Goal: Task Accomplishment & Management: Manage account settings

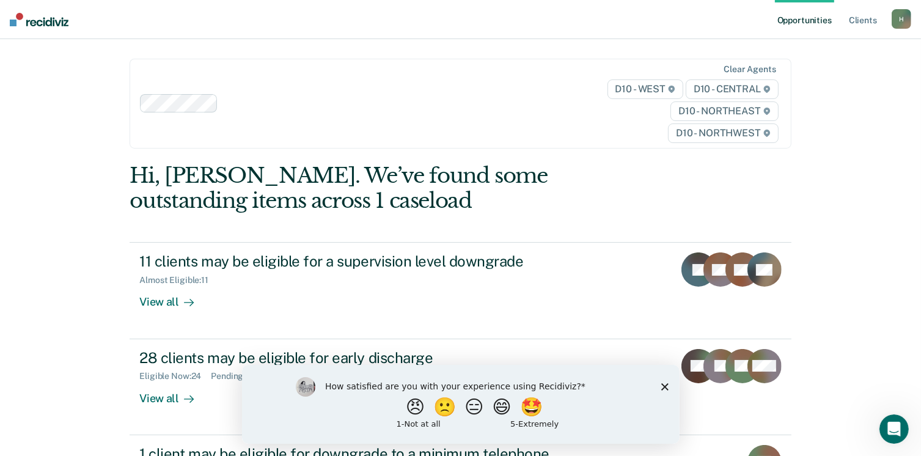
click at [664, 384] on icon "Close survey" at bounding box center [664, 386] width 7 height 7
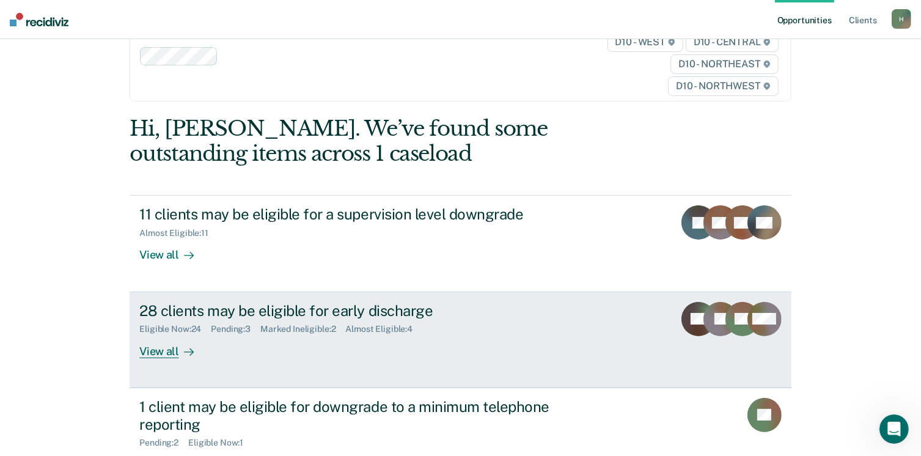
scroll to position [61, 0]
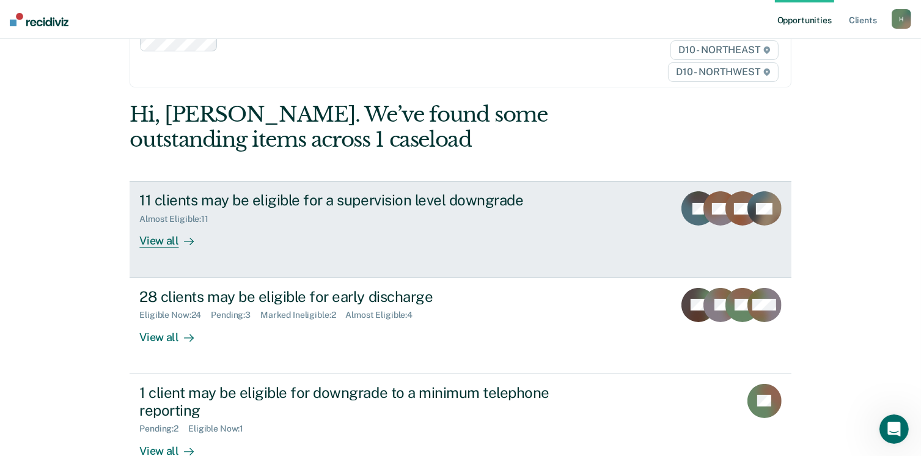
click at [161, 240] on div "View all" at bounding box center [173, 236] width 68 height 24
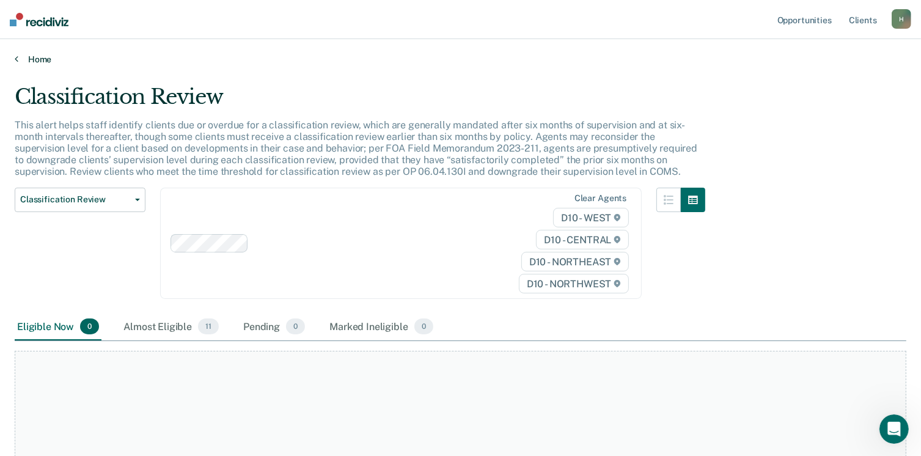
click at [31, 55] on link "Home" at bounding box center [461, 59] width 892 height 11
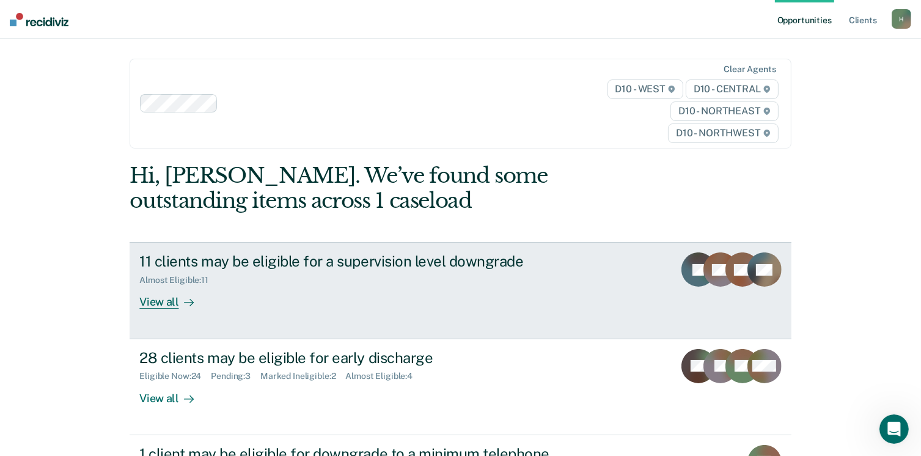
click at [167, 302] on div "View all" at bounding box center [173, 297] width 68 height 24
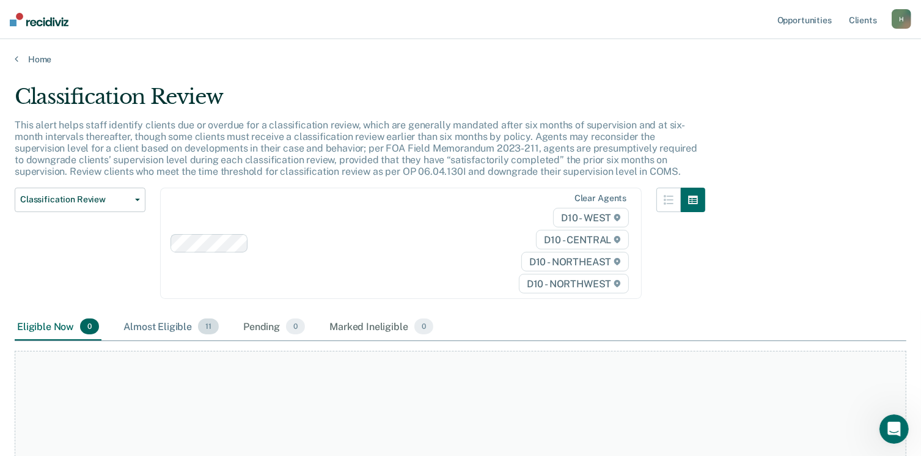
click at [184, 323] on div "Almost Eligible 11" at bounding box center [171, 326] width 100 height 27
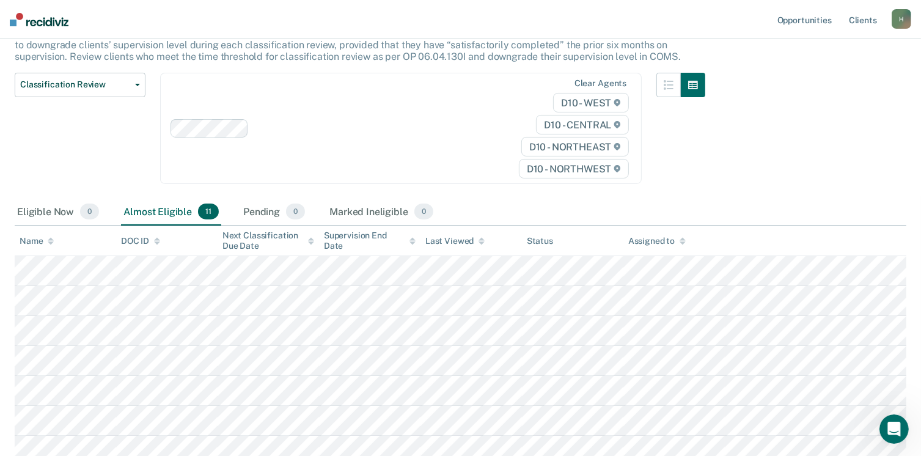
scroll to position [122, 0]
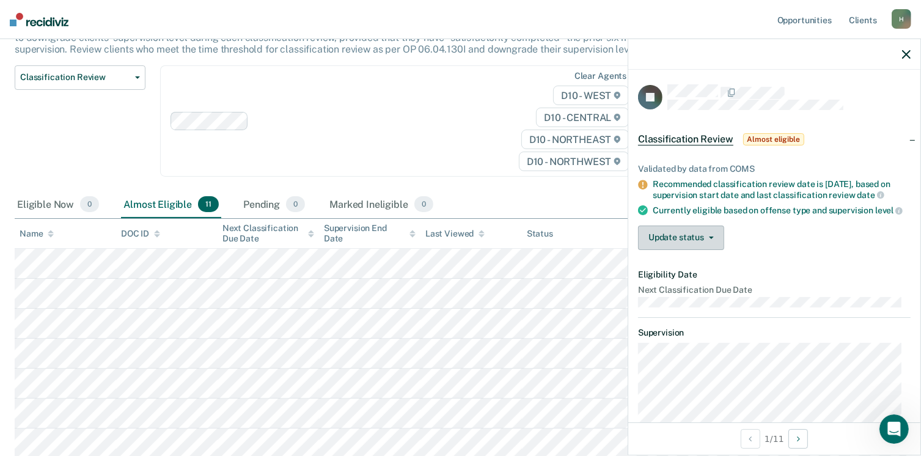
click at [682, 241] on button "Update status" at bounding box center [681, 237] width 86 height 24
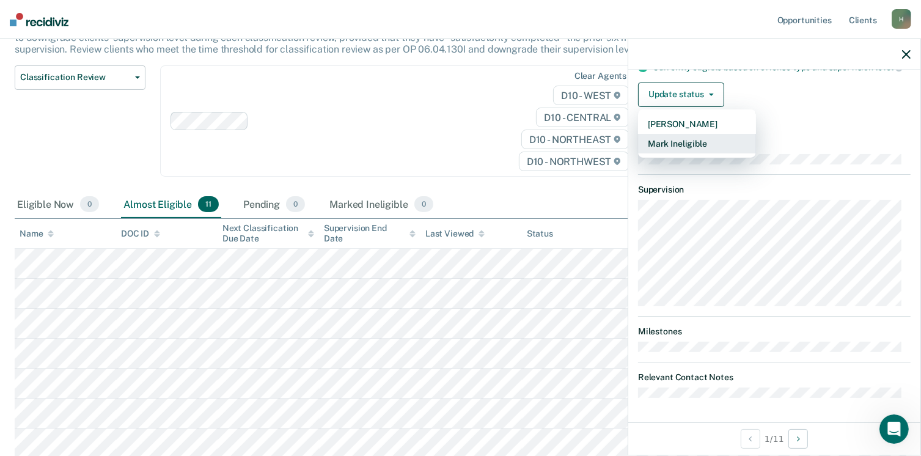
scroll to position [27, 0]
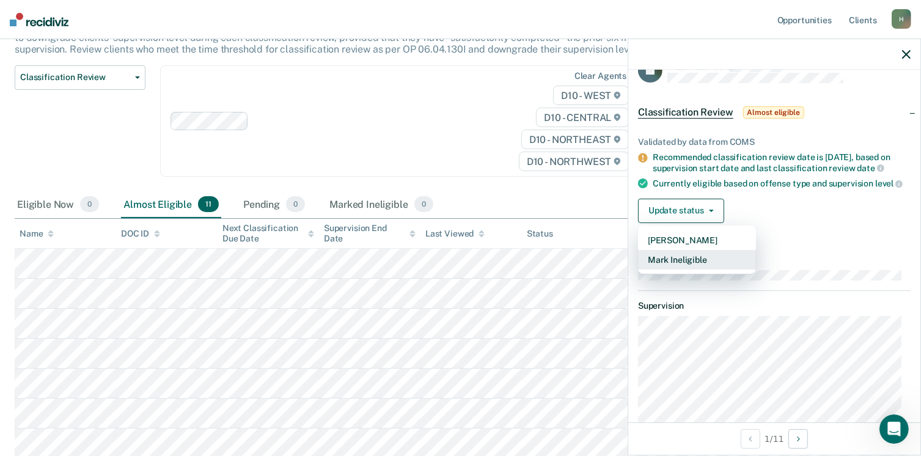
click at [697, 269] on button "Mark Ineligible" at bounding box center [697, 260] width 118 height 20
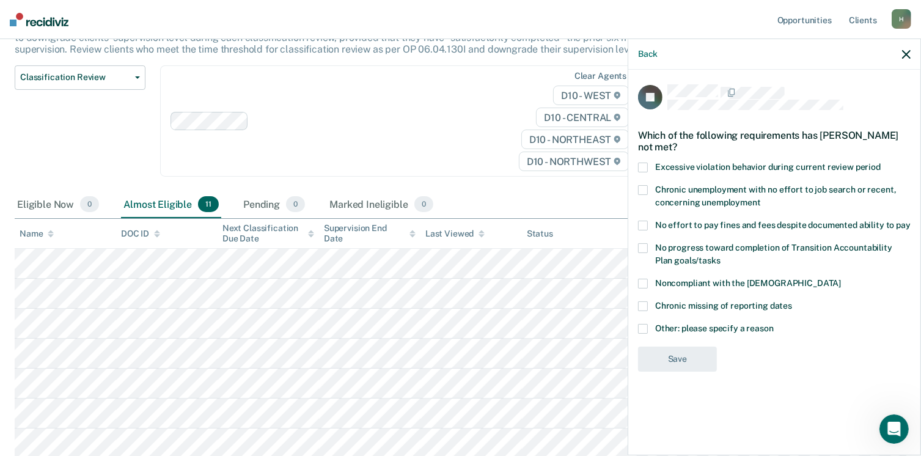
click at [640, 324] on span at bounding box center [643, 329] width 10 height 10
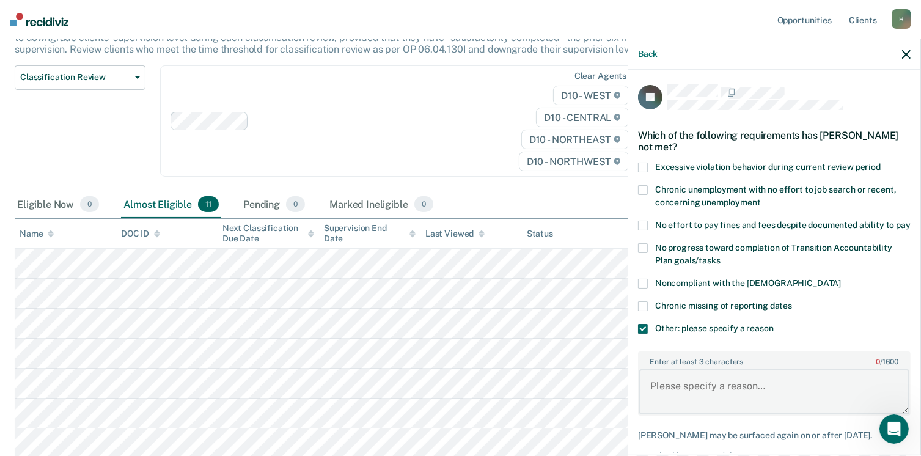
click at [724, 404] on textarea "Enter at least 3 characters 0 / 1600" at bounding box center [774, 391] width 270 height 45
type textarea "c"
drag, startPoint x: 747, startPoint y: 406, endPoint x: 647, endPoint y: 401, distance: 100.9
click at [647, 401] on textarea "Cannot be reduced further and ineligible for telephone reporting." at bounding box center [774, 391] width 270 height 45
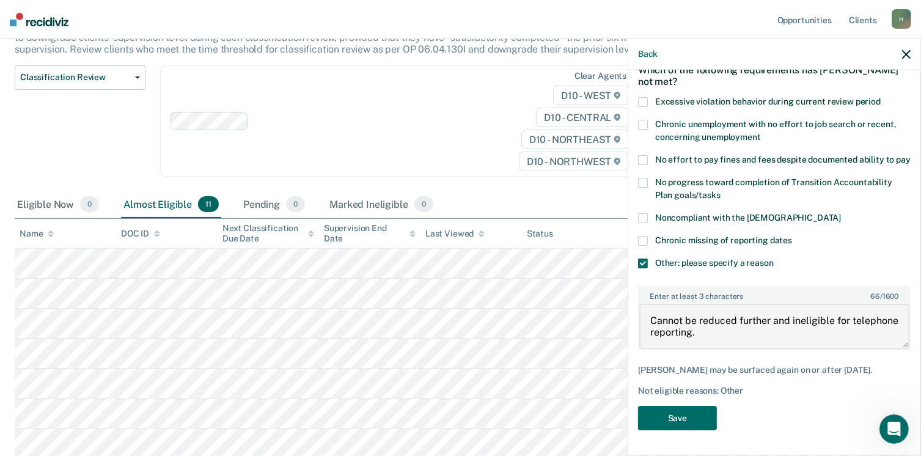
scroll to position [75, 0]
type textarea "Cannot be reduced further and ineligible for telephone reporting."
click at [692, 414] on button "Save" at bounding box center [677, 418] width 79 height 25
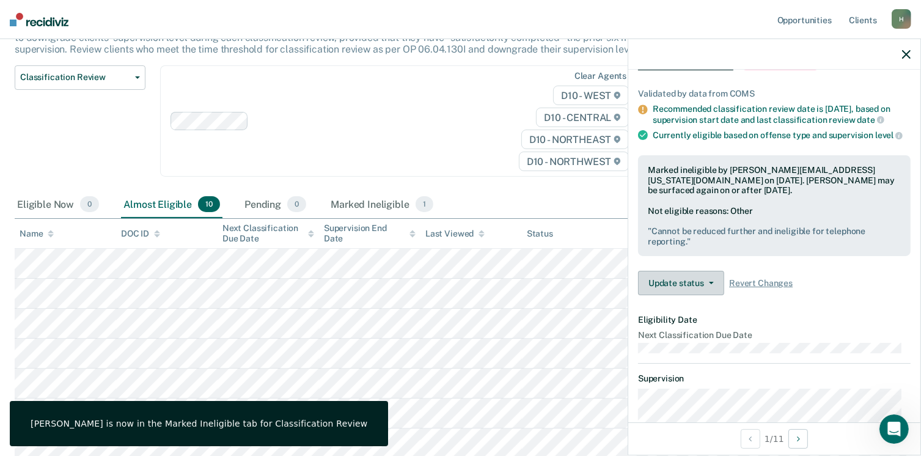
click at [713, 288] on button "Update status" at bounding box center [681, 283] width 86 height 24
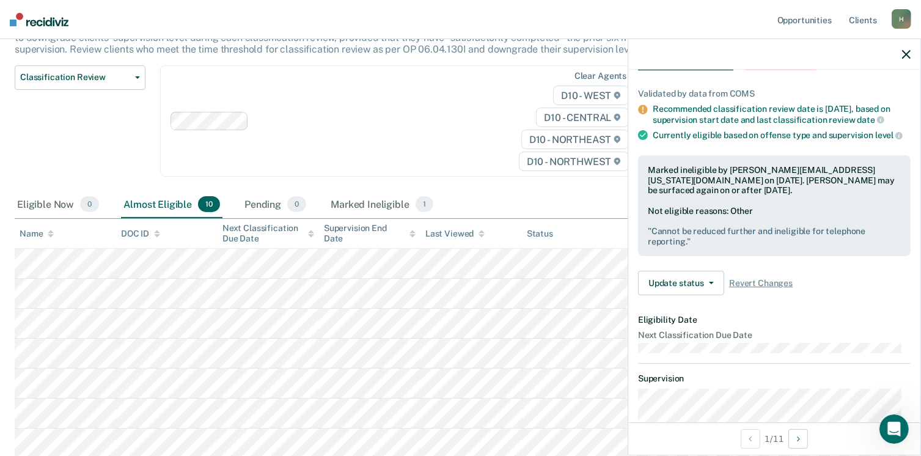
click at [741, 295] on div "Update status [PERSON_NAME] Update Ineligibility Revert Changes" at bounding box center [774, 283] width 273 height 24
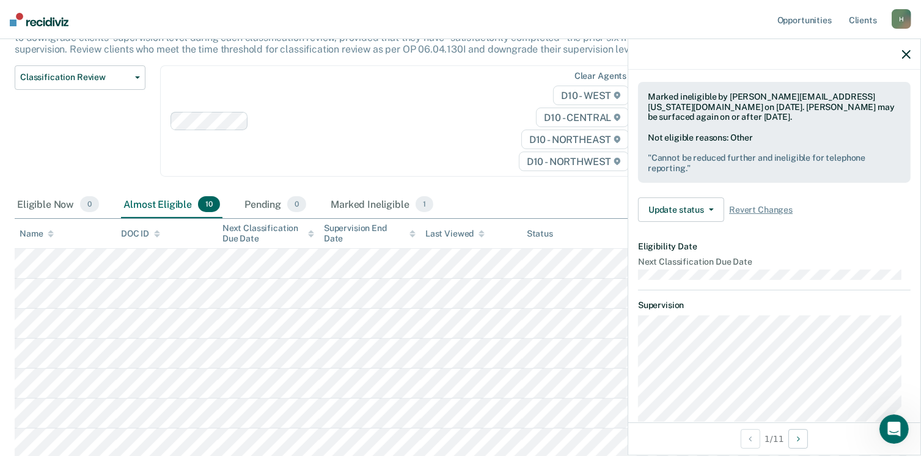
scroll to position [270, 0]
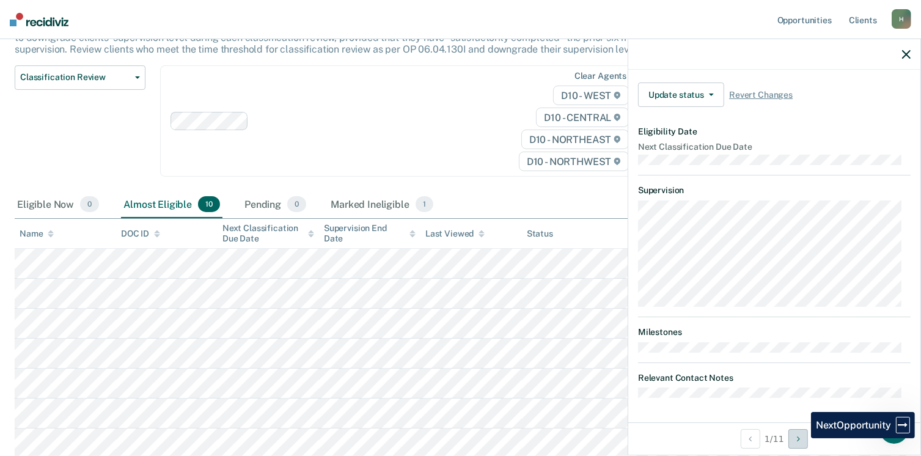
click at [802, 438] on button "Next Opportunity" at bounding box center [798, 439] width 20 height 20
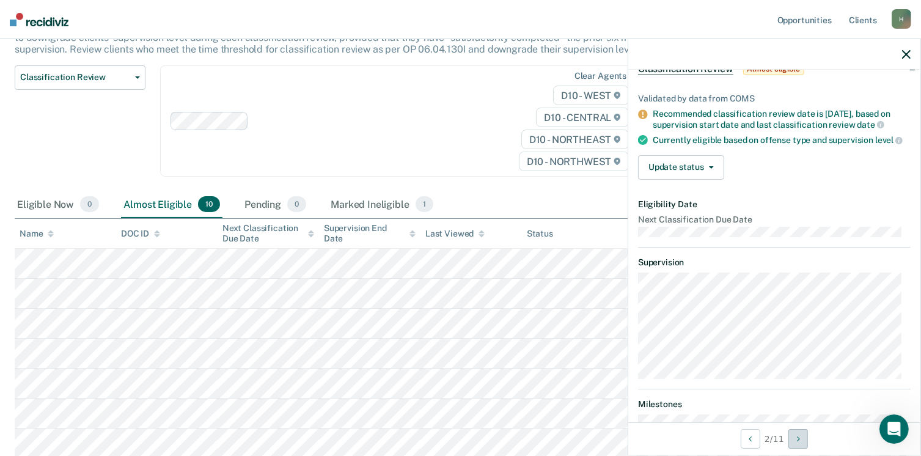
scroll to position [0, 0]
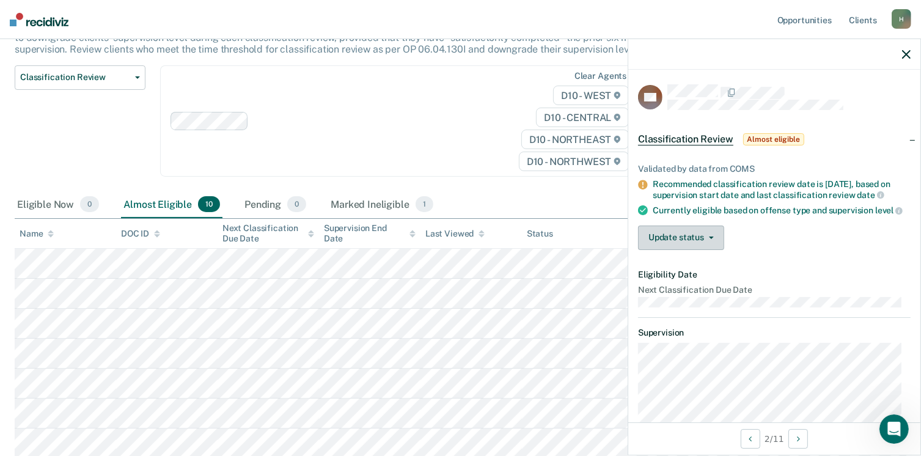
click at [709, 240] on button "Update status" at bounding box center [681, 237] width 86 height 24
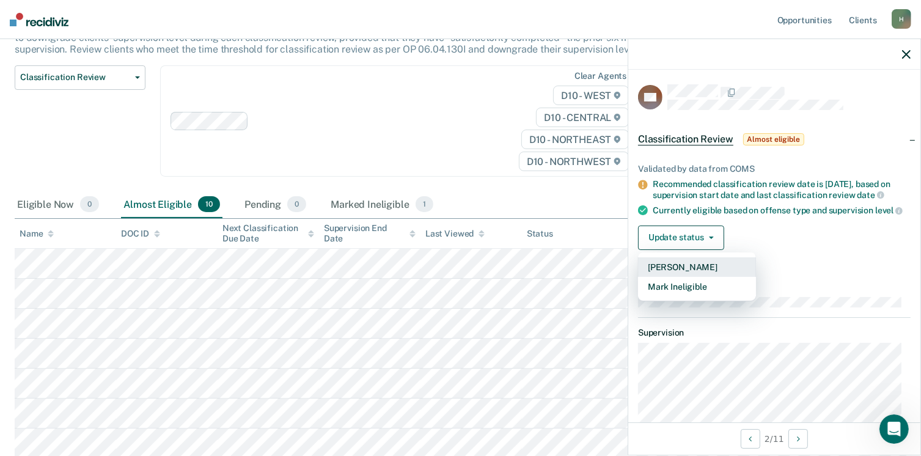
click at [701, 272] on button "[PERSON_NAME]" at bounding box center [697, 267] width 118 height 20
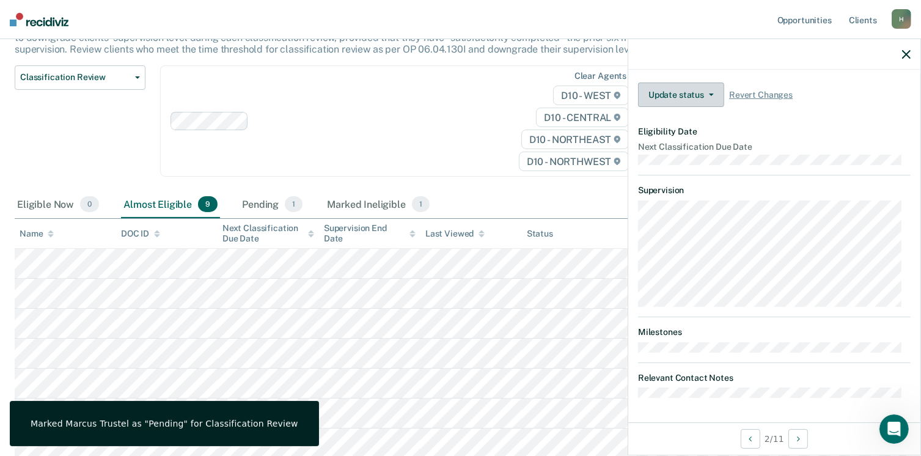
scroll to position [209, 0]
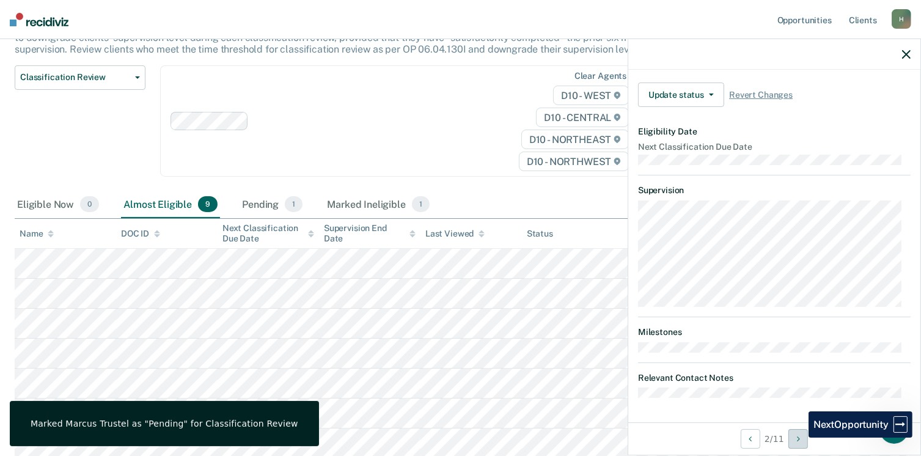
click at [799, 438] on icon "Next Opportunity" at bounding box center [798, 438] width 3 height 9
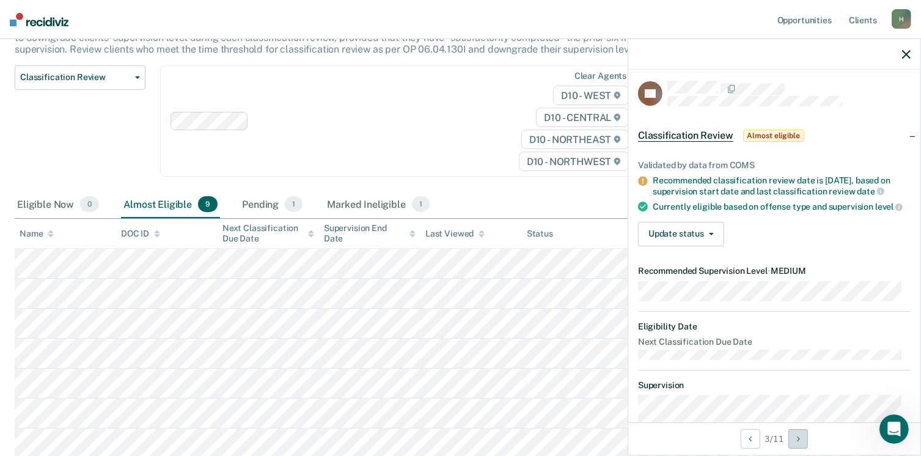
scroll to position [0, 0]
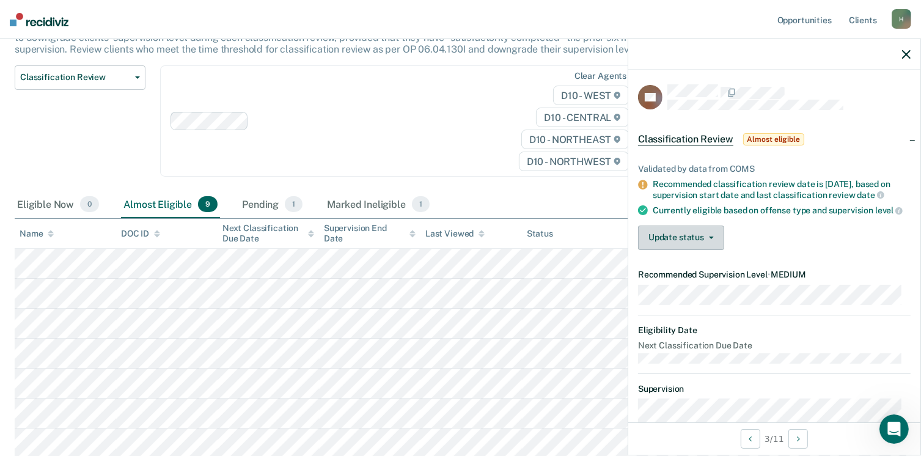
click at [700, 244] on button "Update status" at bounding box center [681, 237] width 86 height 24
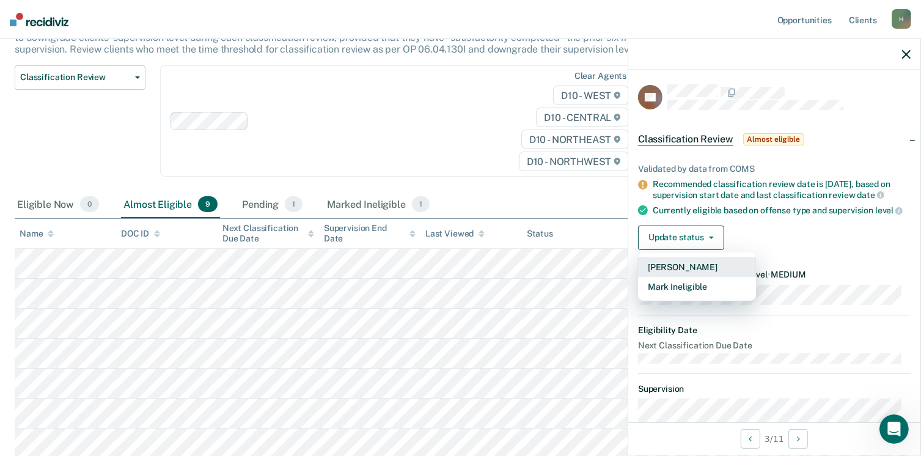
click at [709, 273] on button "[PERSON_NAME]" at bounding box center [697, 267] width 118 height 20
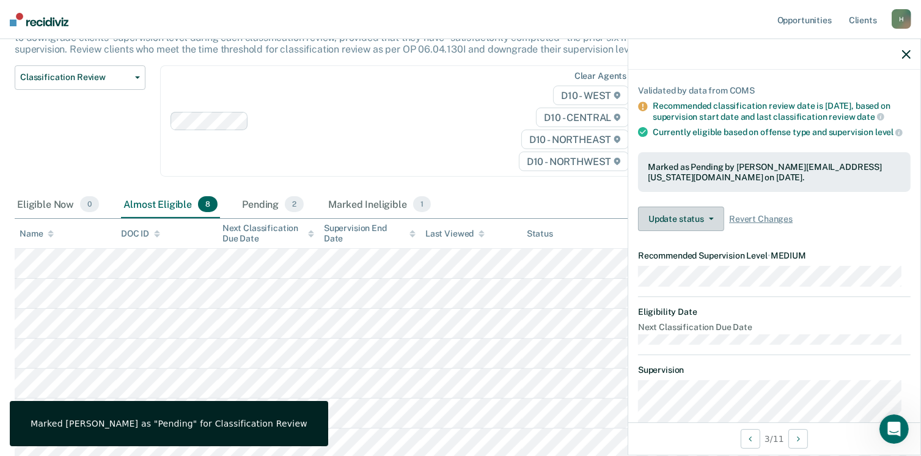
scroll to position [183, 0]
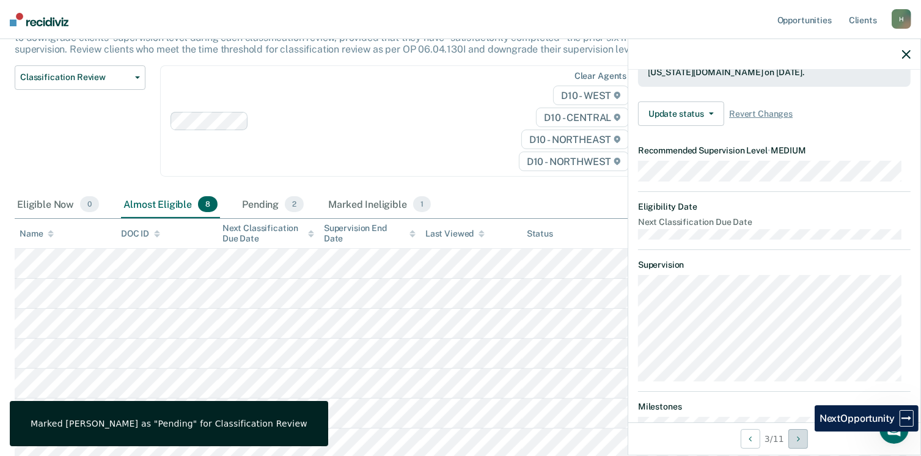
click at [805, 438] on button "Next Opportunity" at bounding box center [798, 439] width 20 height 20
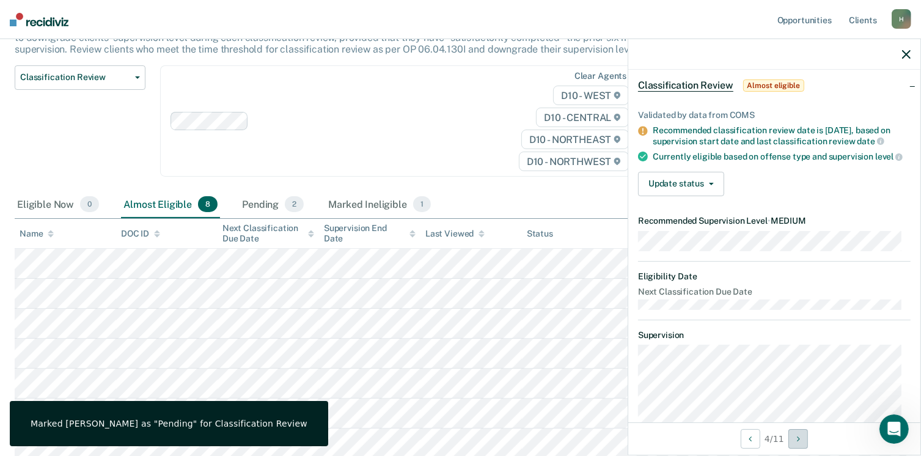
scroll to position [0, 0]
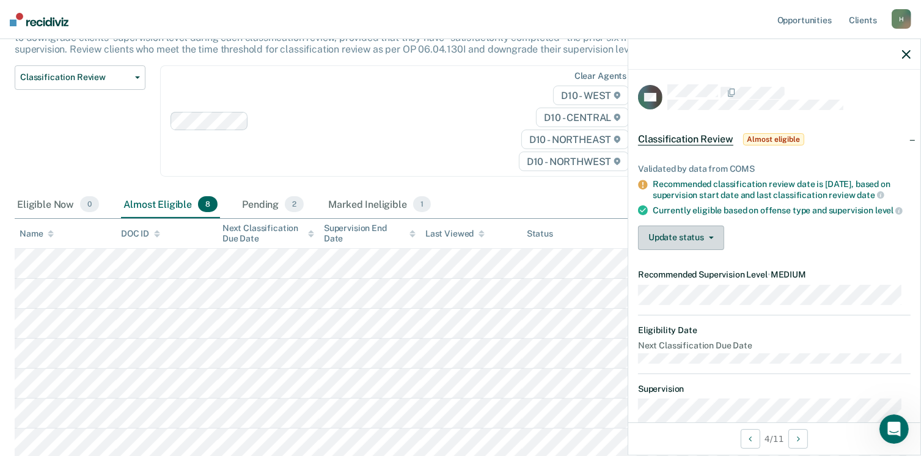
click at [684, 243] on button "Update status" at bounding box center [681, 237] width 86 height 24
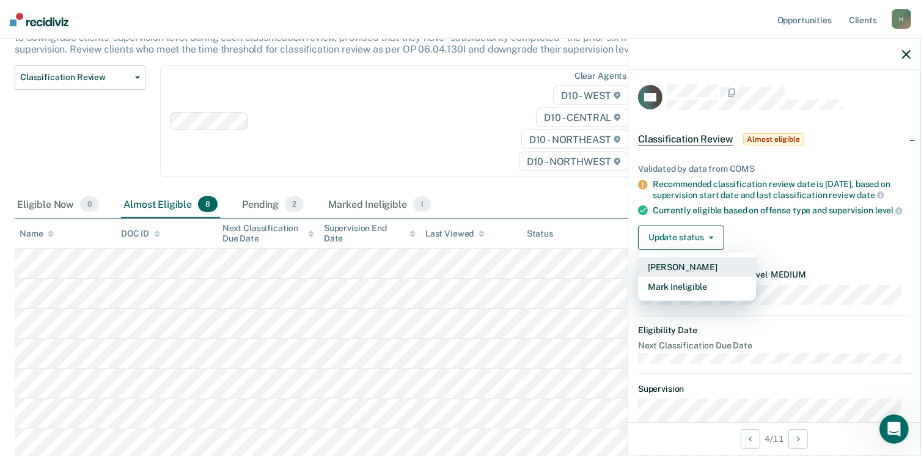
click at [687, 273] on button "[PERSON_NAME]" at bounding box center [697, 267] width 118 height 20
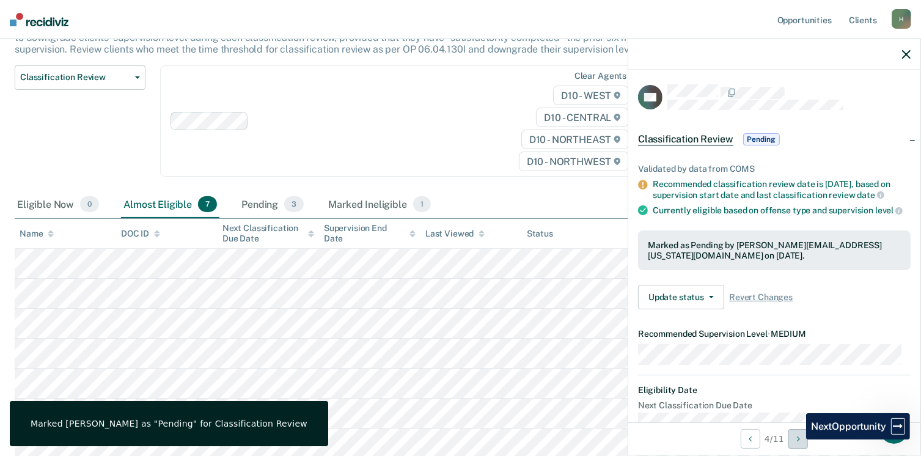
click at [797, 439] on button "Next Opportunity" at bounding box center [798, 439] width 20 height 20
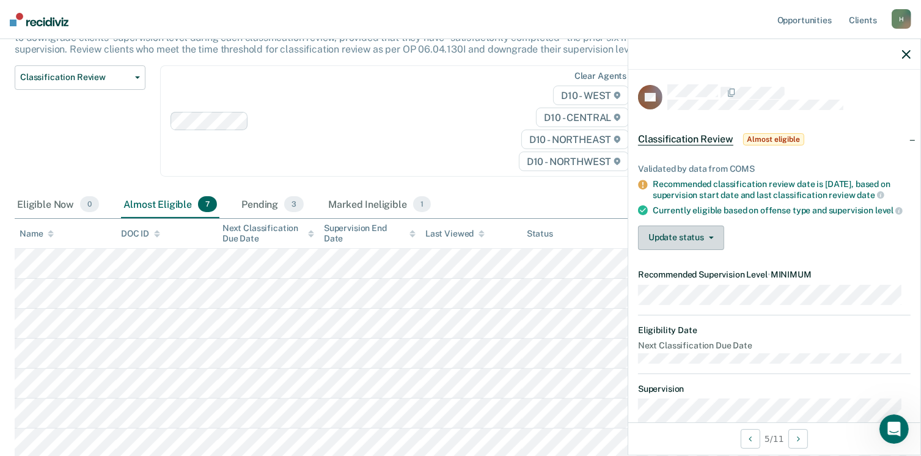
click at [676, 249] on button "Update status" at bounding box center [681, 237] width 86 height 24
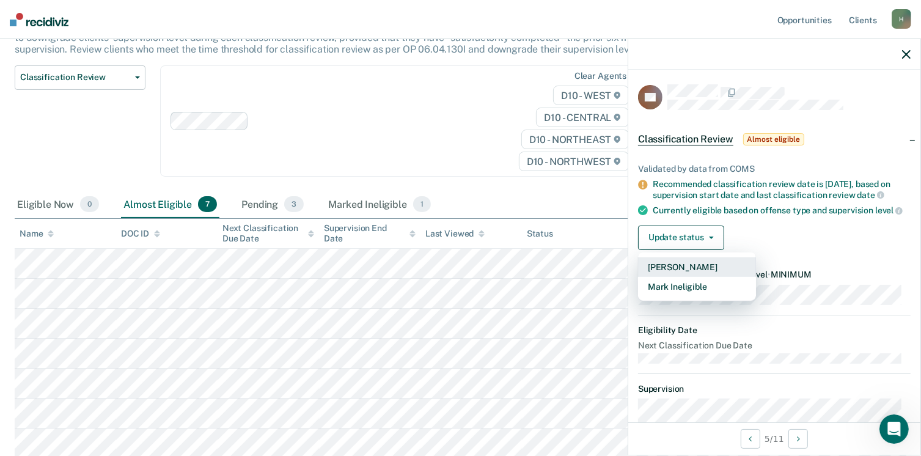
click at [692, 276] on button "[PERSON_NAME]" at bounding box center [697, 267] width 118 height 20
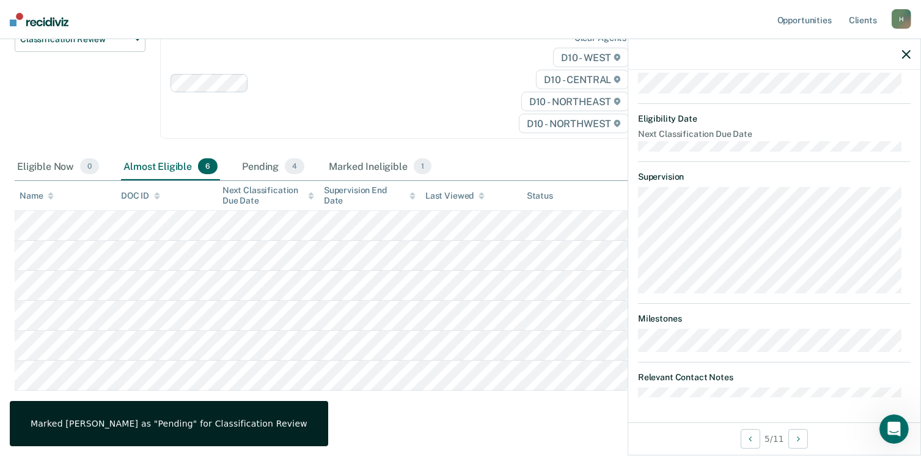
scroll to position [181, 0]
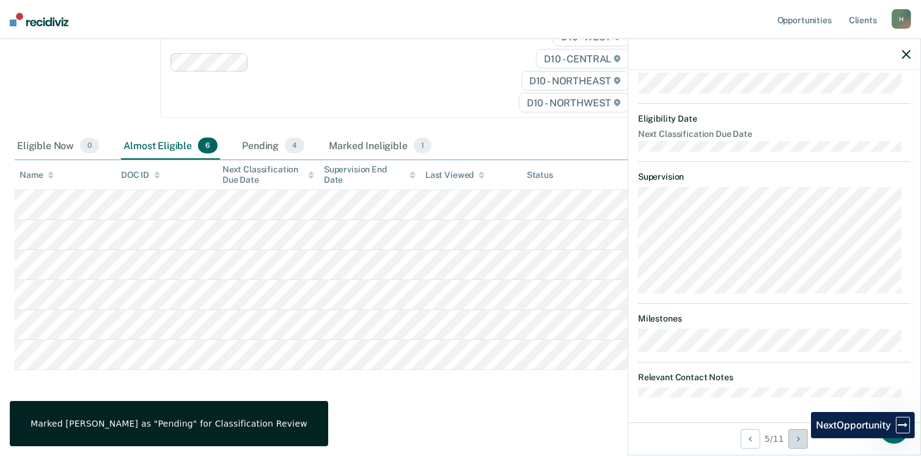
click at [802, 438] on button "Next Opportunity" at bounding box center [798, 439] width 20 height 20
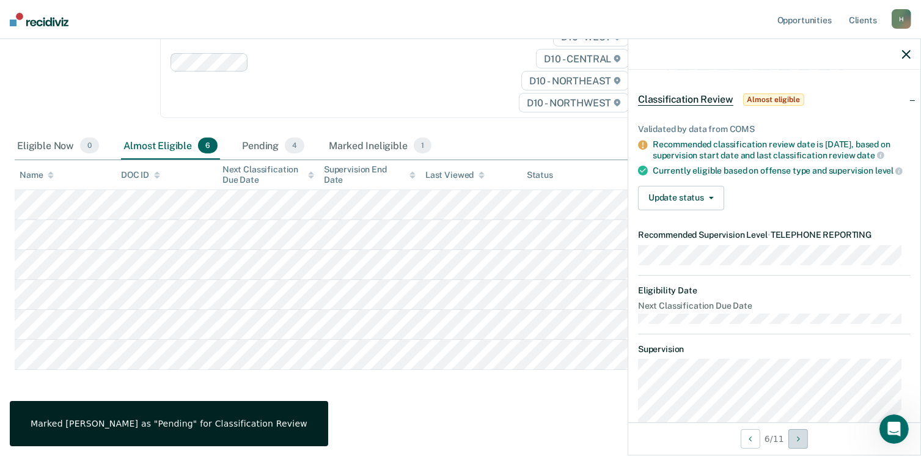
scroll to position [34, 0]
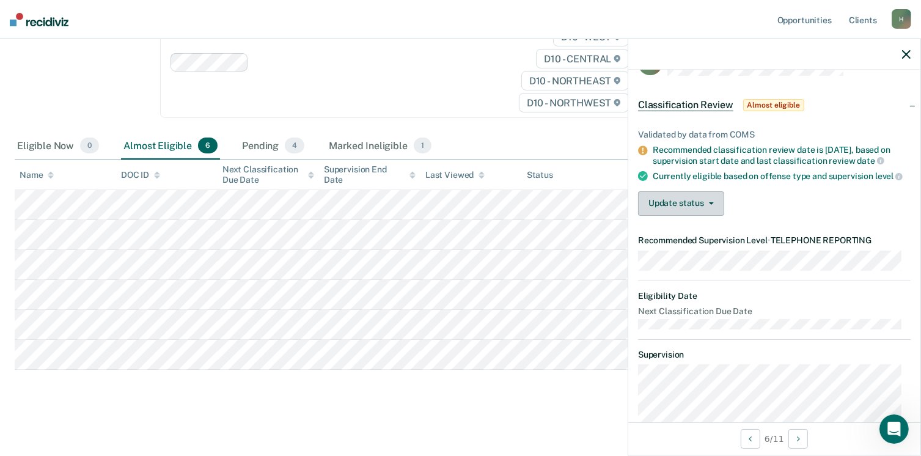
click at [702, 210] on button "Update status" at bounding box center [681, 203] width 86 height 24
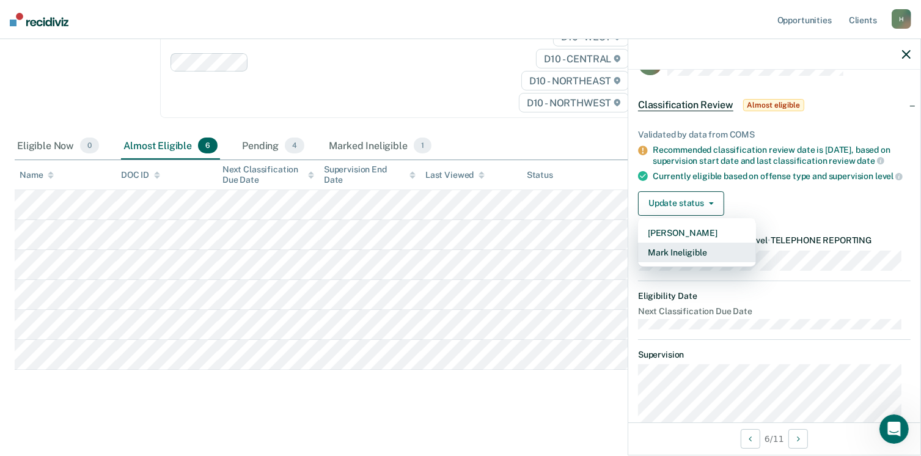
click at [727, 255] on button "Mark Ineligible" at bounding box center [697, 253] width 118 height 20
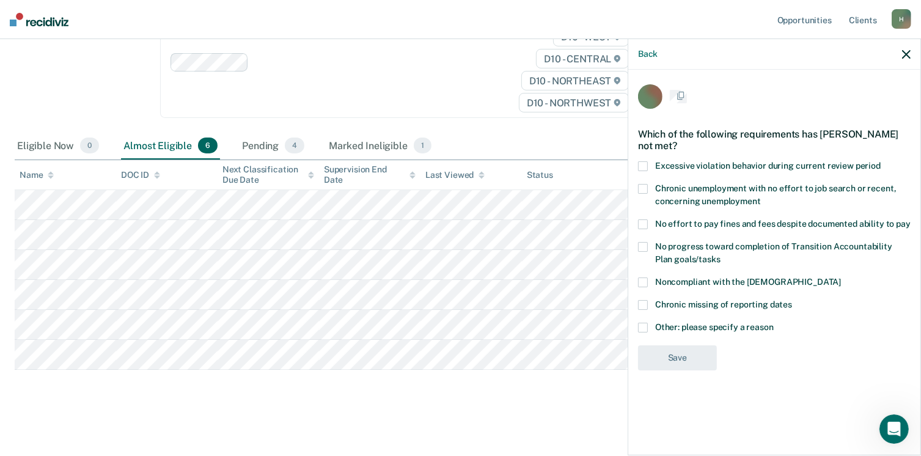
scroll to position [0, 0]
click at [642, 324] on span at bounding box center [643, 329] width 10 height 10
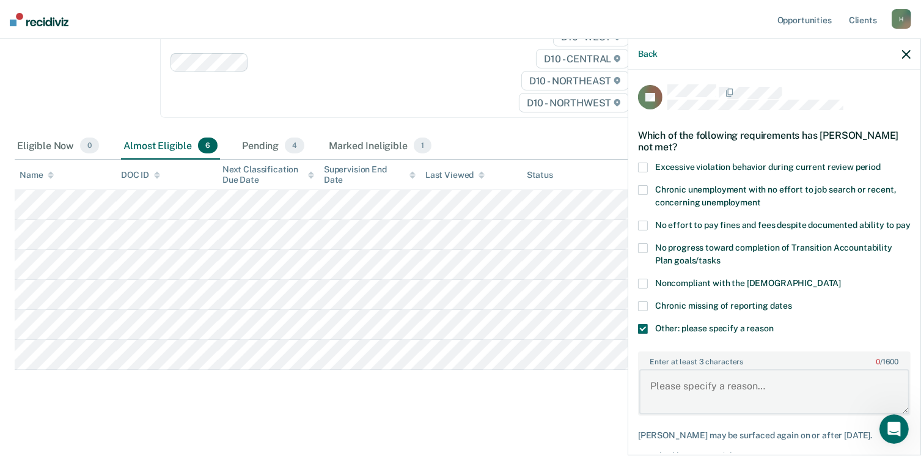
paste textarea "Cannot be reduced further and ineligible for telephone reporting."
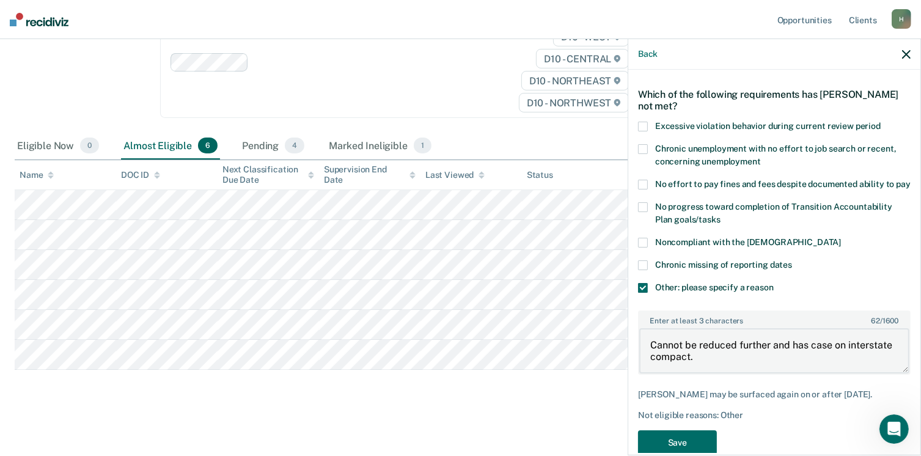
scroll to position [75, 0]
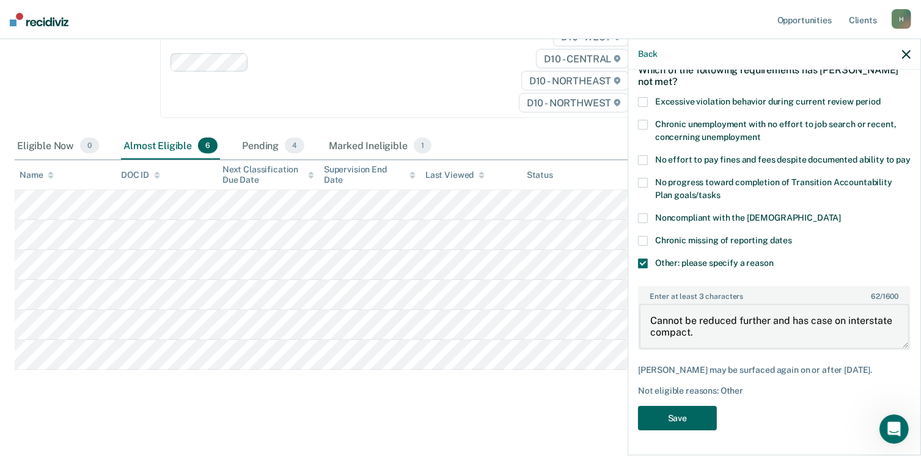
type textarea "Cannot be reduced further and has case on interstate compact."
click at [694, 419] on button "Save" at bounding box center [677, 418] width 79 height 25
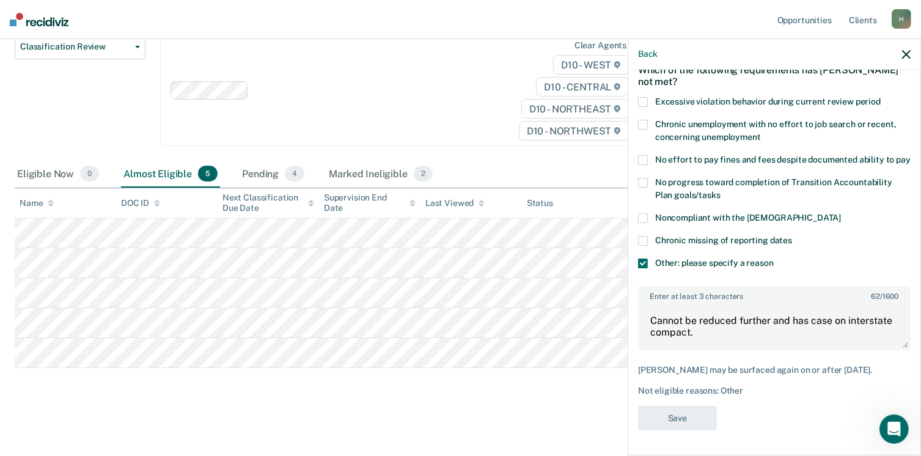
scroll to position [152, 0]
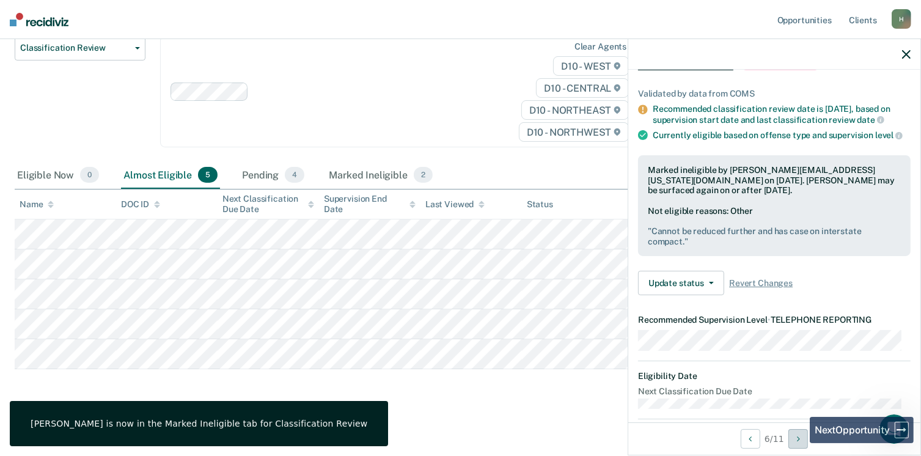
click at [800, 441] on icon "Next Opportunity" at bounding box center [798, 438] width 3 height 9
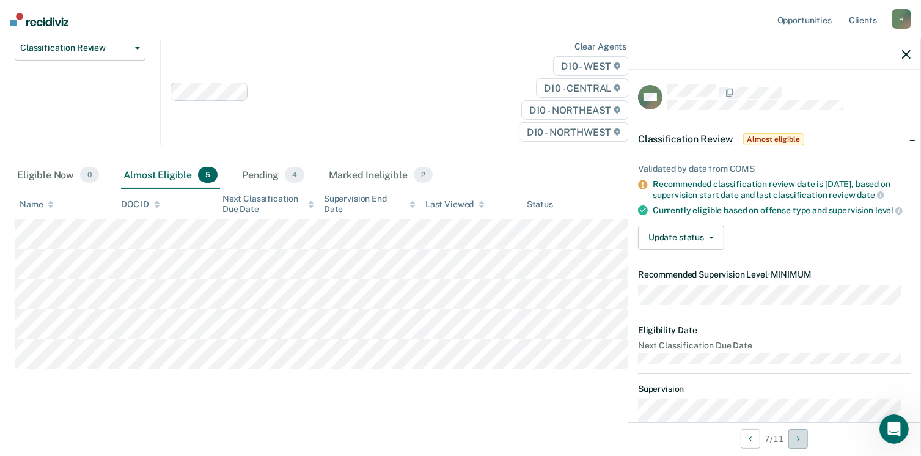
scroll to position [0, 0]
click at [702, 245] on button "Update status" at bounding box center [681, 237] width 86 height 24
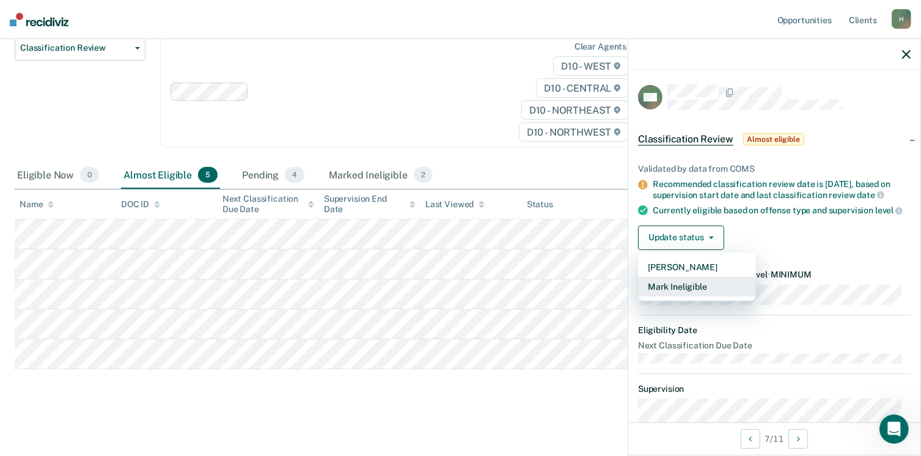
click at [702, 295] on button "Mark Ineligible" at bounding box center [697, 287] width 118 height 20
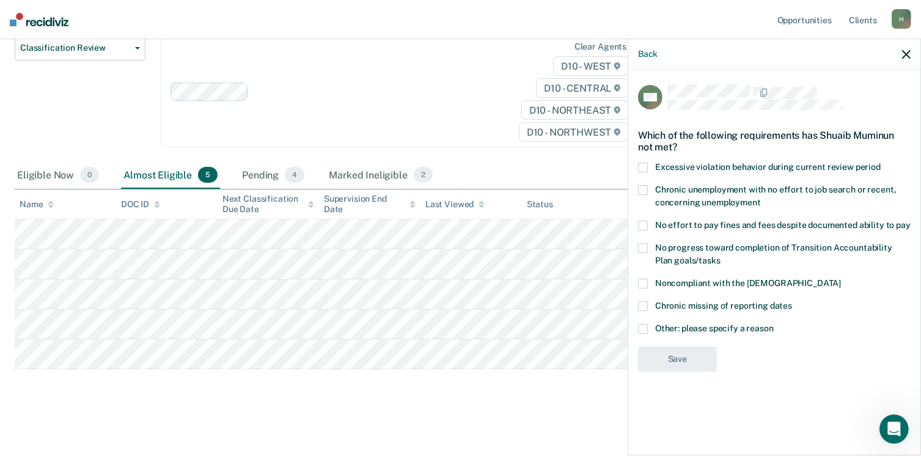
click at [643, 245] on span at bounding box center [643, 248] width 10 height 10
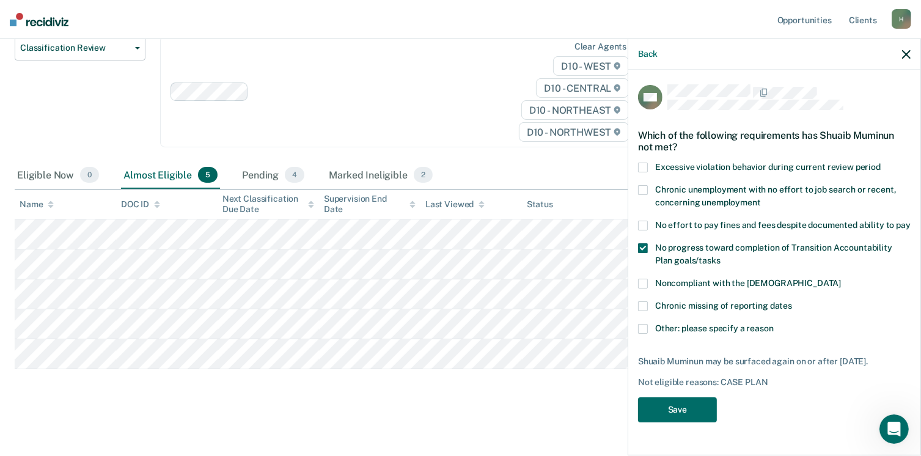
click at [639, 276] on div "No progress toward completion of Transition Accountability Plan goals/tasks" at bounding box center [774, 260] width 273 height 35
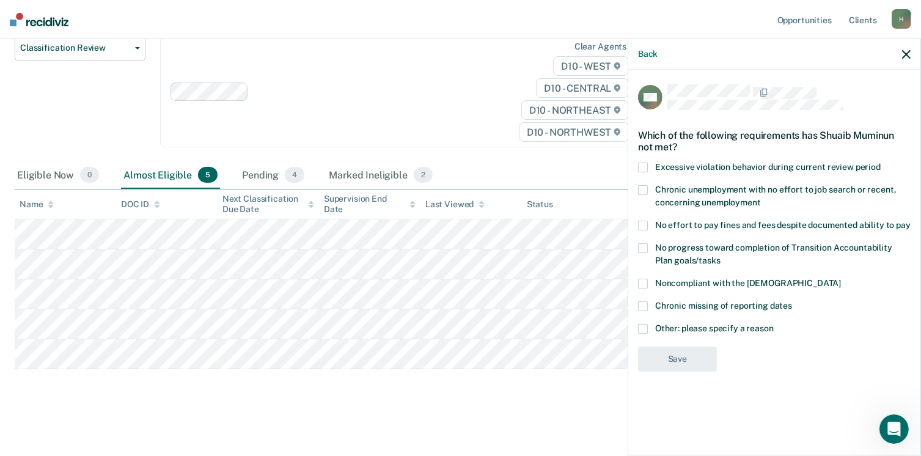
click at [643, 280] on span at bounding box center [643, 284] width 10 height 10
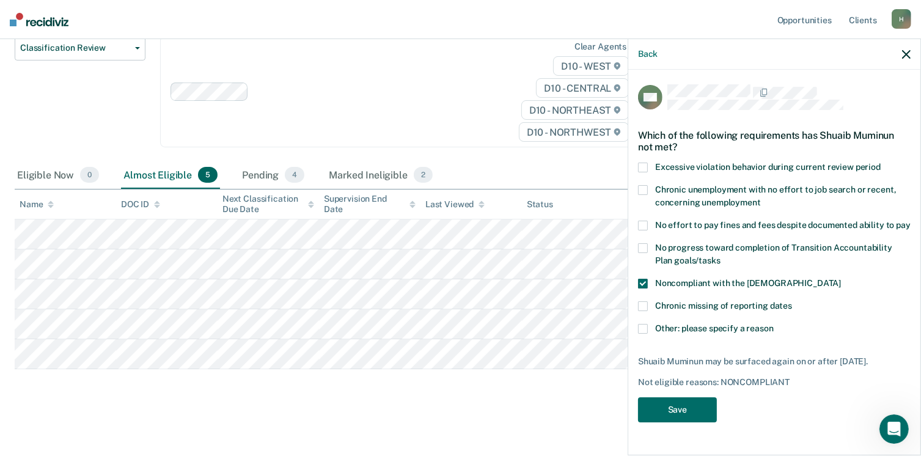
click at [643, 244] on span at bounding box center [643, 248] width 10 height 10
click at [687, 407] on button "Save" at bounding box center [677, 409] width 79 height 25
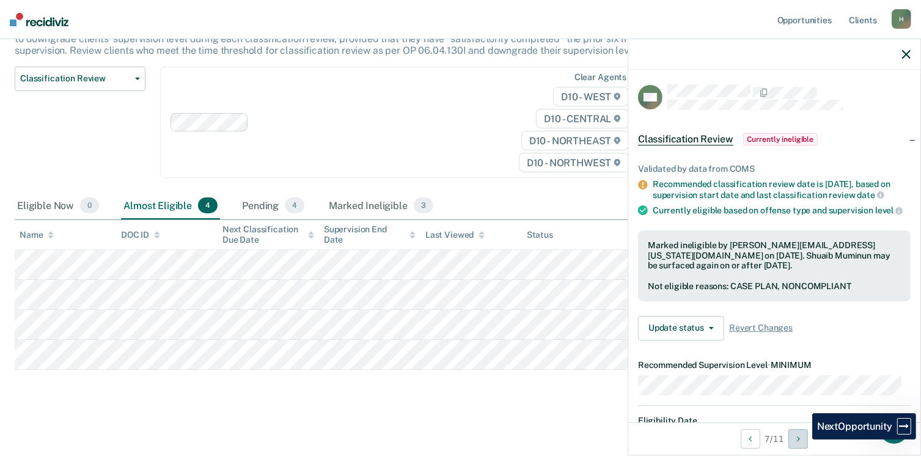
click at [803, 439] on button "Next Opportunity" at bounding box center [798, 439] width 20 height 20
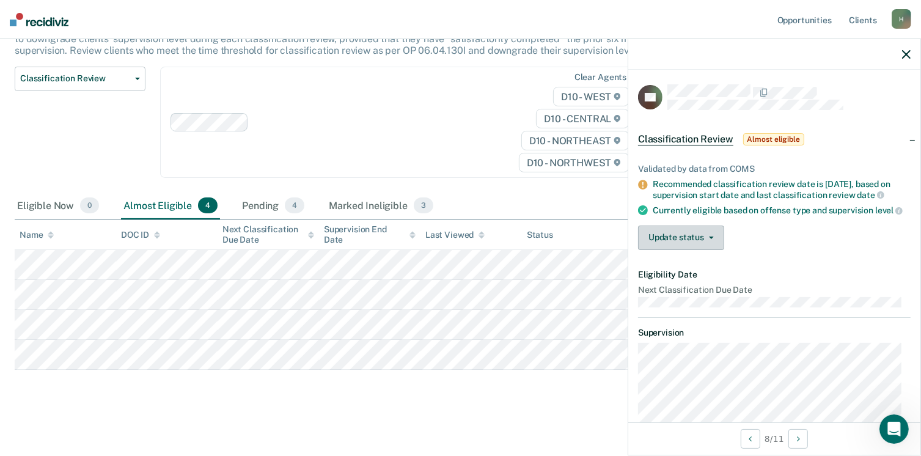
click at [697, 244] on button "Update status" at bounding box center [681, 237] width 86 height 24
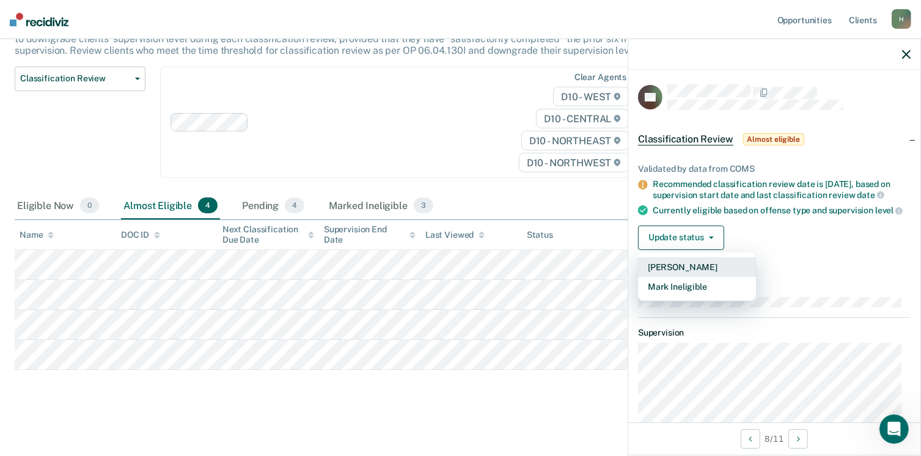
click at [706, 272] on button "[PERSON_NAME]" at bounding box center [697, 267] width 118 height 20
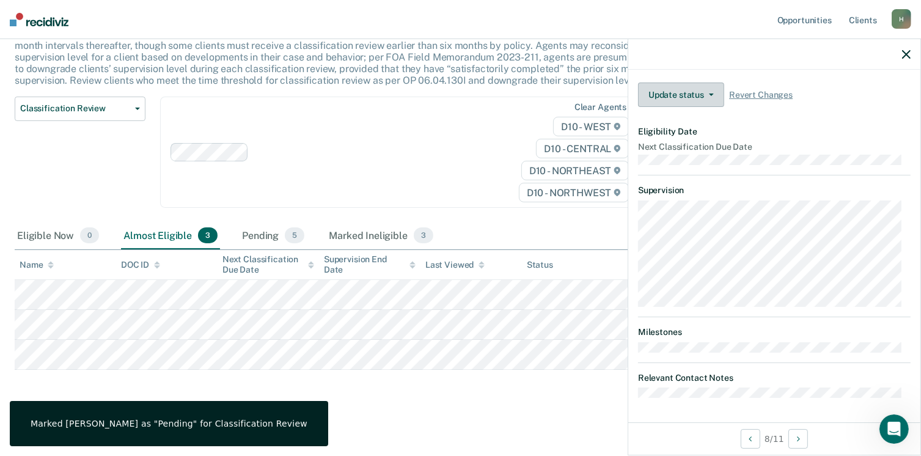
scroll to position [209, 0]
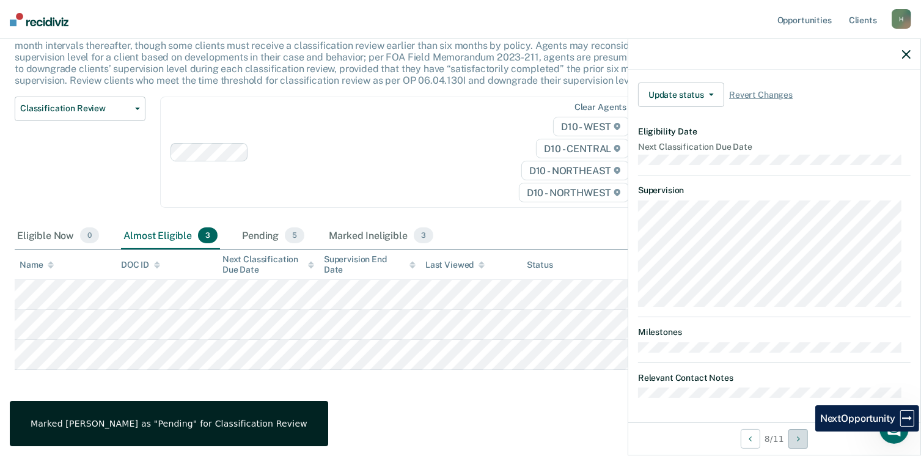
click at [806, 438] on button "Next Opportunity" at bounding box center [798, 439] width 20 height 20
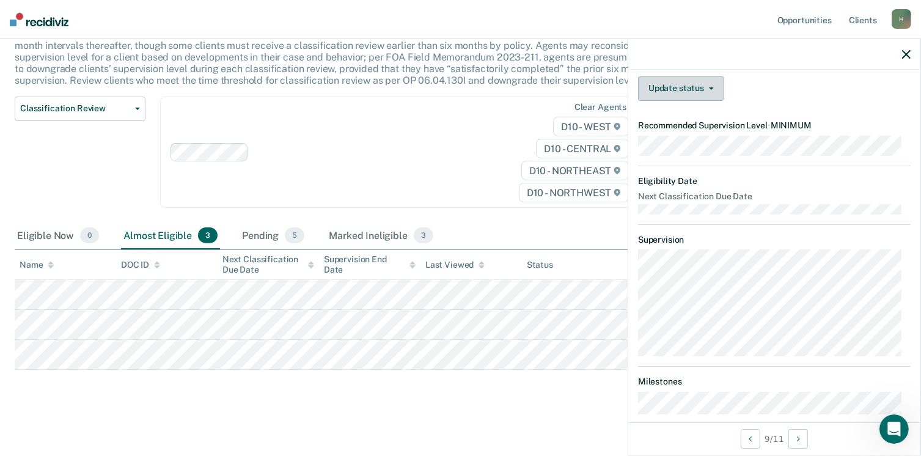
click at [672, 92] on button "Update status" at bounding box center [681, 88] width 86 height 24
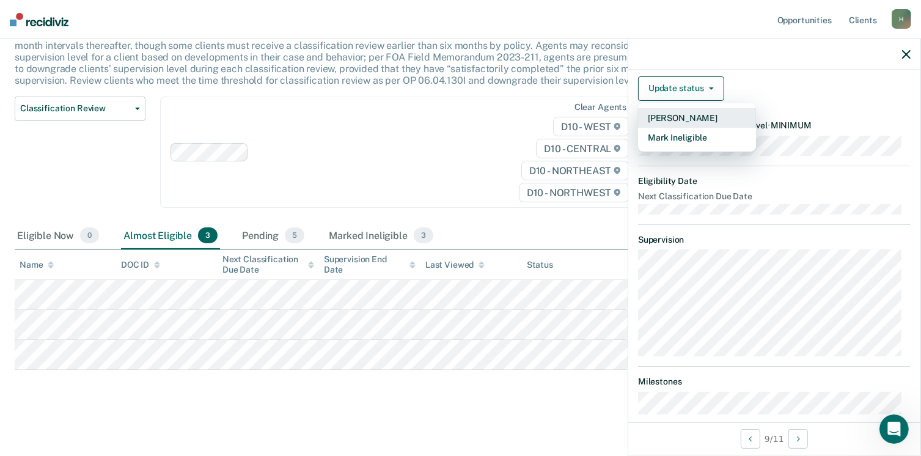
click at [692, 125] on button "[PERSON_NAME]" at bounding box center [697, 118] width 118 height 20
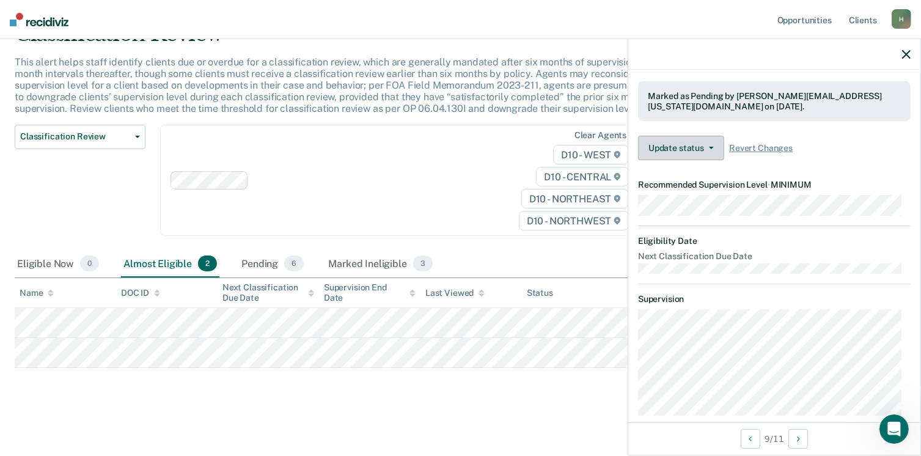
scroll to position [61, 0]
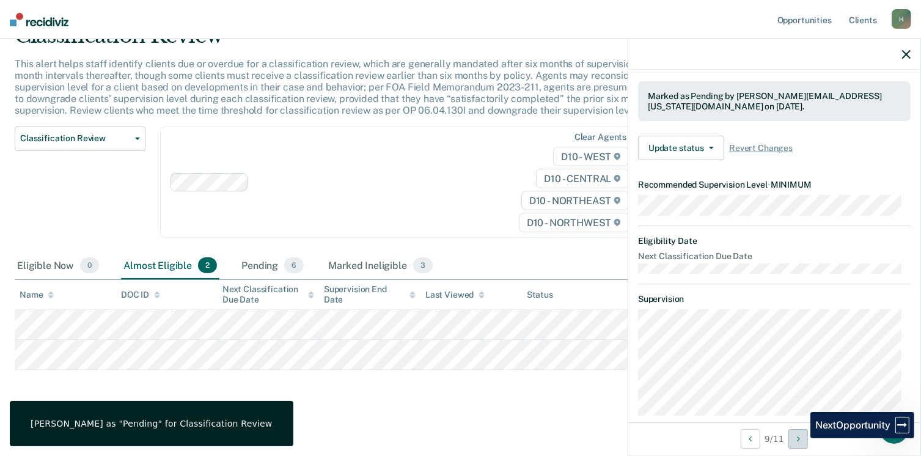
click at [800, 438] on icon "Next Opportunity" at bounding box center [798, 438] width 3 height 9
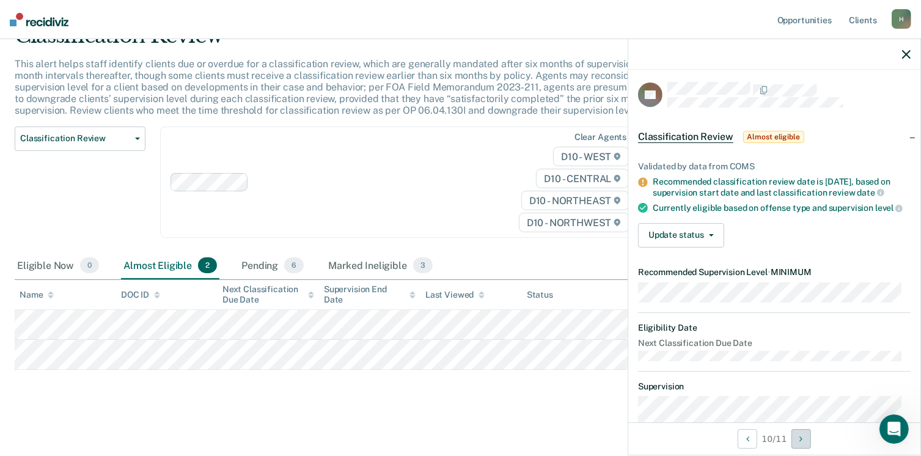
scroll to position [0, 0]
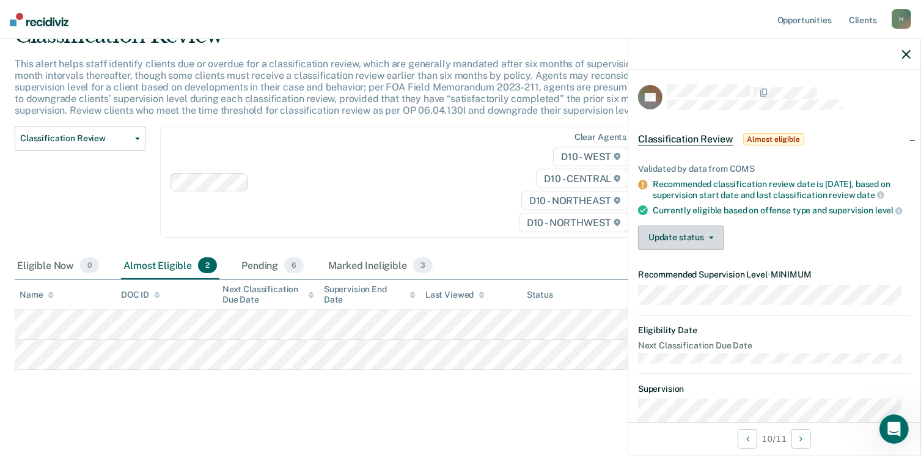
click at [702, 250] on button "Update status" at bounding box center [681, 237] width 86 height 24
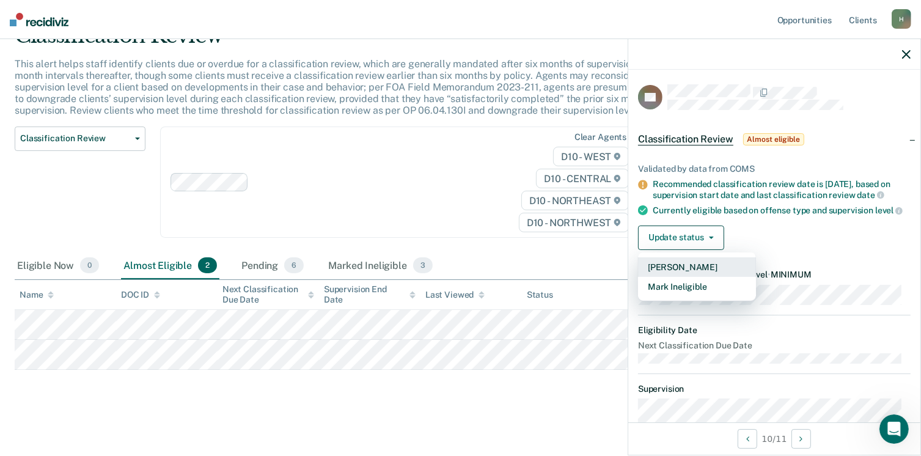
click at [703, 277] on button "[PERSON_NAME]" at bounding box center [697, 267] width 118 height 20
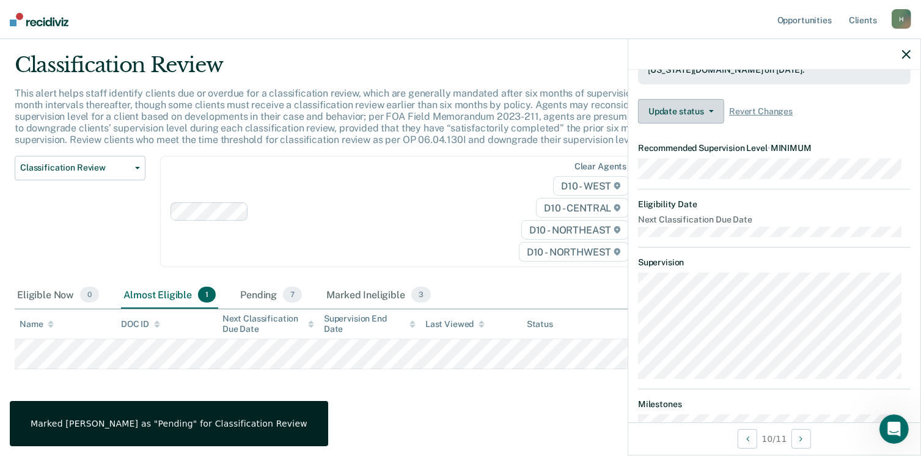
scroll to position [288, 0]
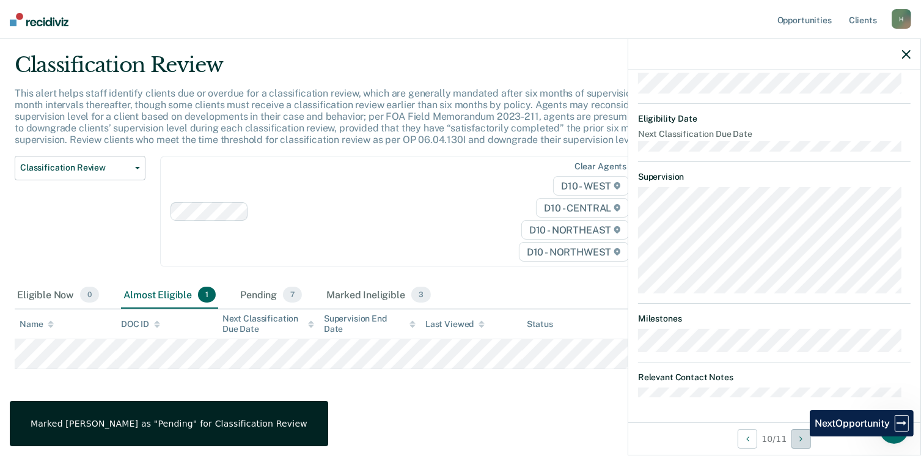
click at [801, 436] on icon "Next Opportunity" at bounding box center [800, 438] width 3 height 9
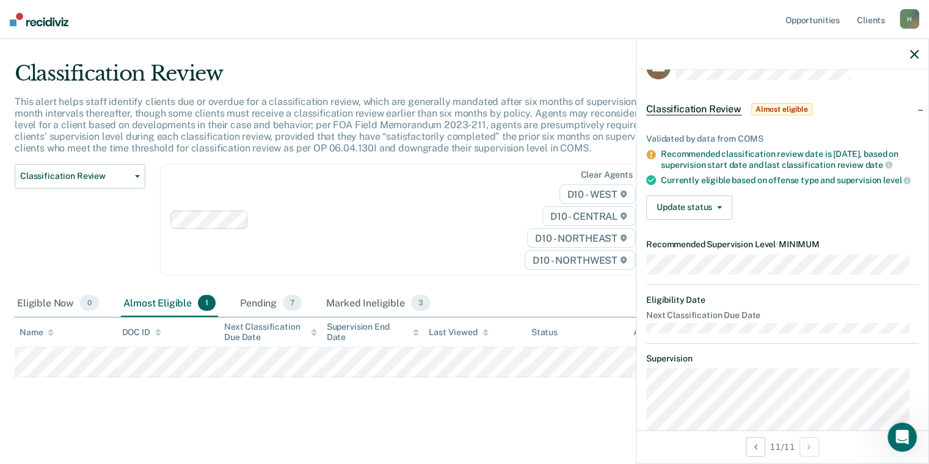
scroll to position [0, 0]
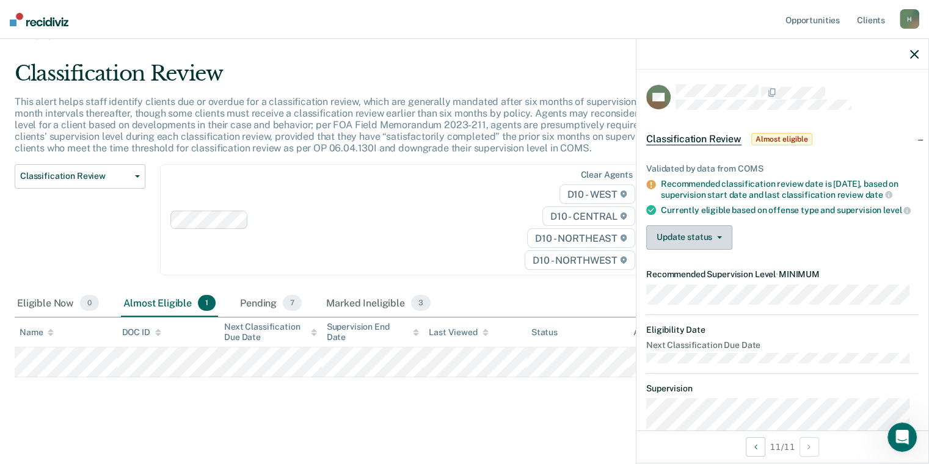
click at [713, 250] on button "Update status" at bounding box center [690, 237] width 86 height 24
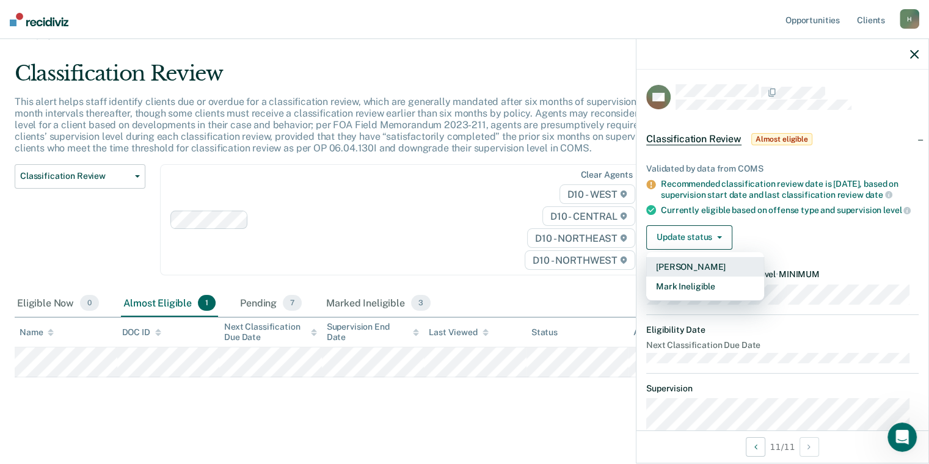
click at [707, 277] on button "[PERSON_NAME]" at bounding box center [706, 267] width 118 height 20
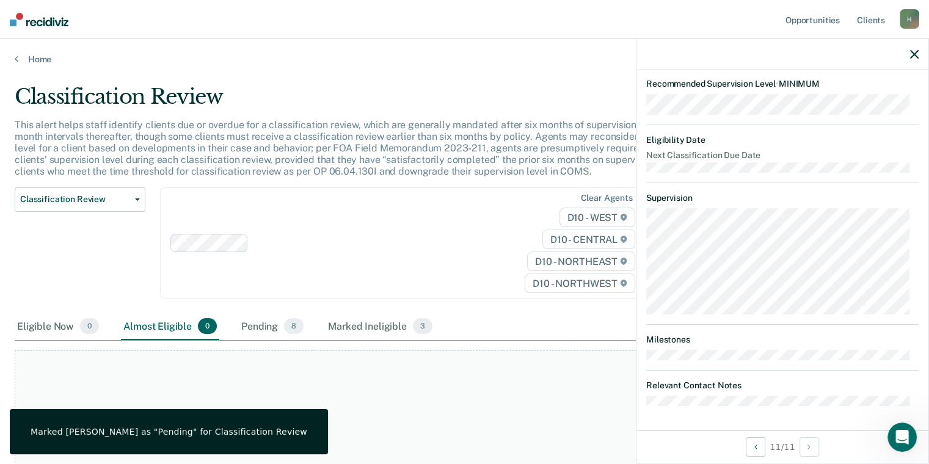
click at [915, 55] on icon "button" at bounding box center [915, 54] width 9 height 9
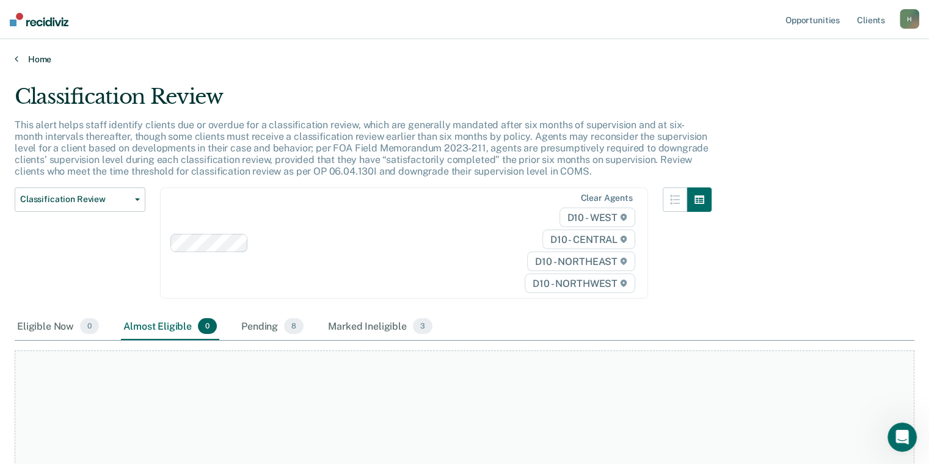
click at [20, 61] on link "Home" at bounding box center [465, 59] width 900 height 11
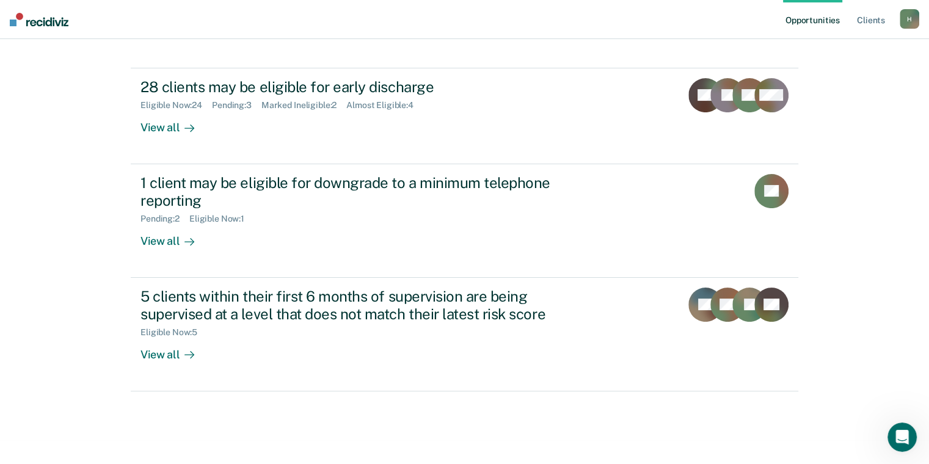
scroll to position [271, 0]
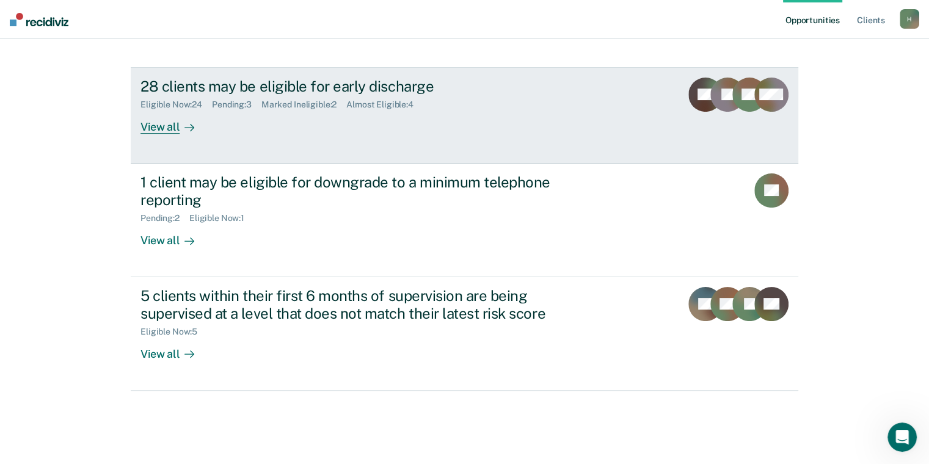
click at [159, 125] on div "View all" at bounding box center [175, 122] width 68 height 24
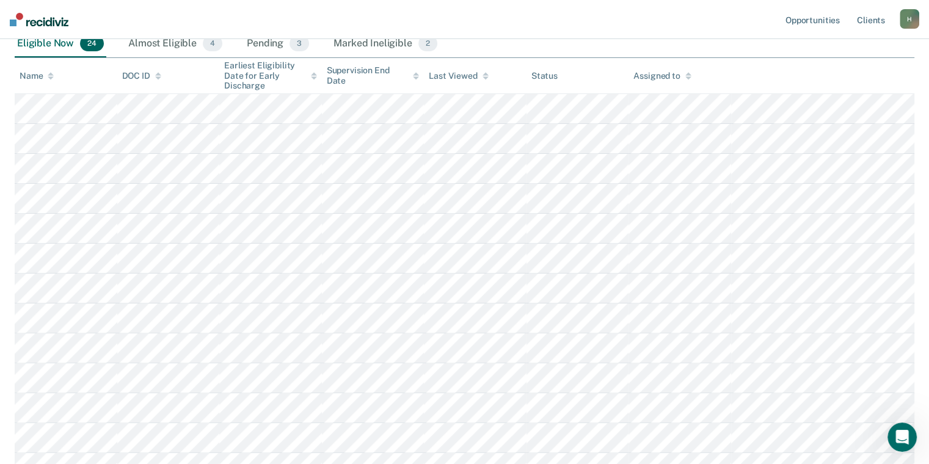
scroll to position [95, 0]
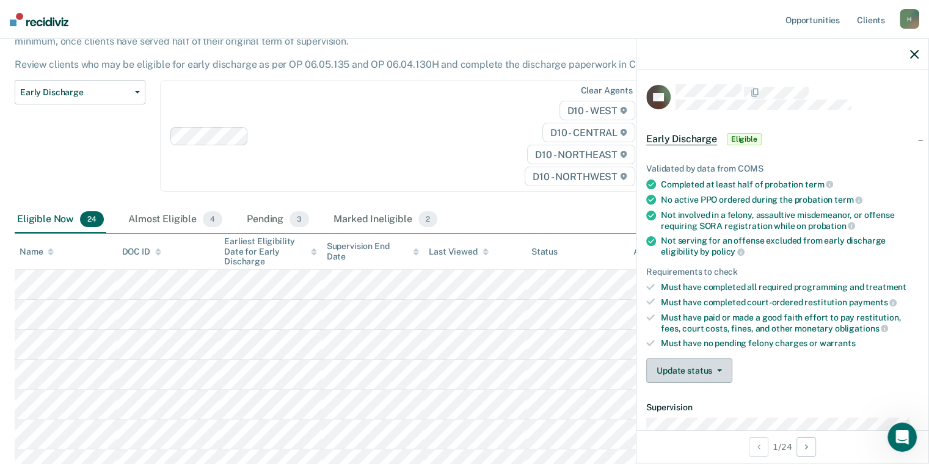
click at [688, 367] on button "Update status" at bounding box center [690, 371] width 86 height 24
click at [711, 416] on button "Mark Ineligible" at bounding box center [706, 420] width 118 height 20
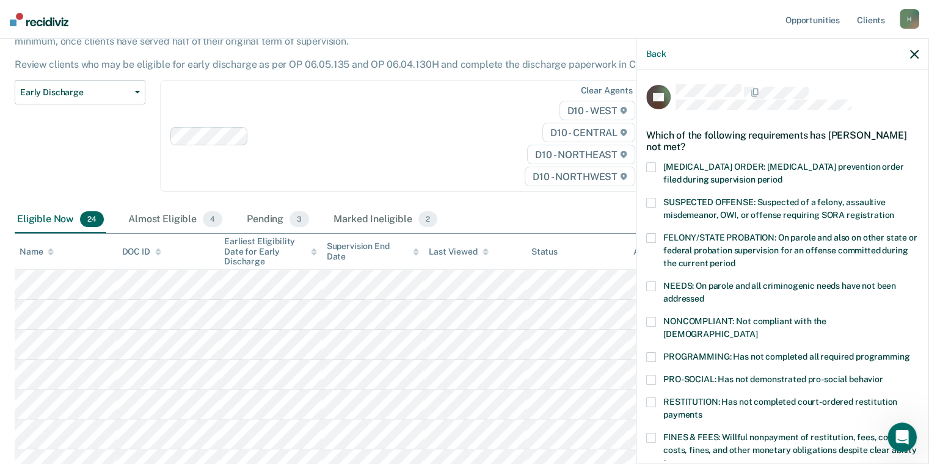
drag, startPoint x: 653, startPoint y: 317, endPoint x: 648, endPoint y: 337, distance: 20.2
click at [652, 317] on span at bounding box center [652, 322] width 10 height 10
click at [651, 353] on span at bounding box center [652, 358] width 10 height 10
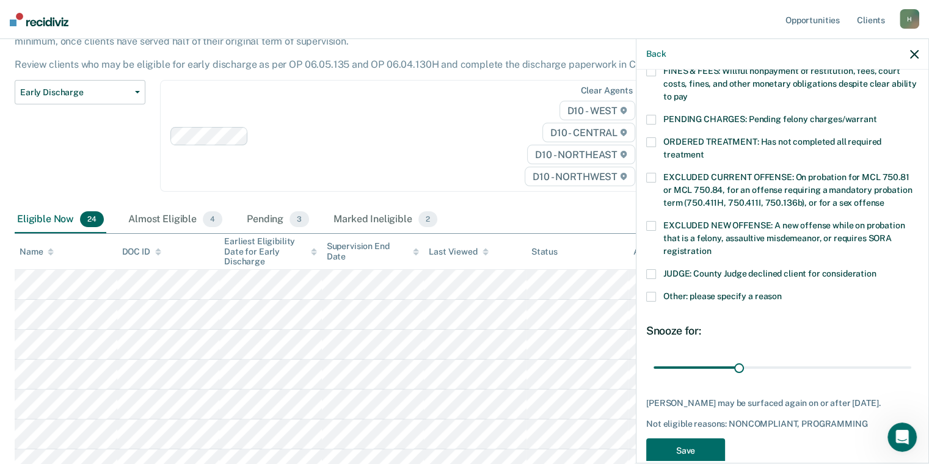
scroll to position [376, 0]
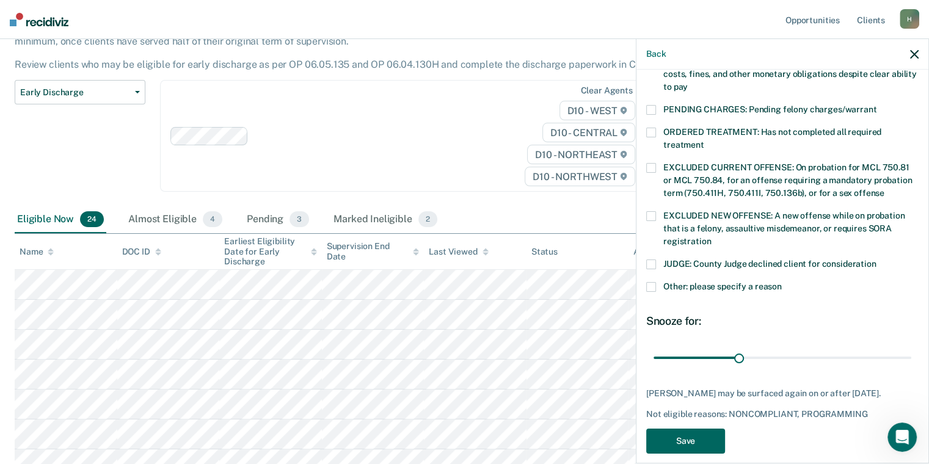
click at [721, 429] on button "Save" at bounding box center [686, 441] width 79 height 25
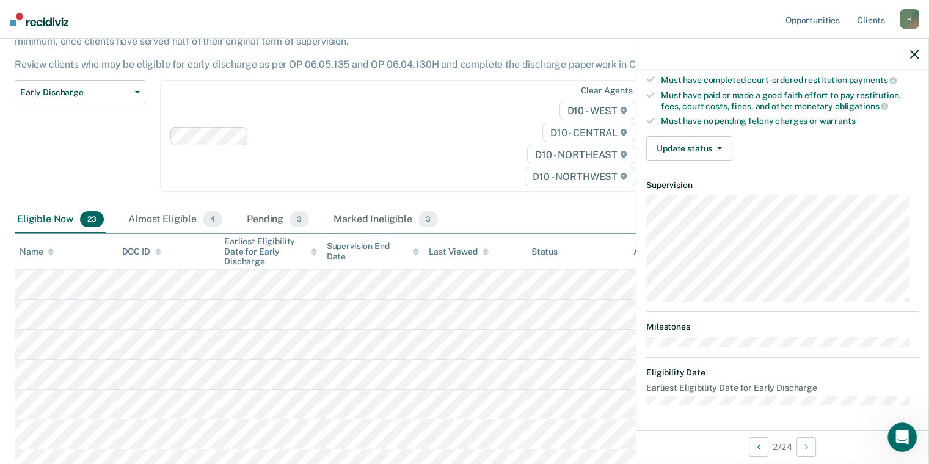
scroll to position [218, 0]
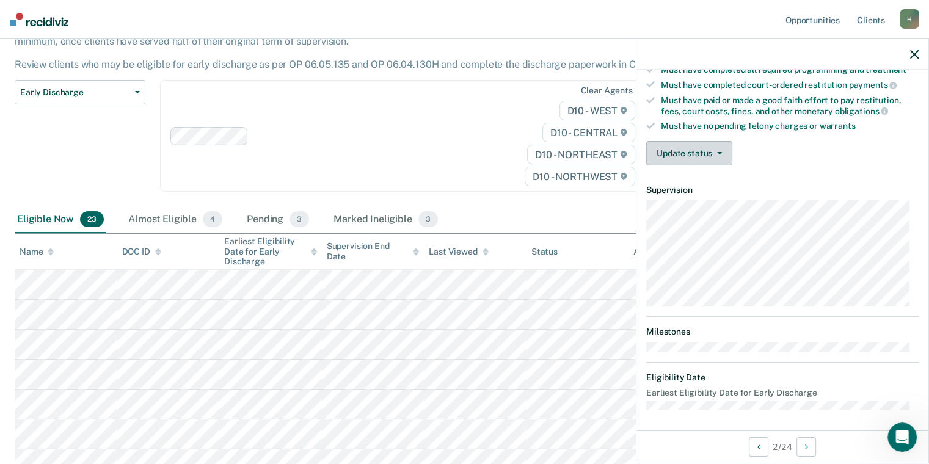
click at [680, 144] on button "Update status" at bounding box center [690, 153] width 86 height 24
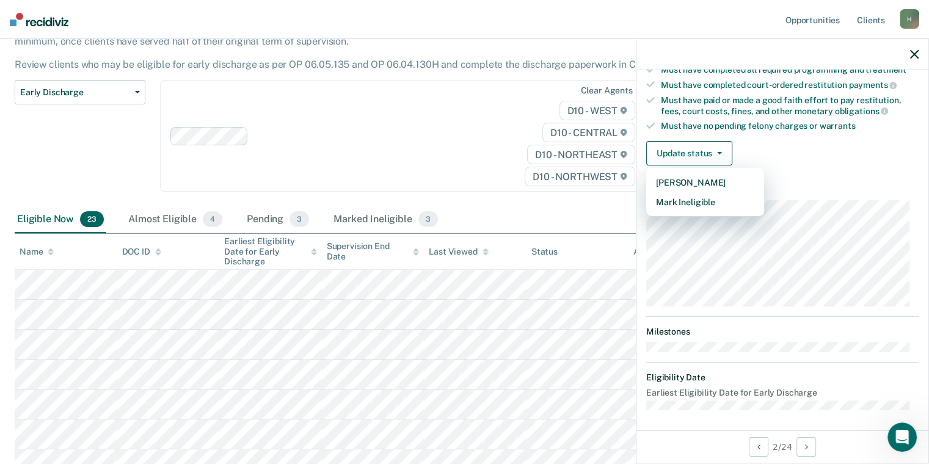
click at [593, 196] on div "Early Discharge Classification Review Early Discharge Minimum Telephone Reporti…" at bounding box center [363, 143] width 697 height 126
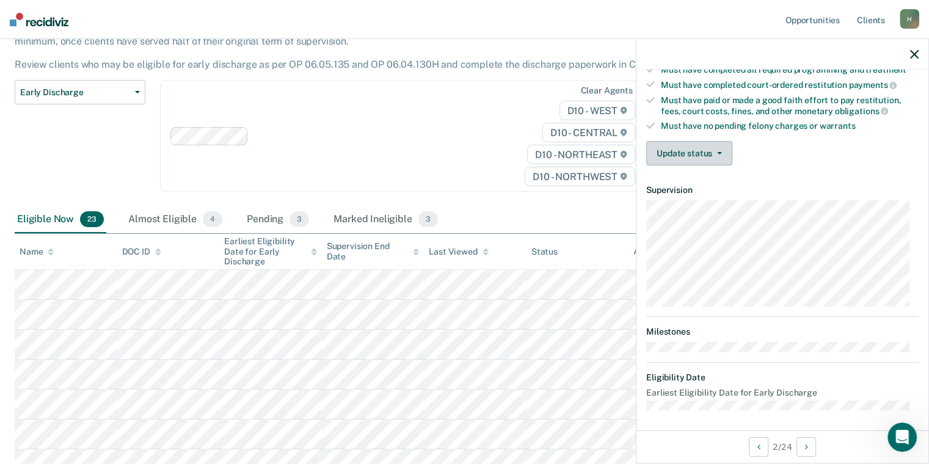
click at [672, 152] on button "Update status" at bounding box center [690, 153] width 86 height 24
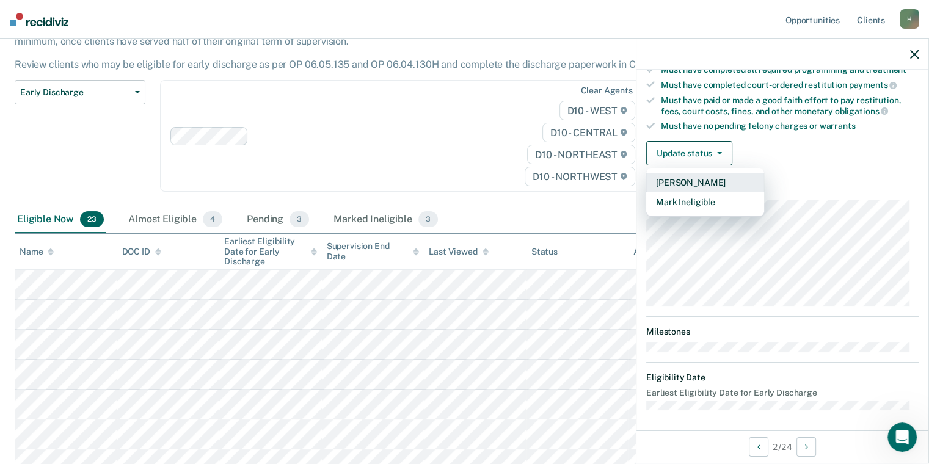
click at [693, 179] on button "[PERSON_NAME]" at bounding box center [706, 183] width 118 height 20
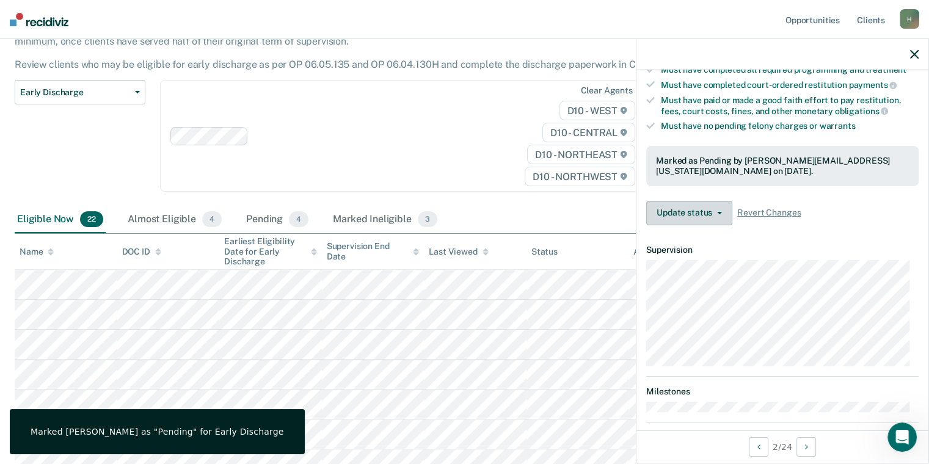
scroll to position [276, 0]
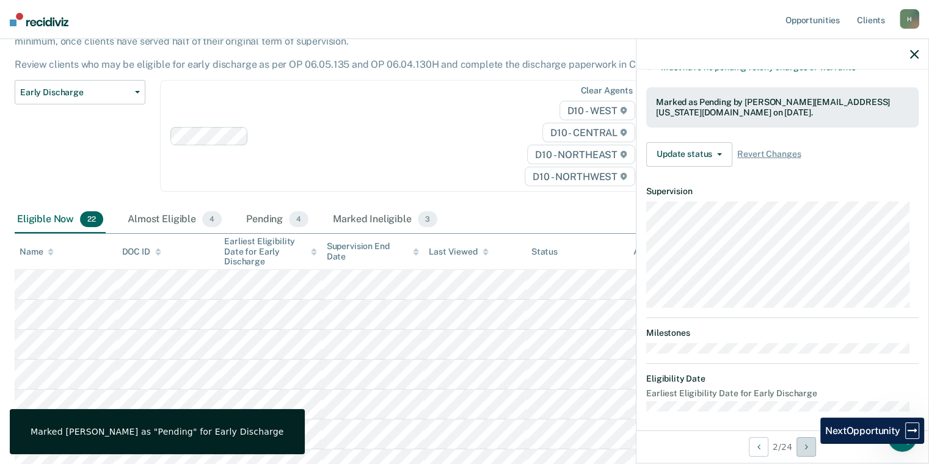
click at [812, 444] on button "Next Opportunity" at bounding box center [807, 448] width 20 height 20
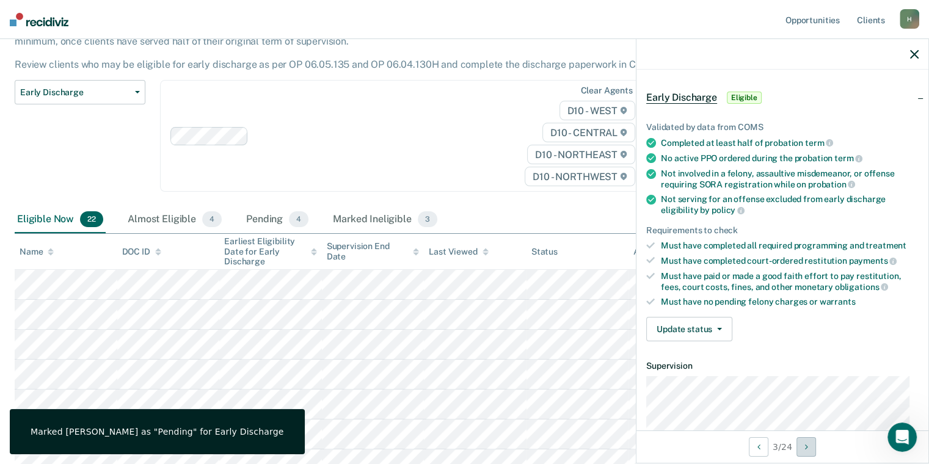
scroll to position [61, 0]
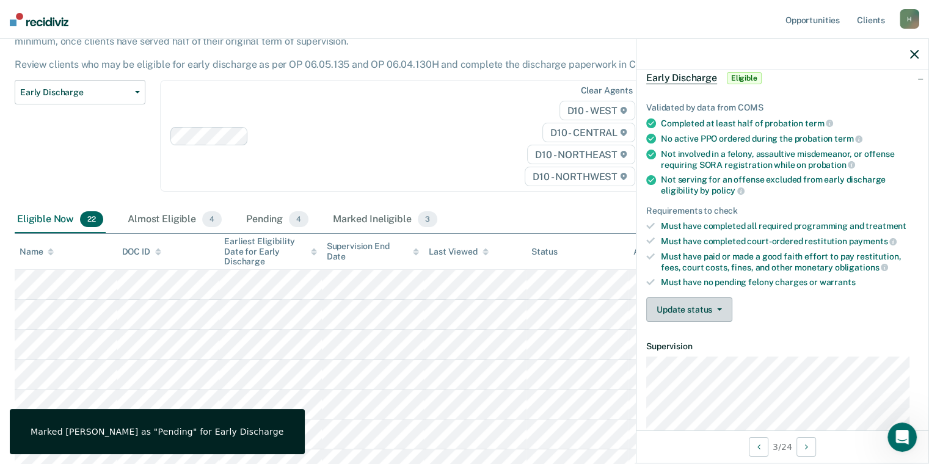
click at [681, 306] on button "Update status" at bounding box center [690, 310] width 86 height 24
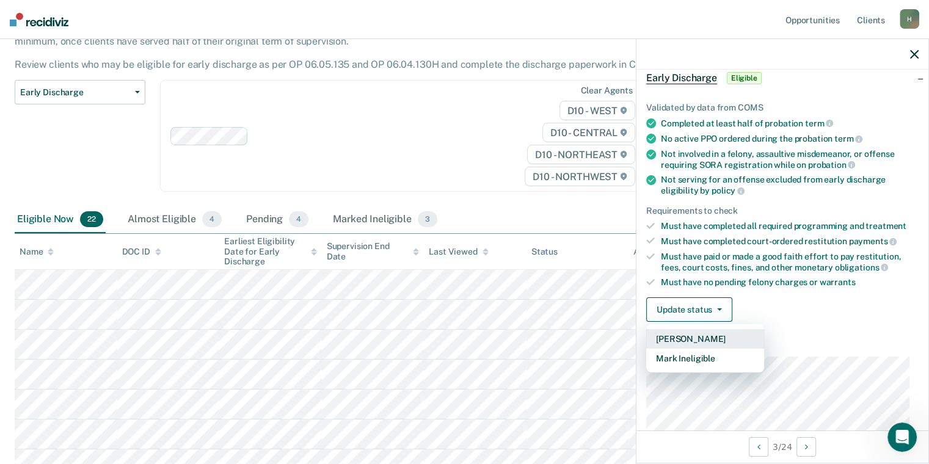
click at [702, 335] on button "[PERSON_NAME]" at bounding box center [706, 339] width 118 height 20
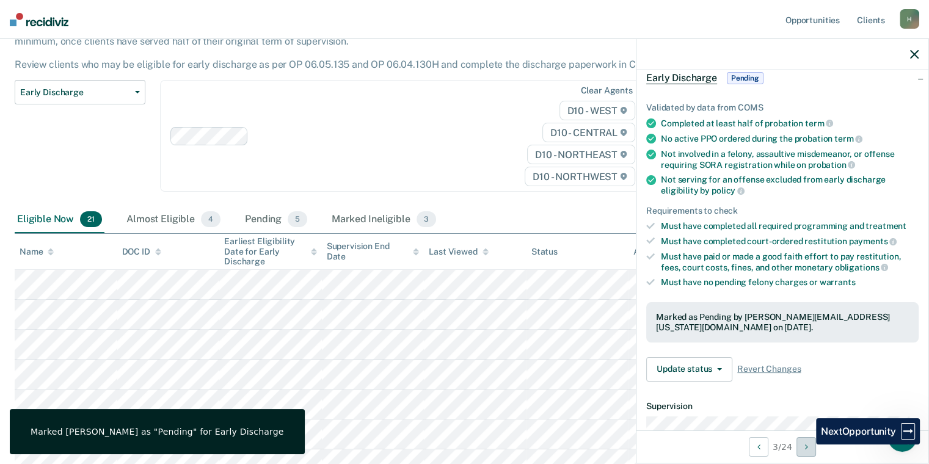
click at [807, 445] on icon "Next Opportunity" at bounding box center [806, 447] width 3 height 9
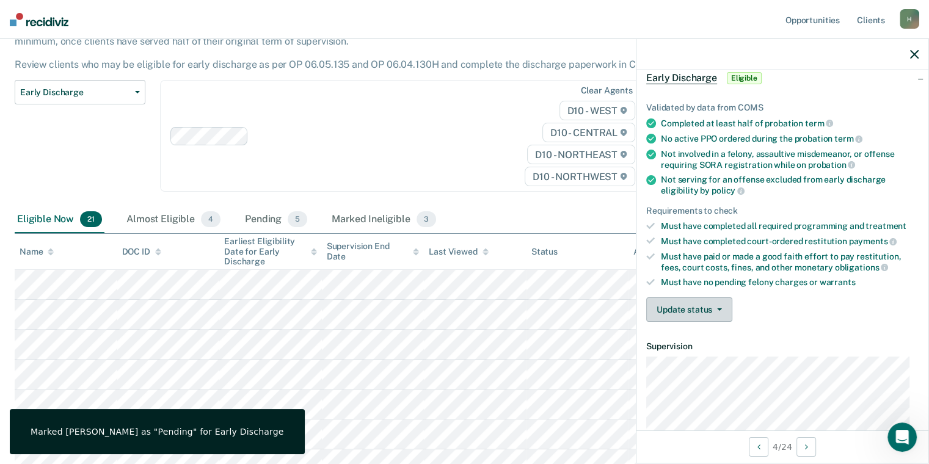
click at [690, 302] on button "Update status" at bounding box center [690, 310] width 86 height 24
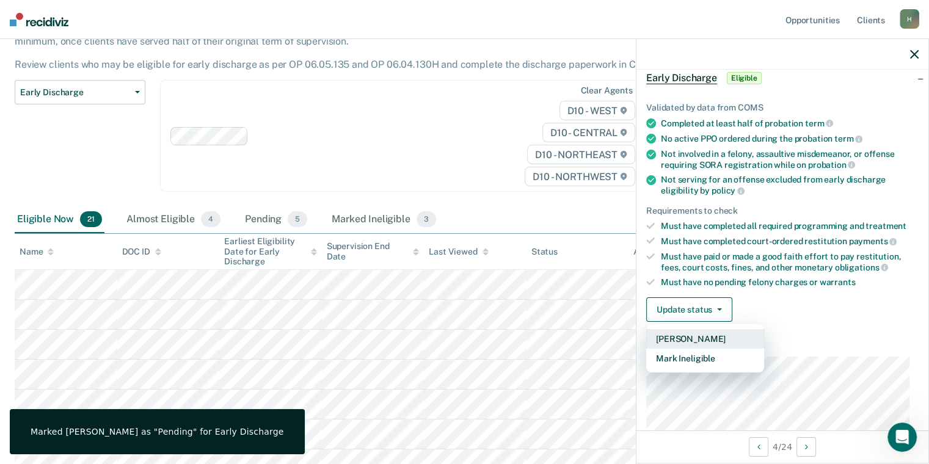
click at [712, 334] on button "[PERSON_NAME]" at bounding box center [706, 339] width 118 height 20
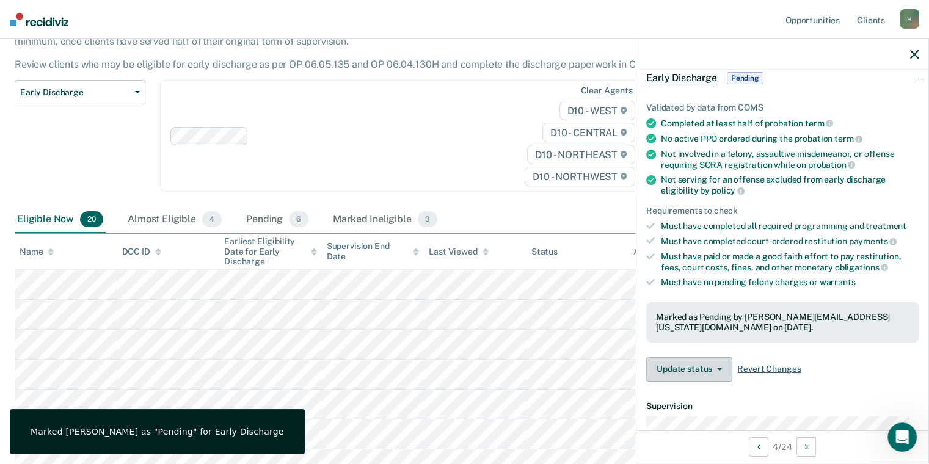
click at [807, 444] on icon "Next Opportunity" at bounding box center [806, 447] width 3 height 9
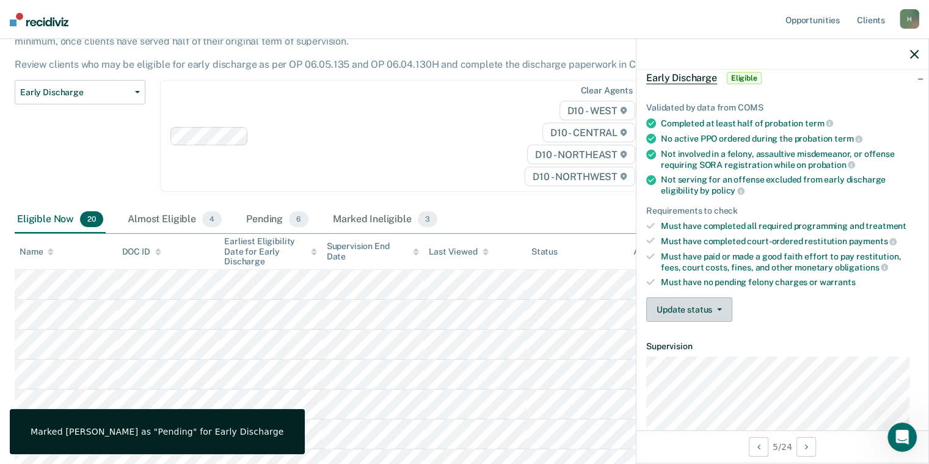
click at [674, 306] on button "Update status" at bounding box center [690, 310] width 86 height 24
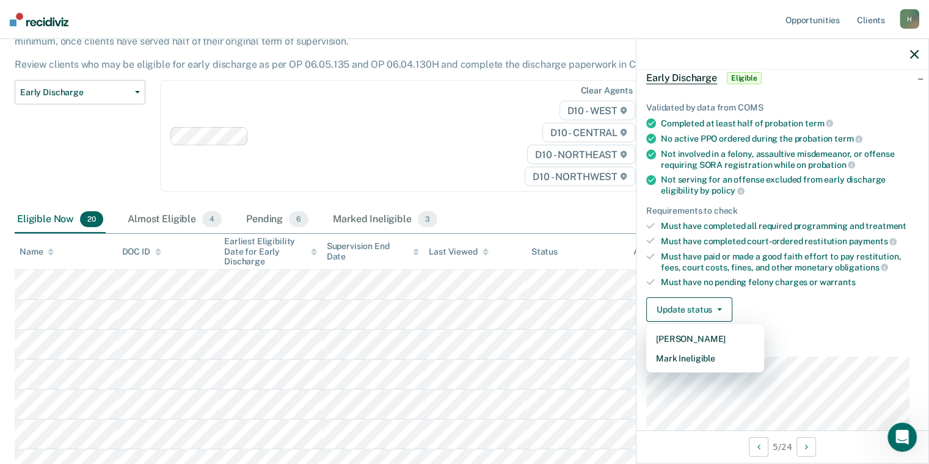
click at [90, 174] on div "Early Discharge Classification Review Early Discharge Minimum Telephone Reporti…" at bounding box center [80, 143] width 131 height 126
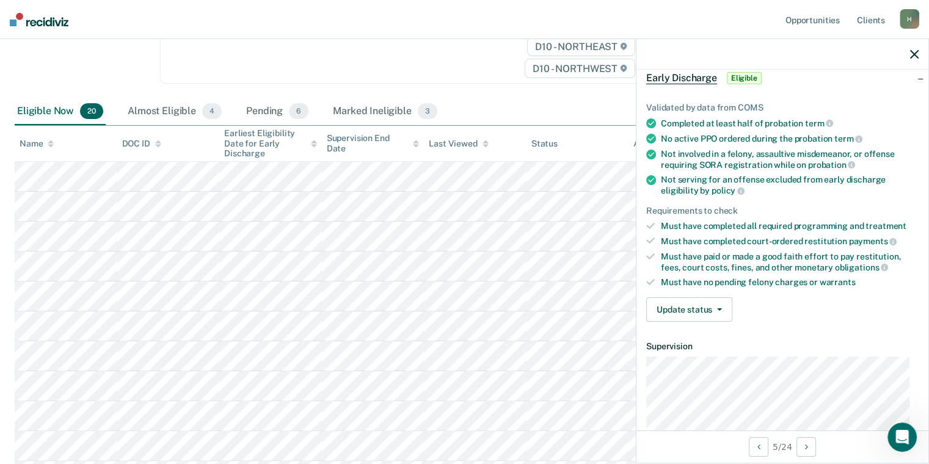
scroll to position [244, 0]
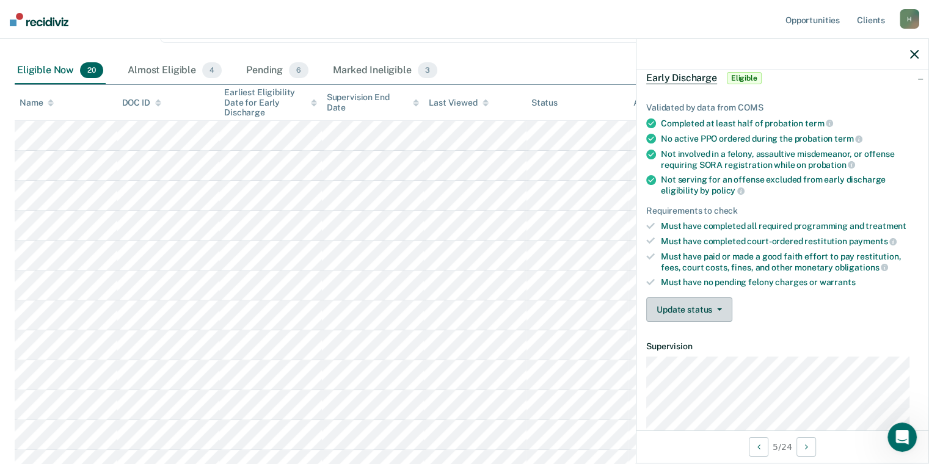
click at [704, 298] on button "Update status" at bounding box center [690, 310] width 86 height 24
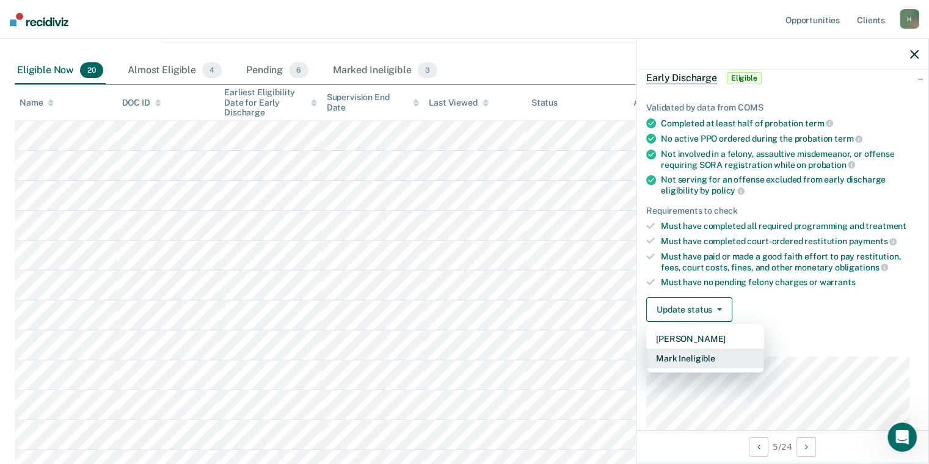
click at [716, 350] on button "Mark Ineligible" at bounding box center [706, 359] width 118 height 20
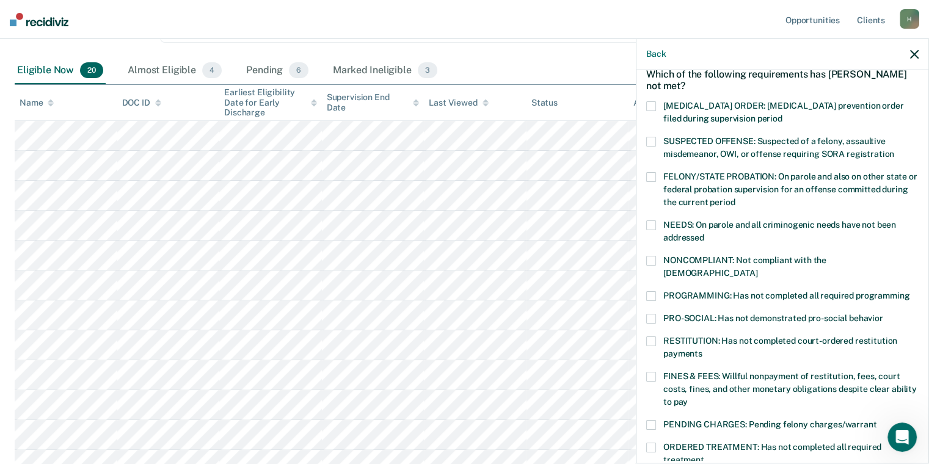
click at [650, 276] on div "NONCOMPLIANT: Not compliant with the [DEMOGRAPHIC_DATA]" at bounding box center [783, 273] width 273 height 35
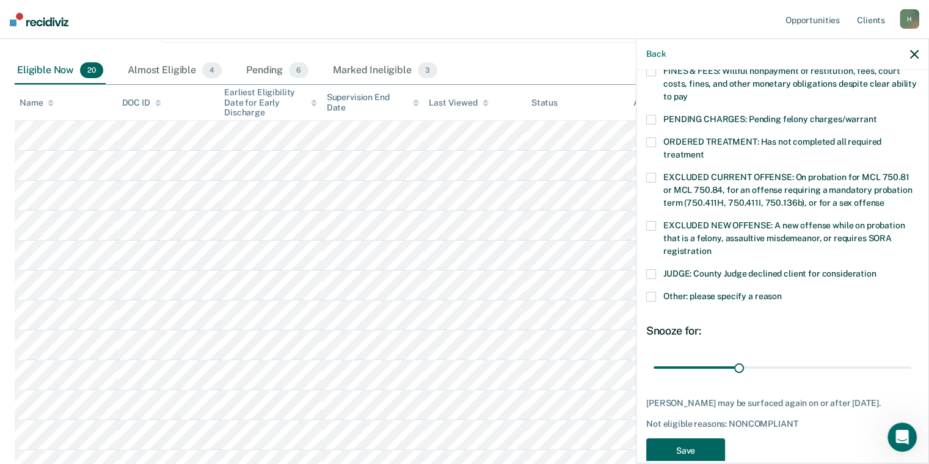
click at [700, 439] on button "Save" at bounding box center [686, 451] width 79 height 25
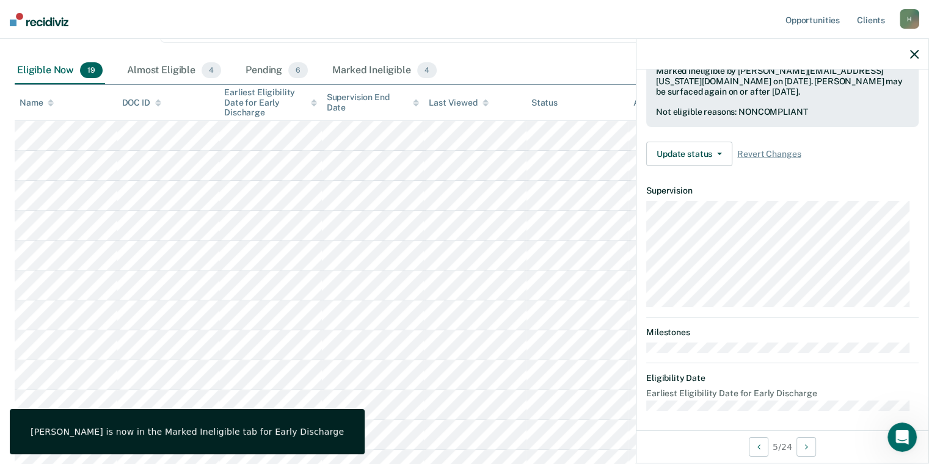
scroll to position [306, 0]
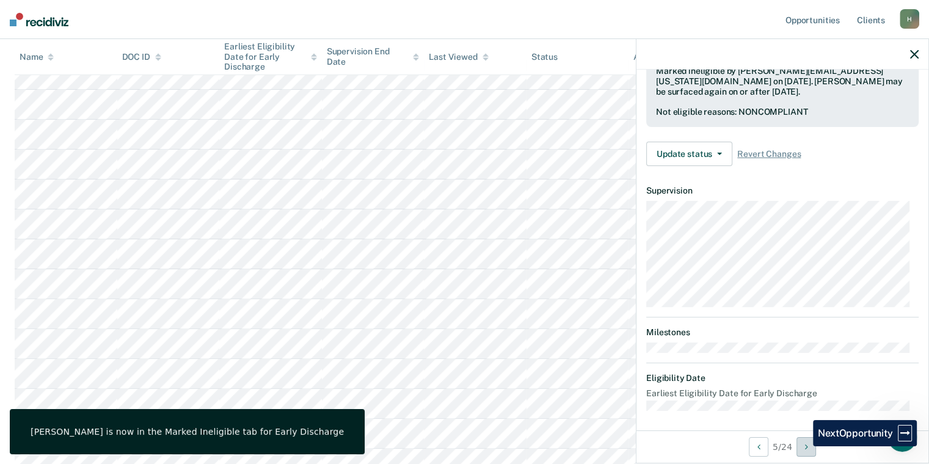
click at [806, 447] on button "Next Opportunity" at bounding box center [807, 448] width 20 height 20
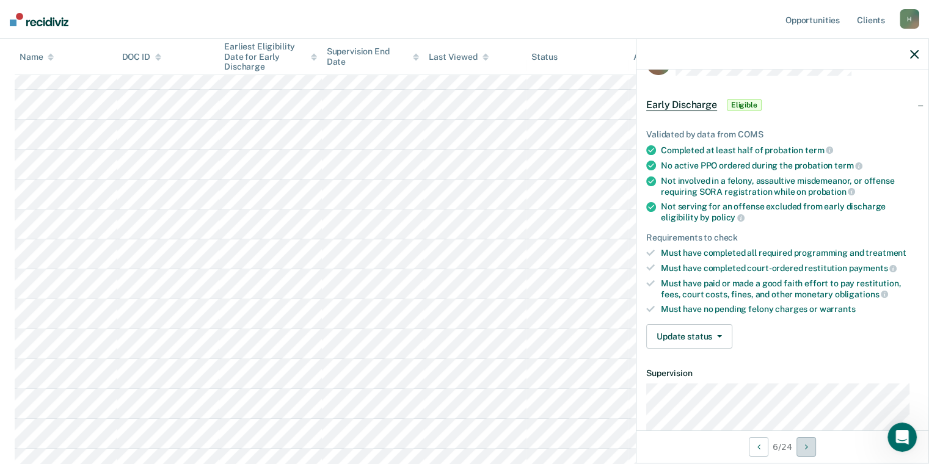
scroll to position [34, 0]
click at [705, 329] on button "Update status" at bounding box center [690, 337] width 86 height 24
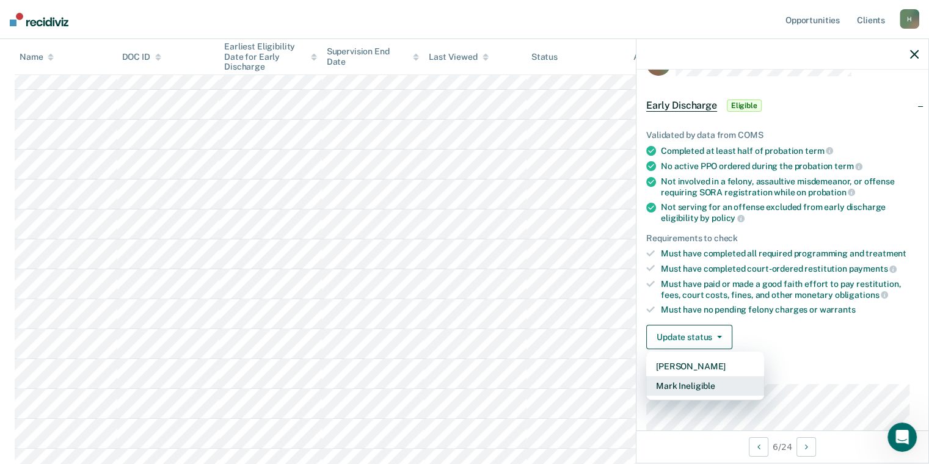
click at [724, 384] on button "Mark Ineligible" at bounding box center [706, 386] width 118 height 20
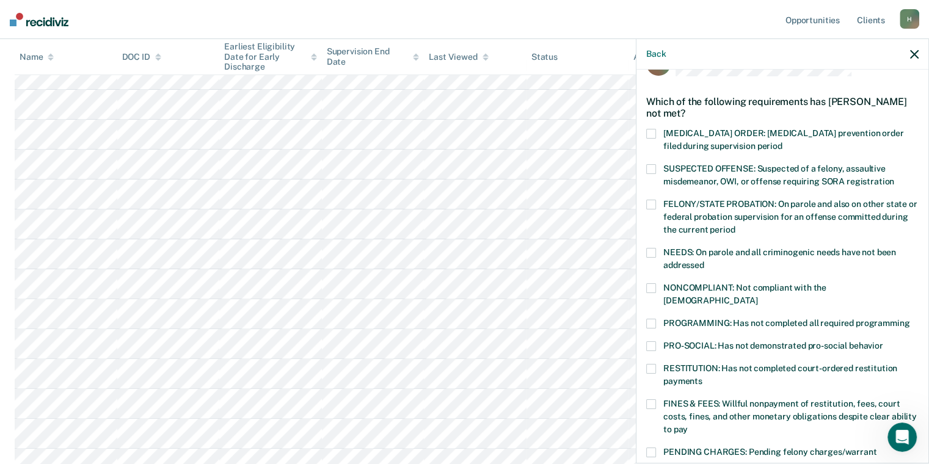
click at [645, 285] on div "MC Which of the following requirements has [PERSON_NAME] not met? [MEDICAL_DATA…" at bounding box center [783, 266] width 292 height 392
click at [653, 400] on span at bounding box center [652, 405] width 10 height 10
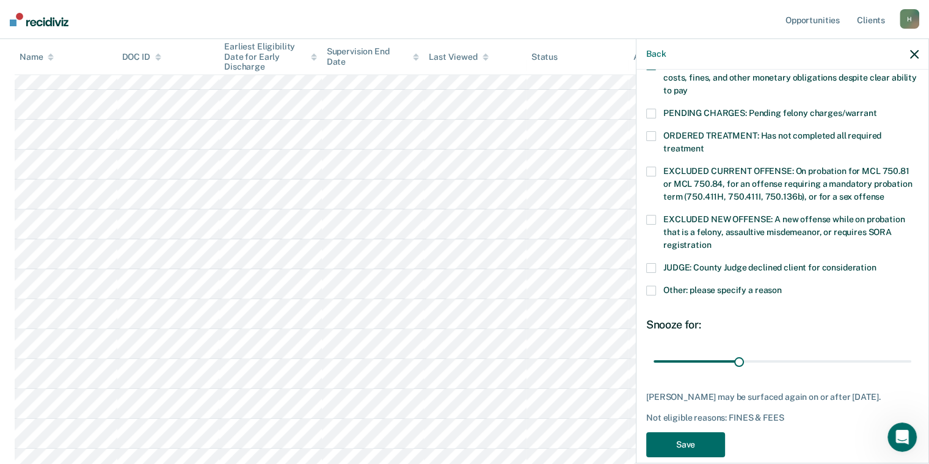
scroll to position [376, 0]
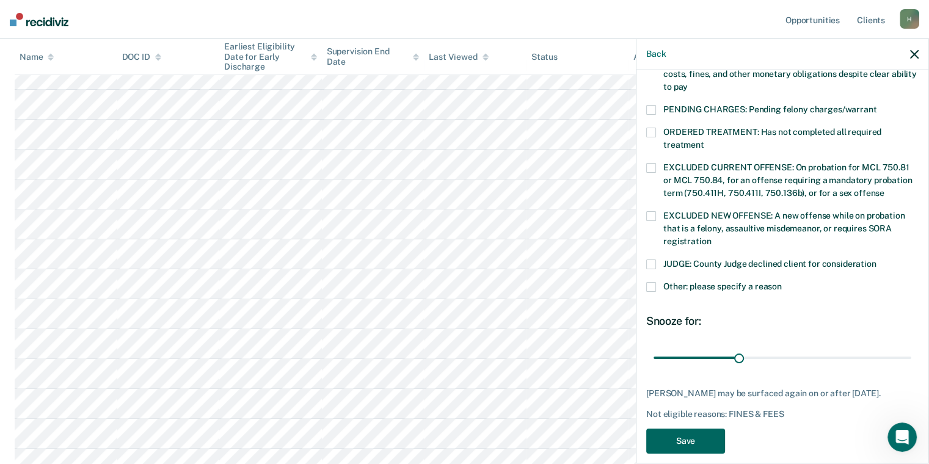
click at [692, 429] on button "Save" at bounding box center [686, 441] width 79 height 25
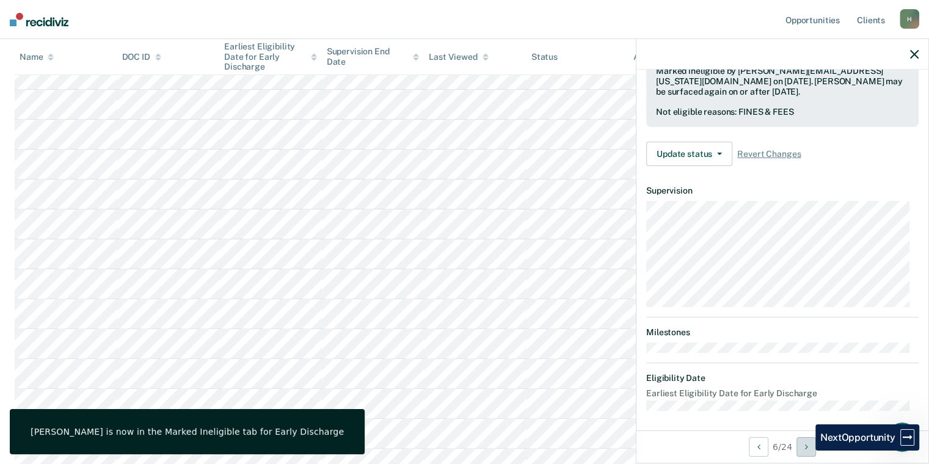
click at [807, 450] on icon "Next Opportunity" at bounding box center [806, 447] width 3 height 9
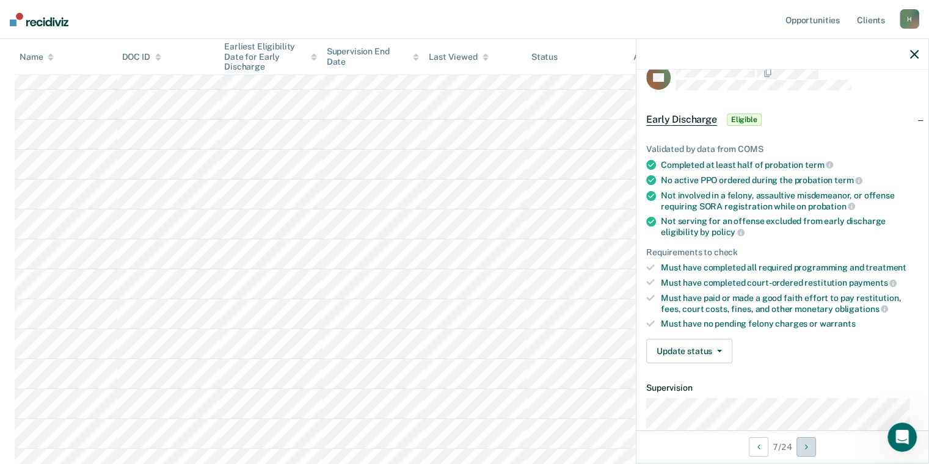
scroll to position [0, 0]
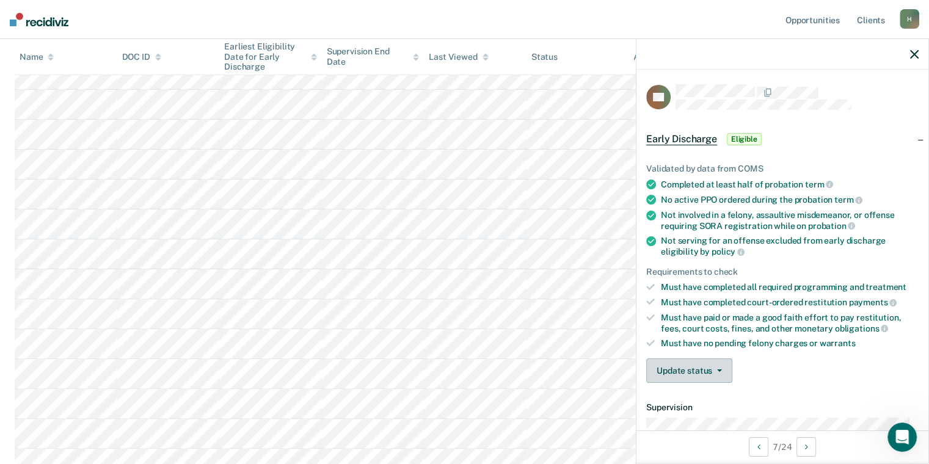
click at [711, 372] on button "Update status" at bounding box center [690, 371] width 86 height 24
click at [706, 413] on button "Mark Ineligible" at bounding box center [706, 420] width 118 height 20
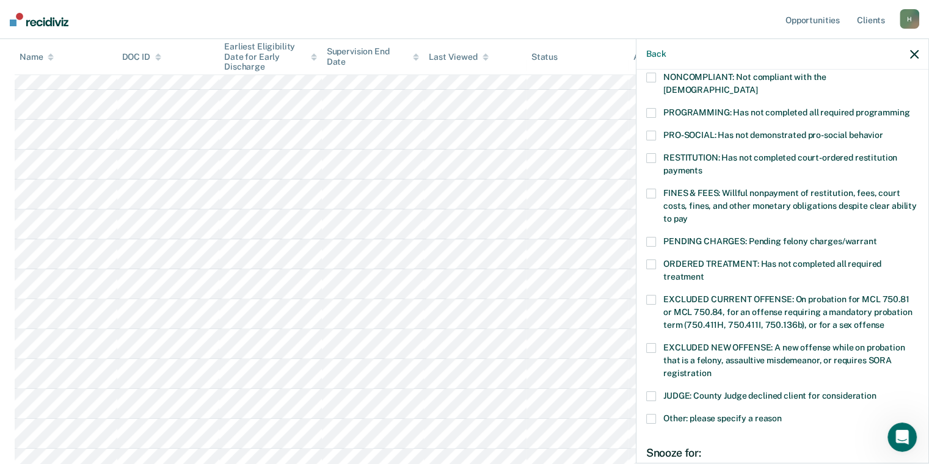
scroll to position [183, 0]
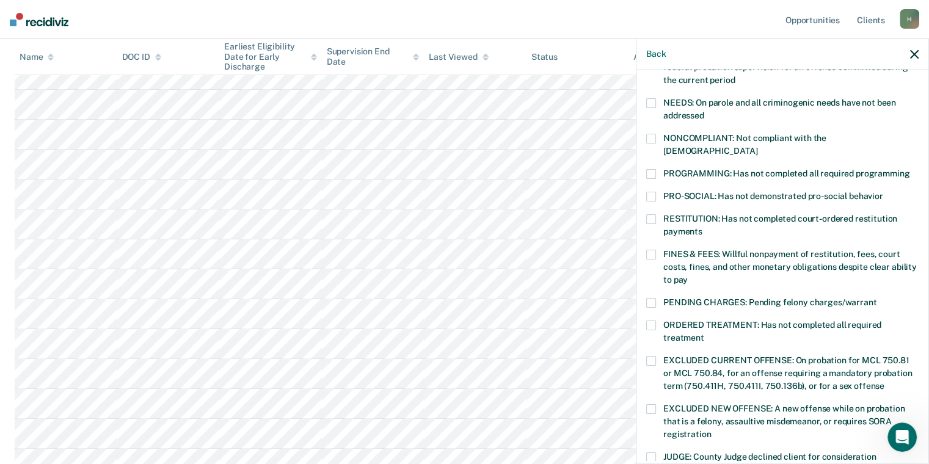
click at [648, 134] on span at bounding box center [652, 139] width 10 height 10
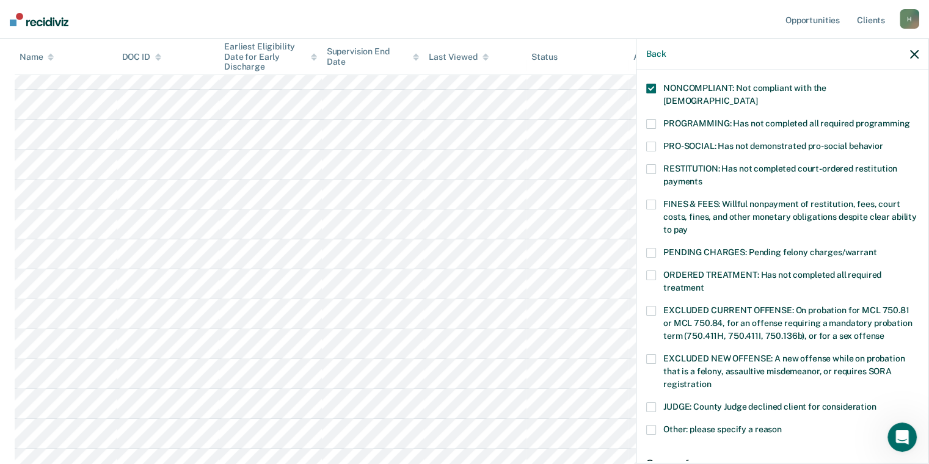
scroll to position [367, 0]
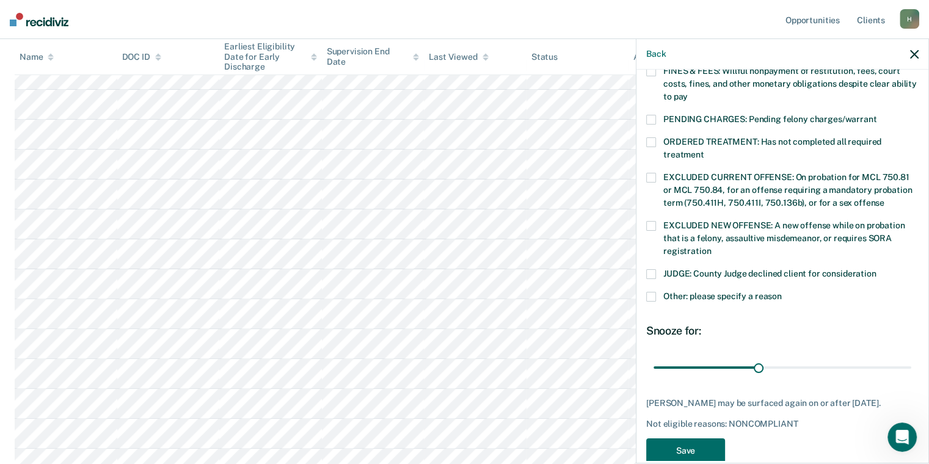
click at [650, 292] on span at bounding box center [652, 297] width 10 height 10
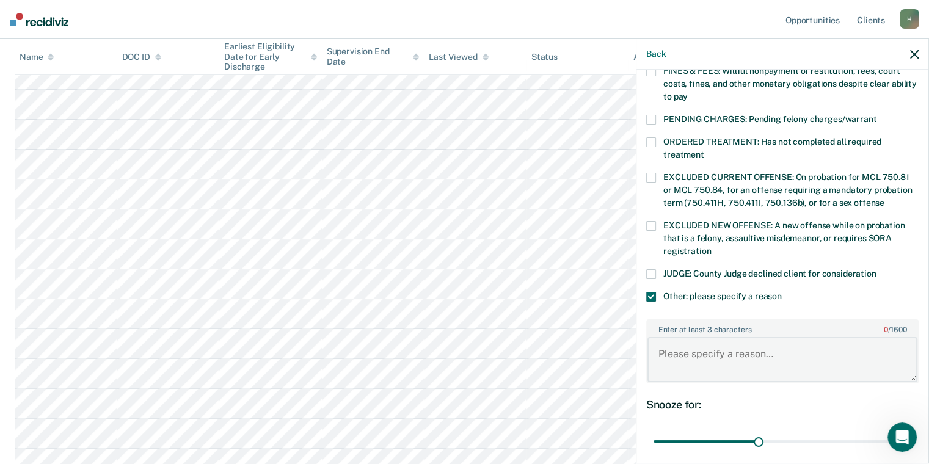
click at [713, 337] on textarea "Enter at least 3 characters 0 / 1600" at bounding box center [783, 359] width 270 height 45
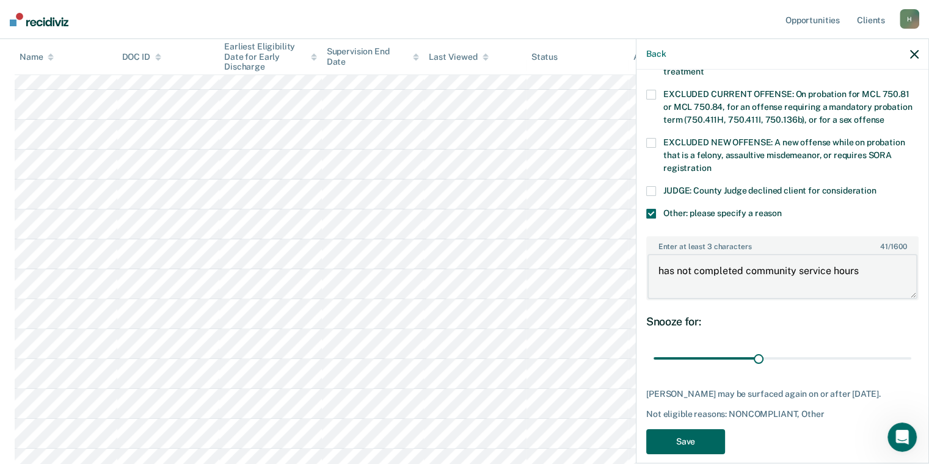
type textarea "has not completed community service hours"
click at [697, 430] on button "Save" at bounding box center [686, 442] width 79 height 25
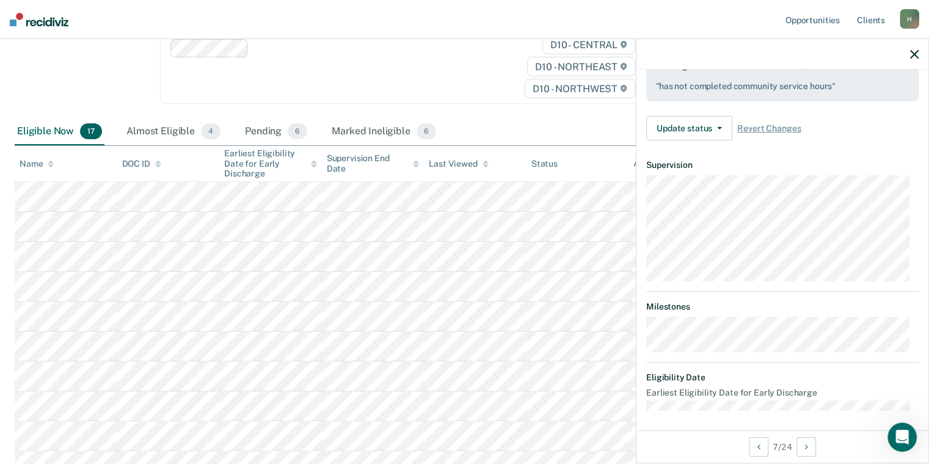
scroll to position [353, 0]
click at [805, 444] on button "Next Opportunity" at bounding box center [807, 448] width 20 height 20
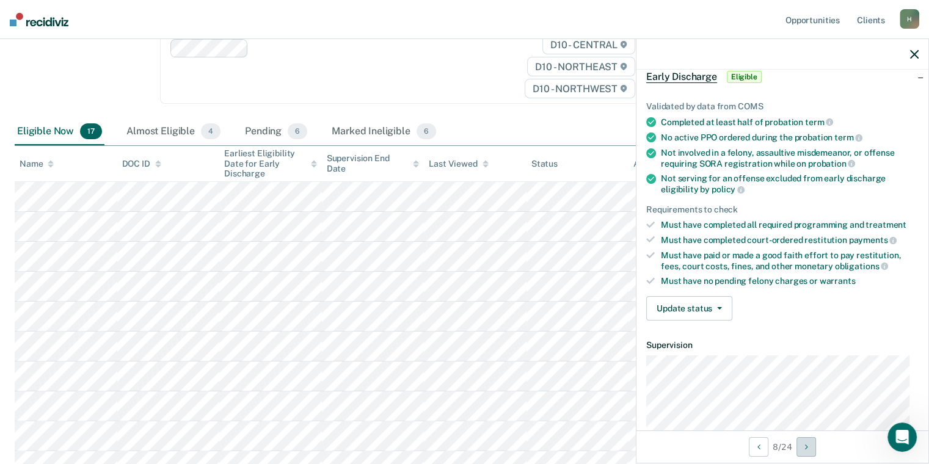
scroll to position [183, 0]
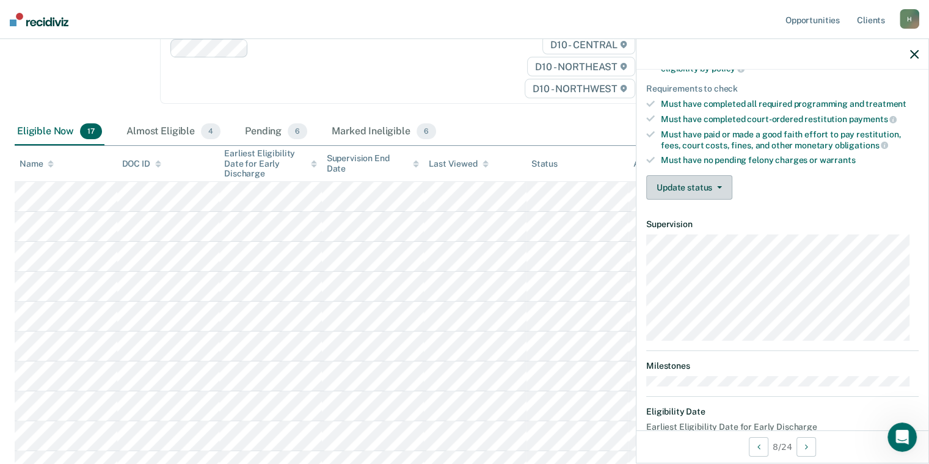
click at [683, 188] on button "Update status" at bounding box center [690, 187] width 86 height 24
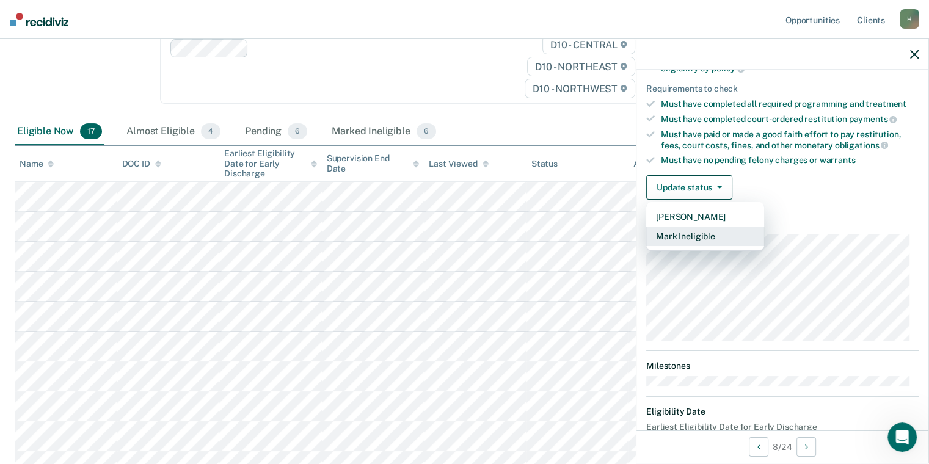
click at [709, 240] on button "Mark Ineligible" at bounding box center [706, 237] width 118 height 20
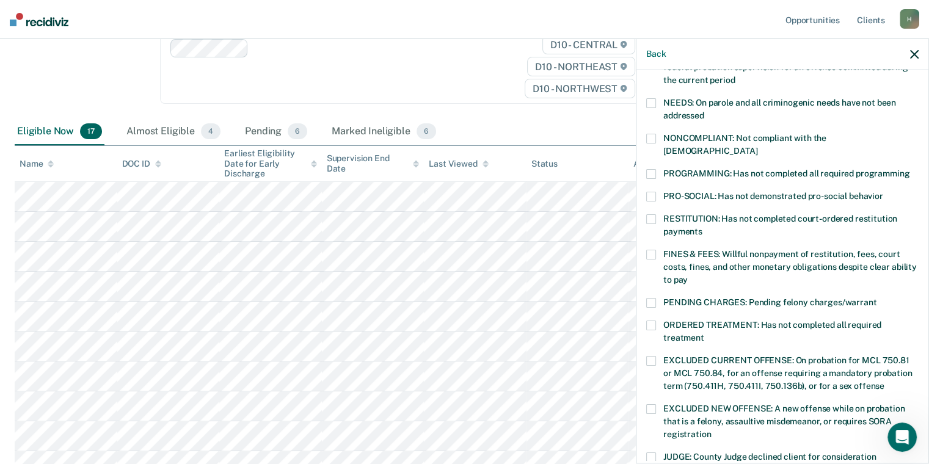
click at [648, 169] on span at bounding box center [652, 174] width 10 height 10
click at [651, 235] on div "IS Which of the following requirements has [PERSON_NAME] not met? [MEDICAL_DATA…" at bounding box center [783, 277] width 273 height 753
click at [651, 250] on span at bounding box center [652, 255] width 10 height 10
click at [651, 131] on div "NEEDS: On parole and all criminogenic needs have not been addressed" at bounding box center [783, 115] width 273 height 35
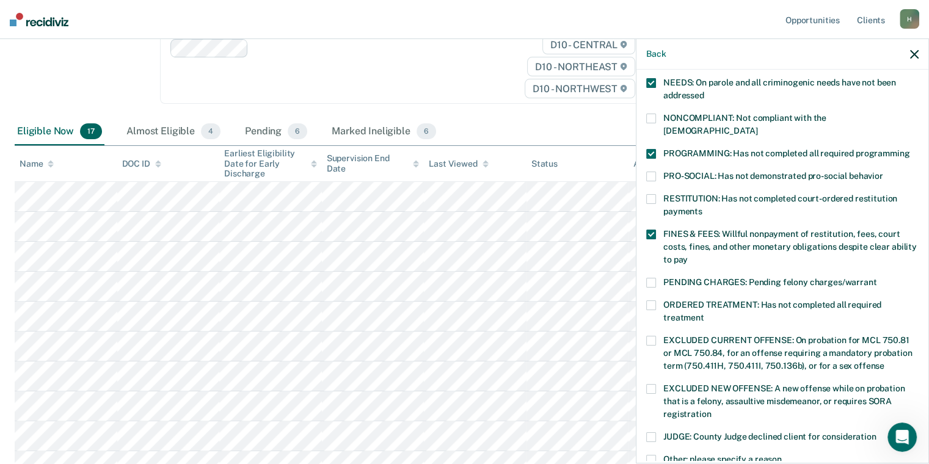
scroll to position [122, 0]
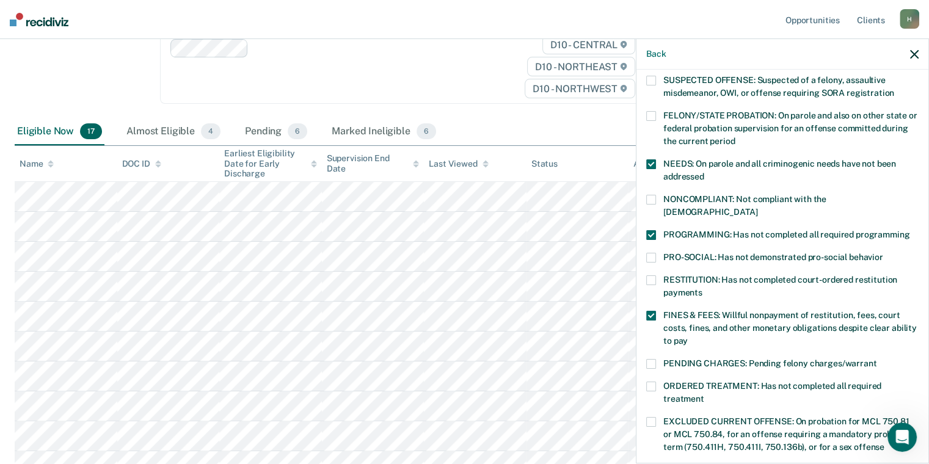
click at [650, 162] on span at bounding box center [652, 164] width 10 height 10
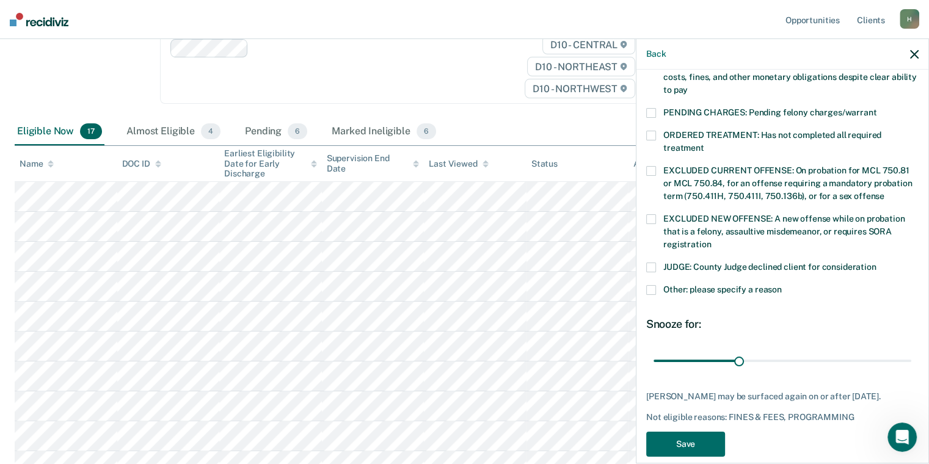
scroll to position [376, 0]
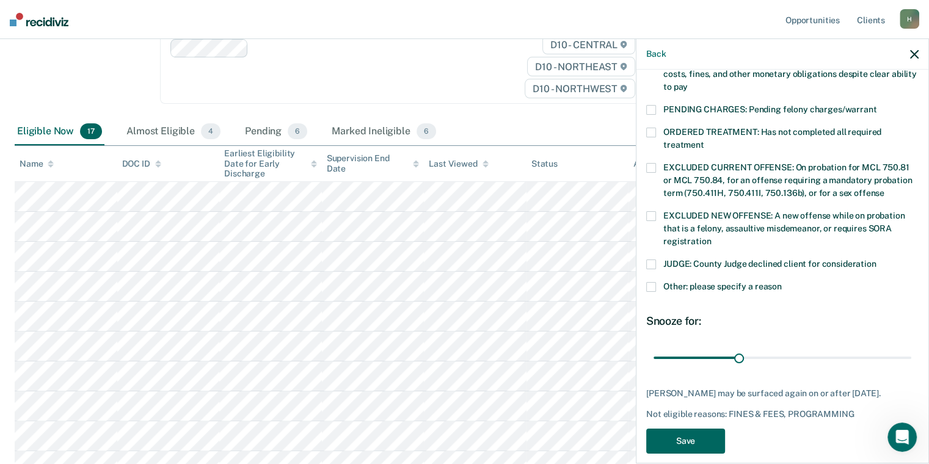
click at [700, 429] on button "Save" at bounding box center [686, 441] width 79 height 25
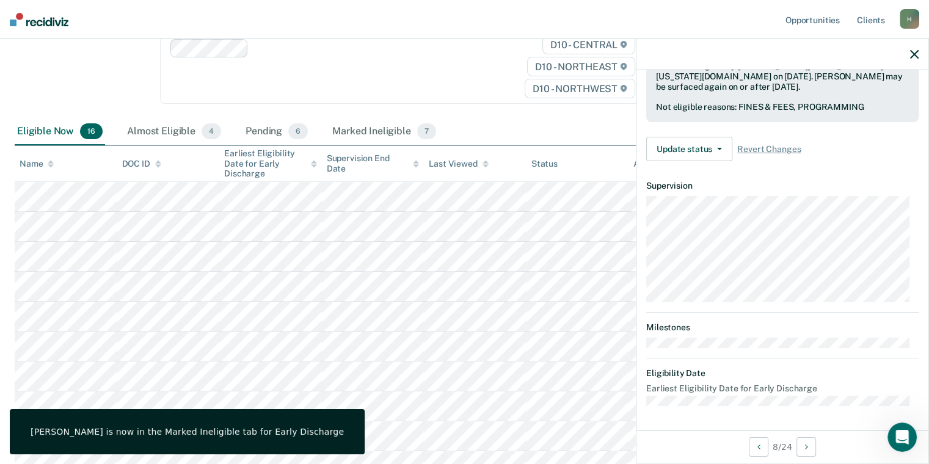
scroll to position [308, 0]
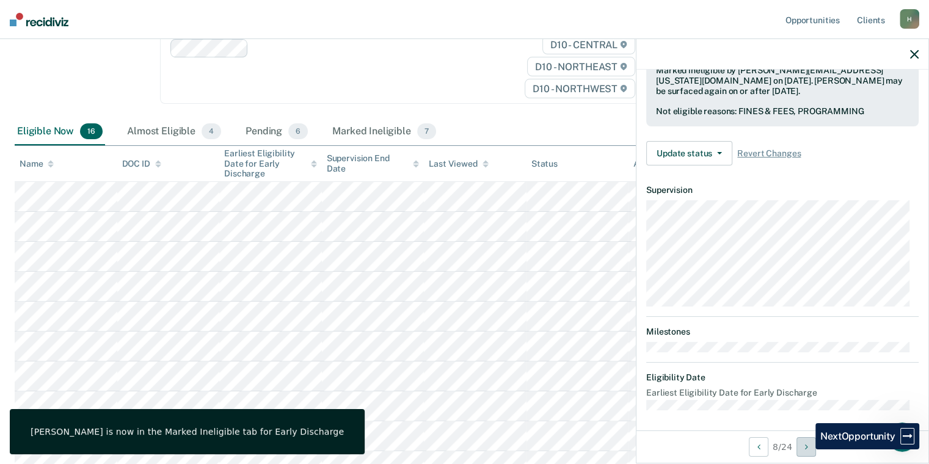
click at [807, 450] on icon "Next Opportunity" at bounding box center [806, 447] width 3 height 9
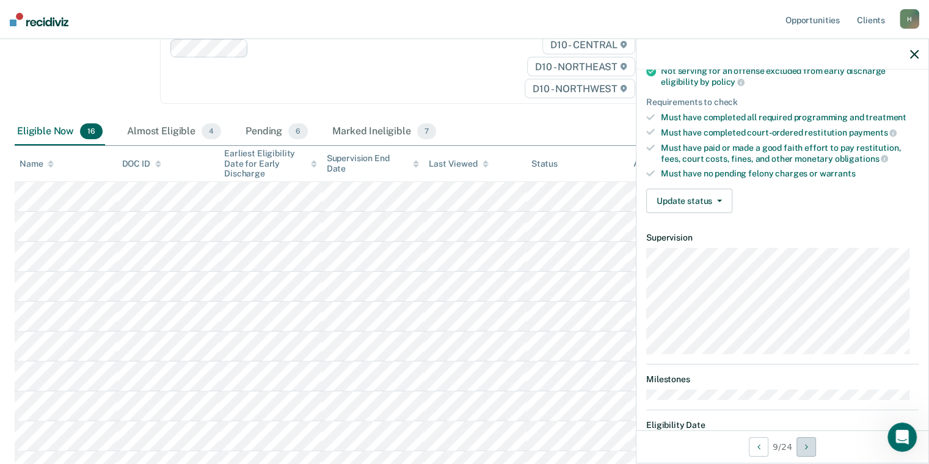
scroll to position [183, 0]
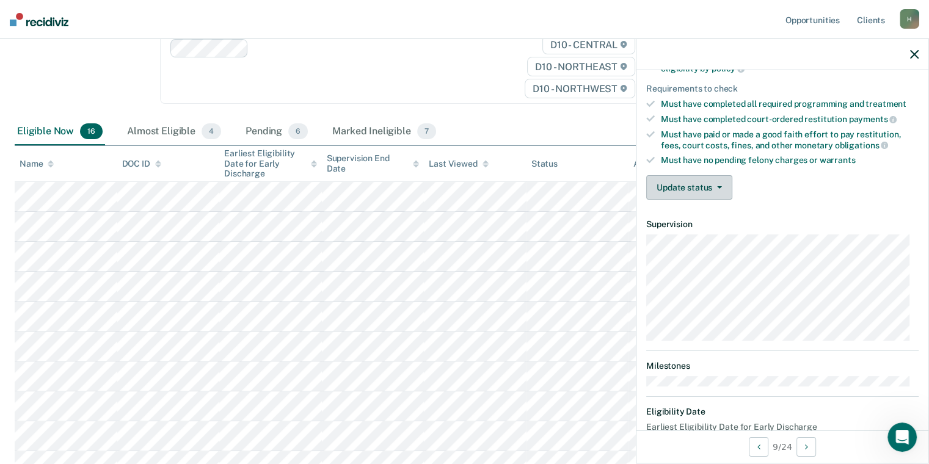
click at [686, 182] on button "Update status" at bounding box center [690, 187] width 86 height 24
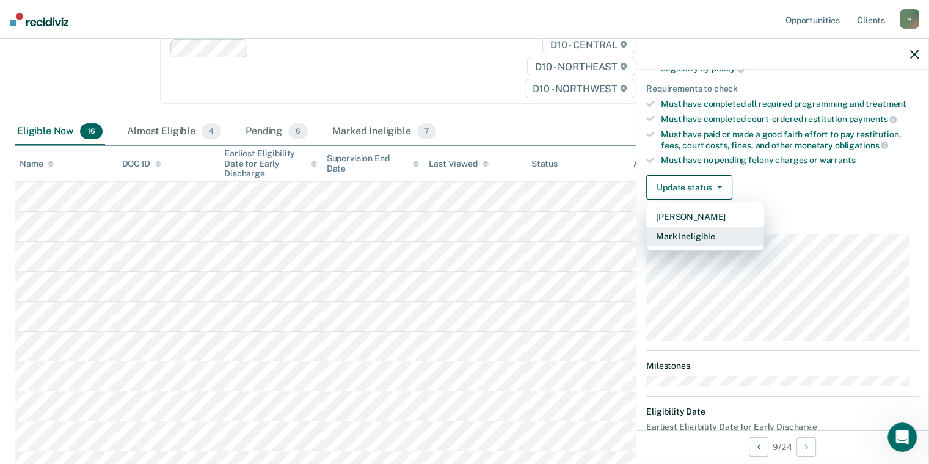
click at [706, 234] on button "Mark Ineligible" at bounding box center [706, 237] width 118 height 20
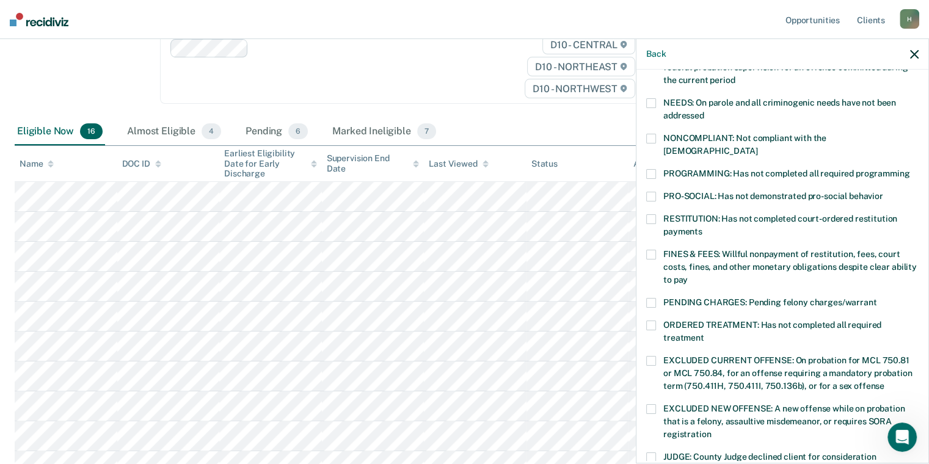
click at [648, 169] on span at bounding box center [652, 174] width 10 height 10
click at [650, 134] on span at bounding box center [652, 139] width 10 height 10
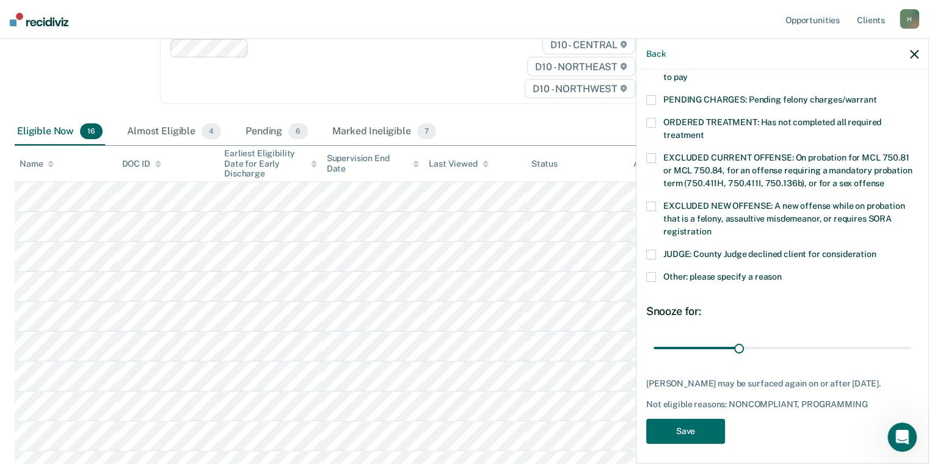
scroll to position [387, 0]
click at [690, 427] on button "Save" at bounding box center [686, 431] width 79 height 25
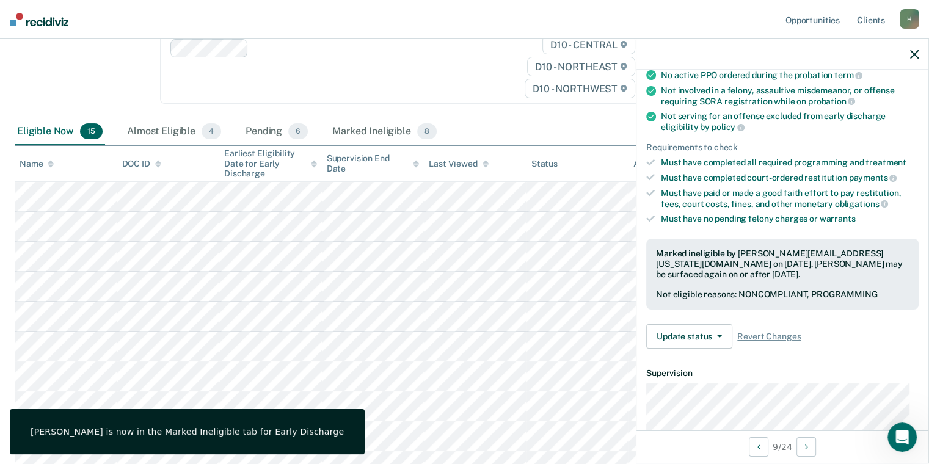
scroll to position [307, 0]
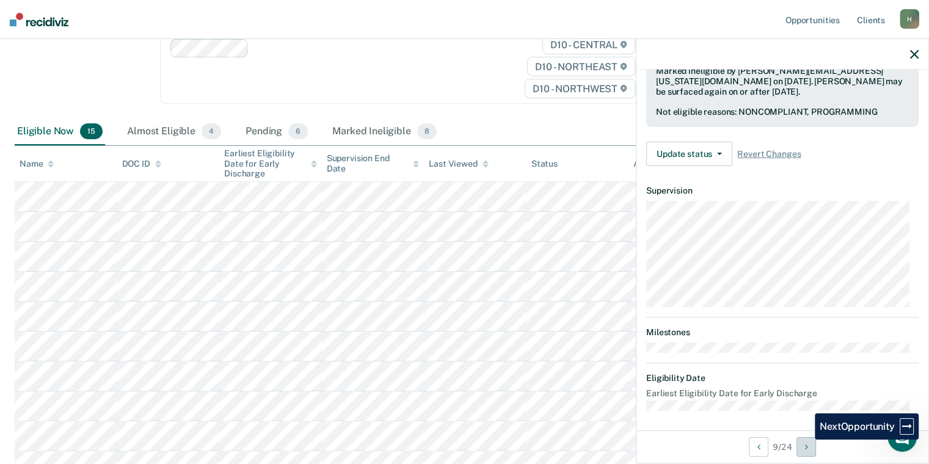
click at [806, 440] on button "Next Opportunity" at bounding box center [807, 448] width 20 height 20
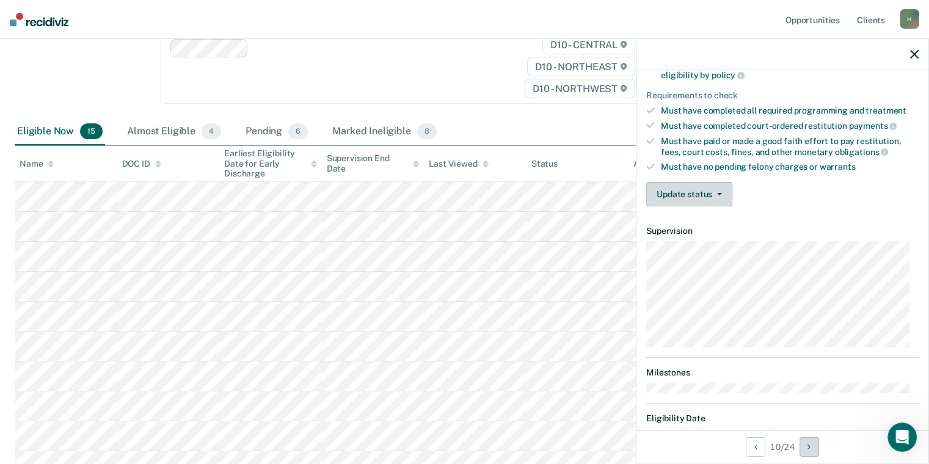
scroll to position [156, 0]
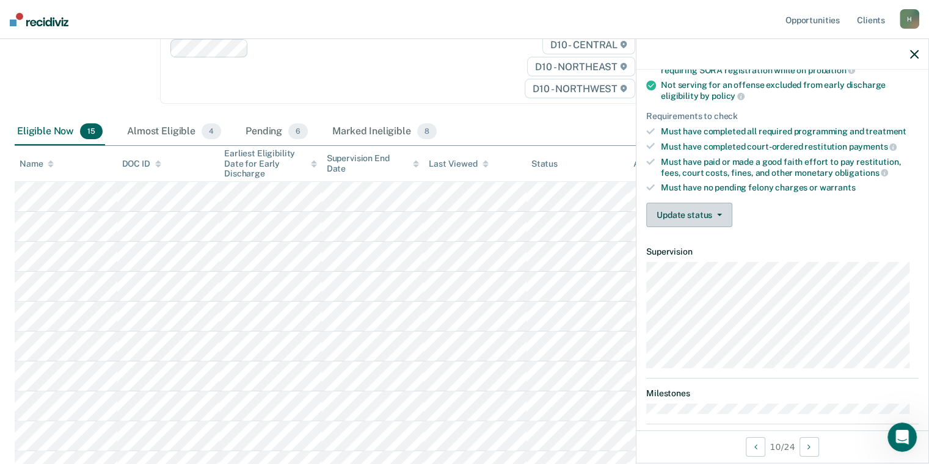
click at [709, 210] on button "Update status" at bounding box center [690, 215] width 86 height 24
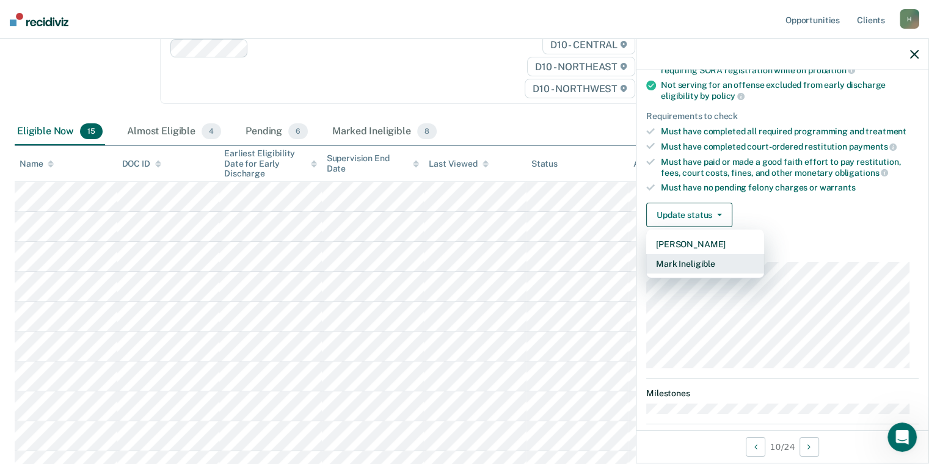
click at [717, 255] on button "Mark Ineligible" at bounding box center [706, 264] width 118 height 20
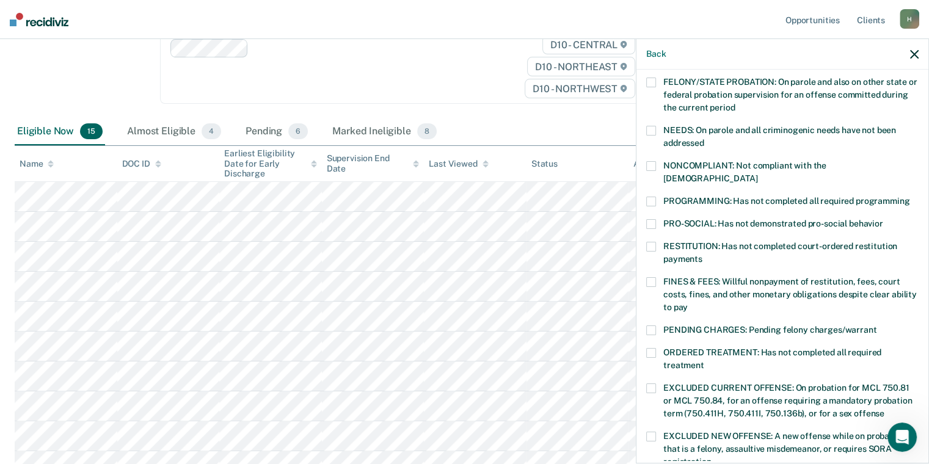
click at [653, 348] on span at bounding box center [652, 353] width 10 height 10
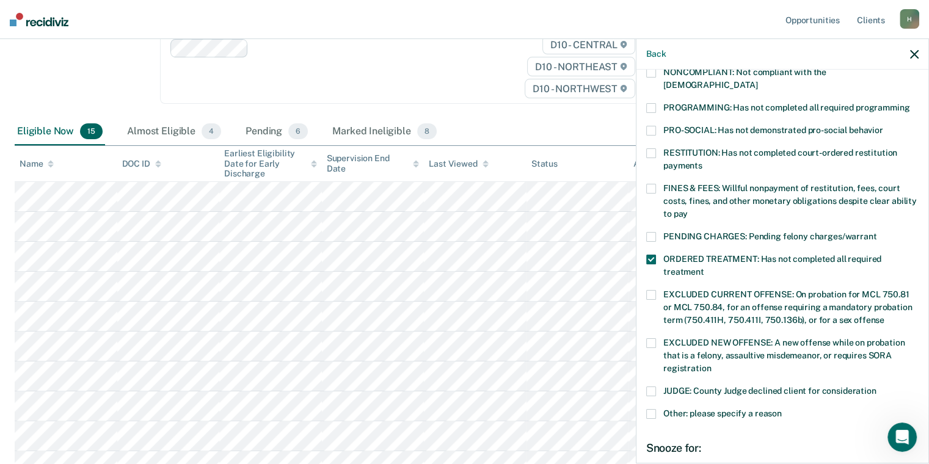
scroll to position [376, 0]
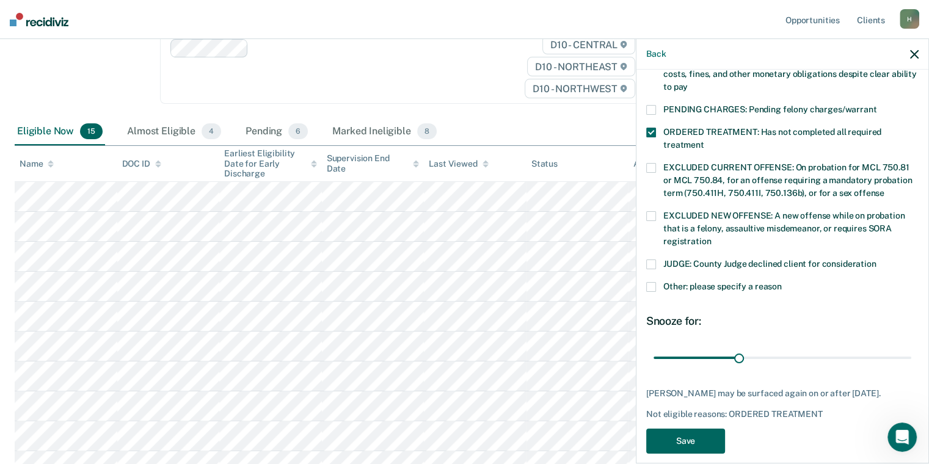
click at [706, 429] on button "Save" at bounding box center [686, 441] width 79 height 25
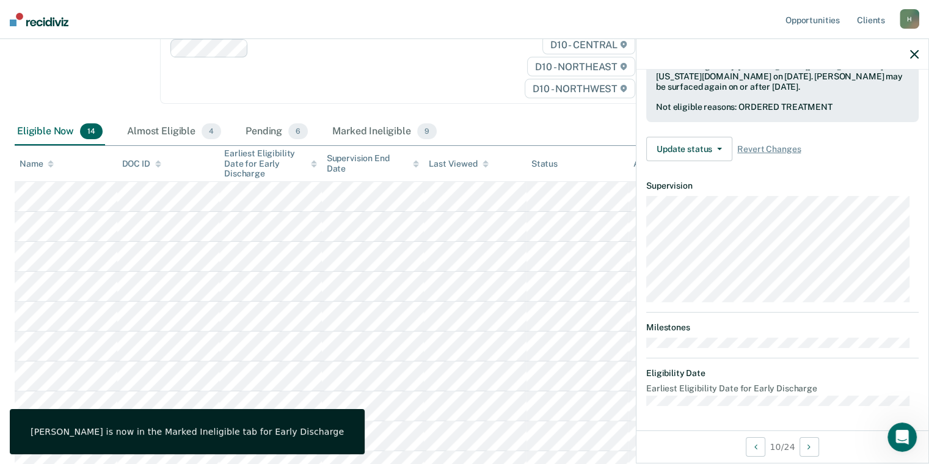
scroll to position [308, 0]
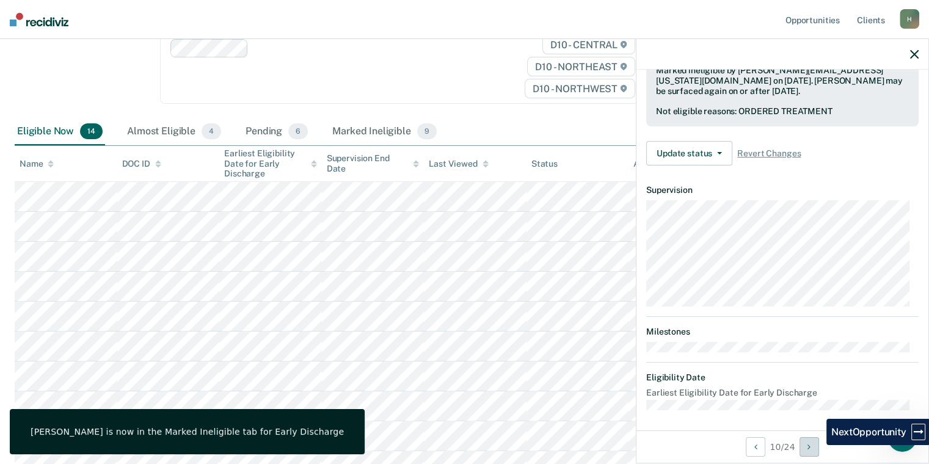
click at [815, 448] on button "Next Opportunity" at bounding box center [810, 448] width 20 height 20
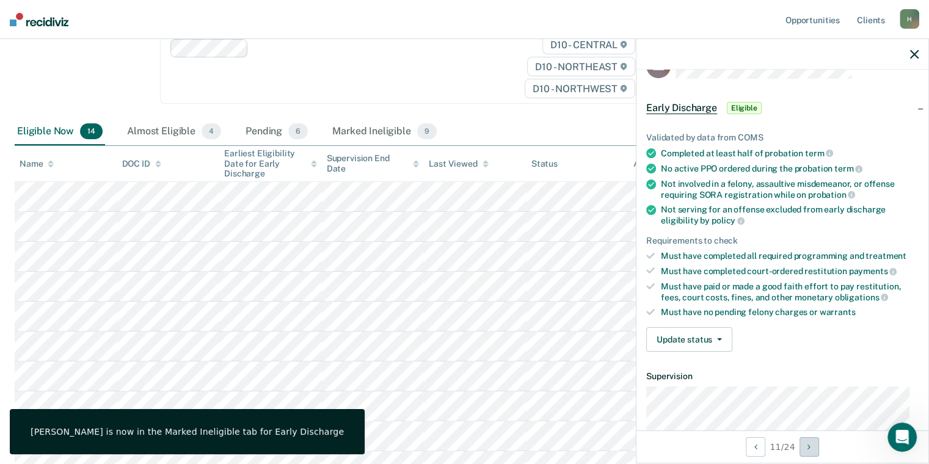
scroll to position [0, 0]
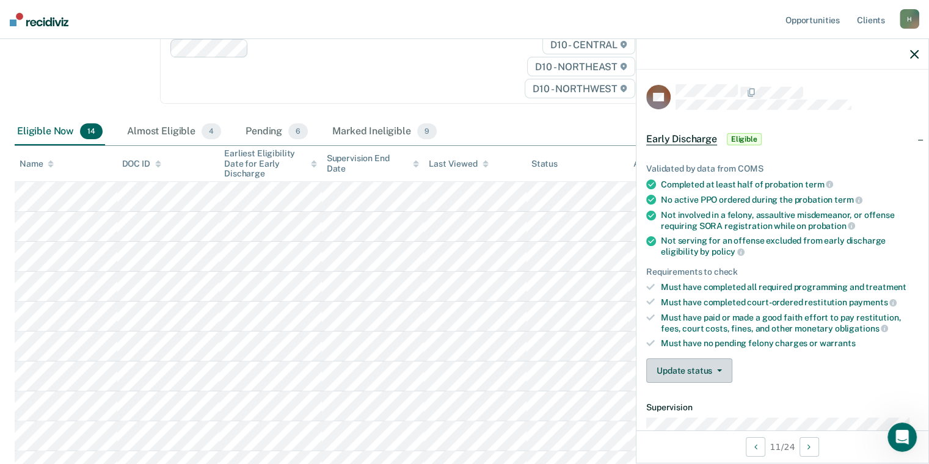
click at [717, 368] on button "Update status" at bounding box center [690, 371] width 86 height 24
click at [721, 412] on button "Mark Ineligible" at bounding box center [706, 420] width 118 height 20
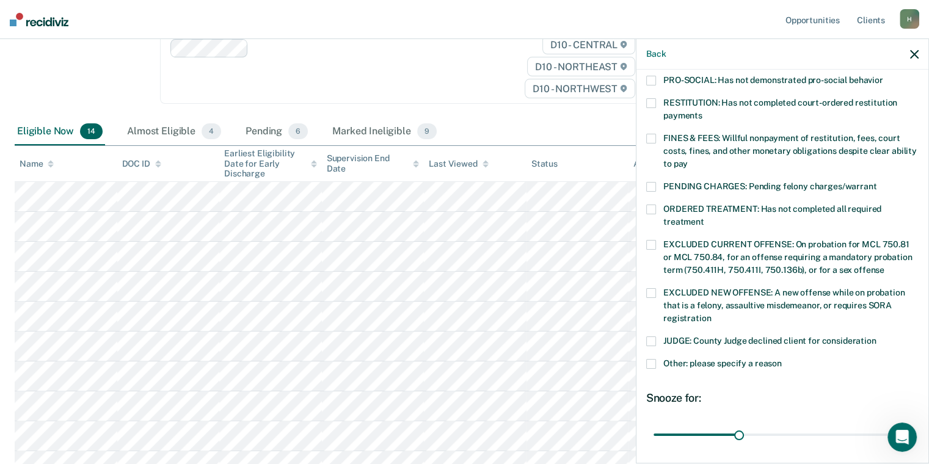
scroll to position [306, 0]
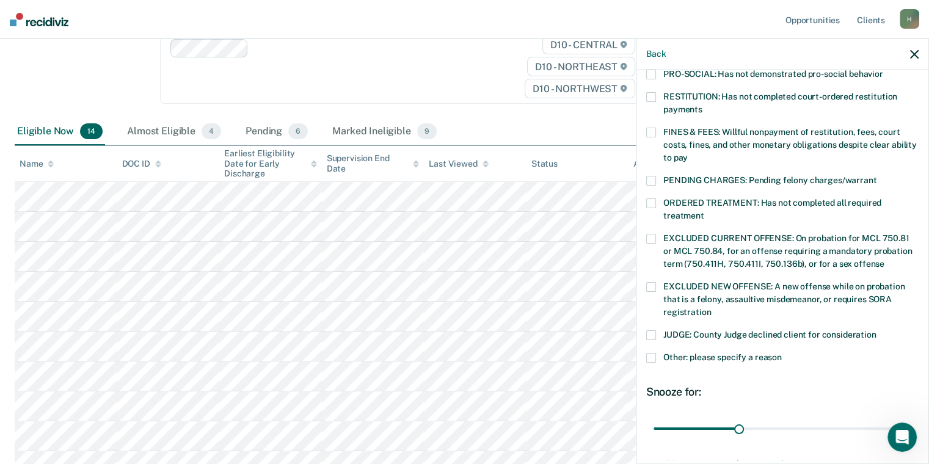
click at [650, 353] on span at bounding box center [652, 358] width 10 height 10
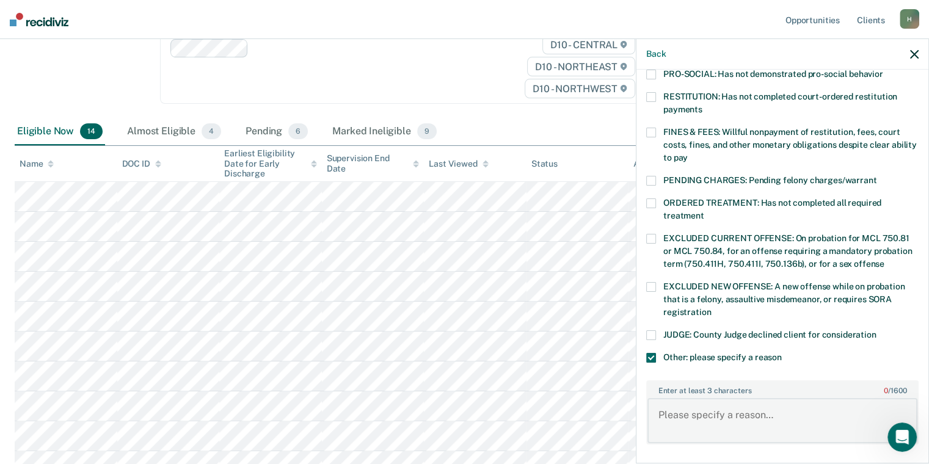
click at [726, 412] on textarea "Enter at least 3 characters 0 / 1600" at bounding box center [783, 420] width 270 height 45
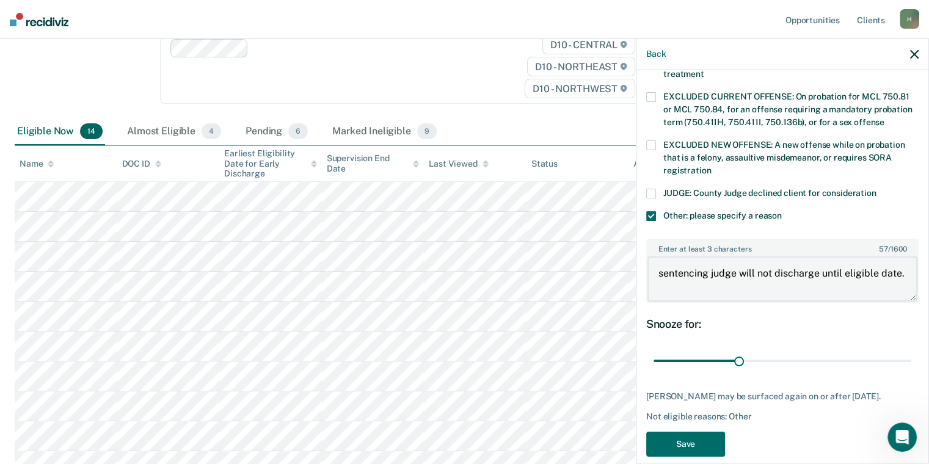
scroll to position [460, 0]
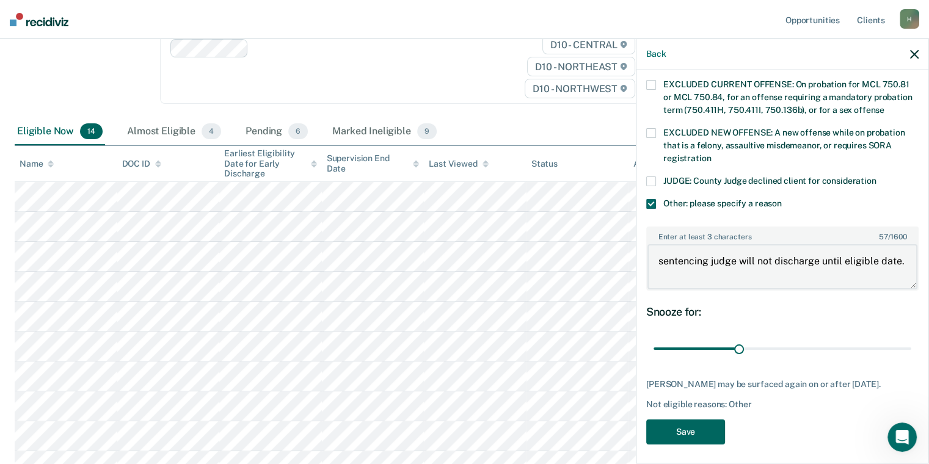
type textarea "sentencing judge will not discharge until eligible date."
click at [713, 423] on button "Save" at bounding box center [686, 432] width 79 height 25
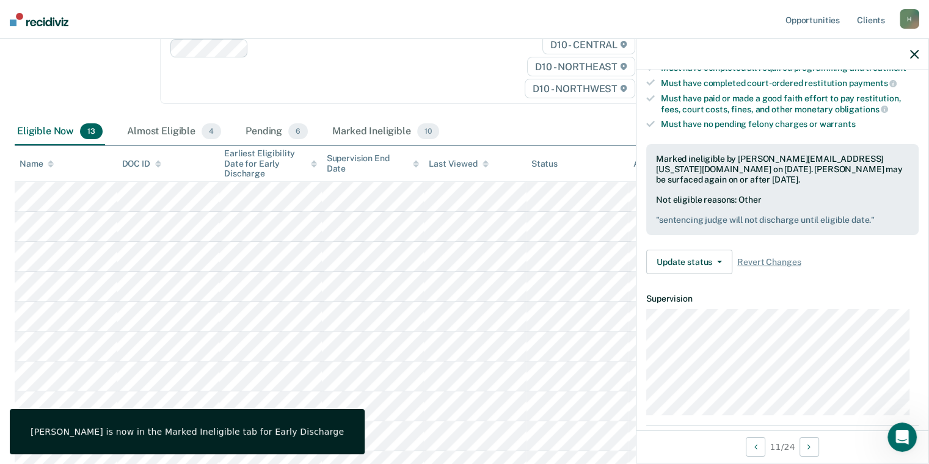
scroll to position [170, 0]
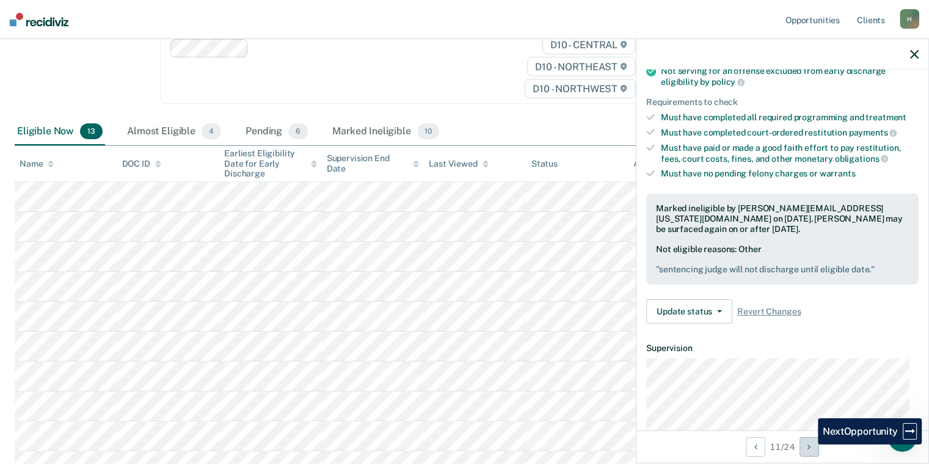
click at [809, 443] on icon "Next Opportunity" at bounding box center [809, 447] width 3 height 9
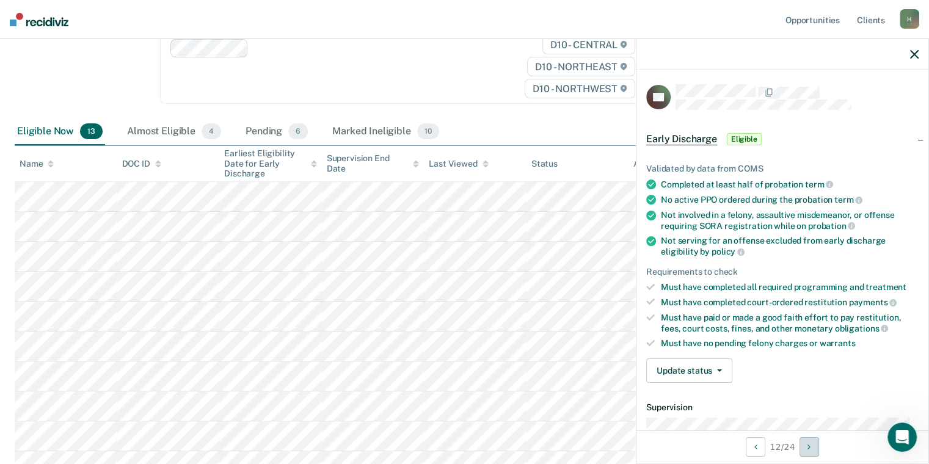
scroll to position [122, 0]
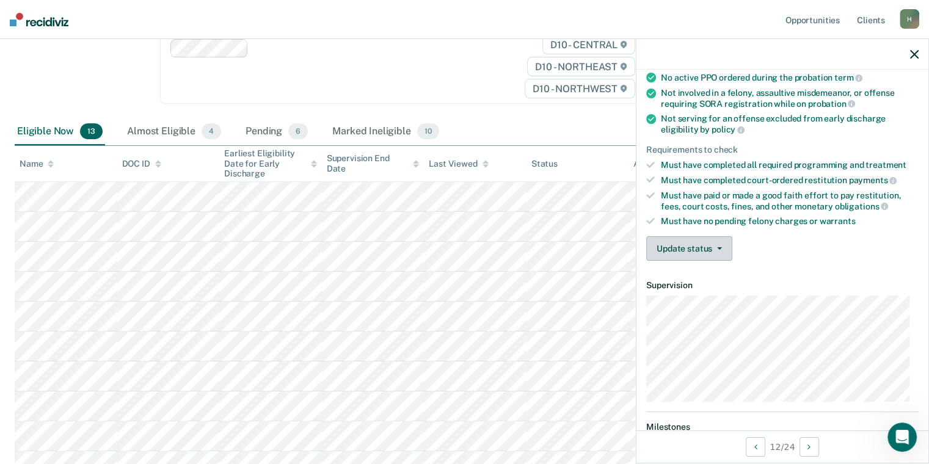
click at [695, 243] on button "Update status" at bounding box center [690, 248] width 86 height 24
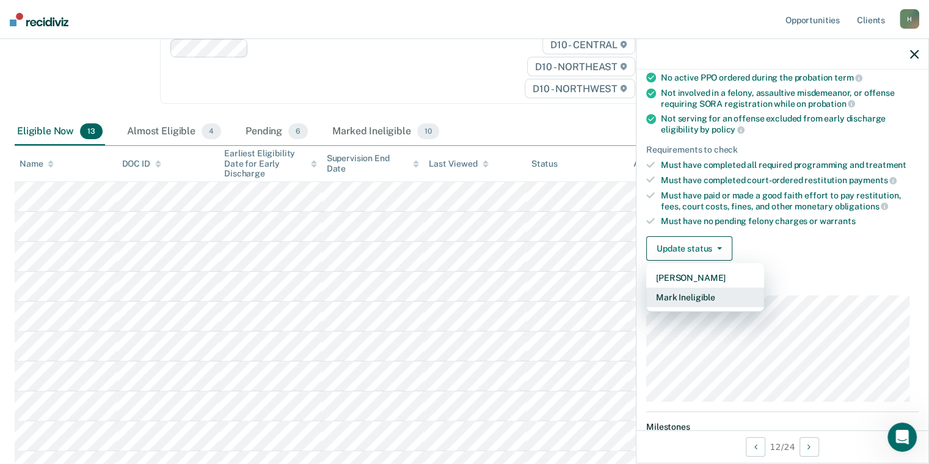
click at [710, 295] on button "Mark Ineligible" at bounding box center [706, 298] width 118 height 20
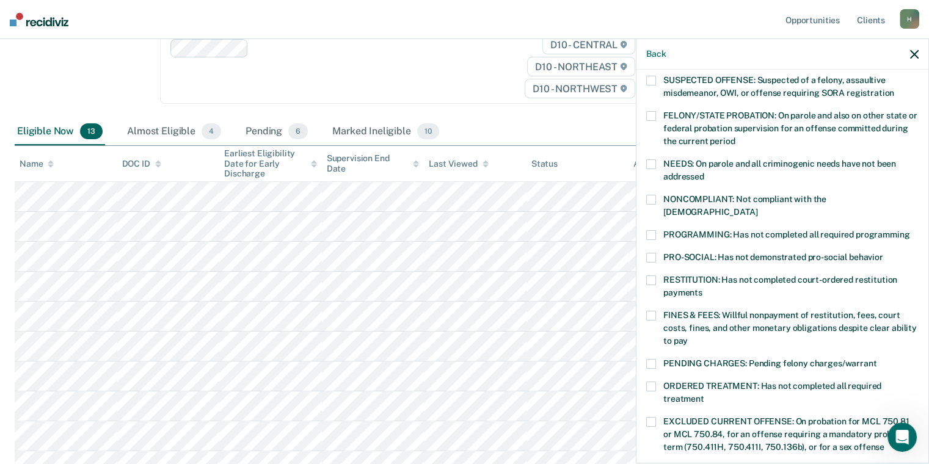
click at [651, 276] on span at bounding box center [652, 281] width 10 height 10
drag, startPoint x: 646, startPoint y: 220, endPoint x: 651, endPoint y: 227, distance: 8.7
click at [647, 230] on span at bounding box center [652, 235] width 10 height 10
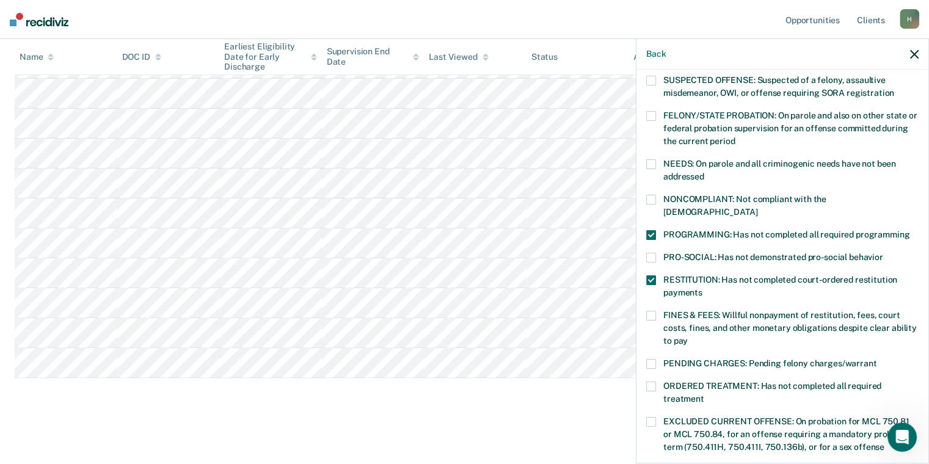
scroll to position [376, 0]
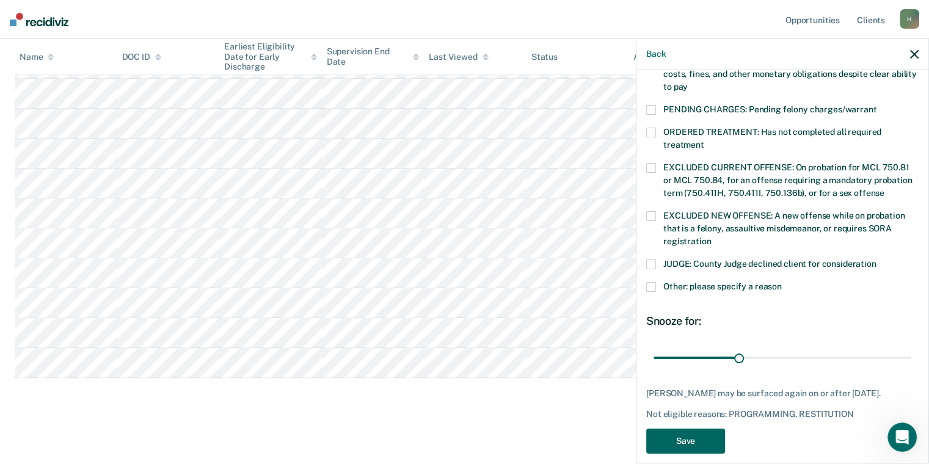
click at [711, 429] on button "Save" at bounding box center [686, 441] width 79 height 25
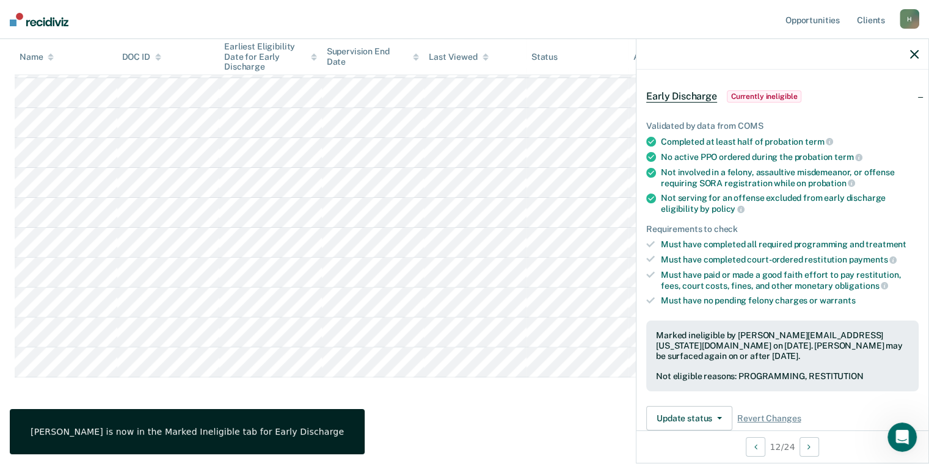
scroll to position [0, 0]
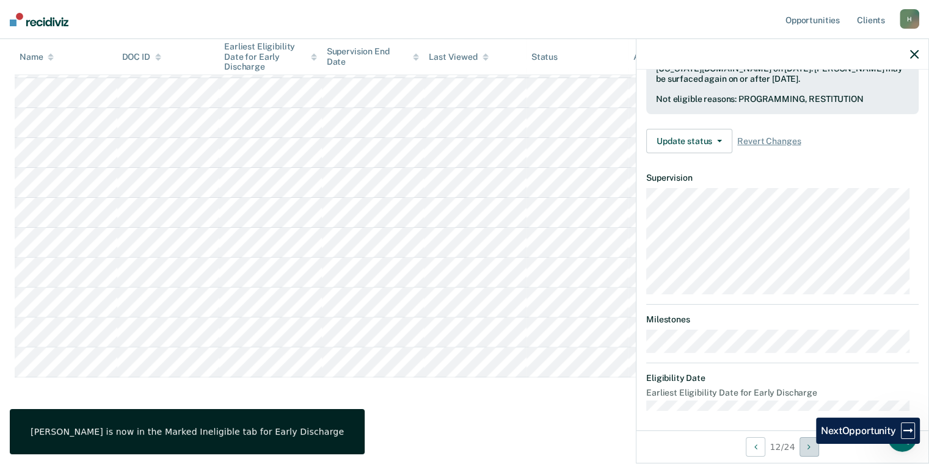
click at [808, 444] on button "Next Opportunity" at bounding box center [810, 448] width 20 height 20
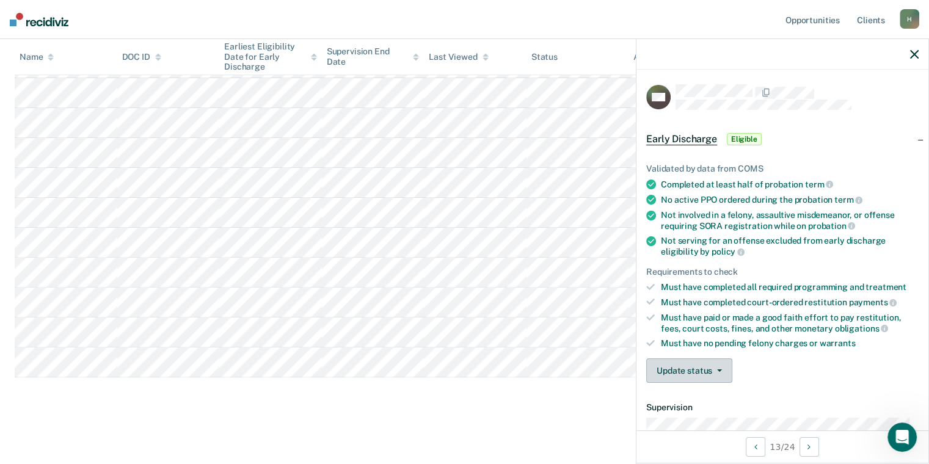
click at [709, 364] on button "Update status" at bounding box center [690, 371] width 86 height 24
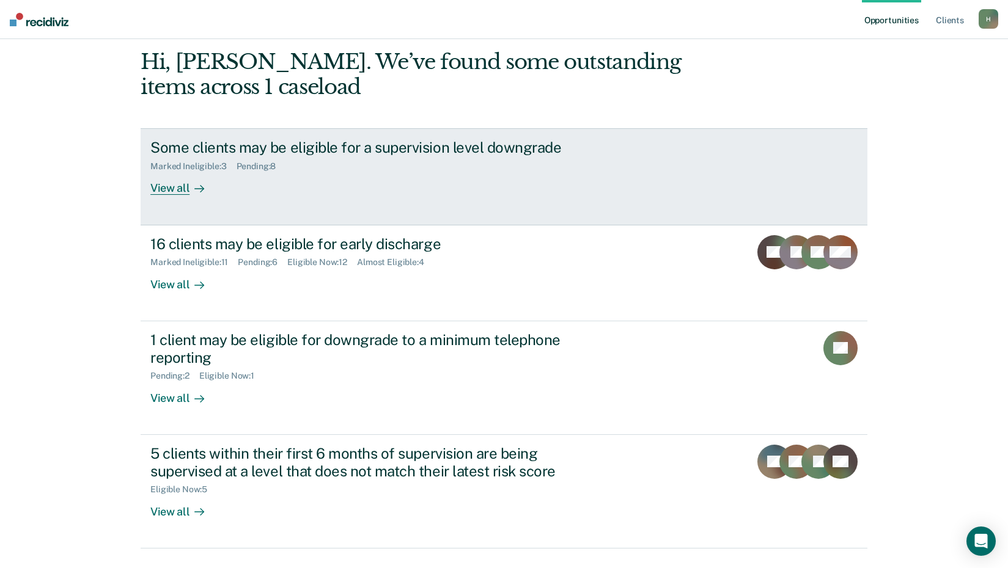
scroll to position [122, 0]
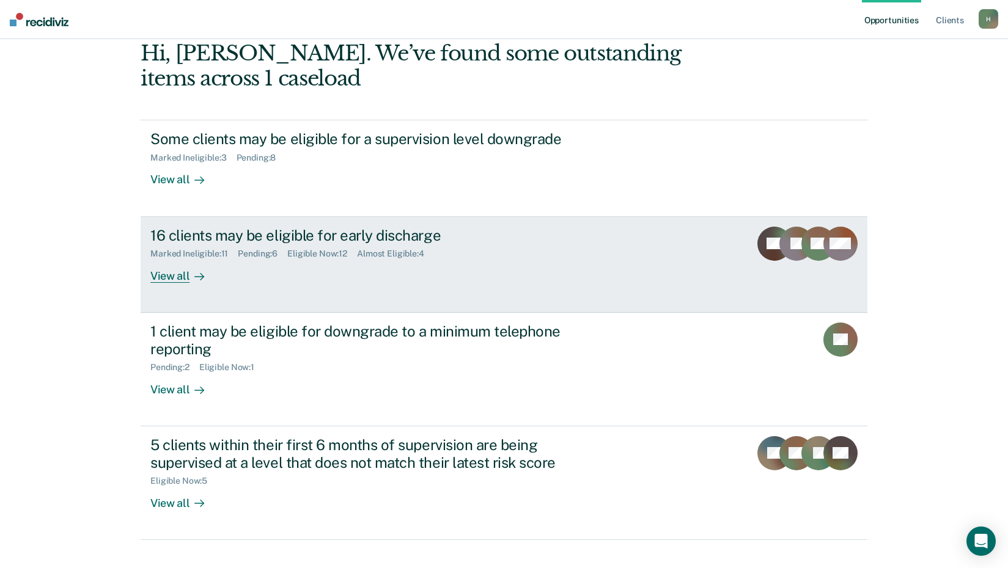
click at [177, 277] on div "View all" at bounding box center [184, 271] width 68 height 24
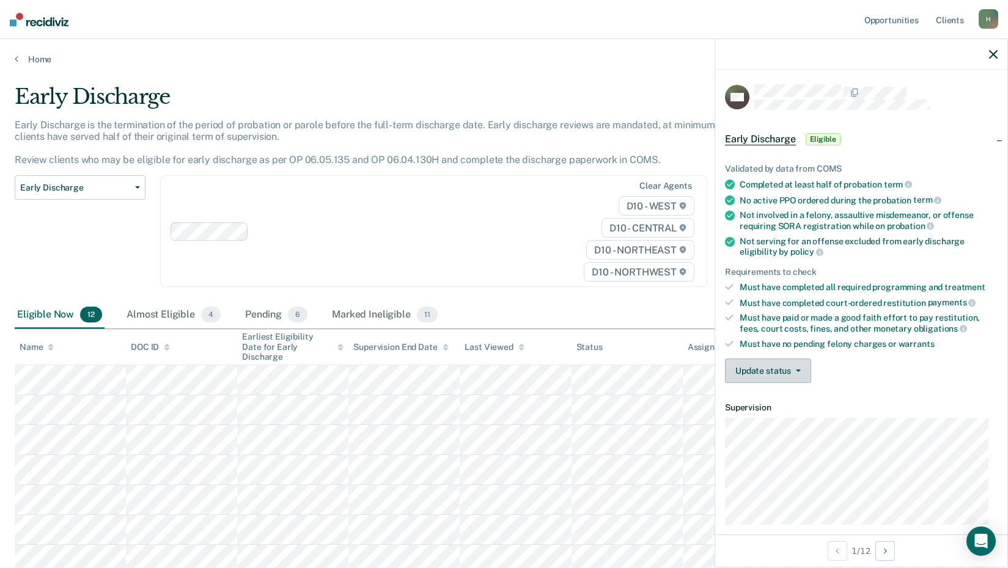
click at [776, 372] on button "Update status" at bounding box center [768, 371] width 86 height 24
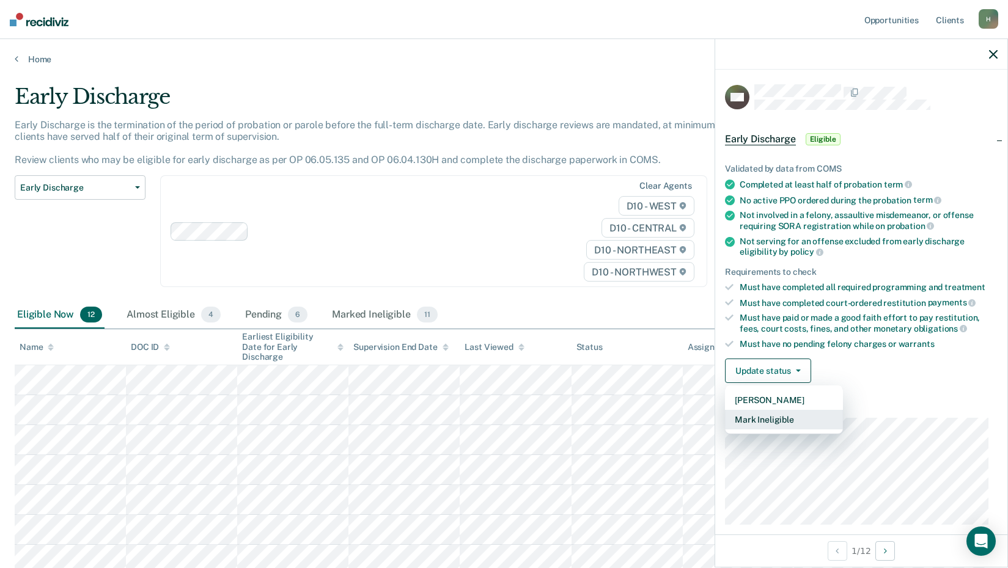
click at [788, 419] on button "Mark Ineligible" at bounding box center [784, 420] width 118 height 20
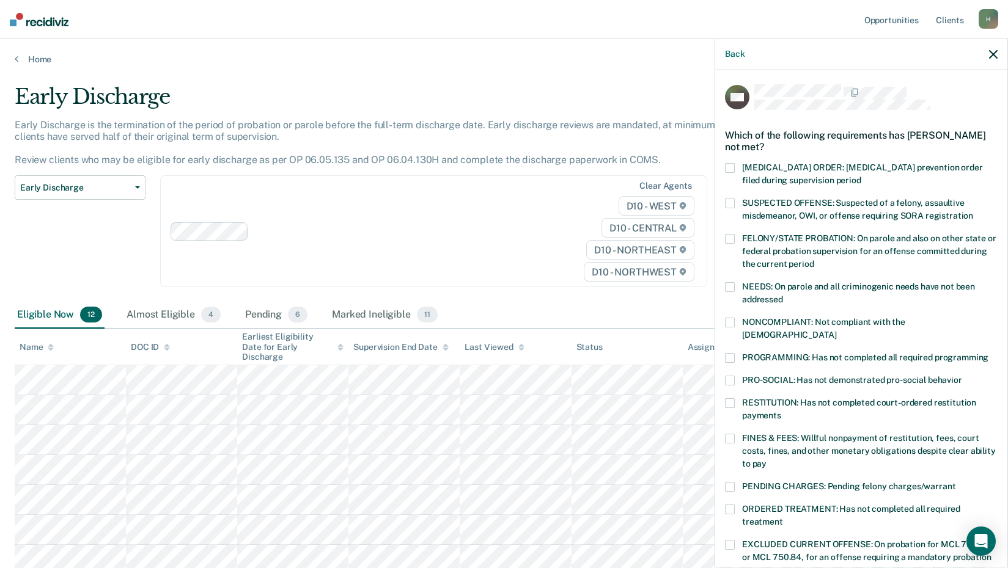
click at [728, 383] on div "PRO-SOCIAL: Has not demonstrated pro-social behavior" at bounding box center [861, 387] width 273 height 23
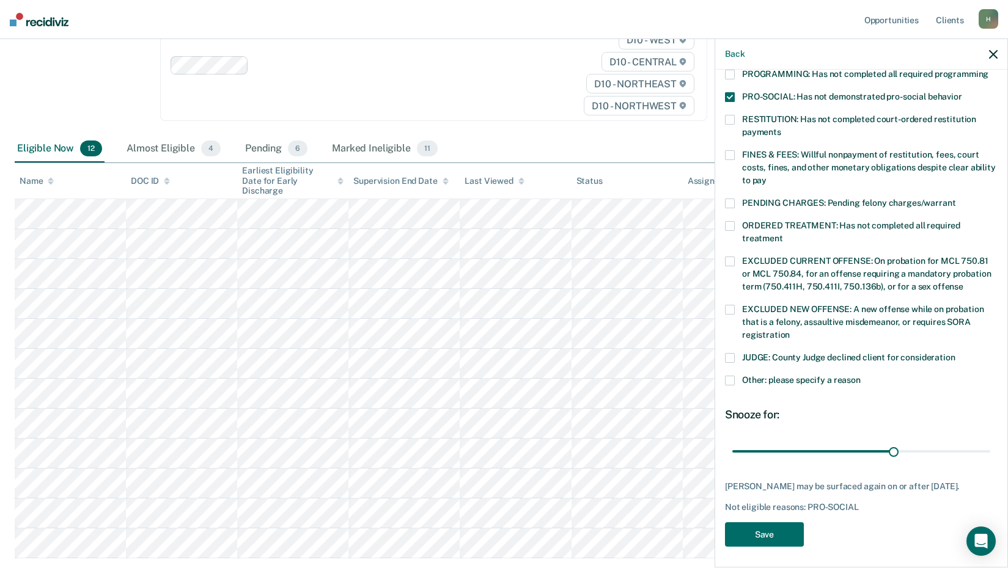
scroll to position [238, 0]
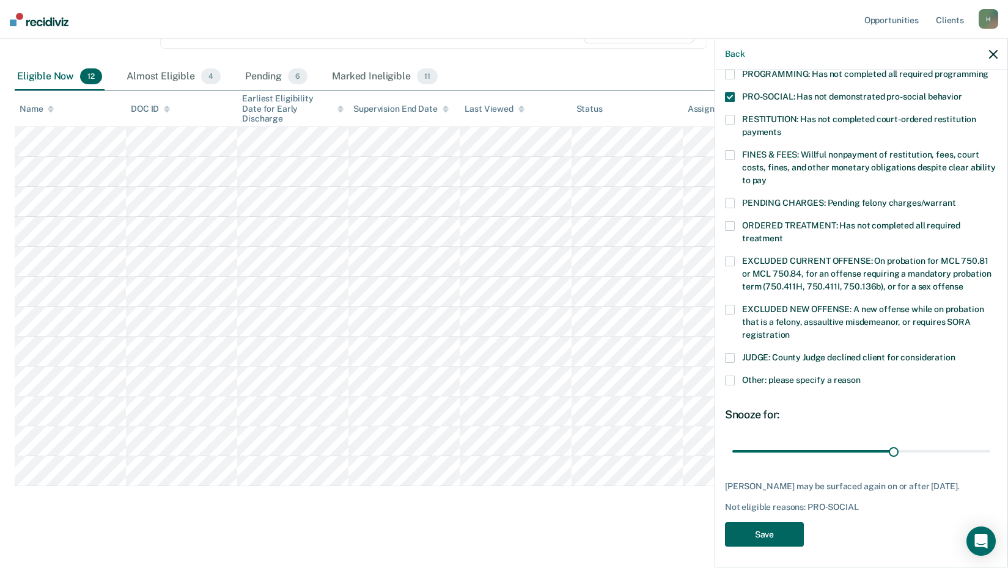
click at [797, 522] on button "Save" at bounding box center [764, 534] width 79 height 25
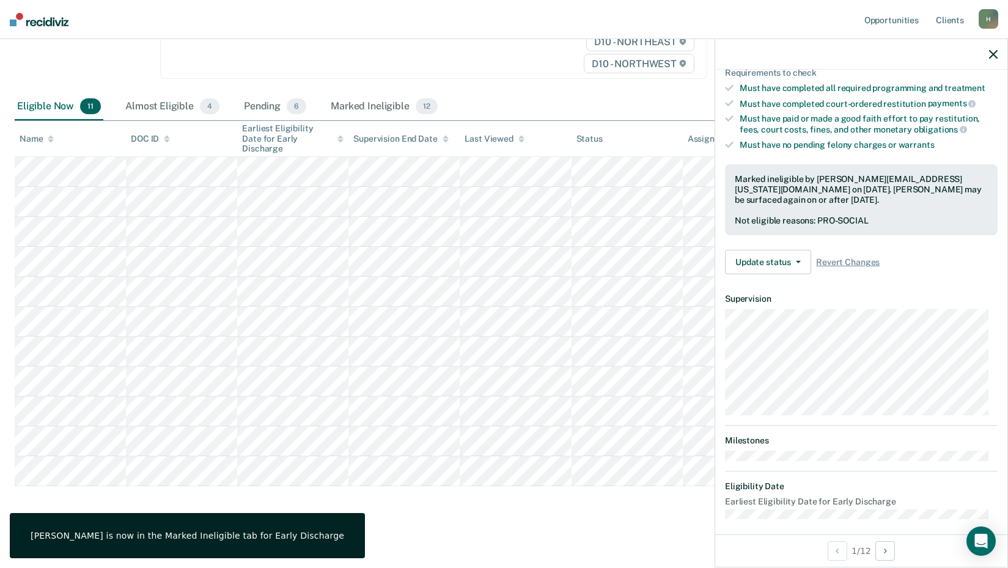
scroll to position [207, 0]
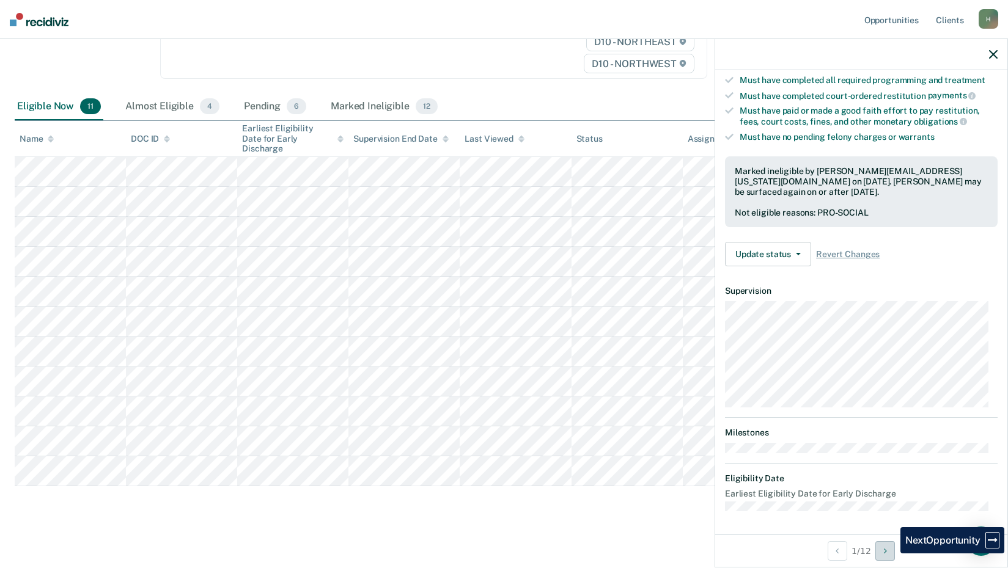
click at [891, 554] on button "Next Opportunity" at bounding box center [885, 551] width 20 height 20
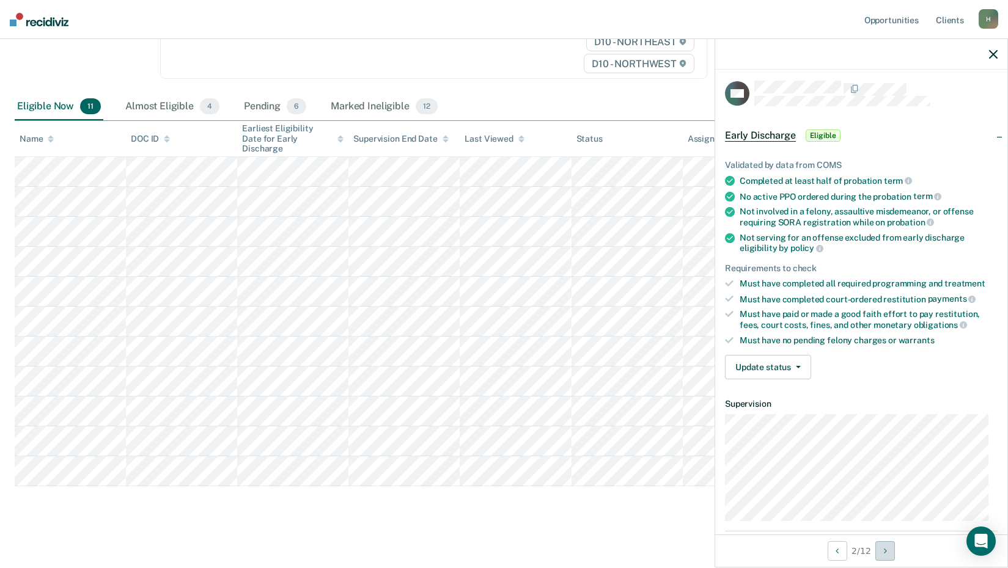
scroll to position [0, 0]
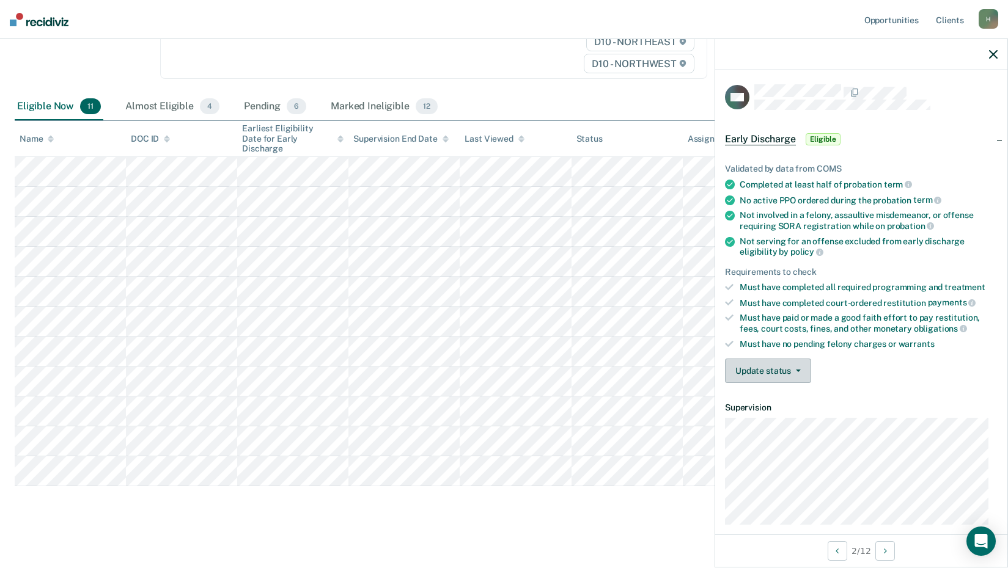
click at [781, 369] on button "Update status" at bounding box center [768, 371] width 86 height 24
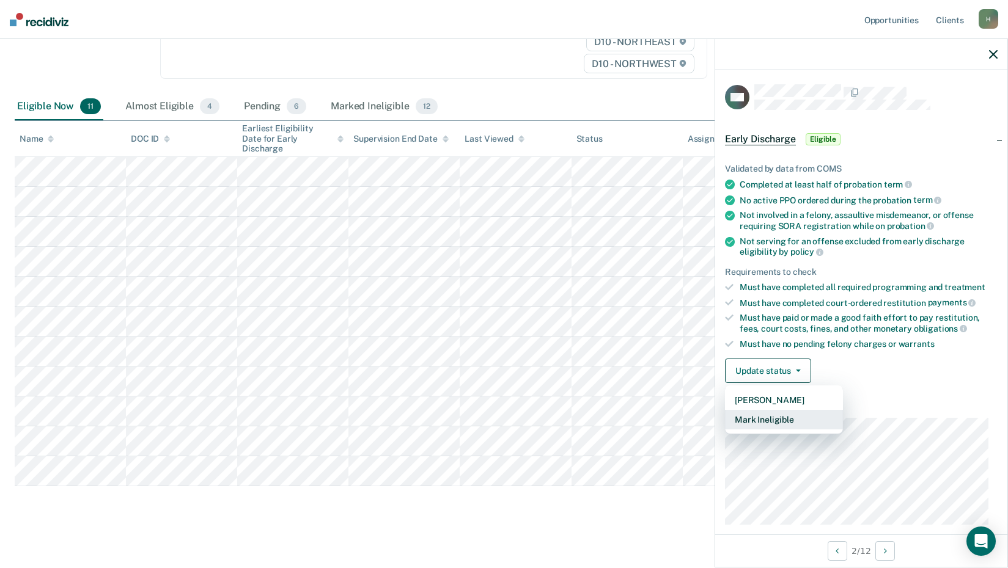
click at [791, 420] on button "Mark Ineligible" at bounding box center [784, 420] width 118 height 20
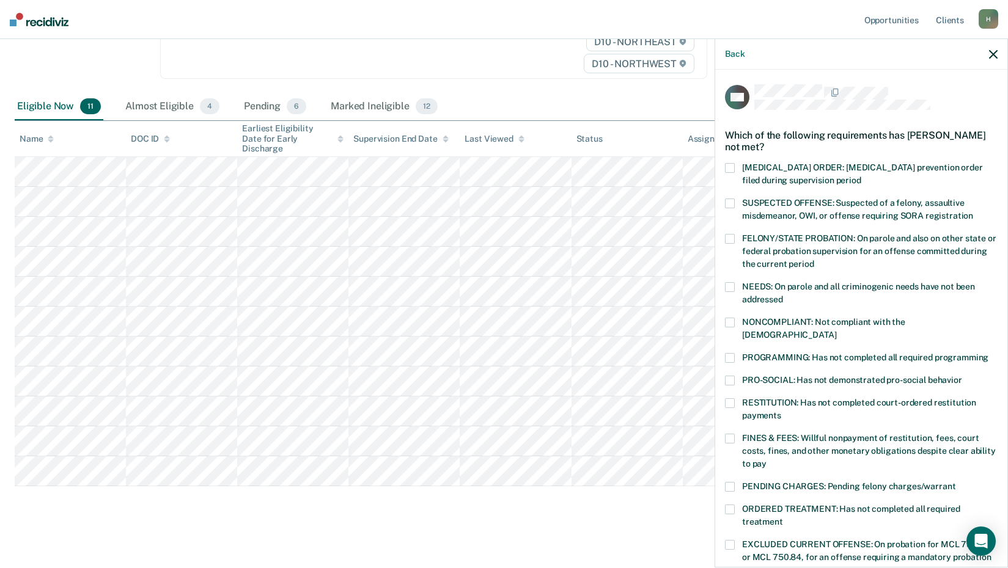
click at [728, 353] on span at bounding box center [730, 358] width 10 height 10
click at [730, 434] on span at bounding box center [730, 439] width 10 height 10
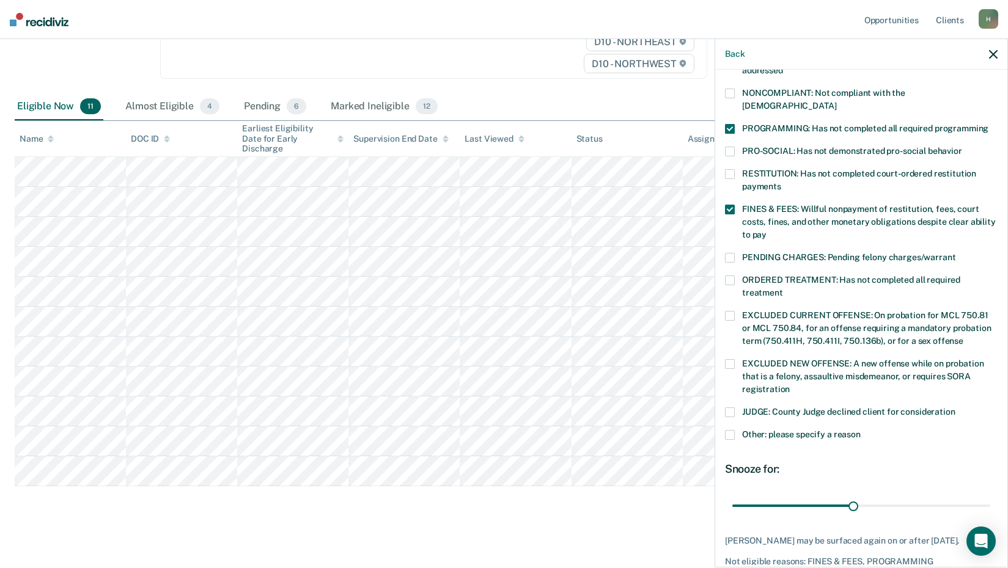
scroll to position [273, 0]
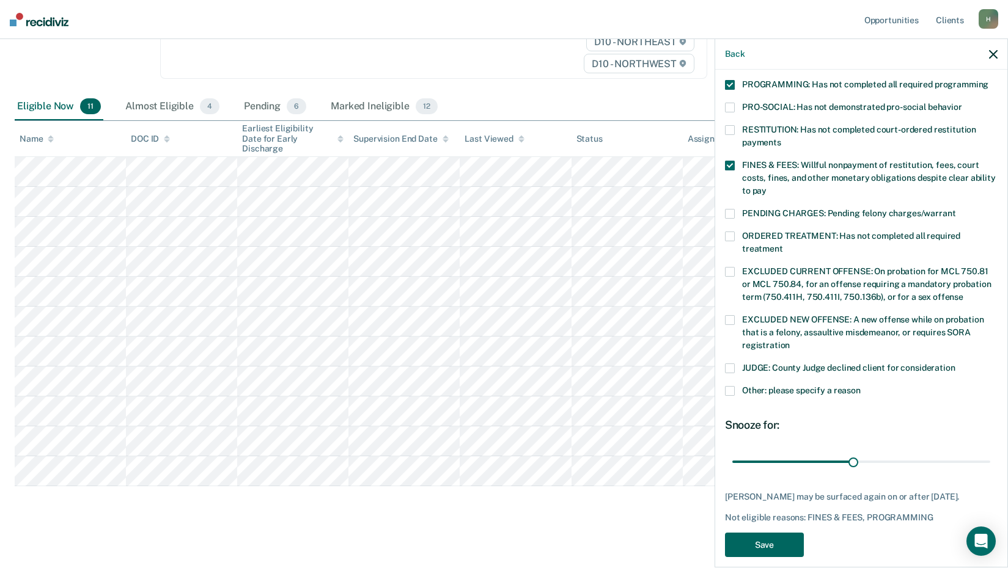
click at [791, 533] on button "Save" at bounding box center [764, 545] width 79 height 25
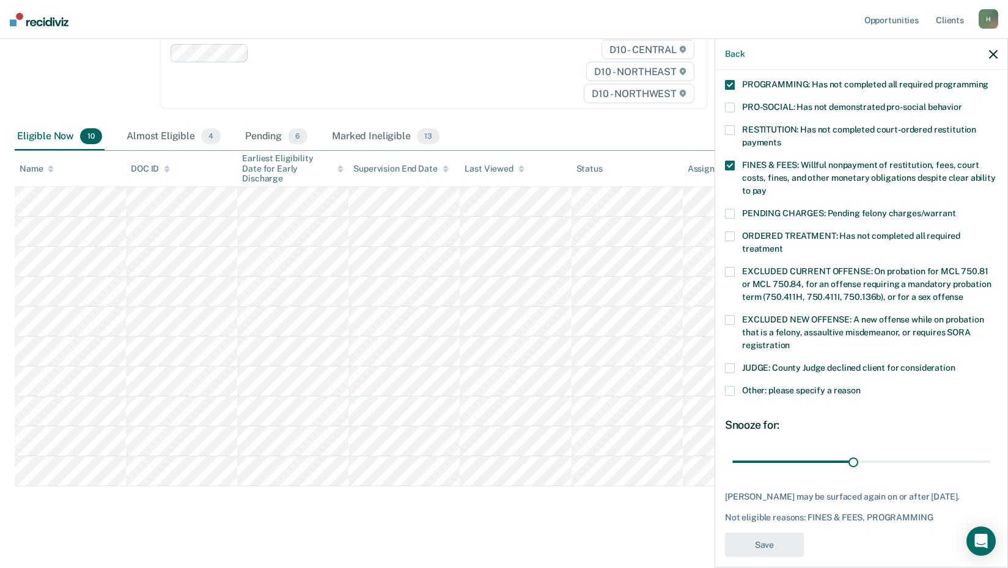
scroll to position [207, 0]
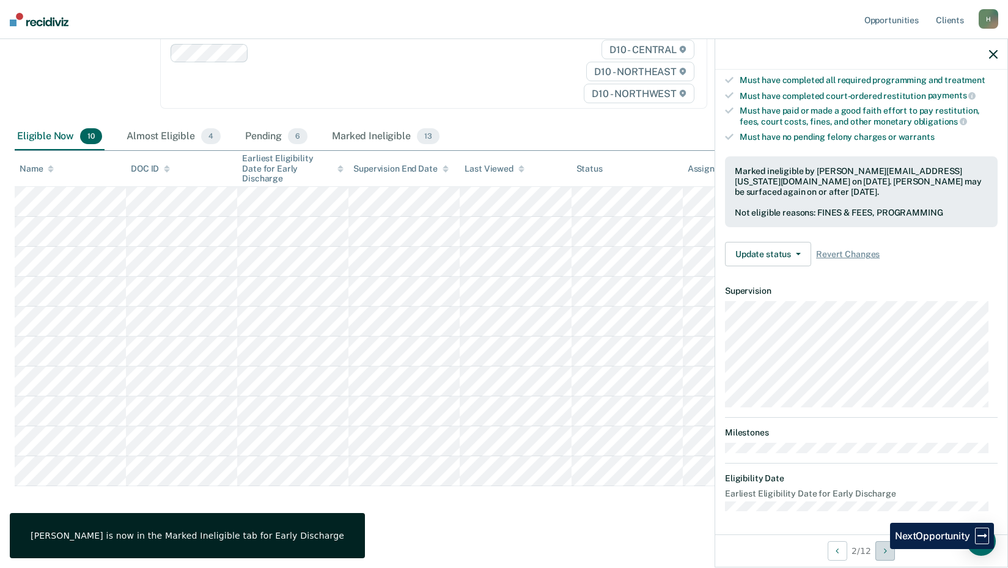
click at [881, 549] on button "Next Opportunity" at bounding box center [885, 551] width 20 height 20
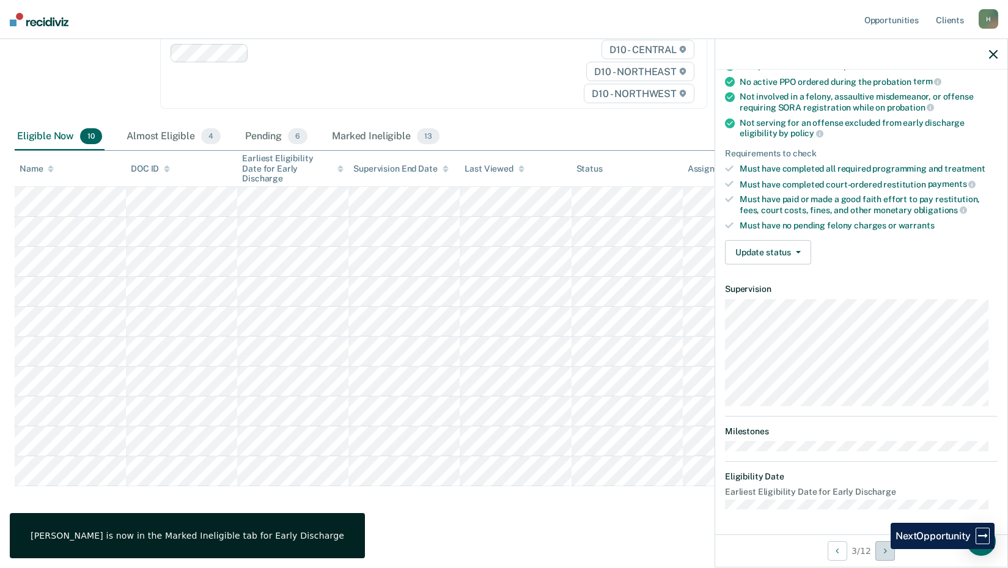
scroll to position [142, 0]
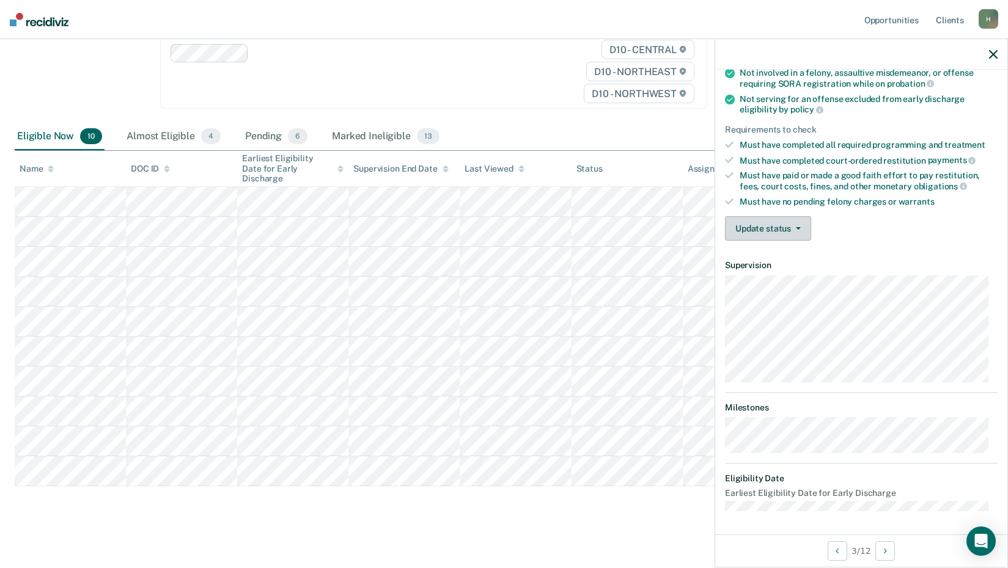
click at [773, 230] on button "Update status" at bounding box center [768, 228] width 86 height 24
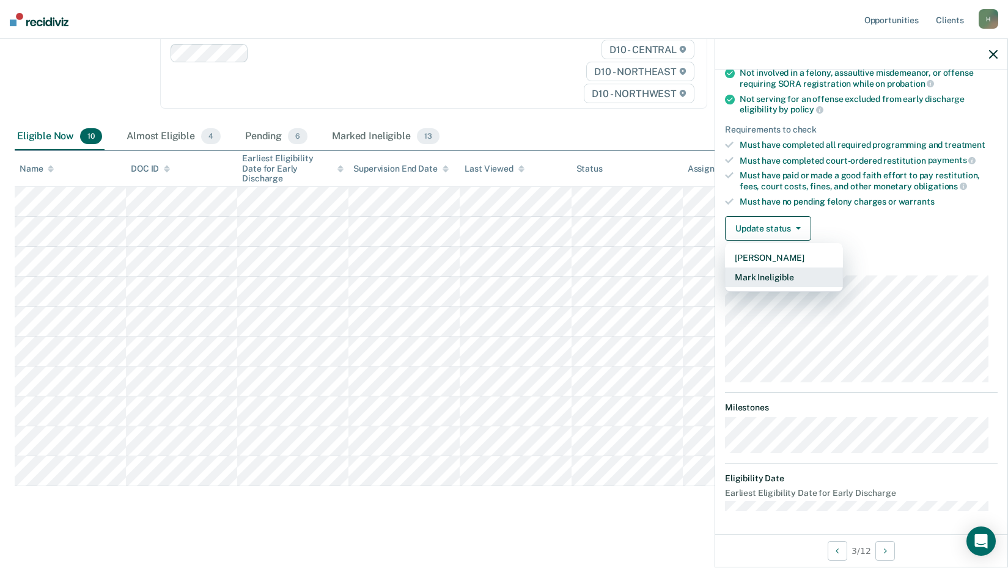
click at [778, 273] on button "Mark Ineligible" at bounding box center [784, 278] width 118 height 20
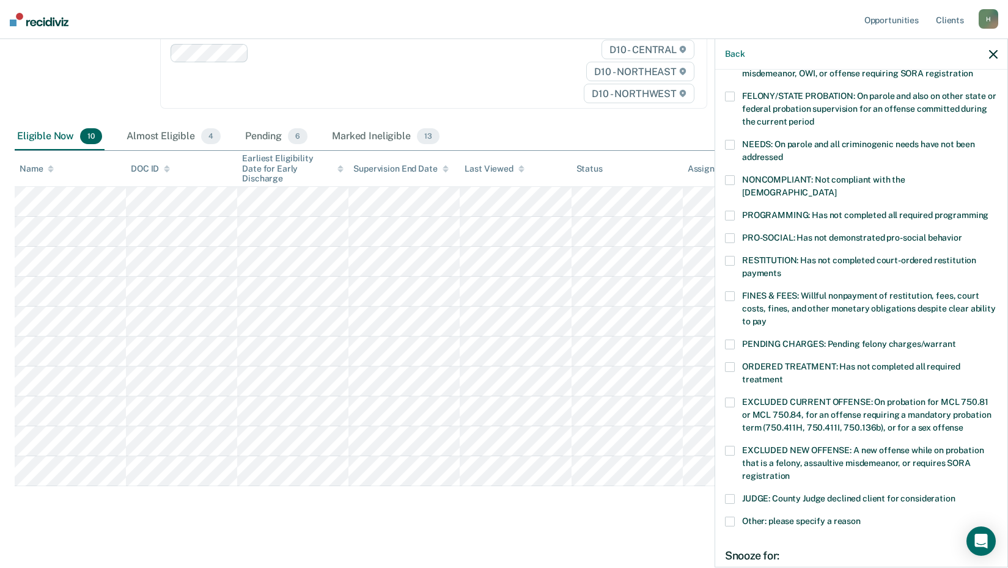
click at [732, 211] on span at bounding box center [730, 216] width 10 height 10
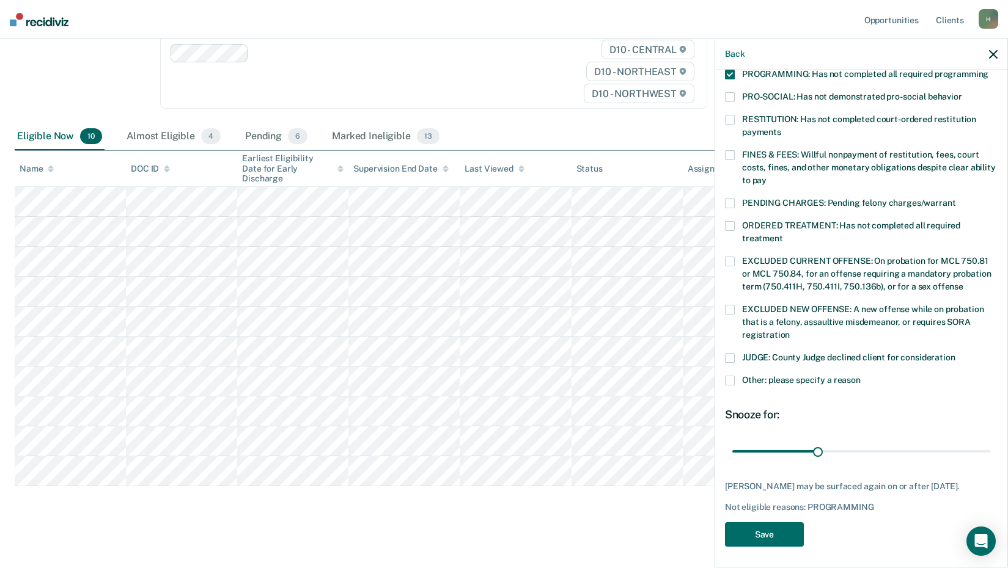
scroll to position [100, 0]
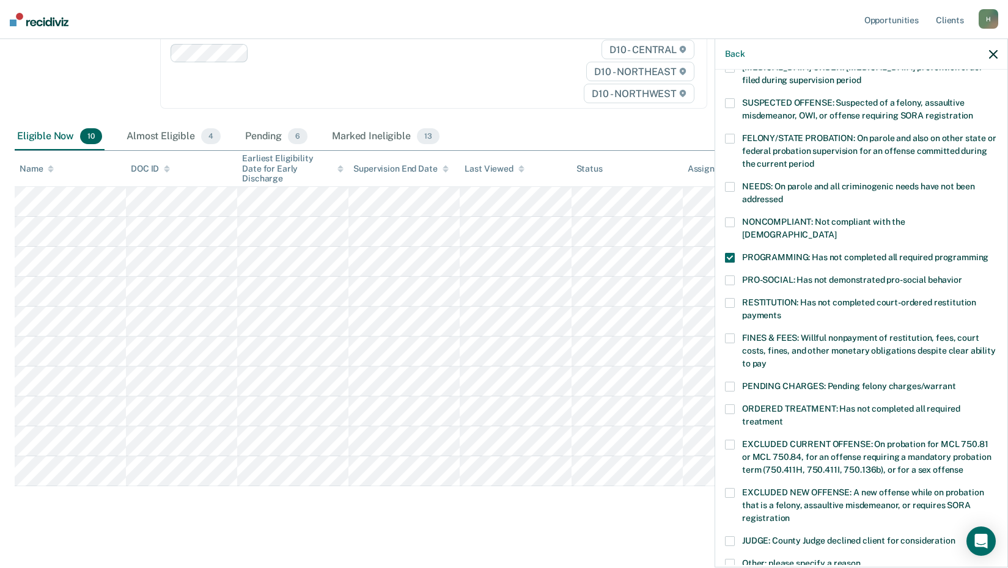
click at [730, 334] on span at bounding box center [730, 339] width 10 height 10
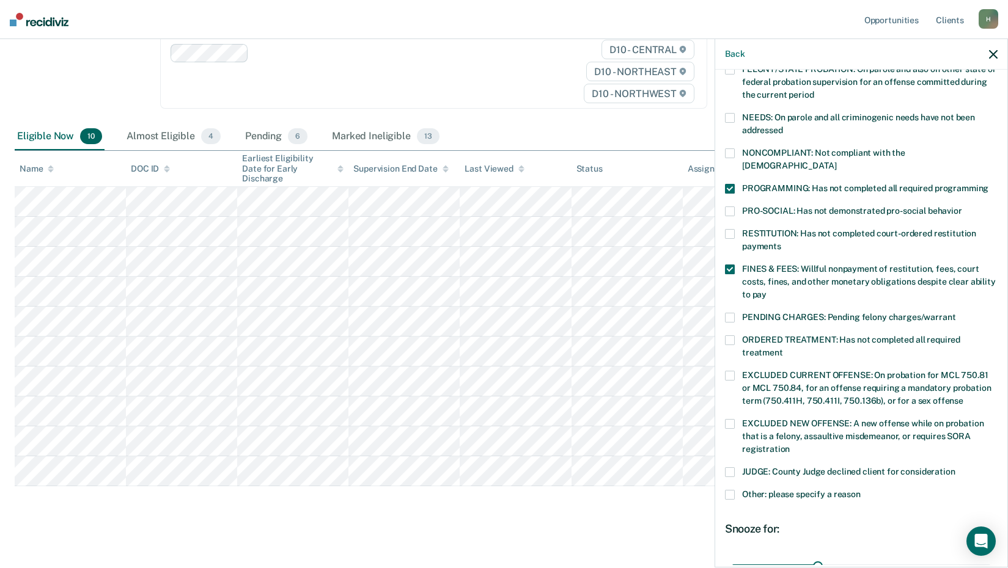
scroll to position [284, 0]
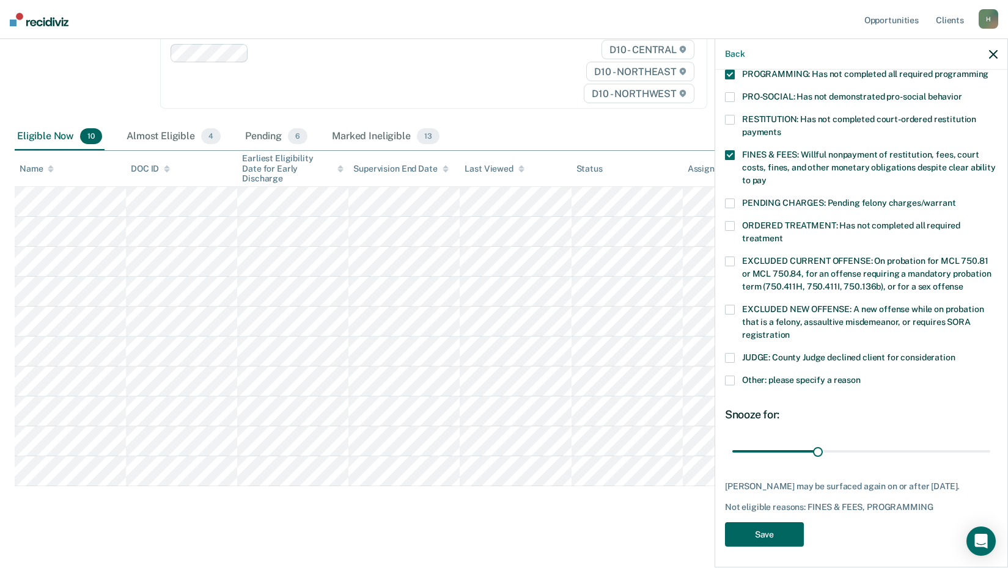
click at [789, 527] on button "Save" at bounding box center [764, 534] width 79 height 25
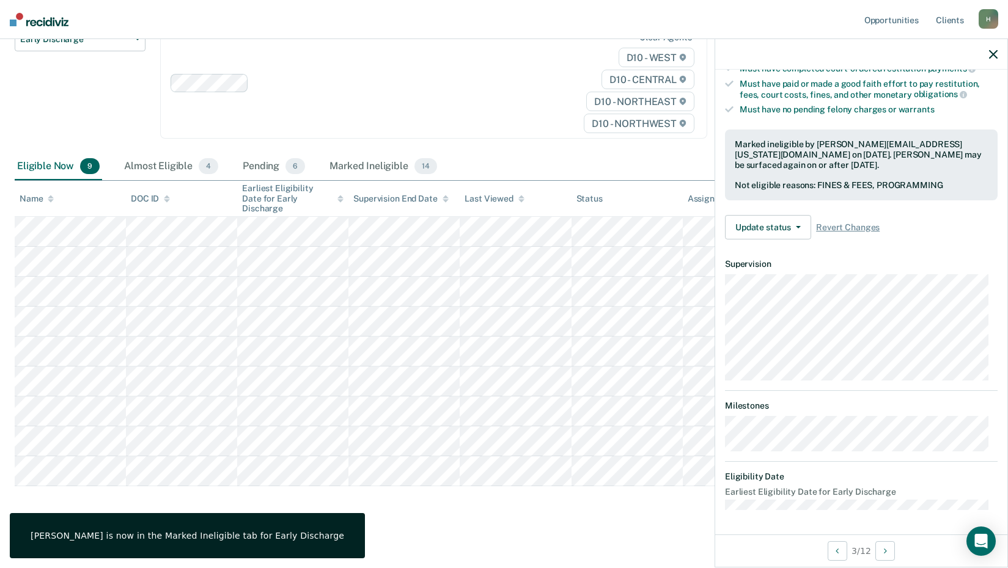
scroll to position [233, 0]
click at [884, 552] on button "Next Opportunity" at bounding box center [885, 551] width 20 height 20
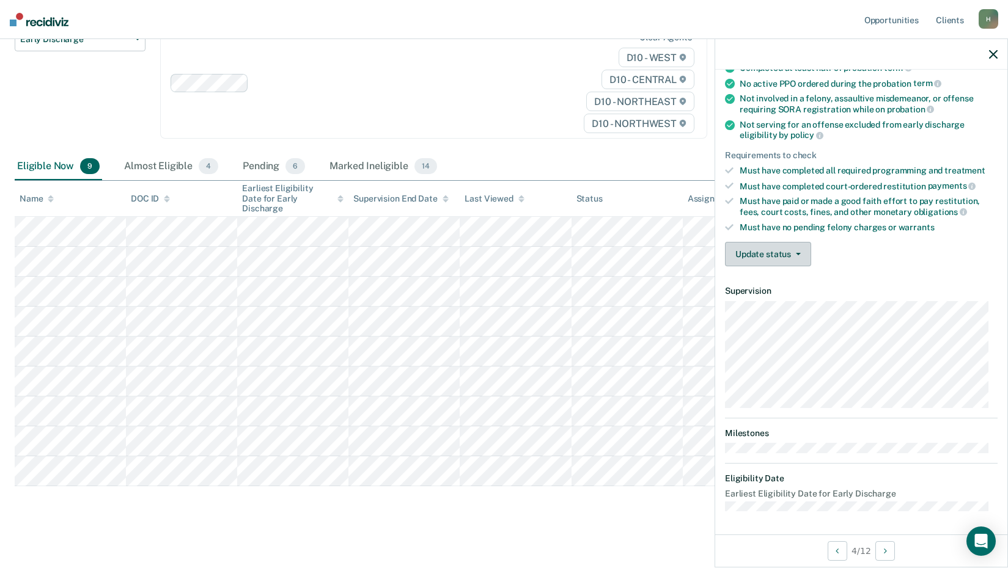
click at [784, 251] on button "Update status" at bounding box center [768, 254] width 86 height 24
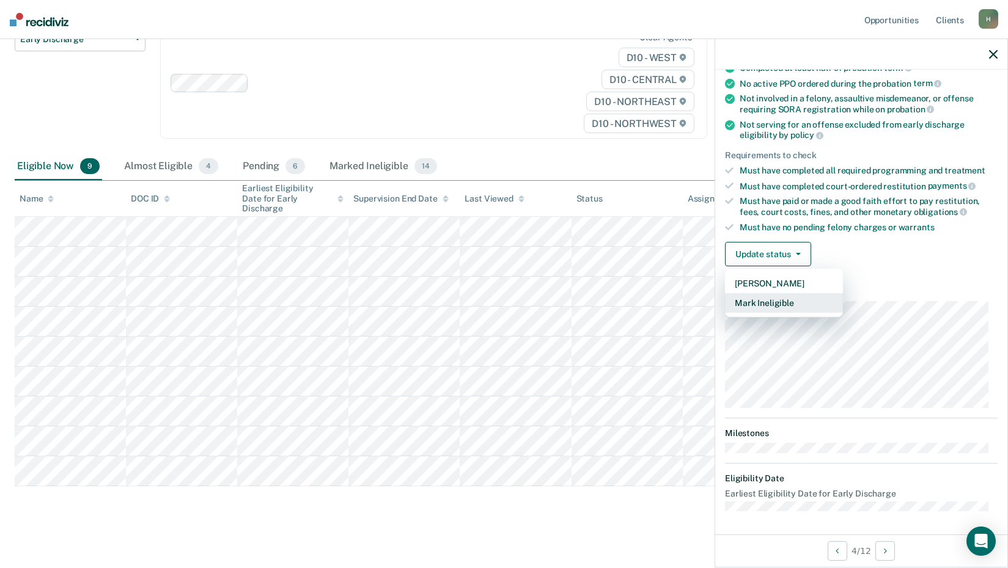
click at [784, 304] on button "Mark Ineligible" at bounding box center [784, 303] width 118 height 20
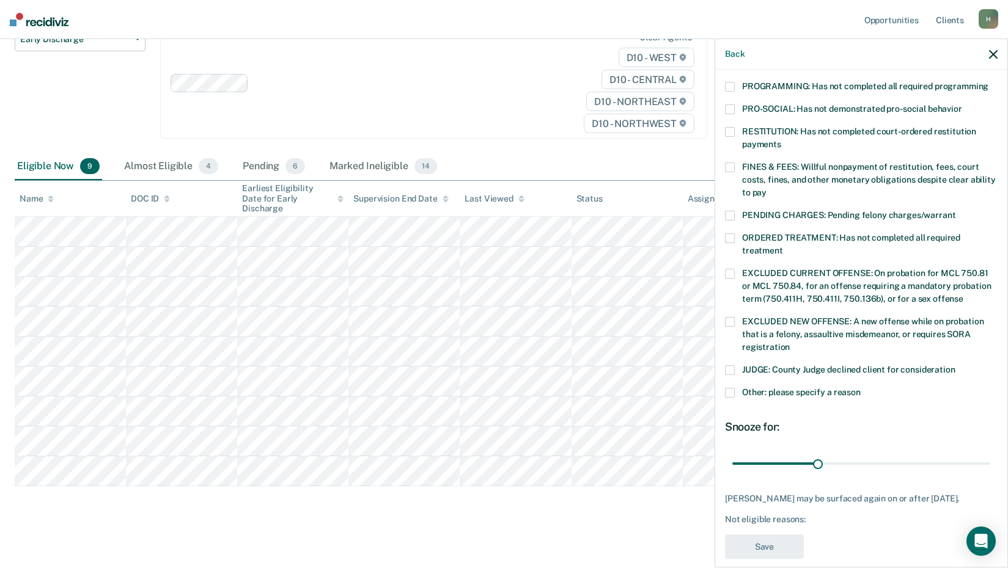
scroll to position [284, 0]
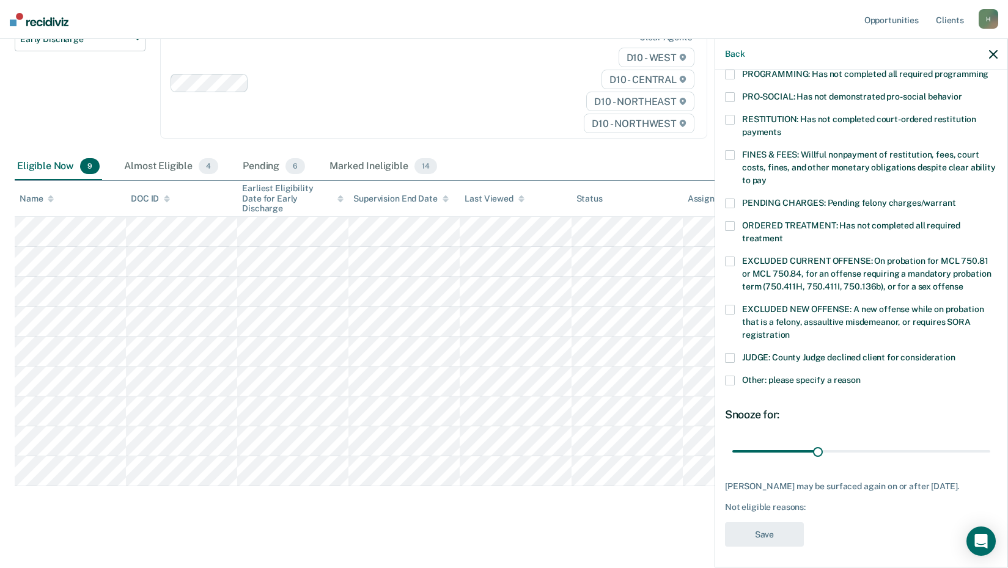
click at [730, 376] on span at bounding box center [730, 381] width 10 height 10
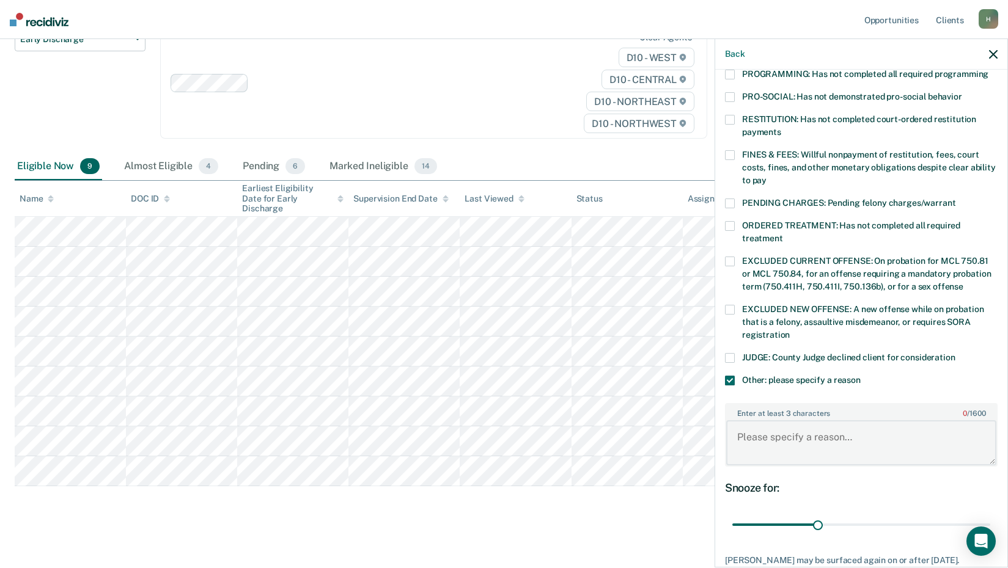
click at [780, 438] on textarea "Enter at least 3 characters 0 / 1600" at bounding box center [861, 442] width 270 height 45
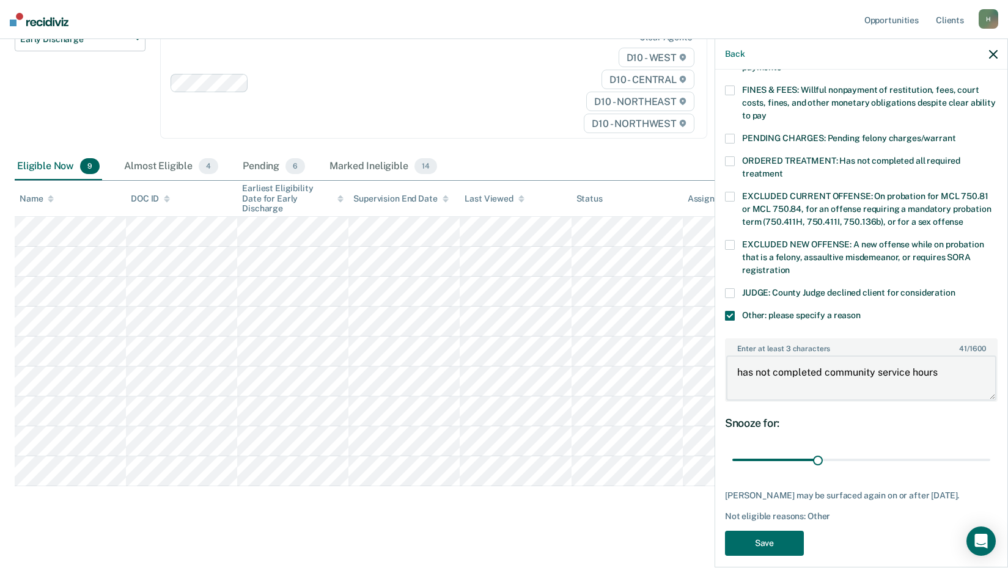
scroll to position [357, 0]
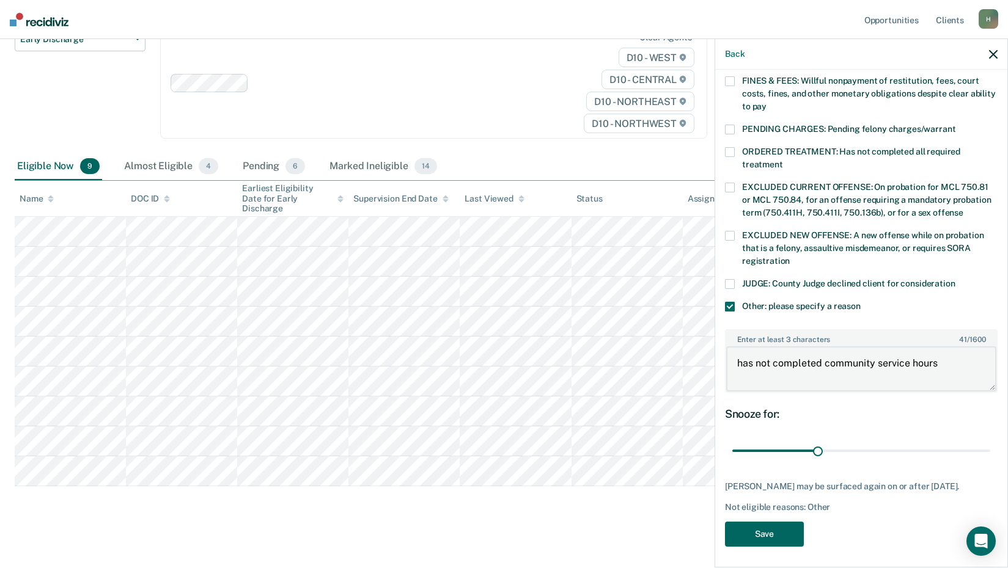
type textarea "has not completed community service hours"
click at [783, 528] on button "Save" at bounding box center [764, 534] width 79 height 25
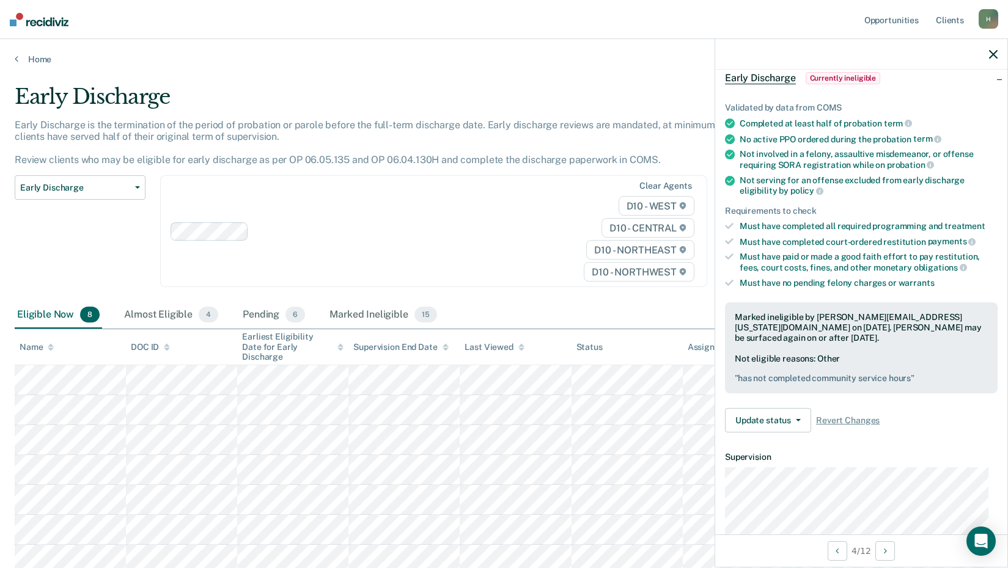
scroll to position [0, 0]
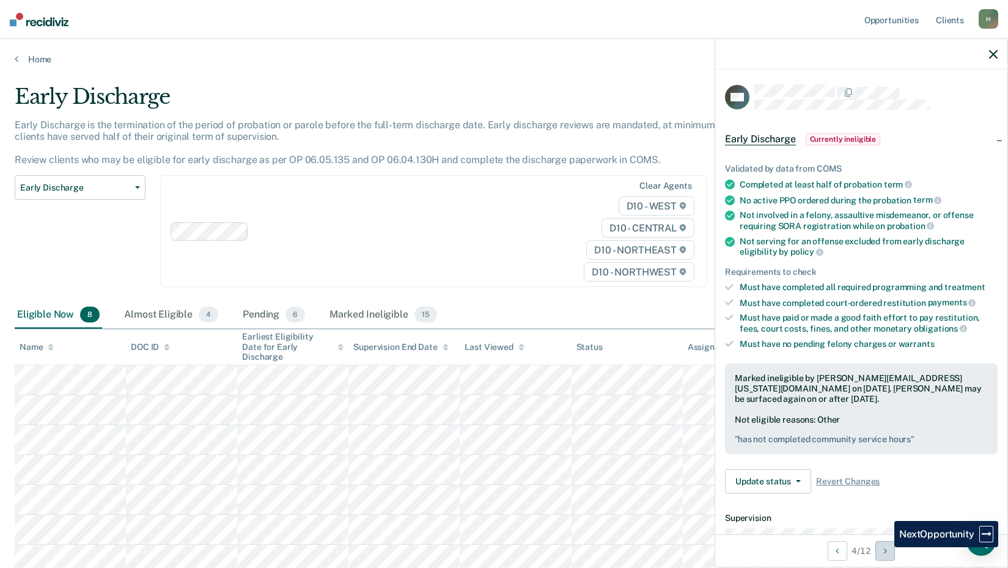
click at [884, 548] on button "Next Opportunity" at bounding box center [885, 551] width 20 height 20
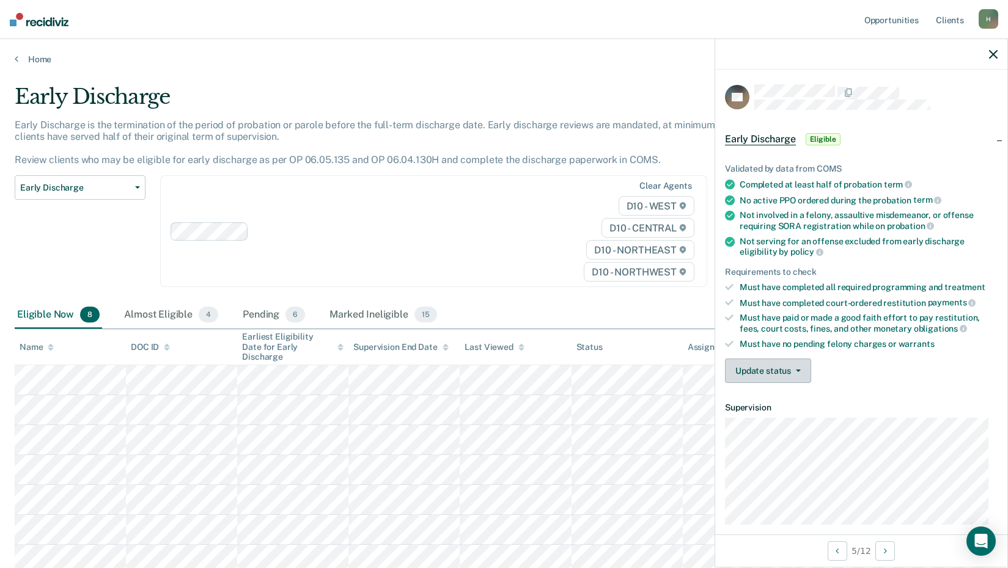
click at [783, 366] on button "Update status" at bounding box center [768, 371] width 86 height 24
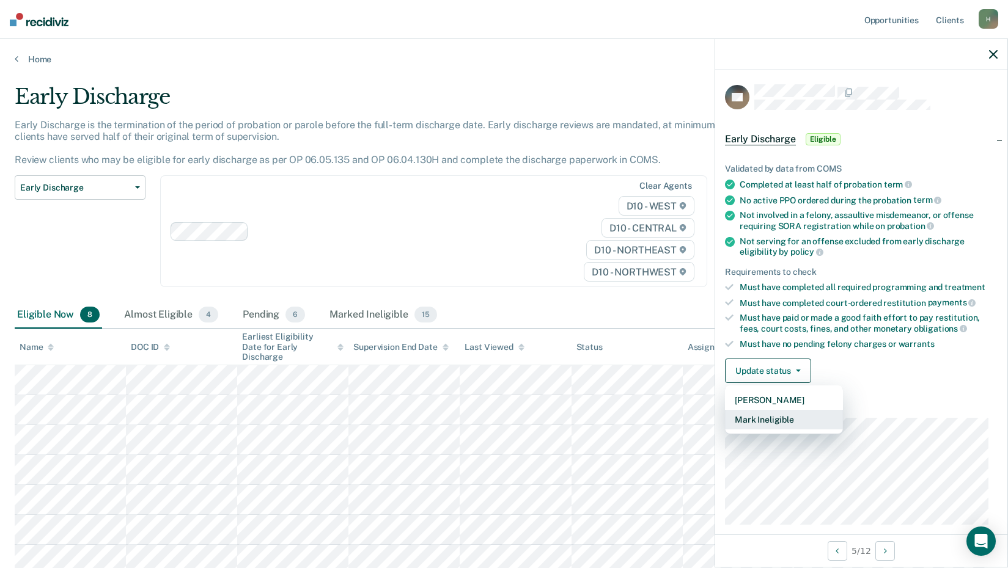
click at [785, 414] on button "Mark Ineligible" at bounding box center [784, 420] width 118 height 20
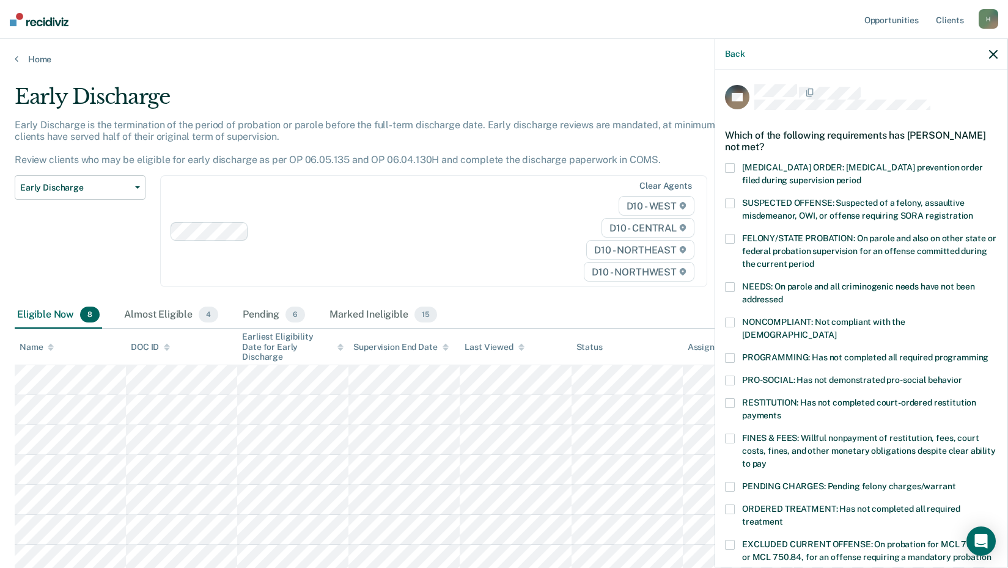
click at [727, 353] on span at bounding box center [730, 358] width 10 height 10
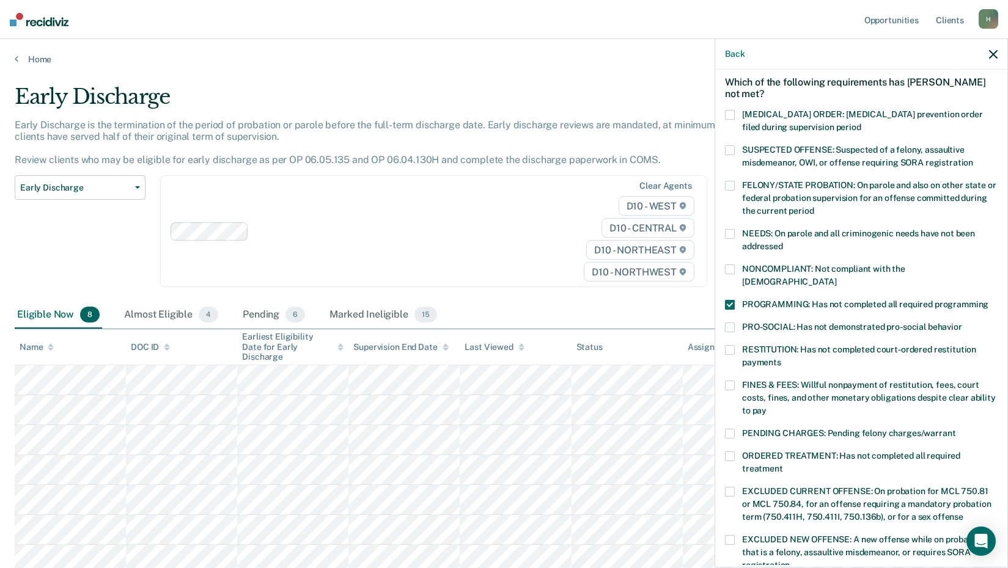
scroll to position [183, 0]
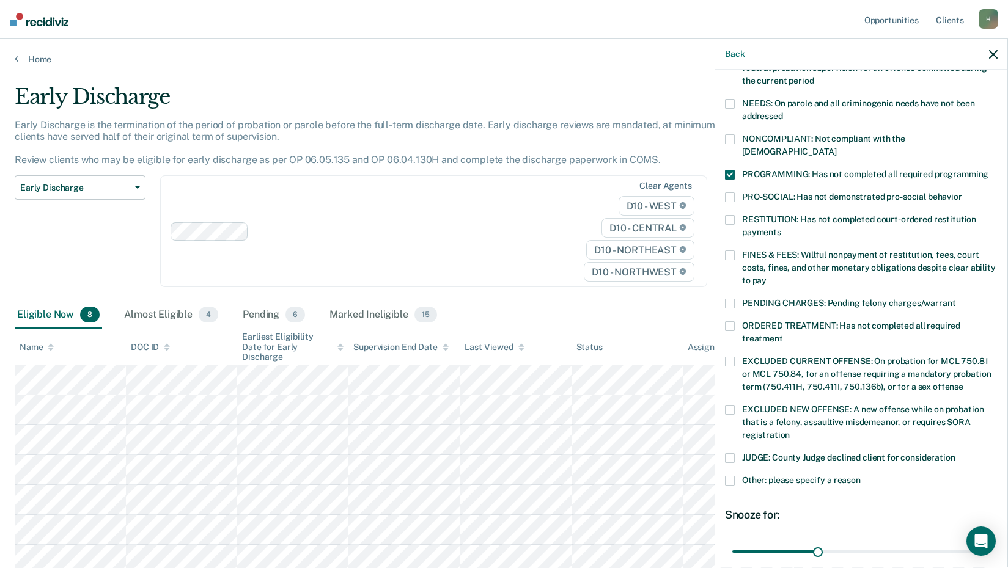
click at [733, 476] on span at bounding box center [730, 481] width 10 height 10
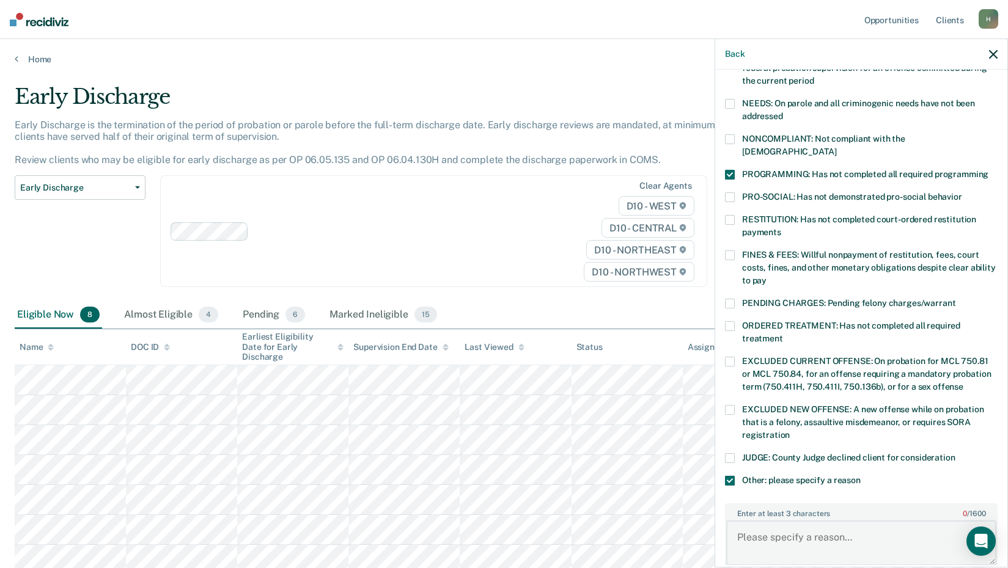
click at [792, 521] on textarea "Enter at least 3 characters 0 / 1600" at bounding box center [861, 543] width 270 height 45
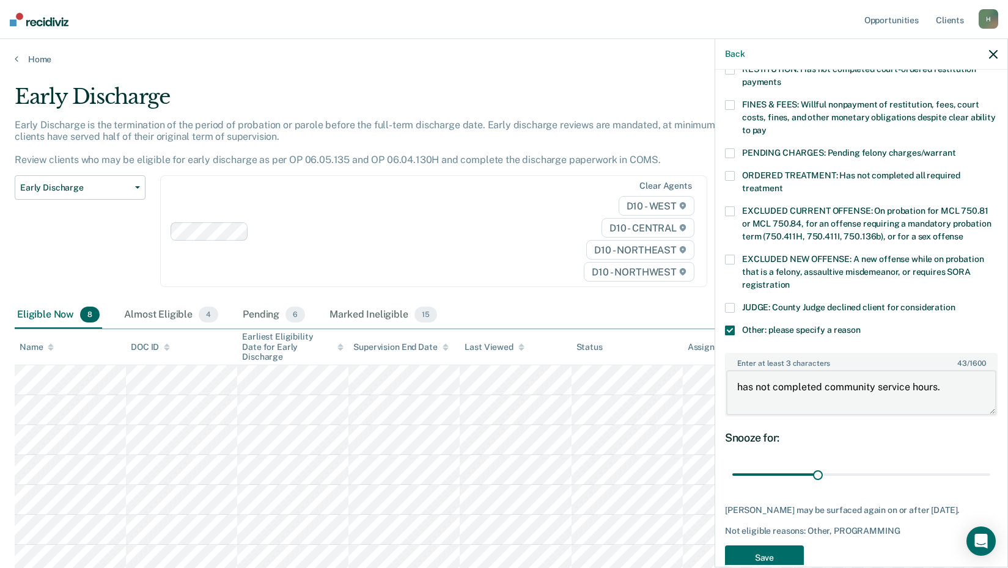
scroll to position [335, 0]
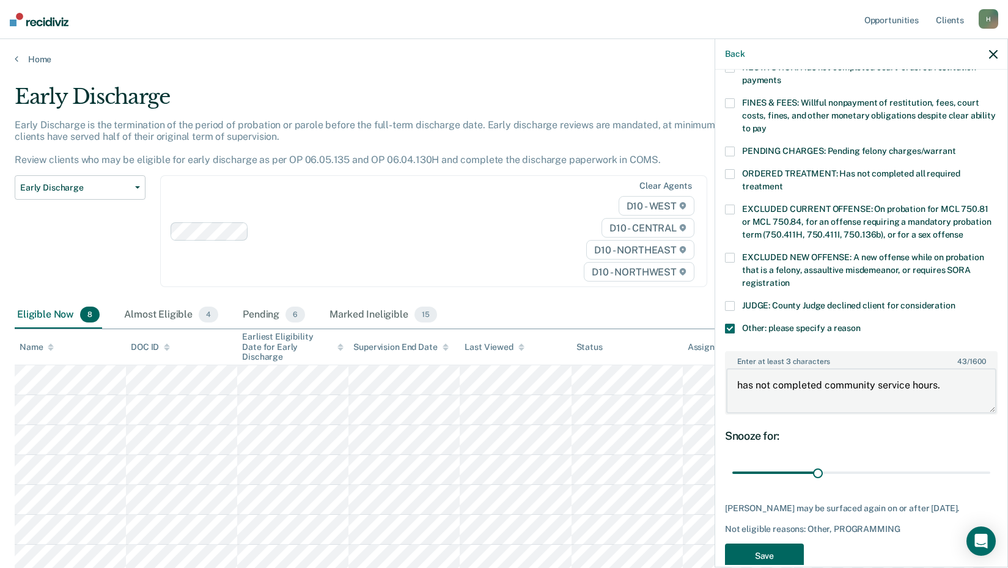
type textarea "has not completed community service hours."
click at [771, 544] on button "Save" at bounding box center [764, 556] width 79 height 25
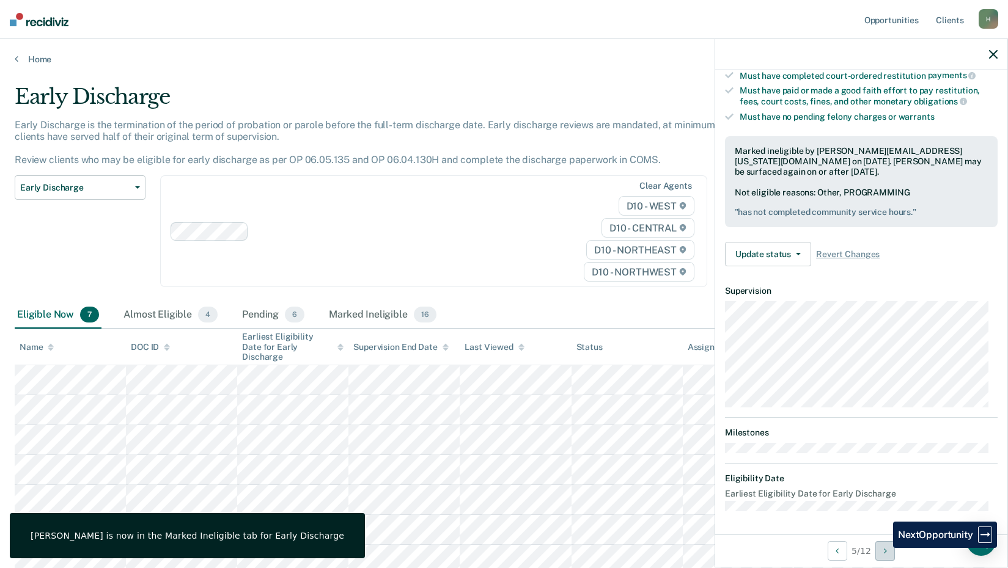
click at [884, 548] on button "Next Opportunity" at bounding box center [885, 551] width 20 height 20
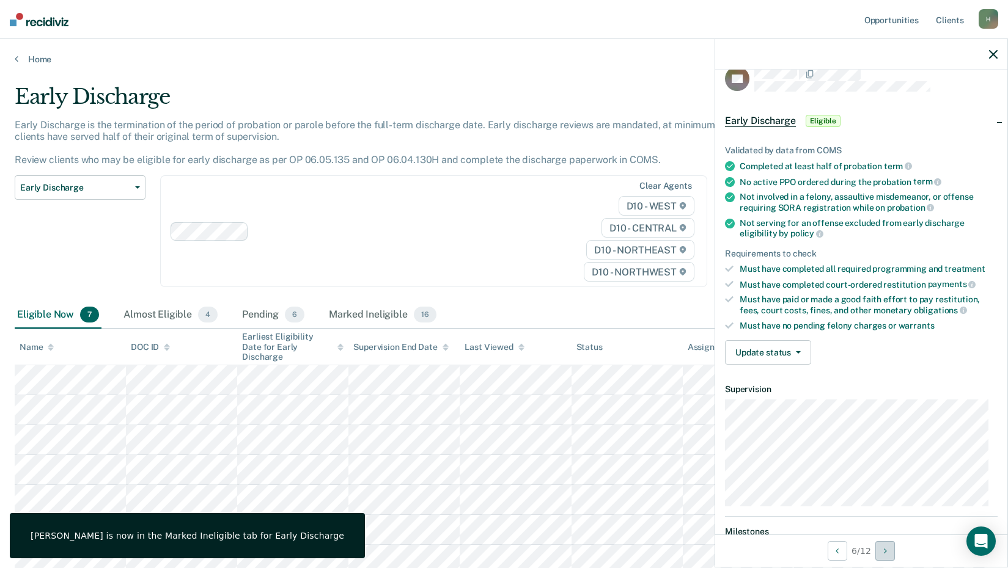
scroll to position [0, 0]
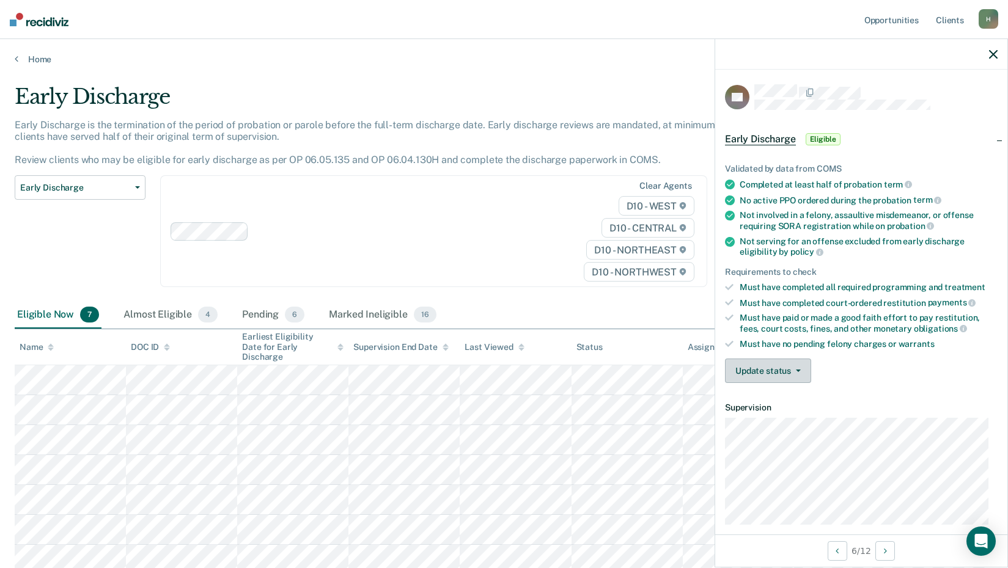
click at [779, 372] on button "Update status" at bounding box center [768, 371] width 86 height 24
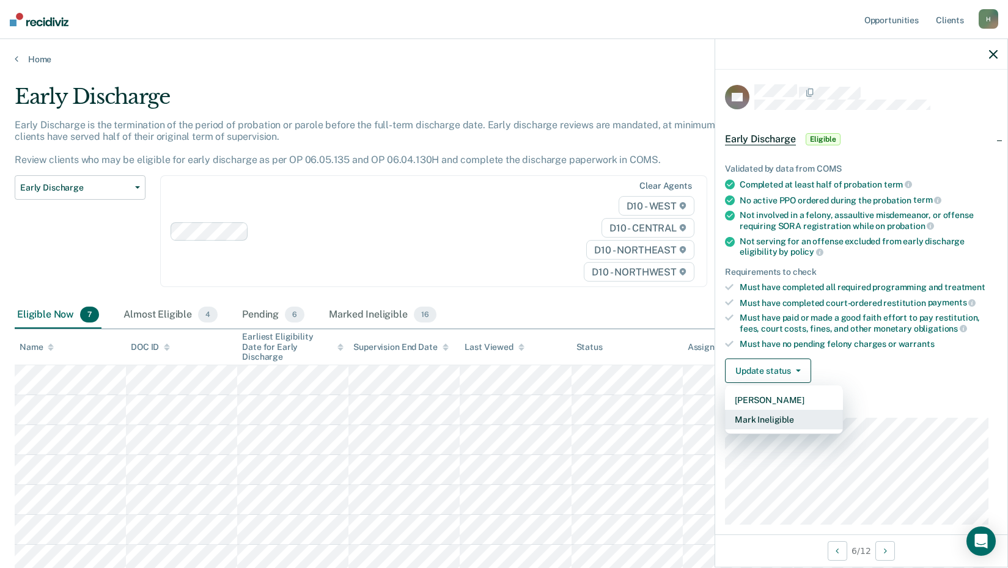
click at [783, 418] on button "Mark Ineligible" at bounding box center [784, 420] width 118 height 20
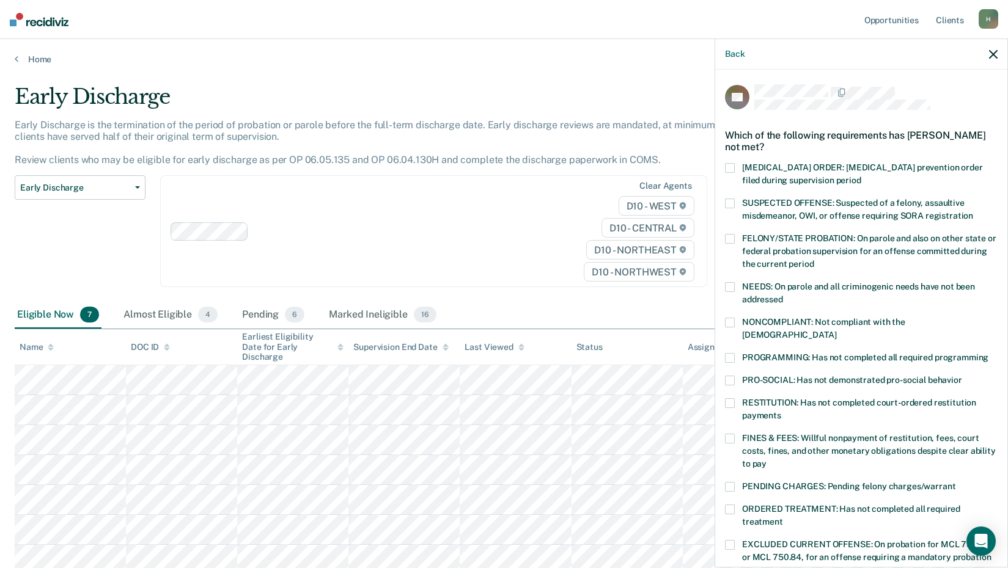
click at [728, 199] on span at bounding box center [730, 204] width 10 height 10
click at [731, 353] on span at bounding box center [730, 358] width 10 height 10
click at [733, 320] on span at bounding box center [730, 323] width 10 height 10
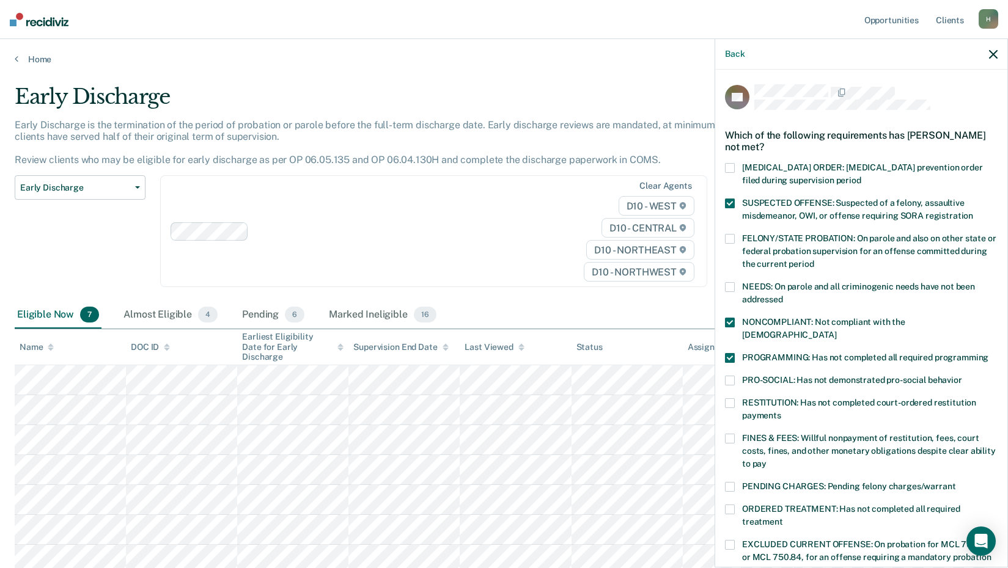
scroll to position [122, 0]
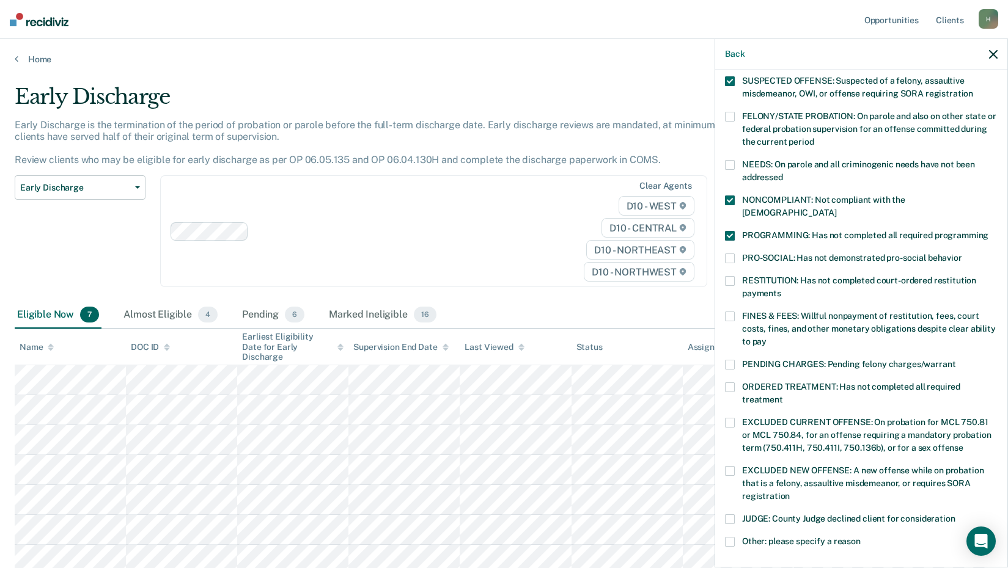
click at [725, 383] on span at bounding box center [730, 388] width 10 height 10
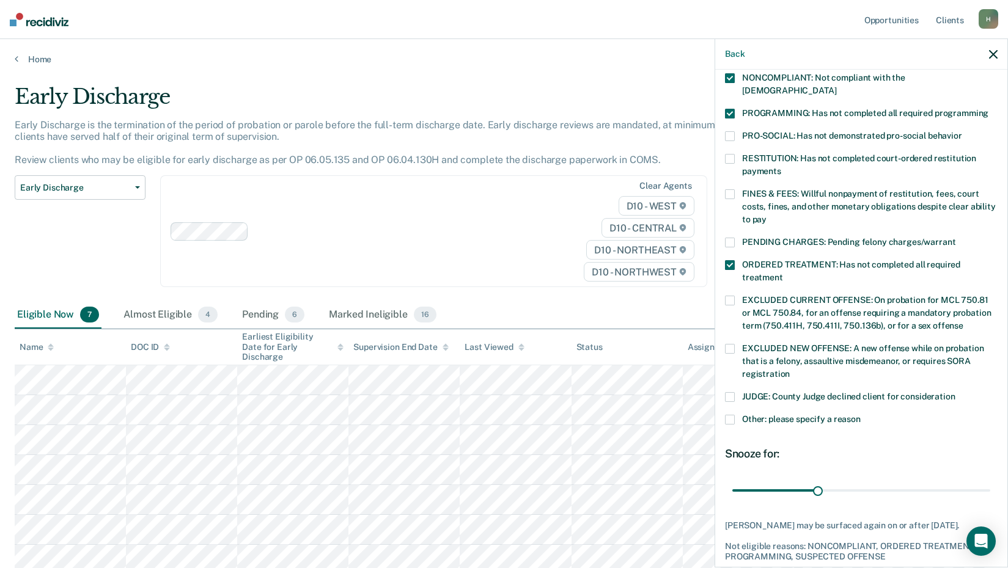
click at [731, 238] on span at bounding box center [730, 243] width 10 height 10
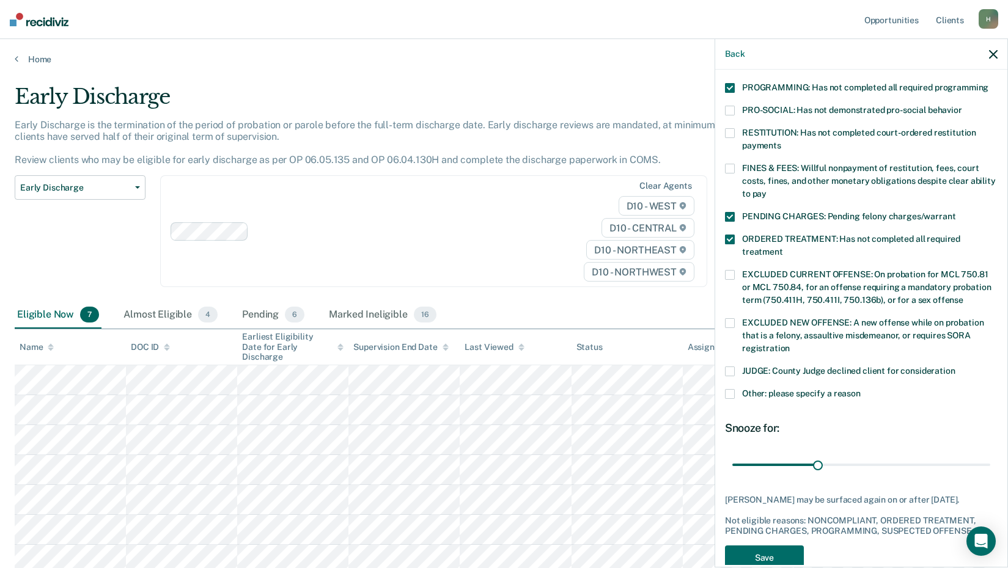
scroll to position [284, 0]
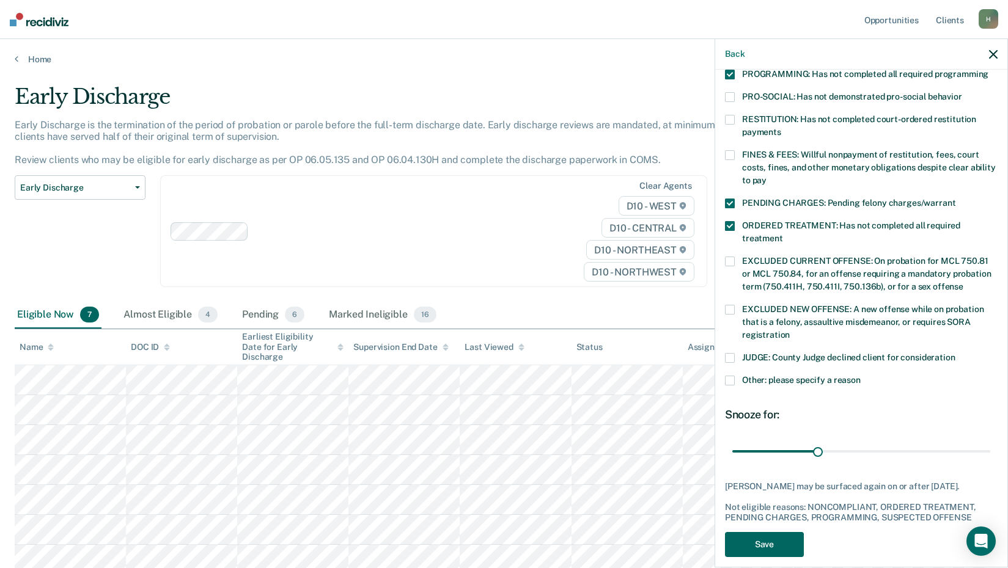
click at [784, 535] on button "Save" at bounding box center [764, 544] width 79 height 25
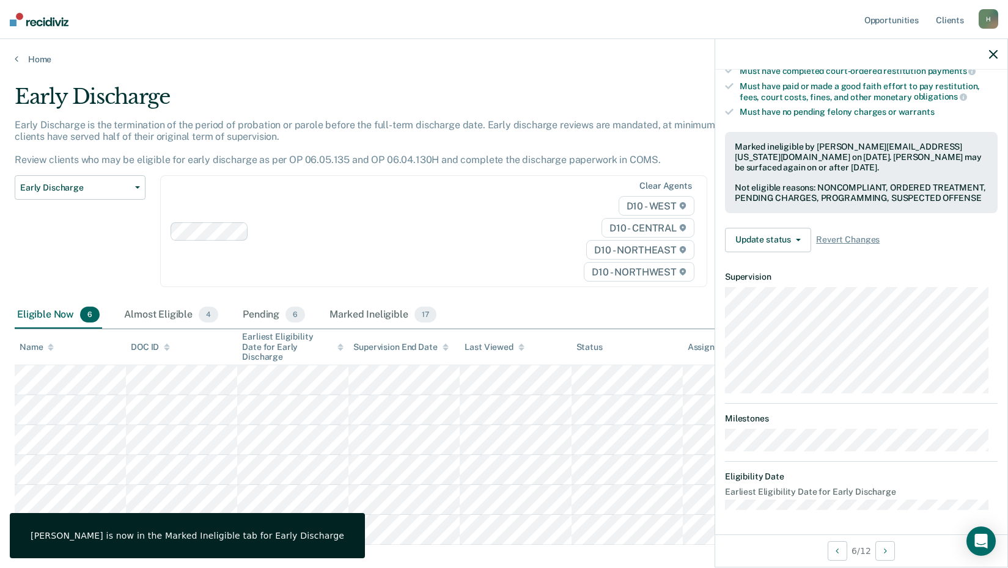
scroll to position [241, 0]
click at [883, 550] on button "Next Opportunity" at bounding box center [885, 551] width 20 height 20
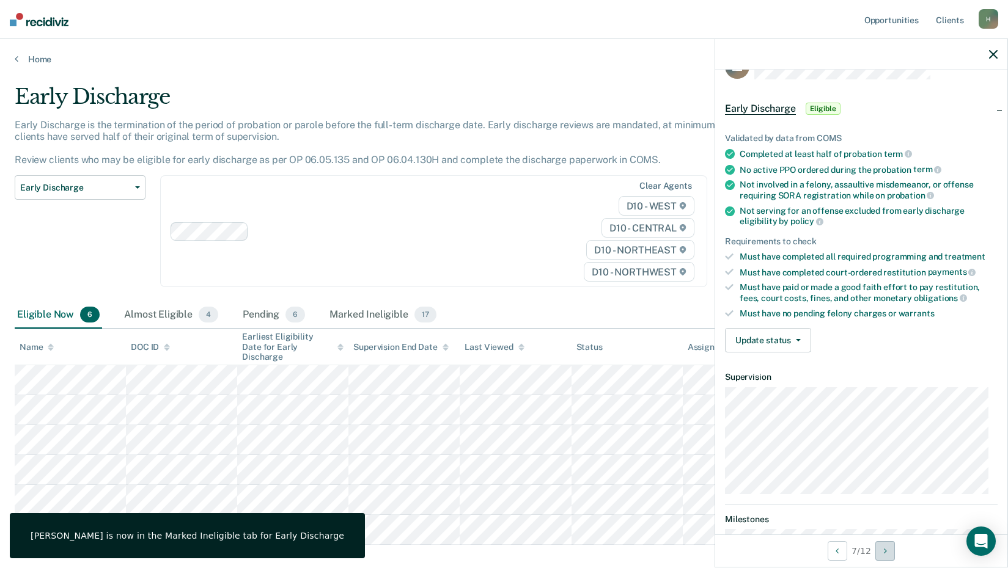
scroll to position [0, 0]
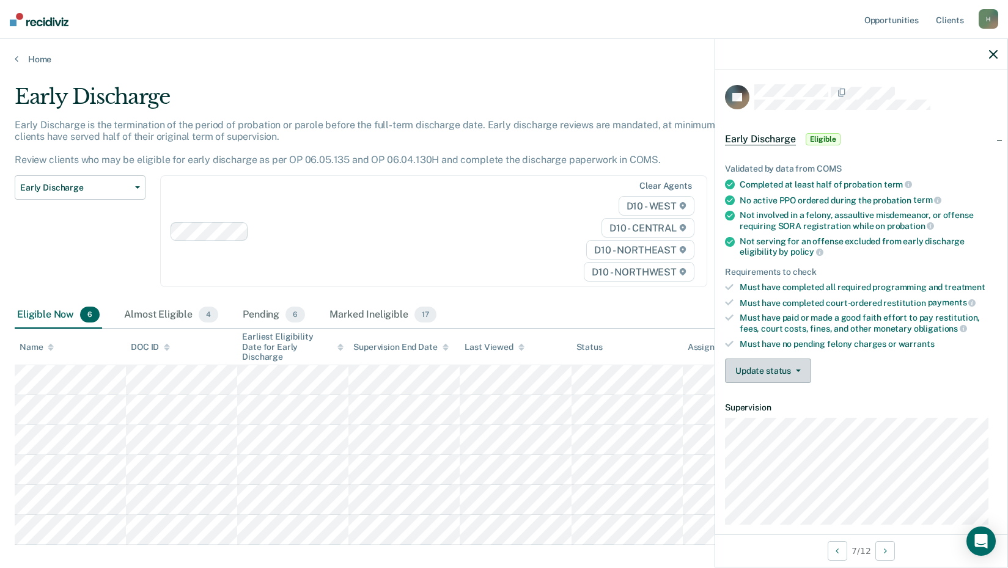
click at [780, 368] on button "Update status" at bounding box center [768, 371] width 86 height 24
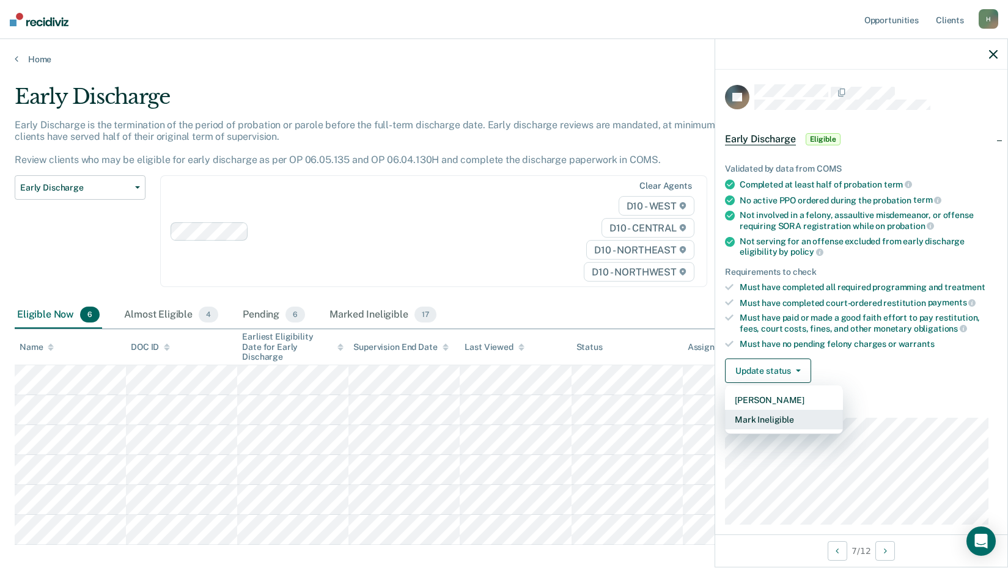
click at [785, 416] on button "Mark Ineligible" at bounding box center [784, 420] width 118 height 20
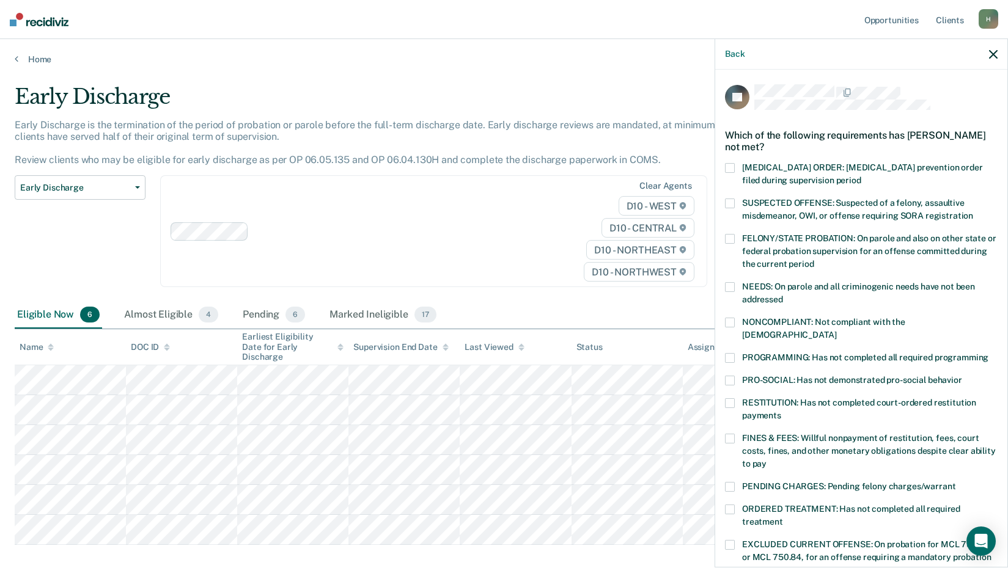
click at [730, 505] on span at bounding box center [730, 510] width 10 height 10
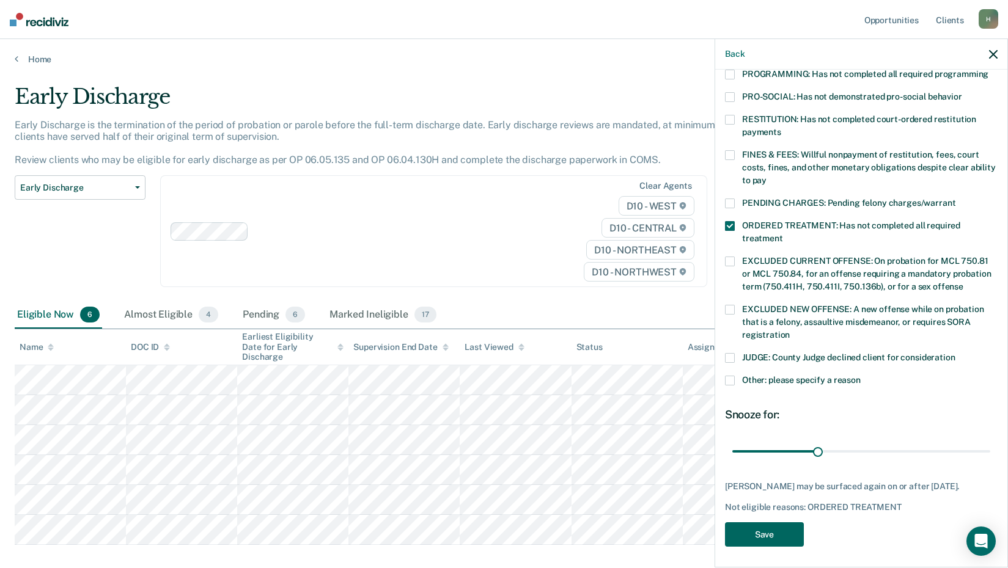
click at [777, 535] on button "Save" at bounding box center [764, 534] width 79 height 25
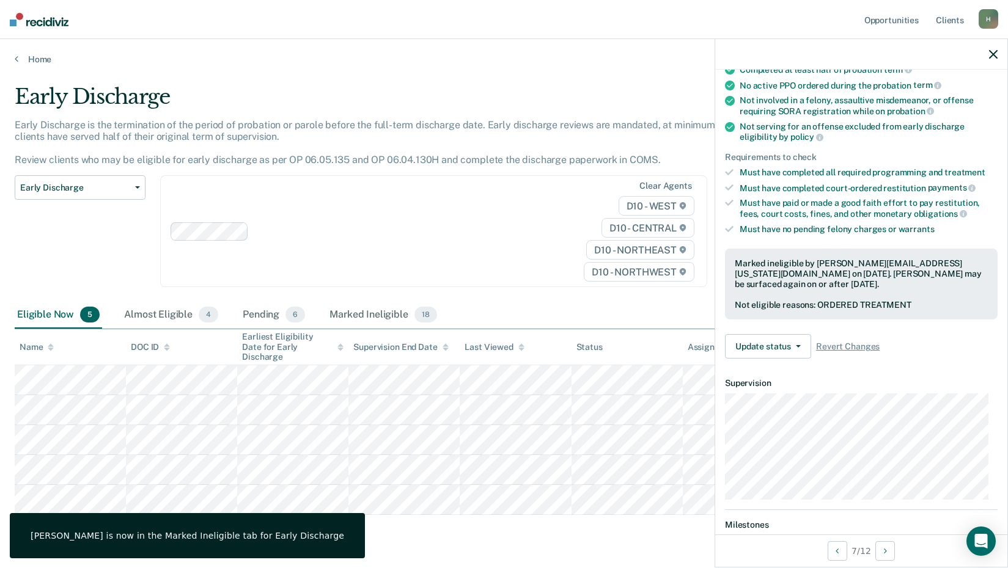
scroll to position [122, 0]
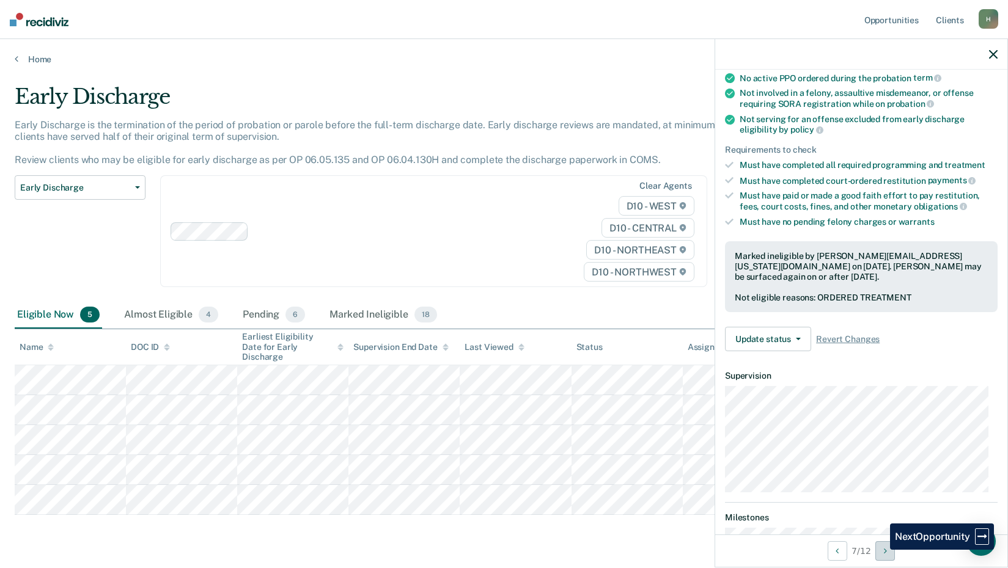
click at [881, 550] on button "Next Opportunity" at bounding box center [885, 551] width 20 height 20
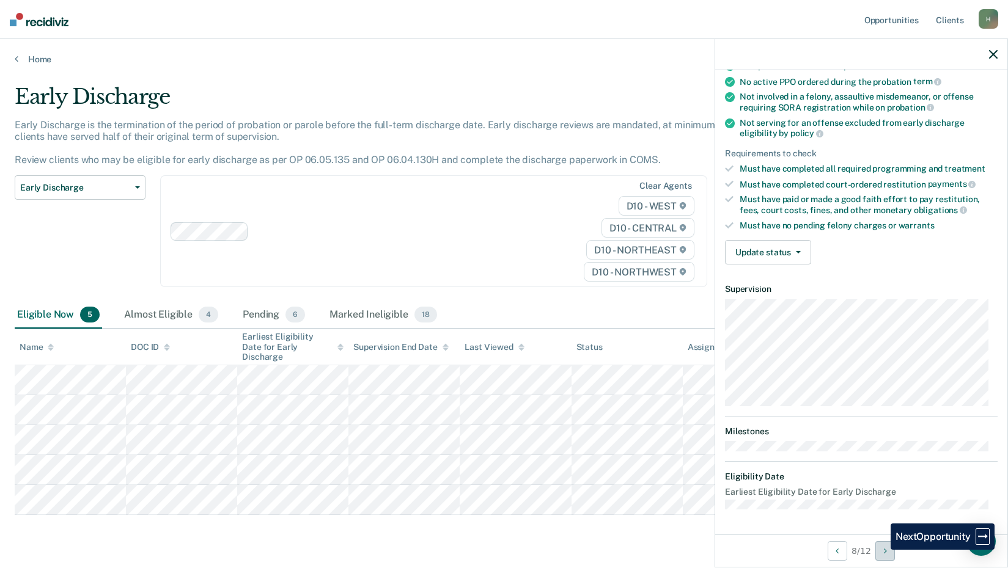
scroll to position [117, 0]
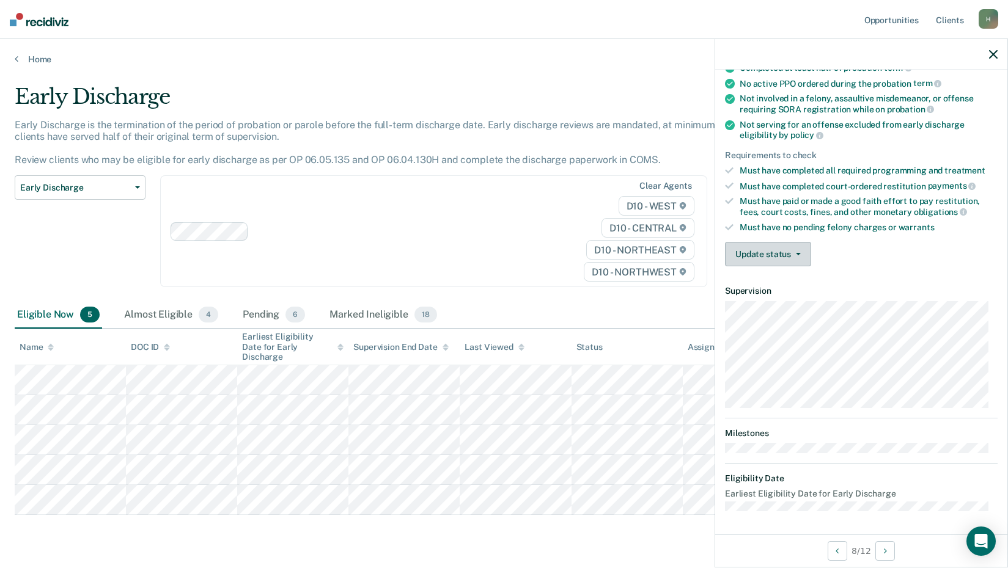
click at [785, 256] on button "Update status" at bounding box center [768, 254] width 86 height 24
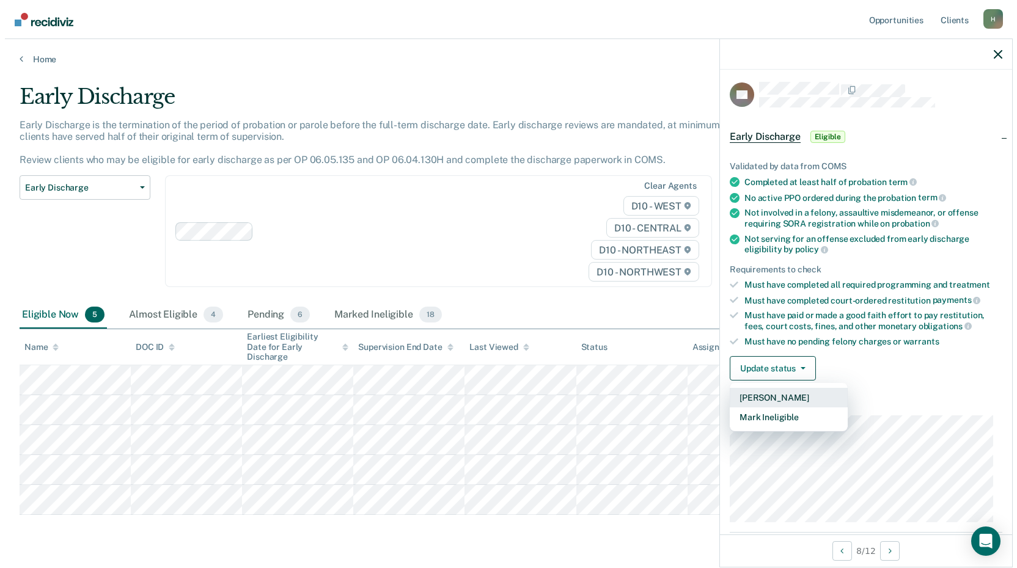
scroll to position [0, 0]
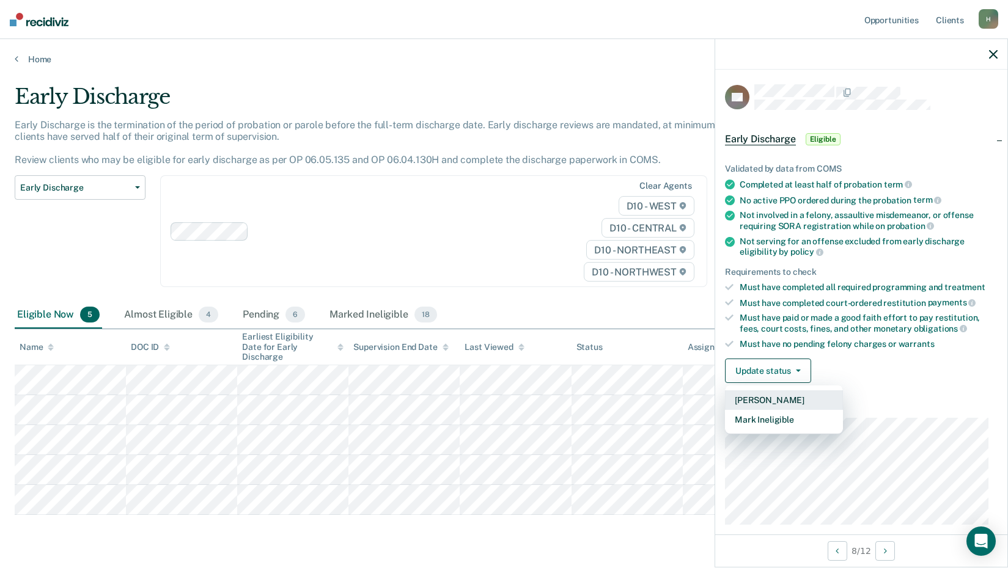
click at [788, 397] on button "[PERSON_NAME]" at bounding box center [784, 400] width 118 height 20
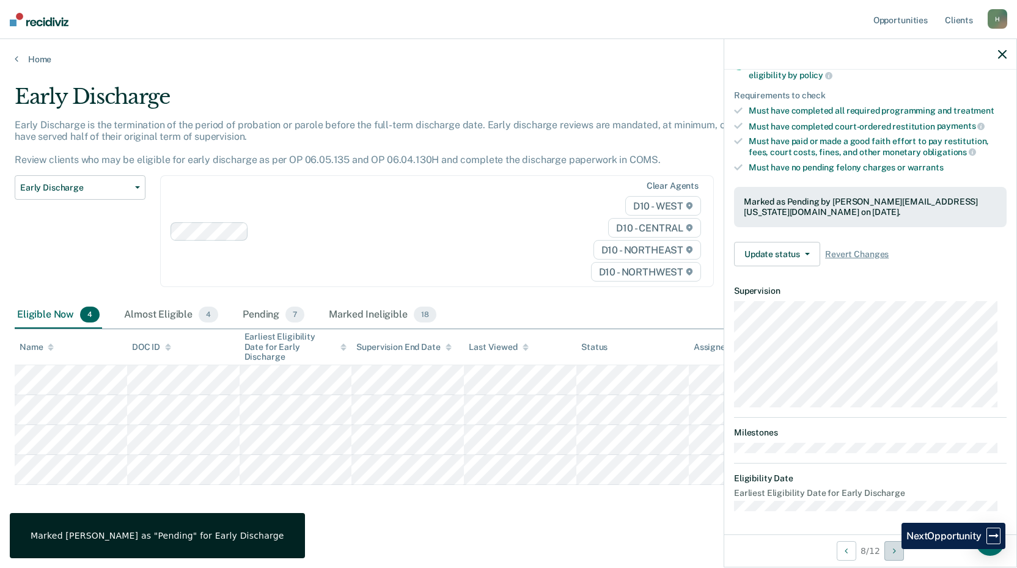
click at [892, 549] on button "Next Opportunity" at bounding box center [894, 551] width 20 height 20
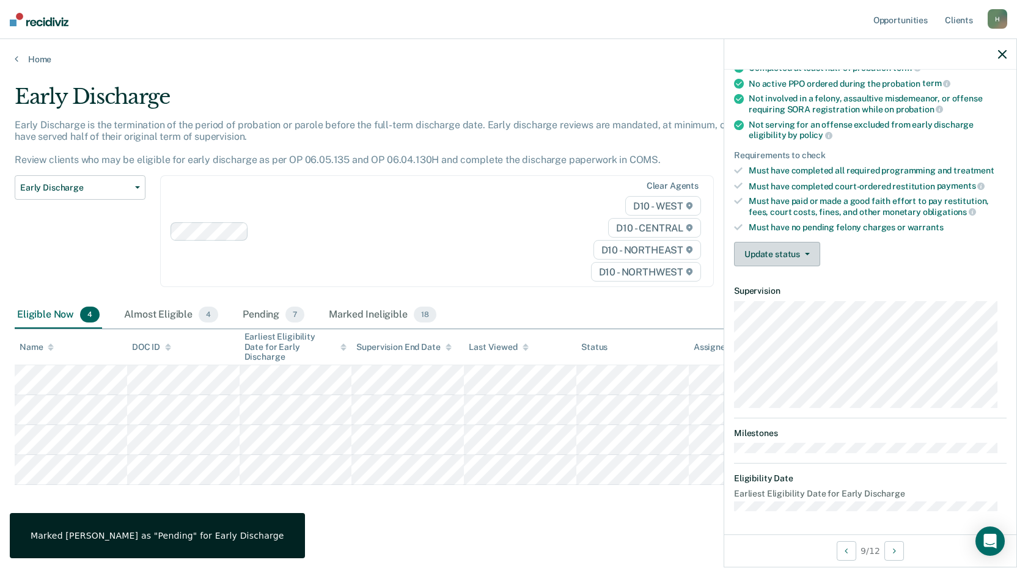
click at [776, 258] on button "Update status" at bounding box center [777, 254] width 86 height 24
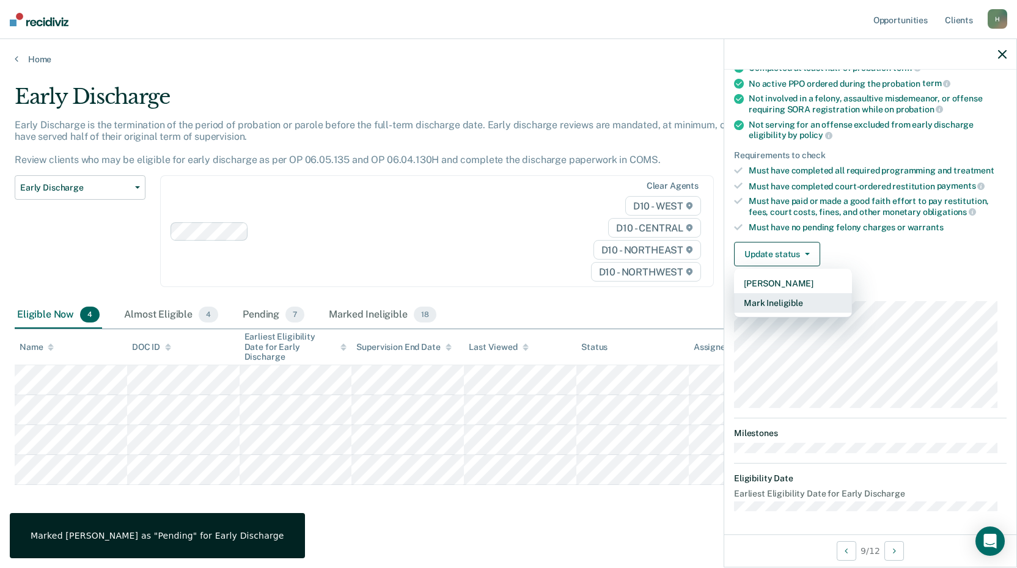
click at [799, 300] on button "Mark Ineligible" at bounding box center [793, 303] width 118 height 20
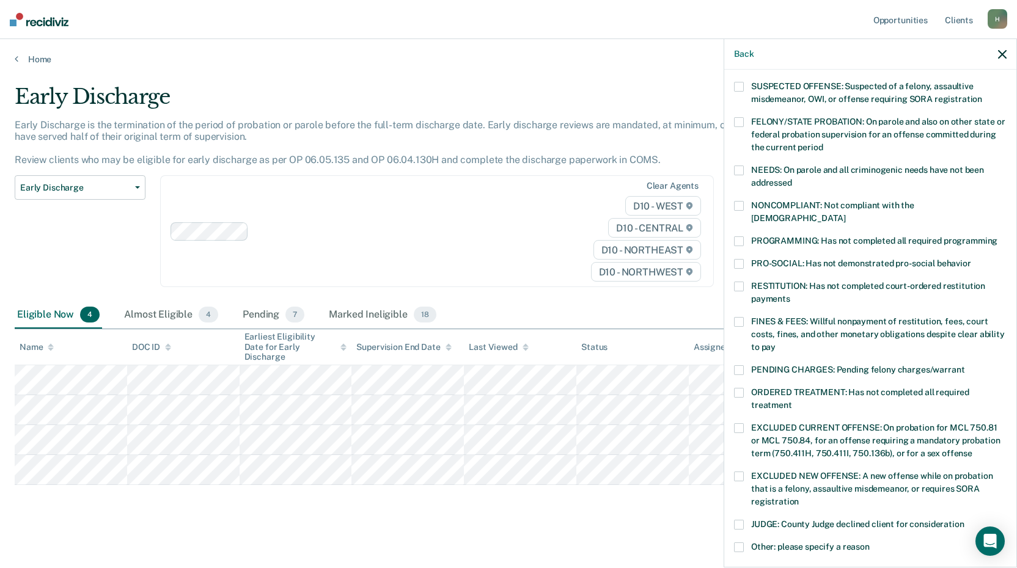
click at [738, 236] on span at bounding box center [739, 241] width 10 height 10
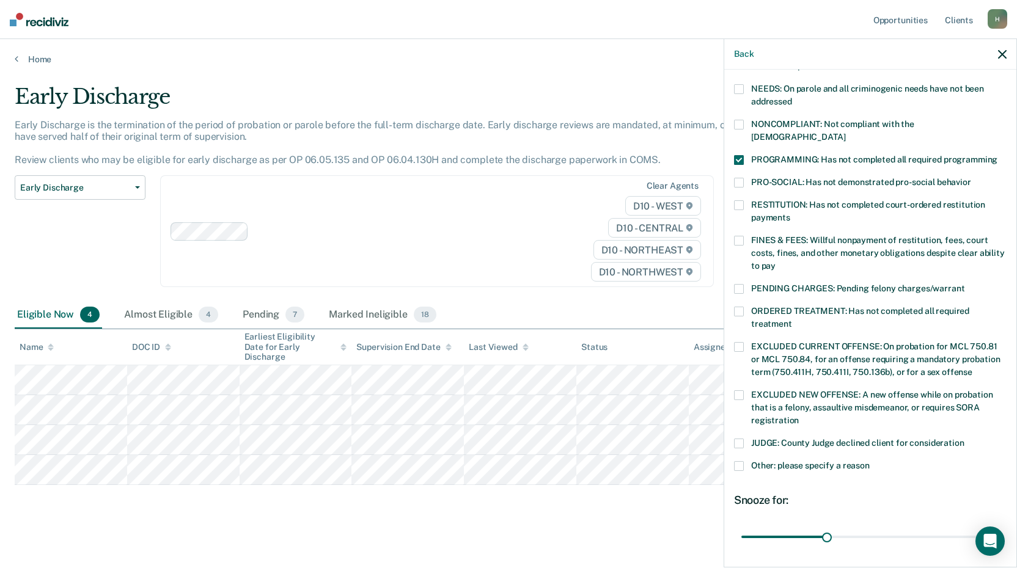
scroll to position [273, 0]
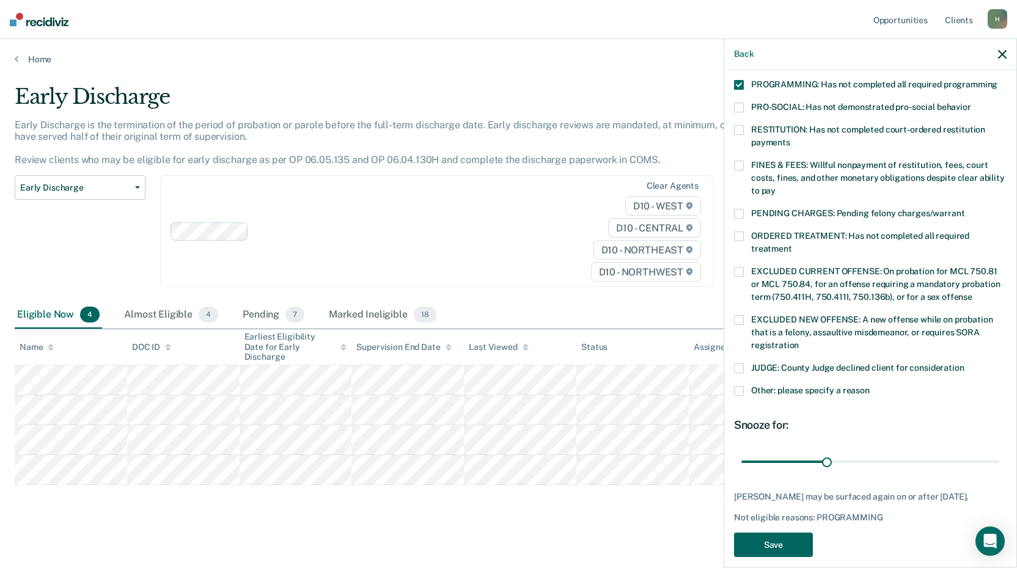
click at [799, 533] on button "Save" at bounding box center [773, 545] width 79 height 25
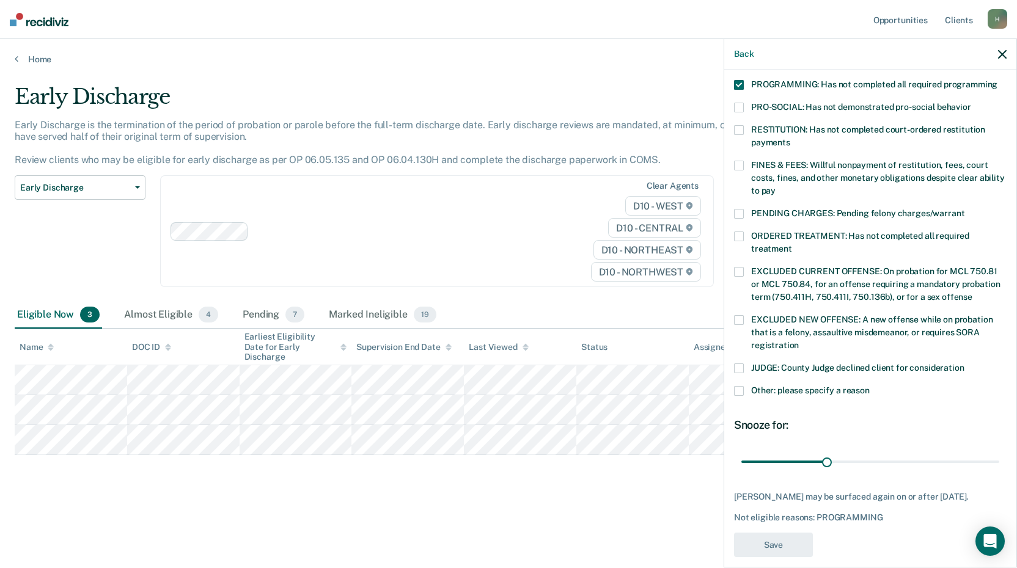
scroll to position [207, 0]
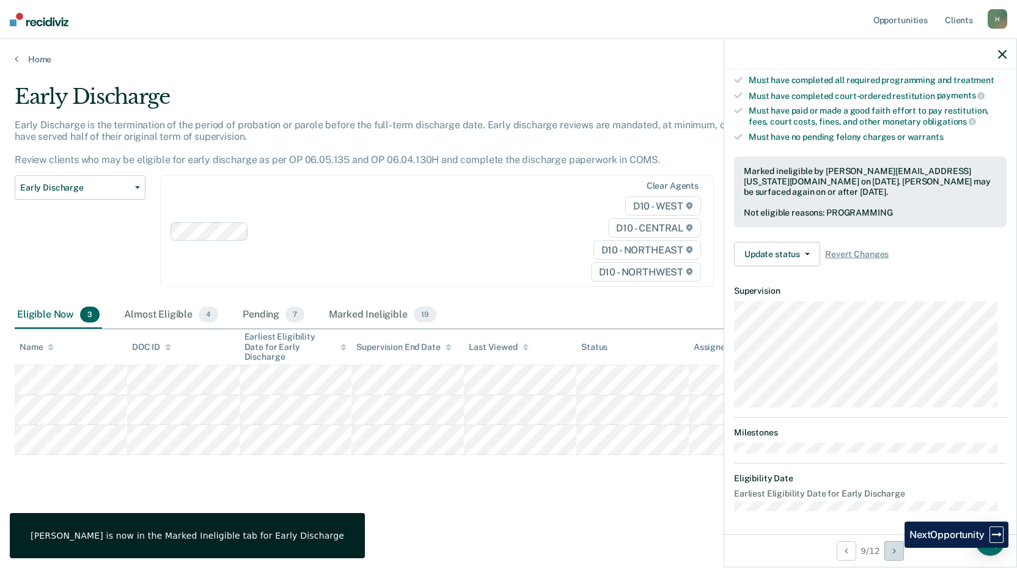
click at [895, 548] on icon "Next Opportunity" at bounding box center [894, 551] width 3 height 9
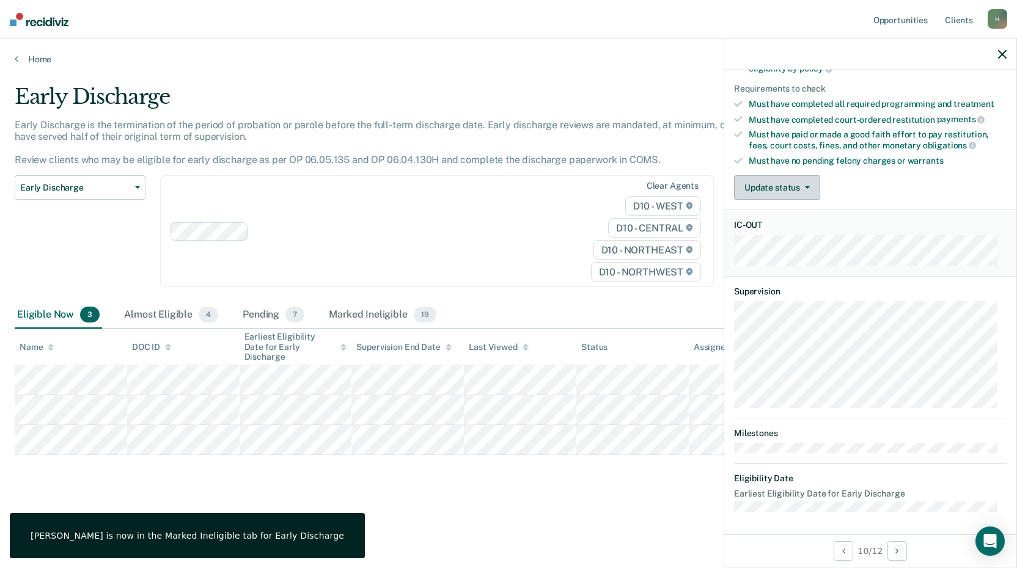
click at [787, 187] on button "Update status" at bounding box center [777, 187] width 86 height 24
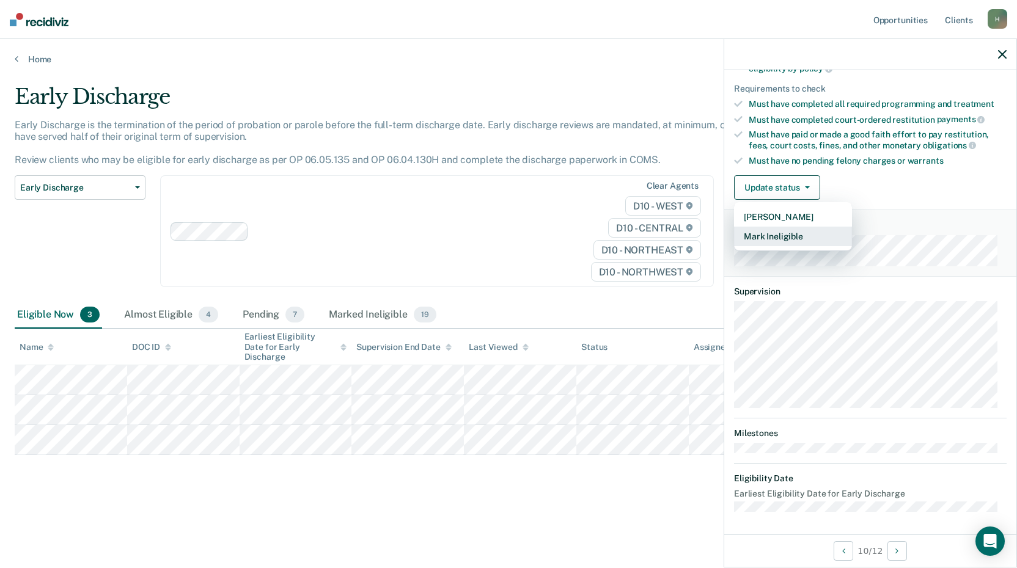
click at [798, 236] on button "Mark Ineligible" at bounding box center [793, 237] width 118 height 20
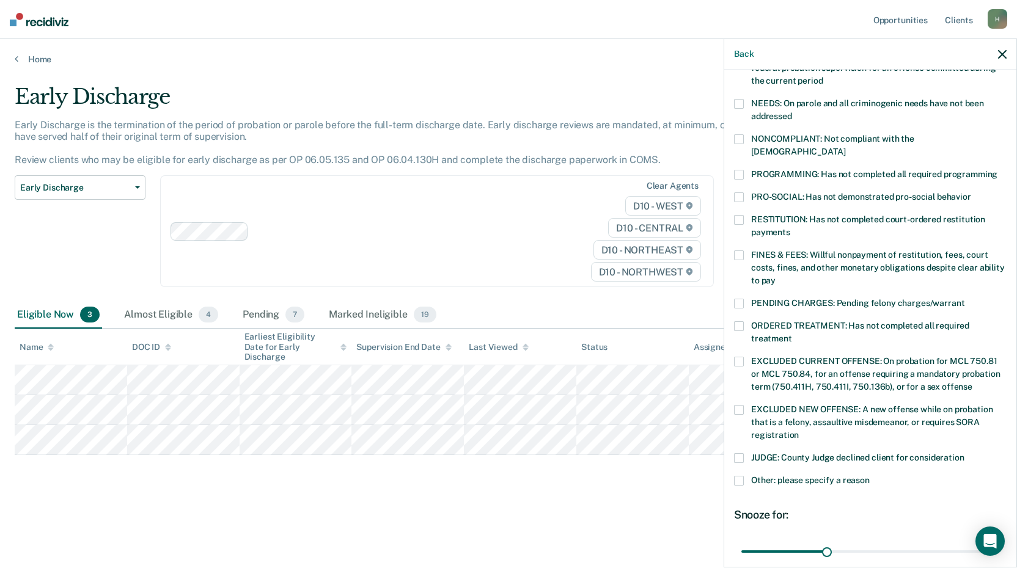
click at [740, 170] on span at bounding box center [739, 175] width 10 height 10
click at [738, 235] on div "RESTITUTION: Has not completed court-ordered restitution payments" at bounding box center [870, 232] width 273 height 35
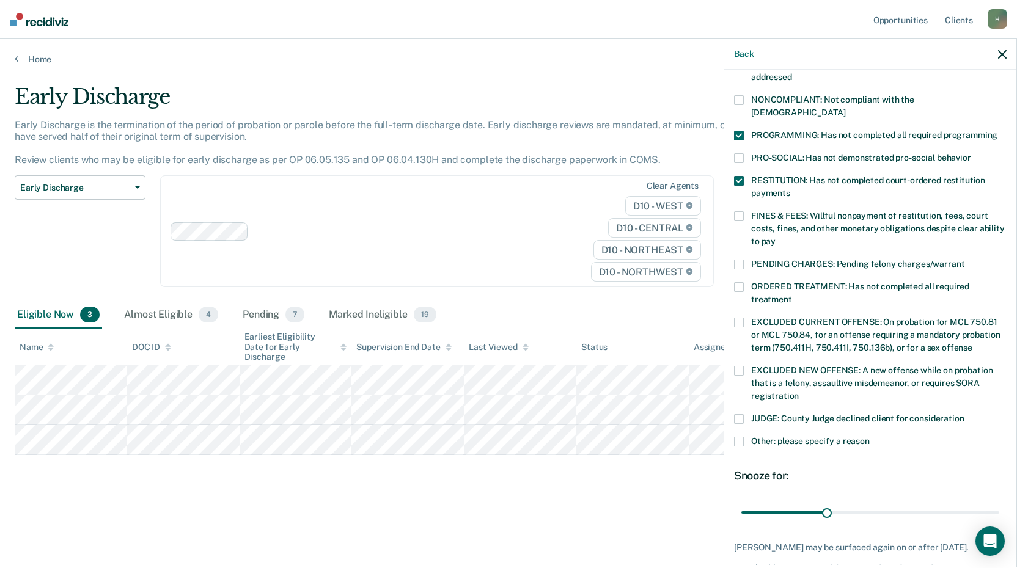
scroll to position [284, 0]
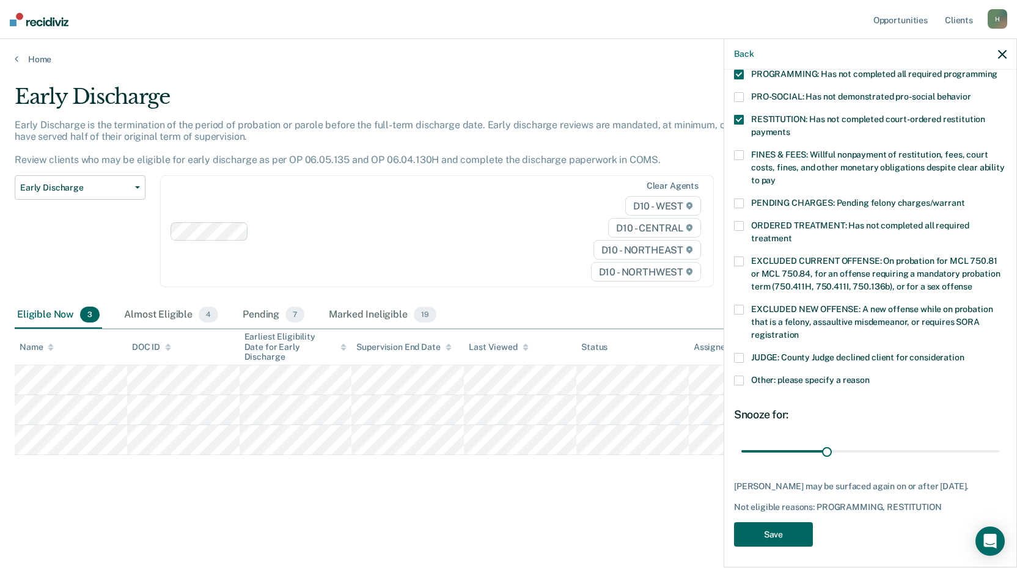
click at [791, 531] on button "Save" at bounding box center [773, 534] width 79 height 25
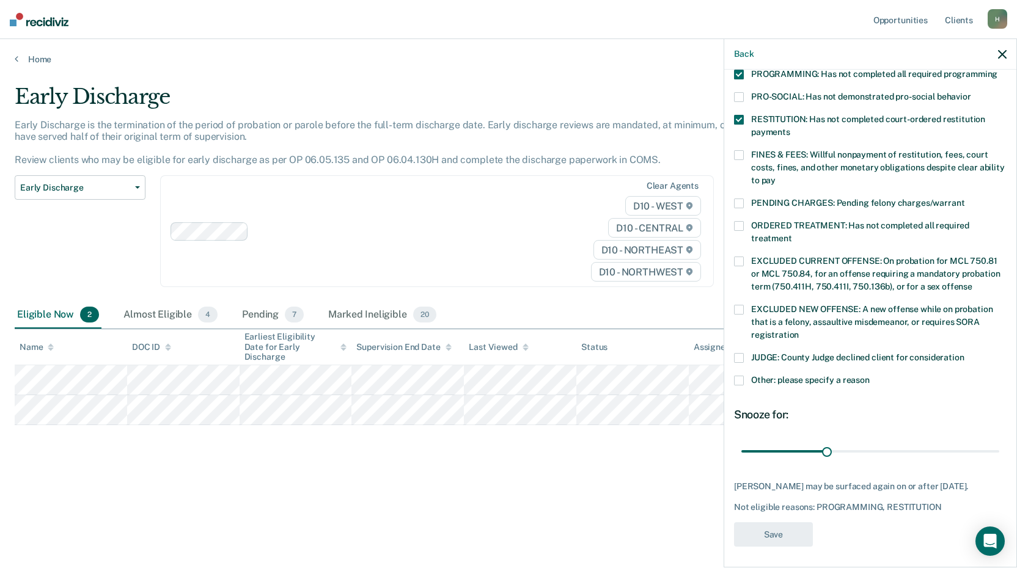
scroll to position [274, 0]
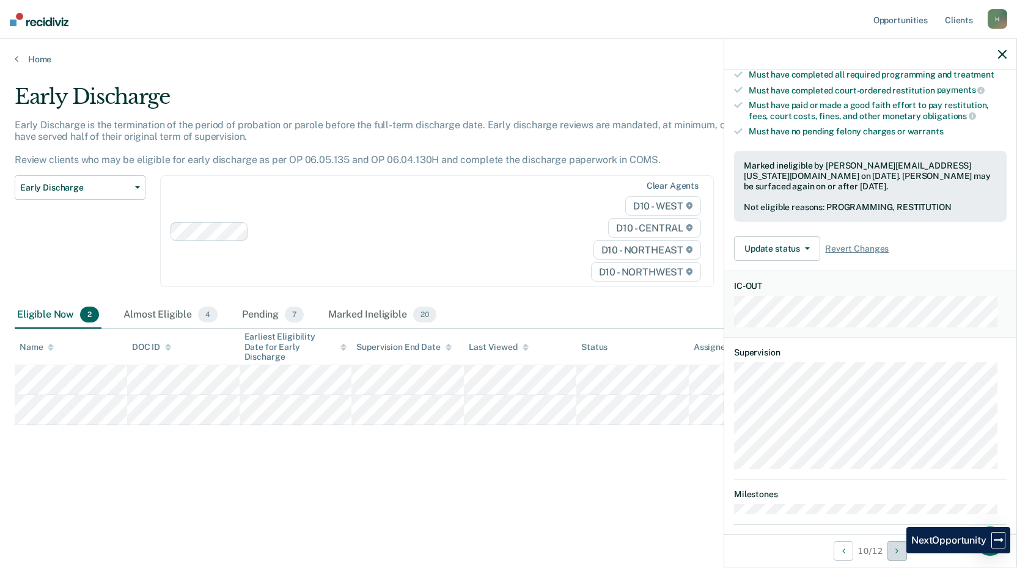
click at [897, 554] on icon "Next Opportunity" at bounding box center [896, 551] width 3 height 9
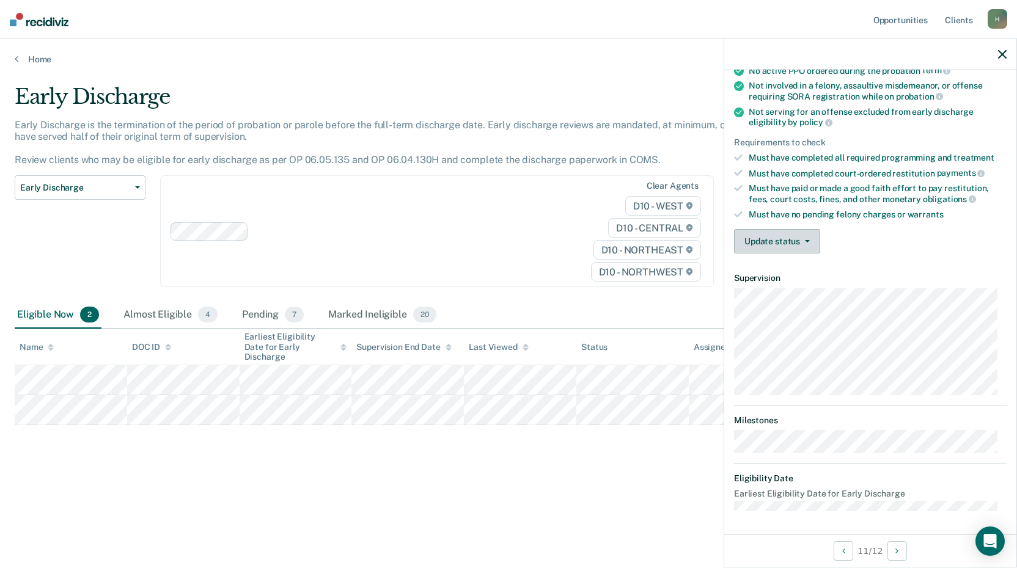
click at [803, 238] on button "Update status" at bounding box center [777, 241] width 86 height 24
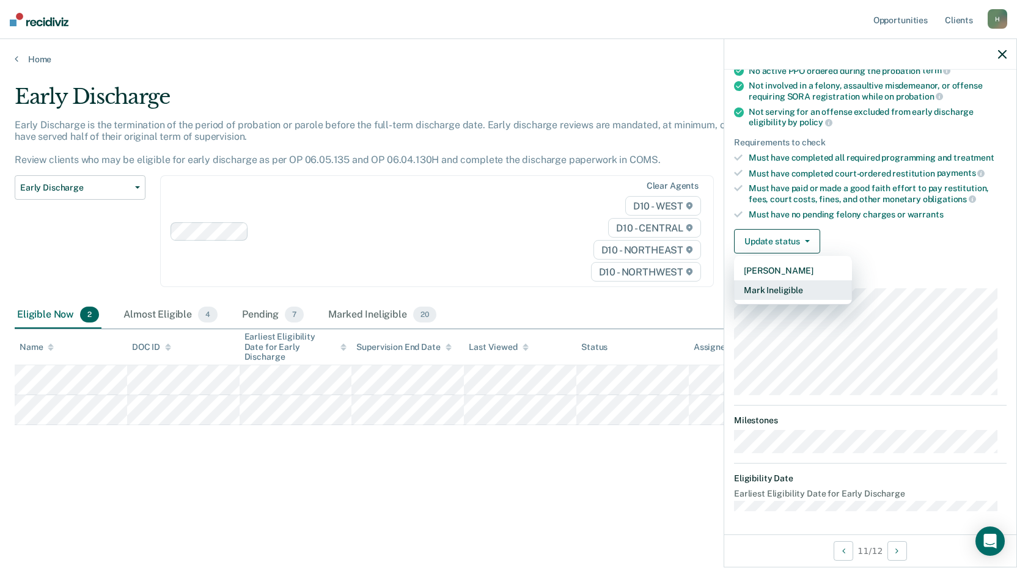
click at [801, 293] on button "Mark Ineligible" at bounding box center [793, 290] width 118 height 20
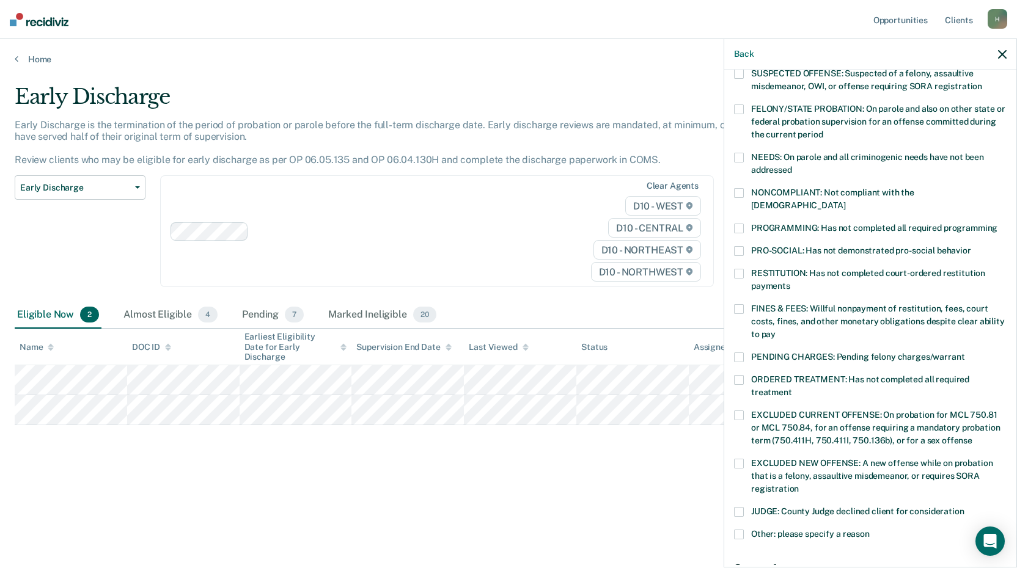
click at [742, 224] on span at bounding box center [739, 229] width 10 height 10
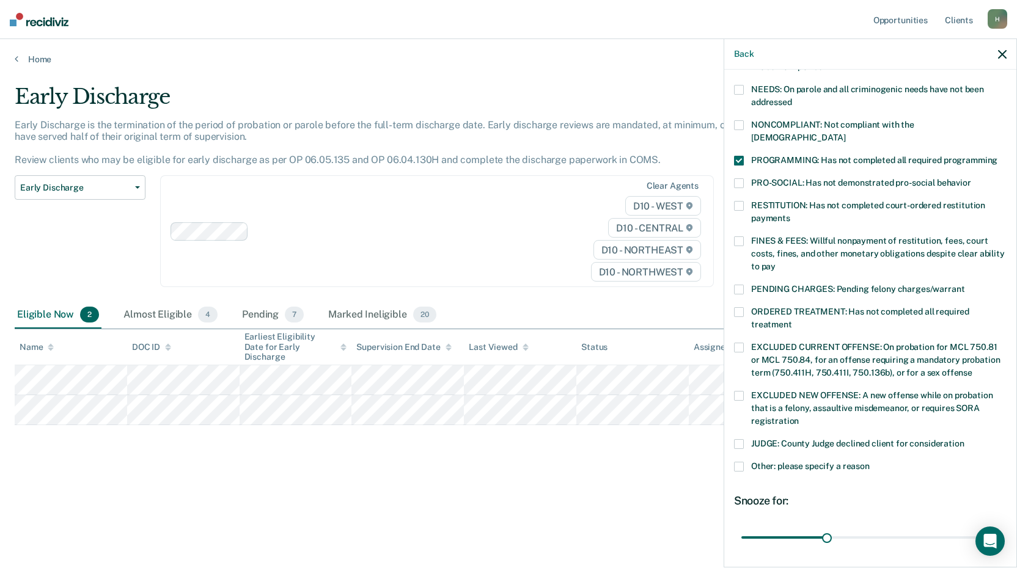
scroll to position [273, 0]
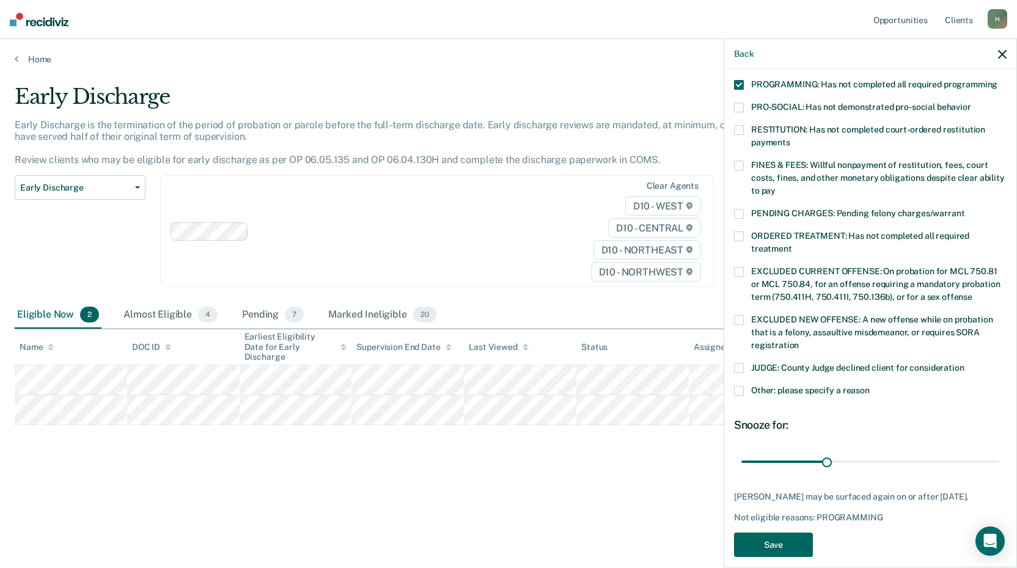
click at [794, 533] on button "Save" at bounding box center [773, 545] width 79 height 25
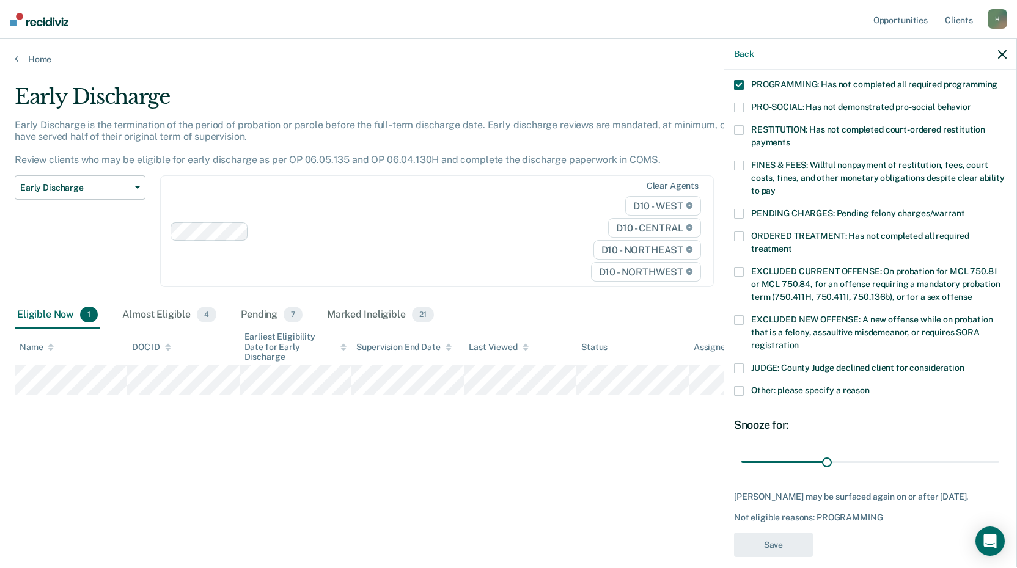
scroll to position [220, 0]
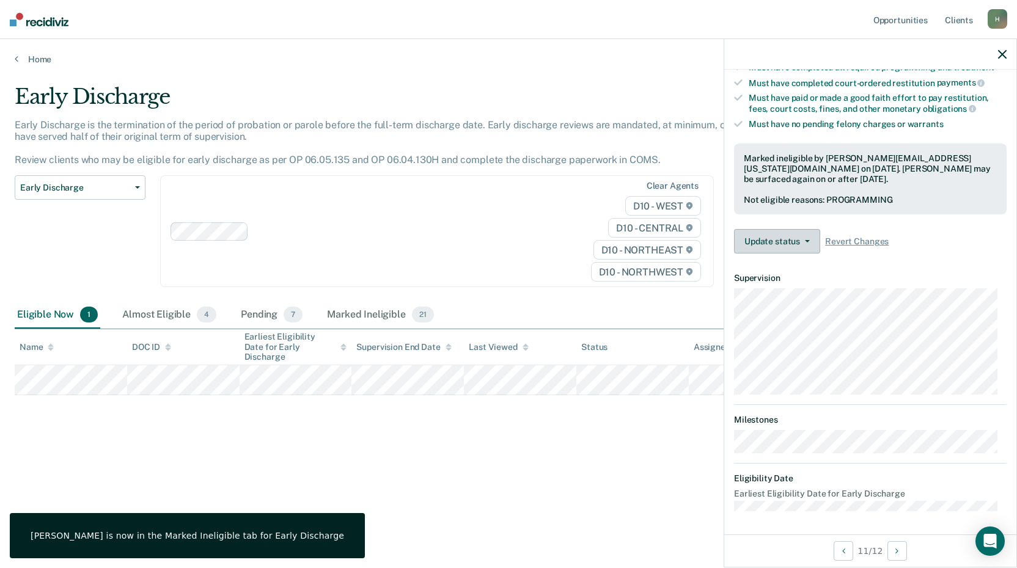
click at [793, 236] on button "Update status" at bounding box center [777, 241] width 86 height 24
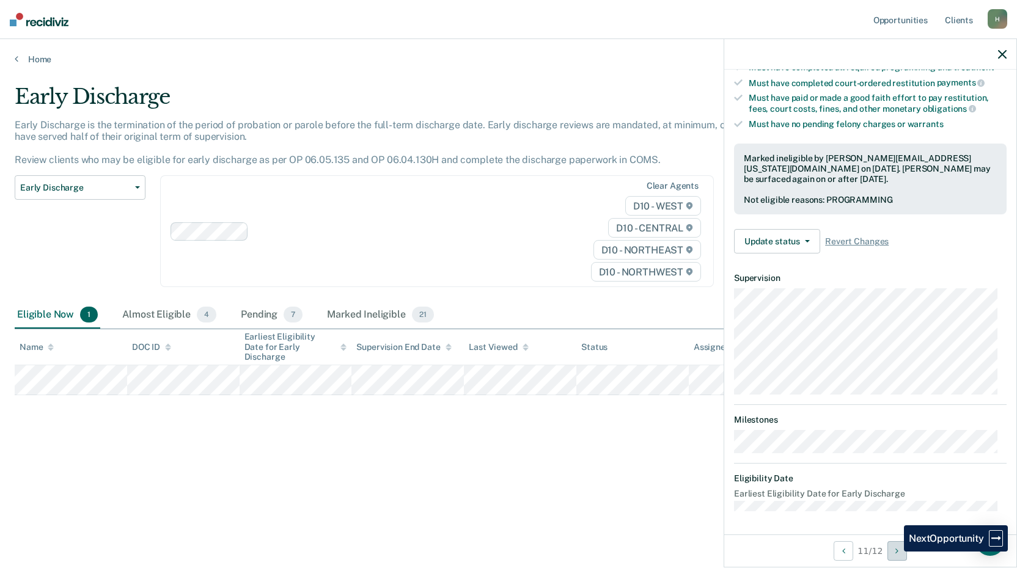
click at [895, 551] on button "Next Opportunity" at bounding box center [897, 551] width 20 height 20
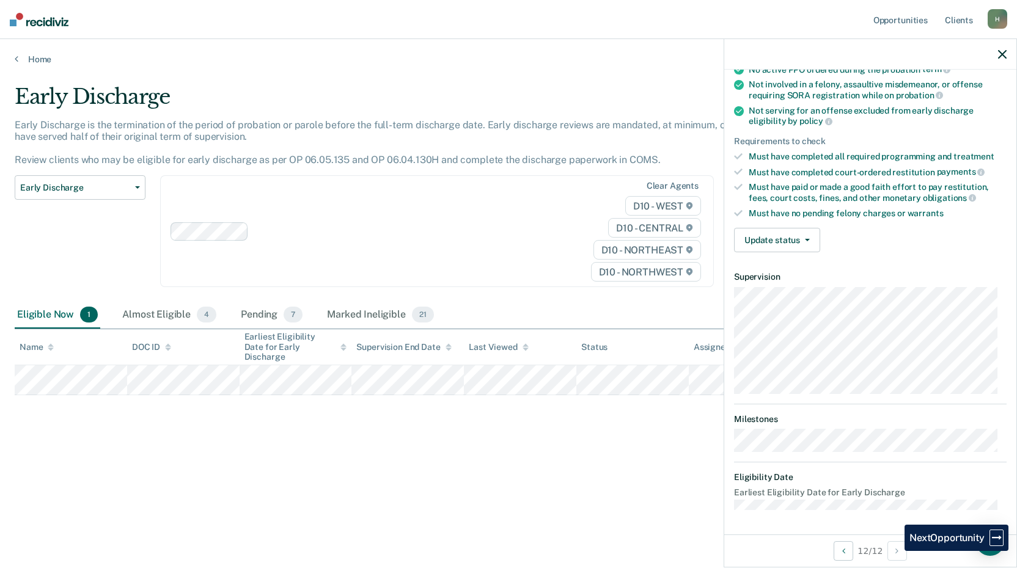
scroll to position [117, 0]
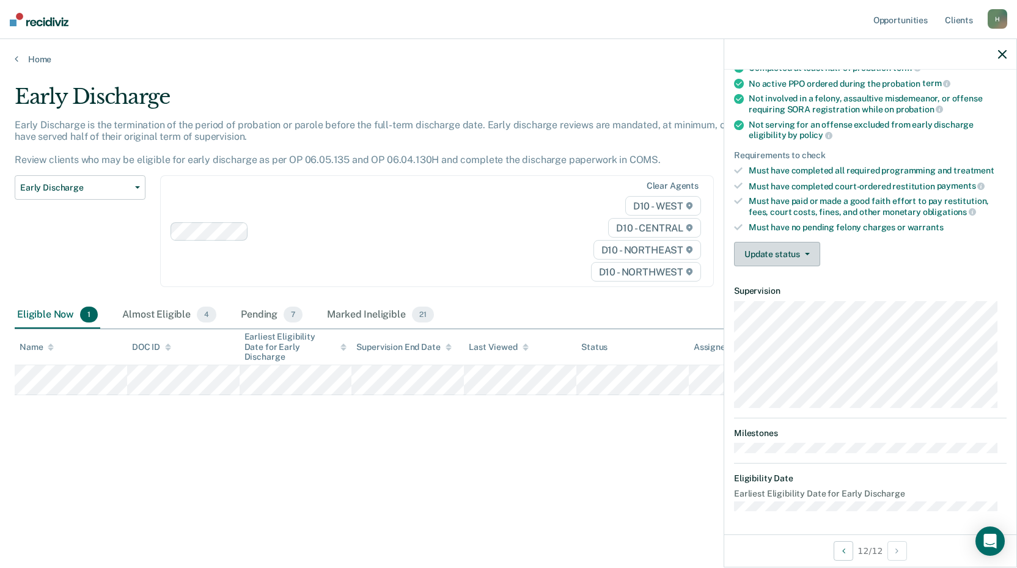
click at [785, 252] on button "Update status" at bounding box center [777, 254] width 86 height 24
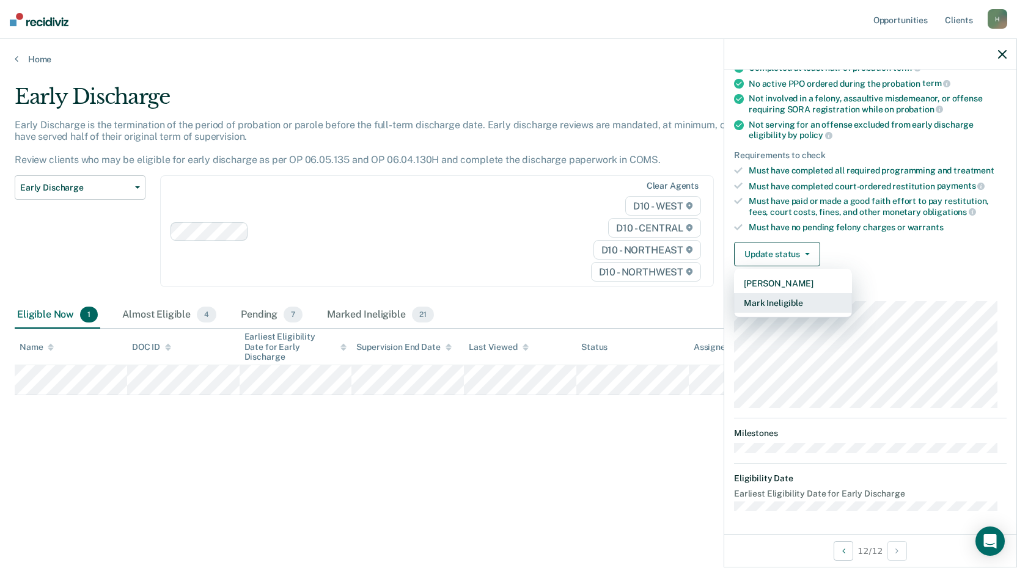
click at [803, 301] on button "Mark Ineligible" at bounding box center [793, 303] width 118 height 20
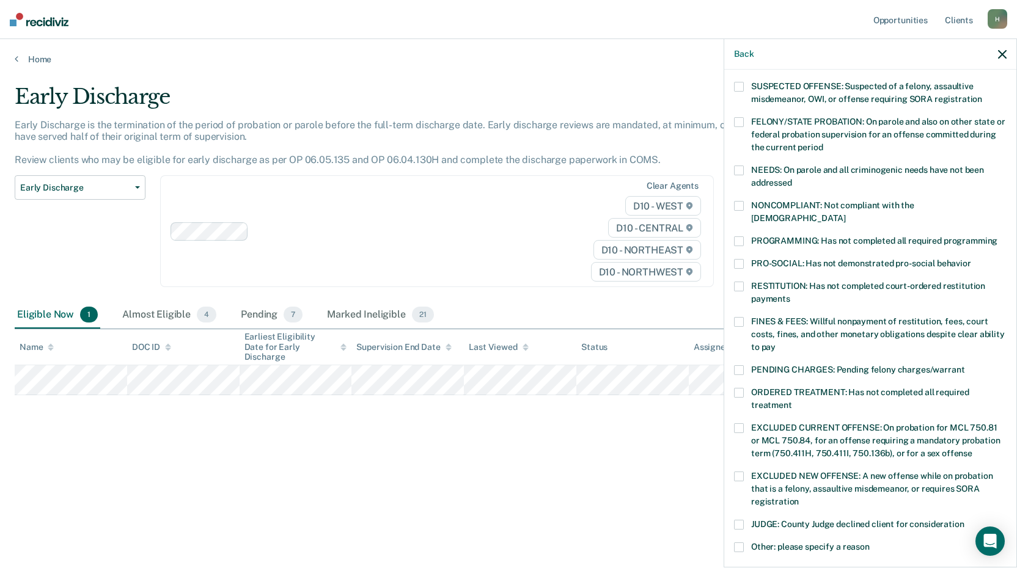
click at [735, 236] on span at bounding box center [739, 241] width 10 height 10
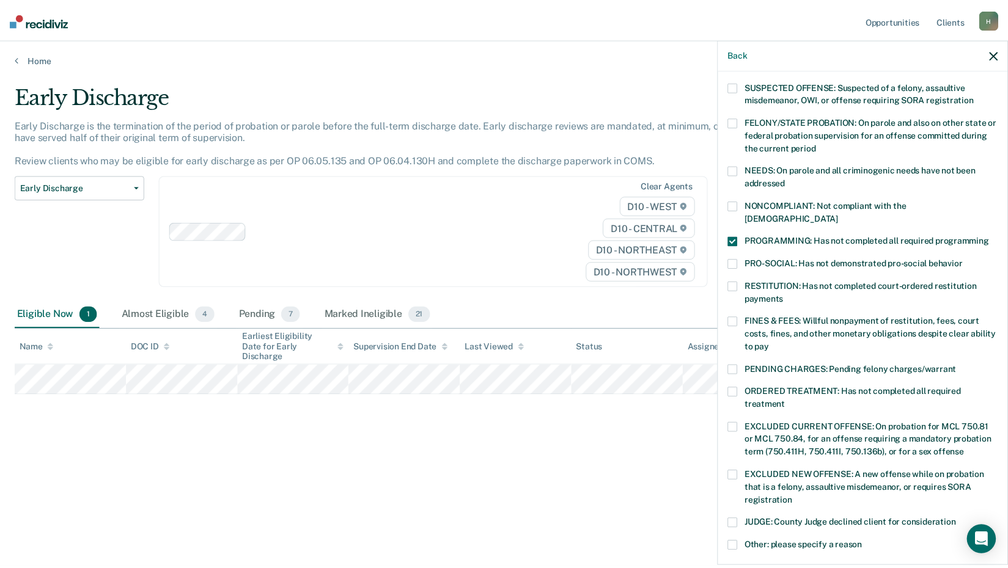
scroll to position [284, 0]
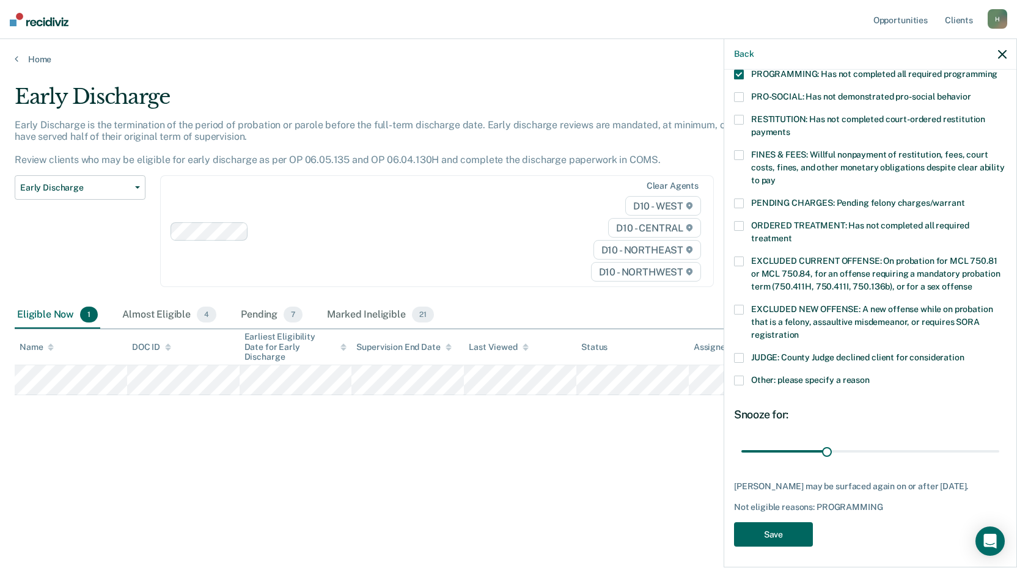
click at [808, 533] on button "Save" at bounding box center [773, 534] width 79 height 25
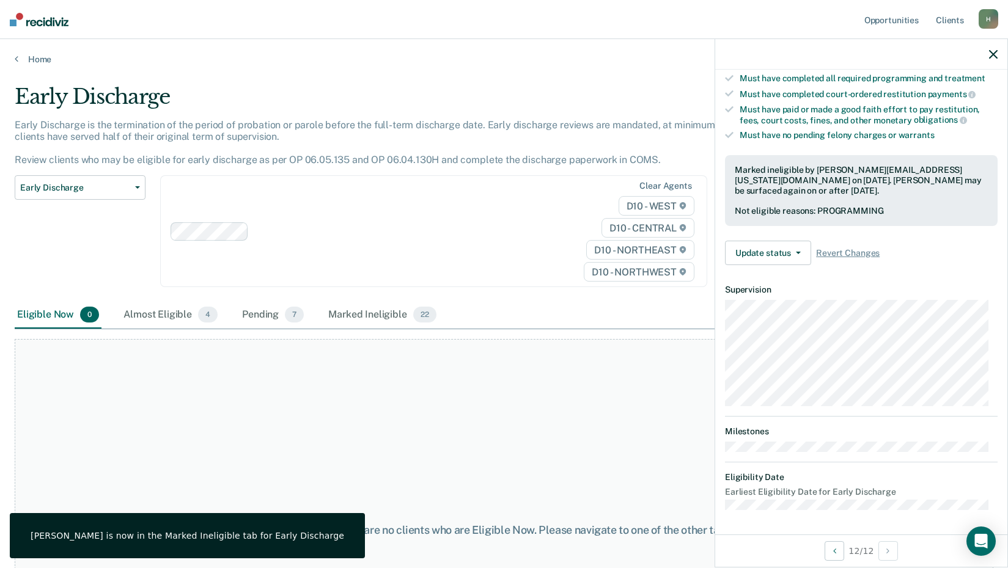
scroll to position [207, 0]
drag, startPoint x: 576, startPoint y: 475, endPoint x: 576, endPoint y: 482, distance: 6.7
click at [576, 481] on div "At this time, there are no clients who are Eligible Now. Please navigate to one…" at bounding box center [504, 530] width 978 height 383
click at [40, 59] on link "Home" at bounding box center [504, 59] width 978 height 11
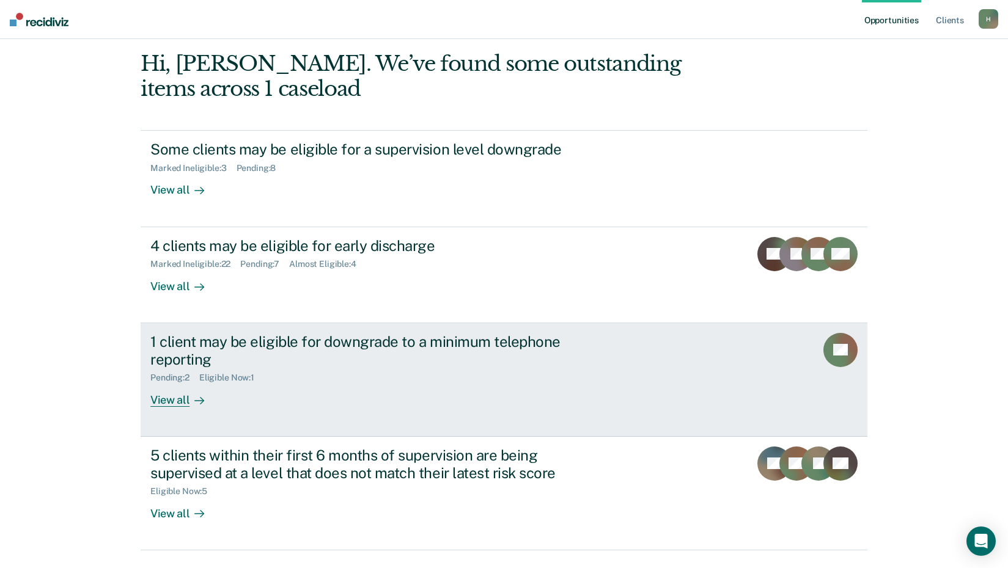
scroll to position [122, 0]
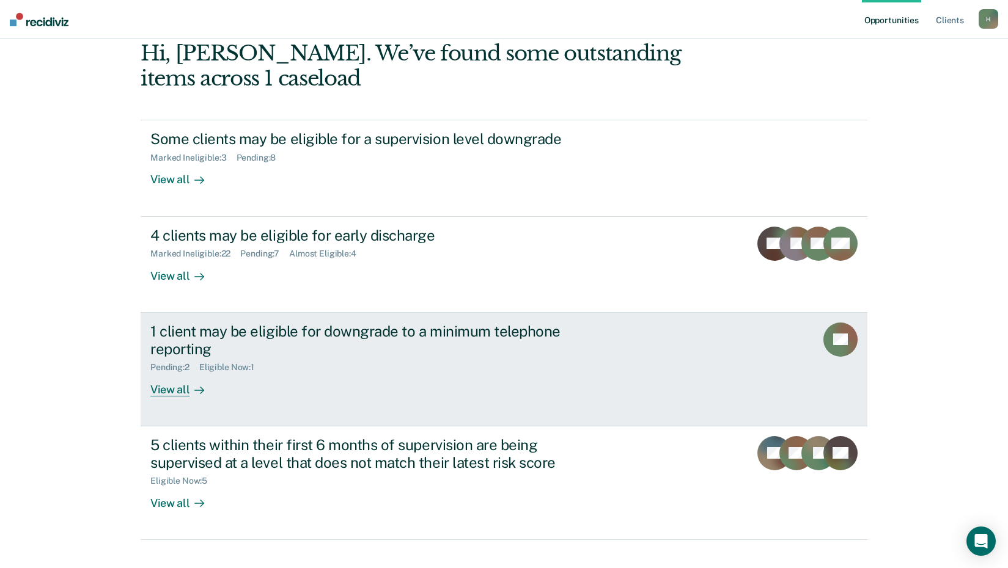
click at [184, 386] on div "View all" at bounding box center [184, 385] width 68 height 24
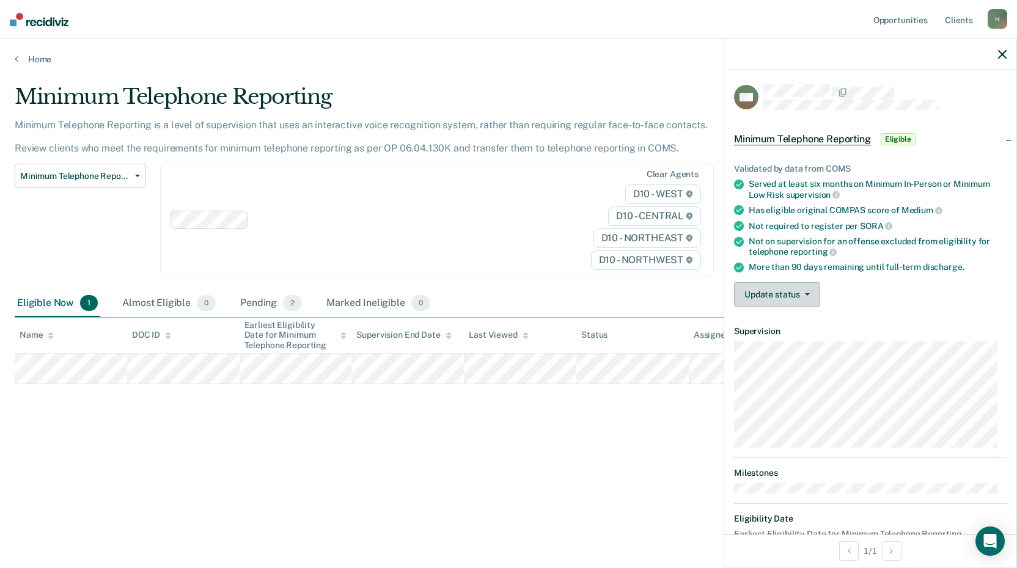
click at [785, 294] on button "Update status" at bounding box center [777, 294] width 86 height 24
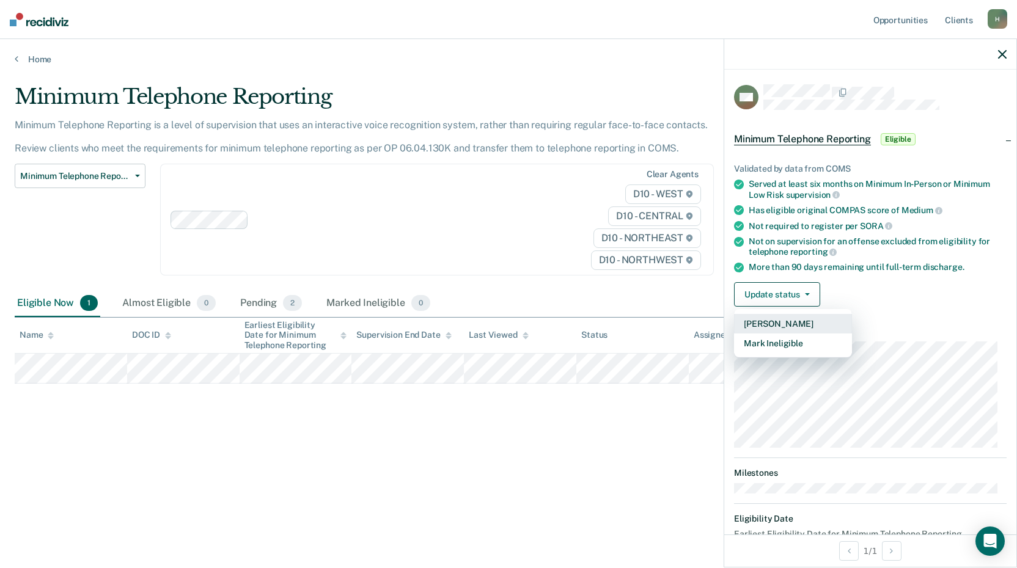
click at [796, 322] on button "[PERSON_NAME]" at bounding box center [793, 324] width 118 height 20
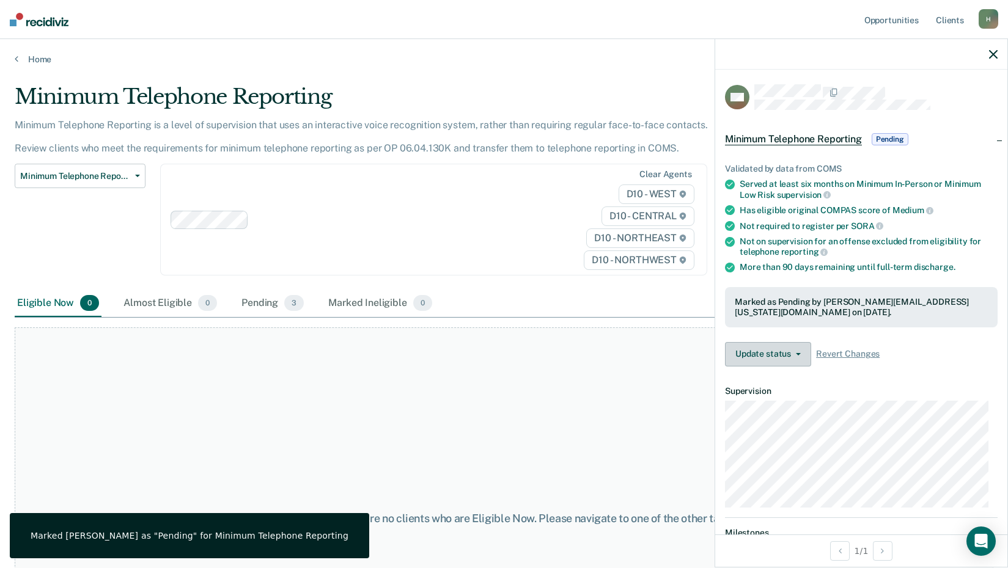
click at [785, 348] on button "Update status" at bounding box center [768, 354] width 86 height 24
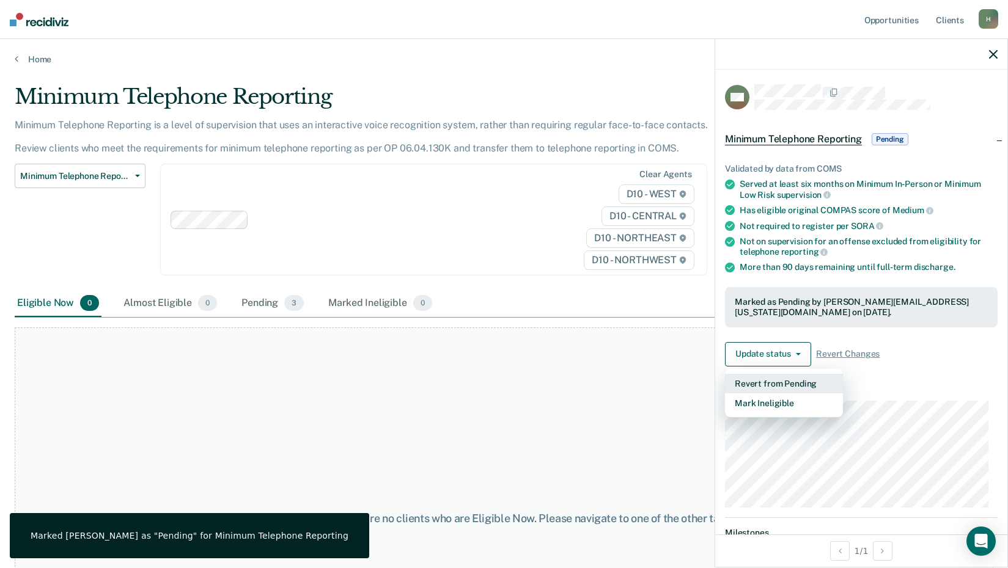
click at [801, 381] on button "Revert from Pending" at bounding box center [784, 384] width 118 height 20
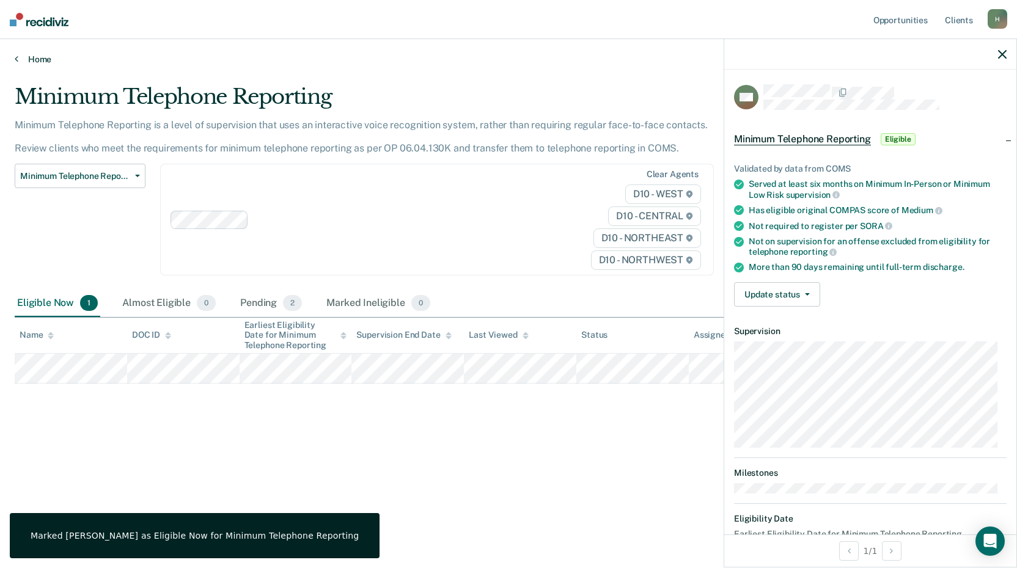
click at [42, 58] on link "Home" at bounding box center [508, 59] width 987 height 11
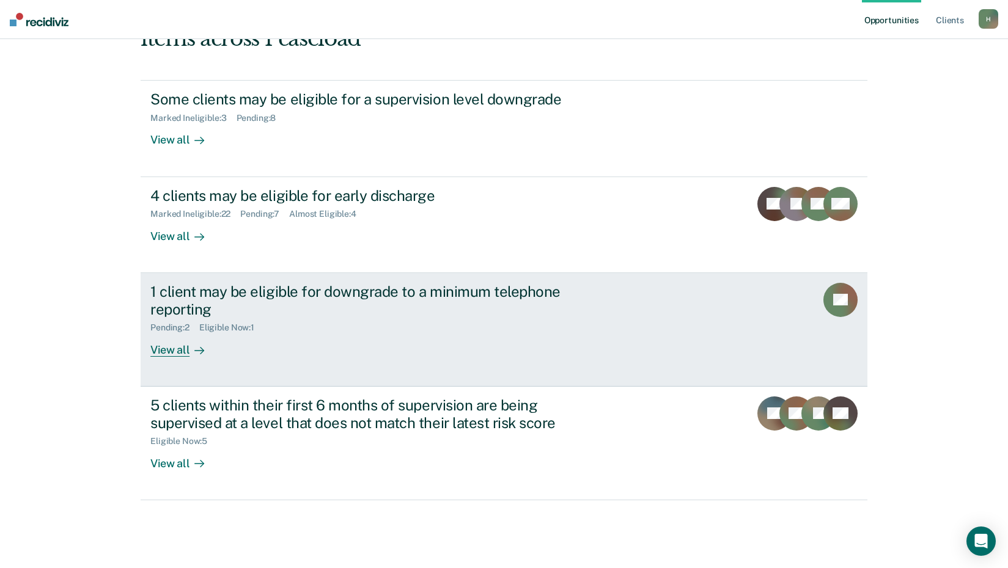
scroll to position [169, 0]
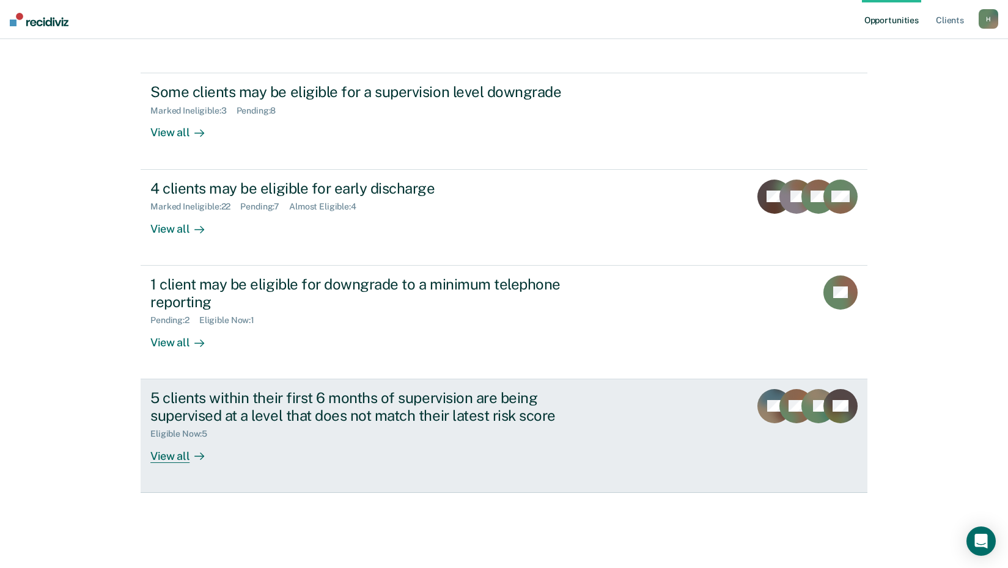
click at [181, 456] on div "View all" at bounding box center [184, 451] width 68 height 24
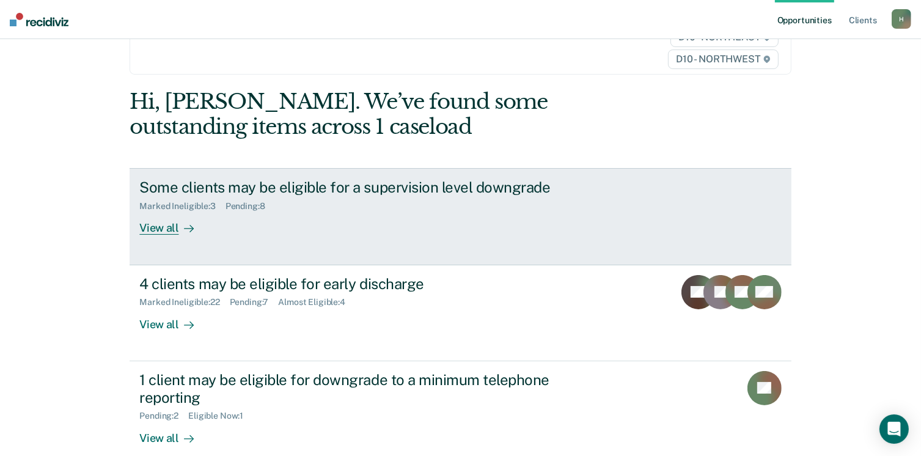
scroll to position [280, 0]
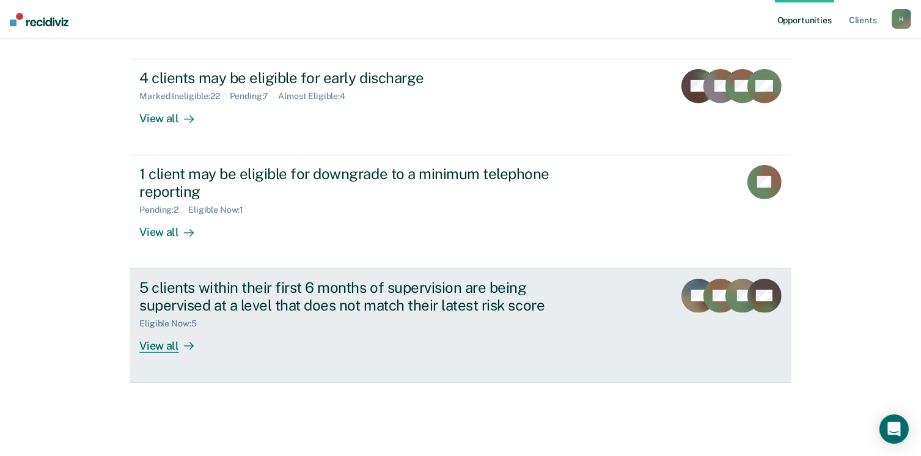
click at [156, 346] on div "View all" at bounding box center [173, 341] width 68 height 24
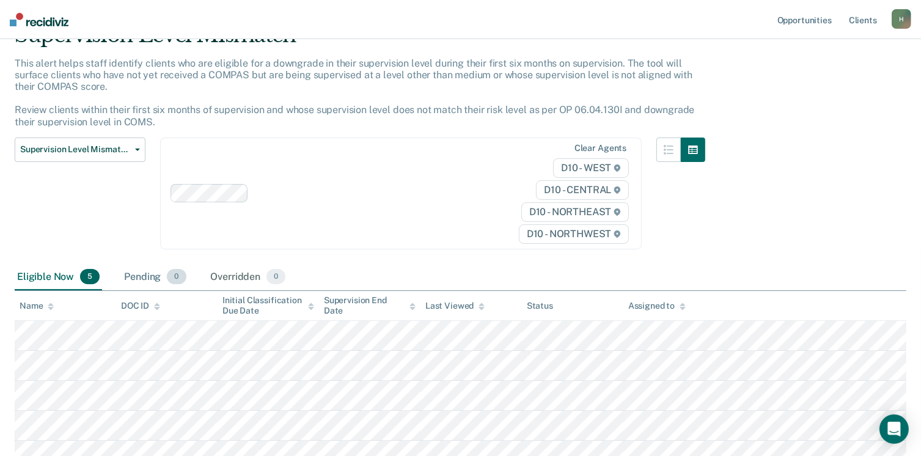
scroll to position [163, 0]
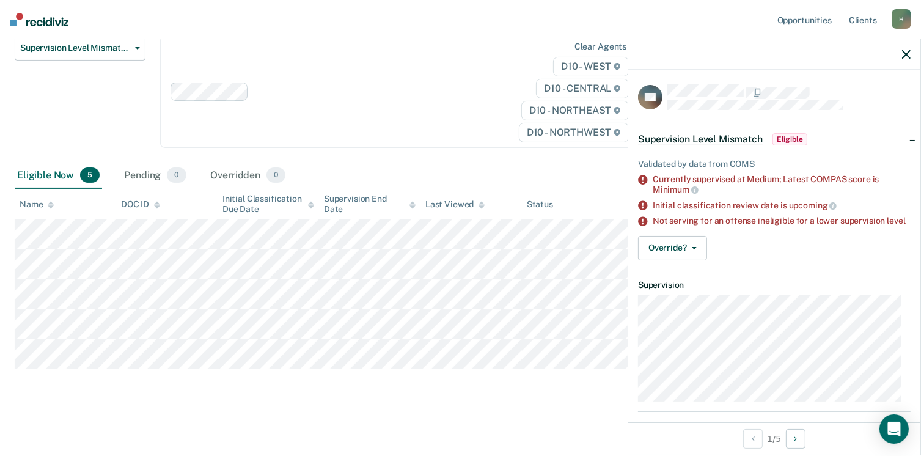
click at [439, 133] on div "Clear agents D10 - WEST D10 - CENTRAL D10 - NORTHEAST D10 - NORTHWEST" at bounding box center [401, 92] width 482 height 112
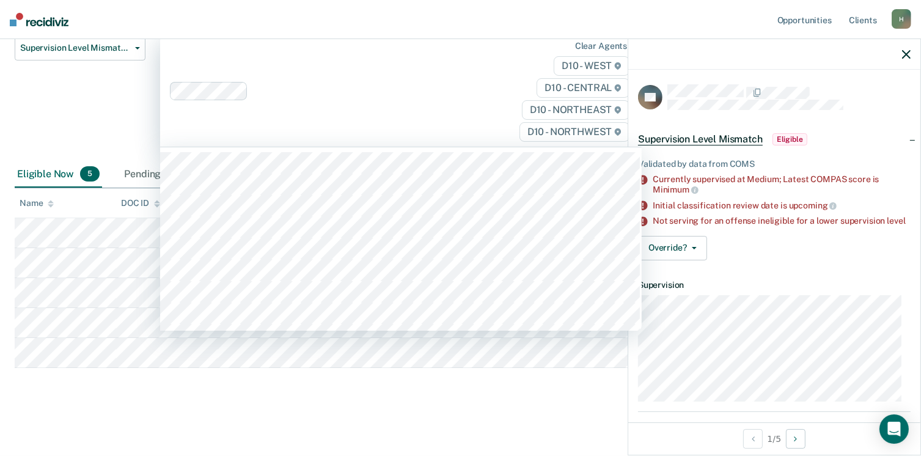
scroll to position [162, 0]
click at [103, 115] on div "Supervision Level Mismatch Classification Review Early Discharge Minimum Teleph…" at bounding box center [80, 99] width 131 height 125
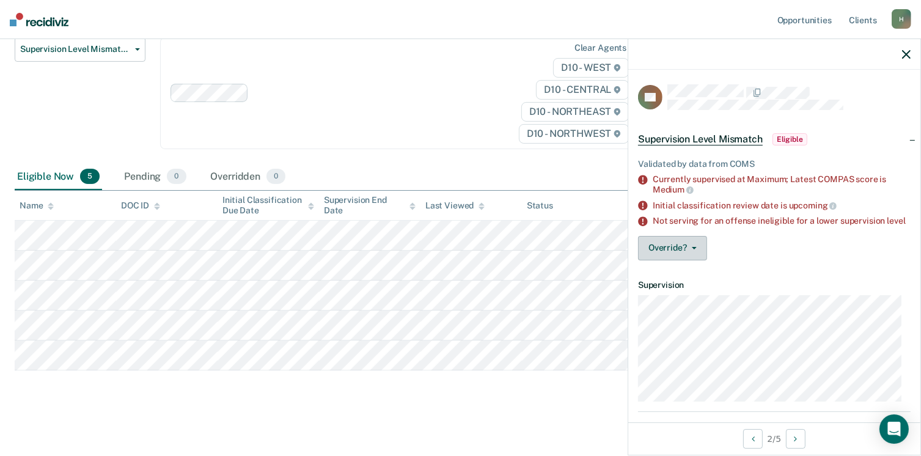
click at [689, 249] on span "button" at bounding box center [692, 248] width 10 height 2
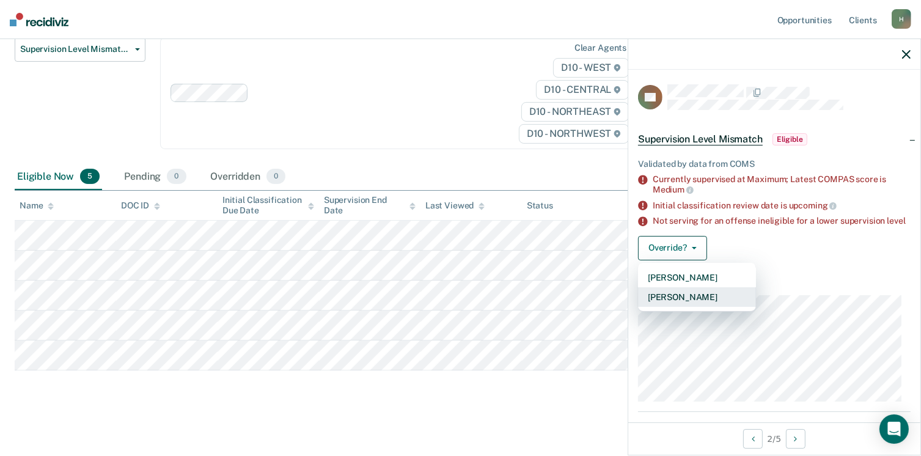
click at [719, 307] on button "Mark Overridden" at bounding box center [697, 297] width 118 height 20
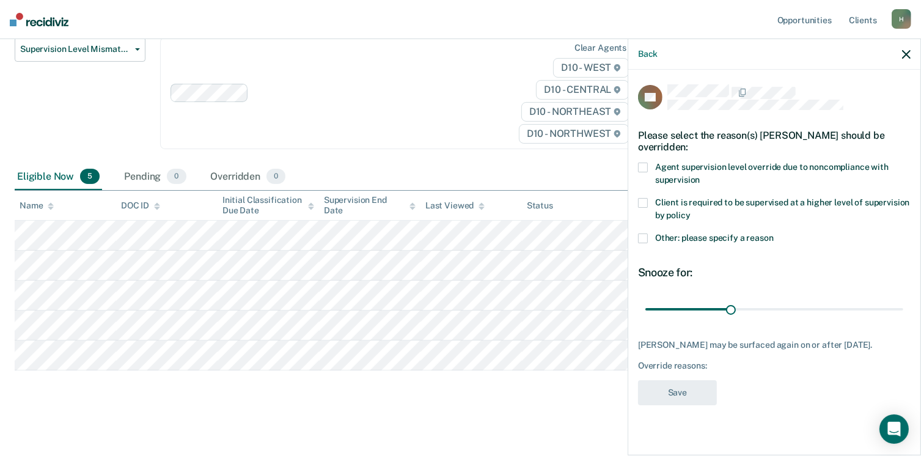
click at [645, 164] on span at bounding box center [643, 168] width 10 height 10
click at [713, 391] on button "Save" at bounding box center [677, 392] width 79 height 25
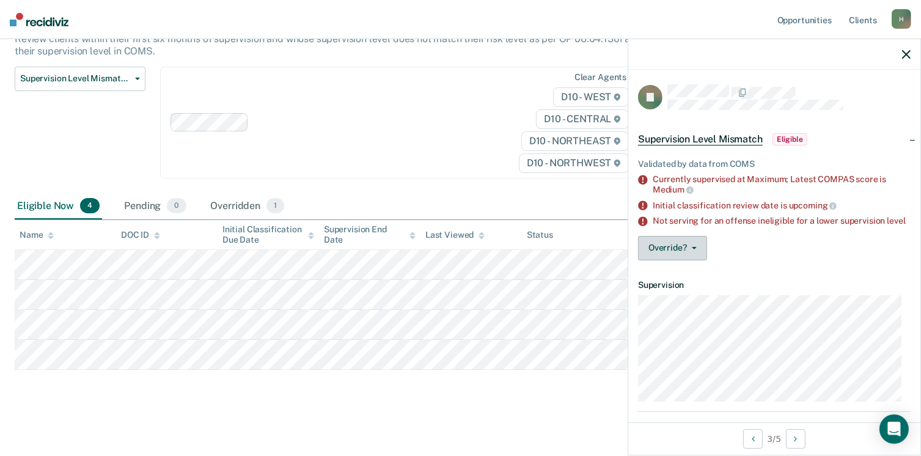
click at [687, 249] on span "button" at bounding box center [692, 248] width 10 height 2
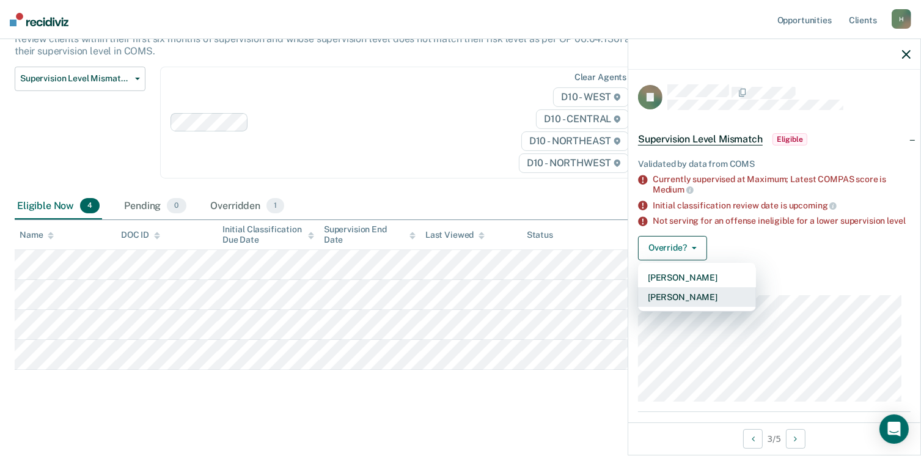
click at [706, 301] on button "Mark Overridden" at bounding box center [697, 297] width 118 height 20
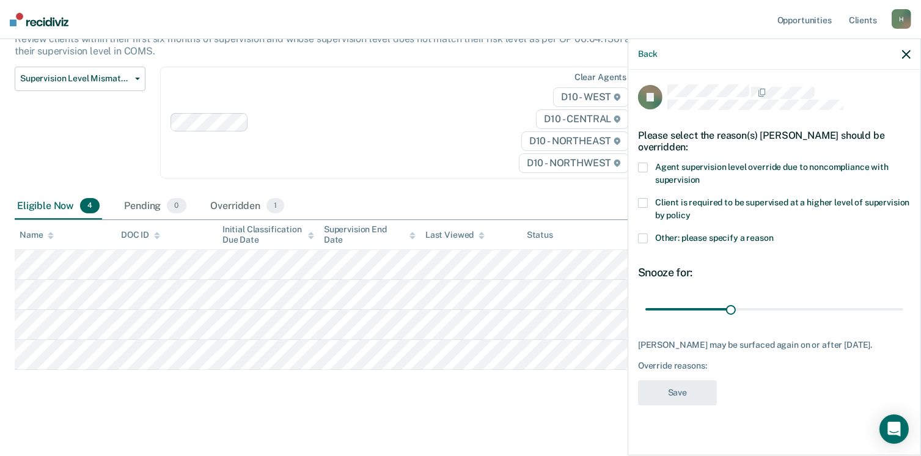
click at [640, 235] on span at bounding box center [643, 238] width 10 height 10
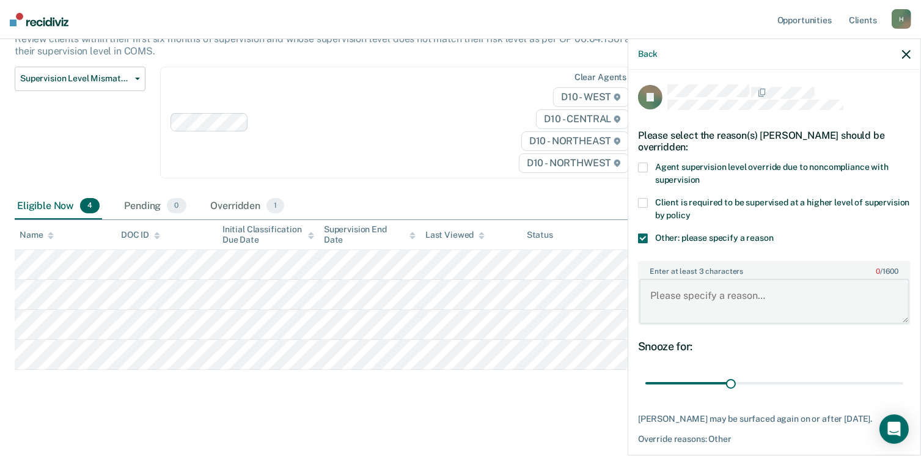
click at [699, 296] on textarea "Enter at least 3 characters 0 / 1600" at bounding box center [774, 301] width 270 height 45
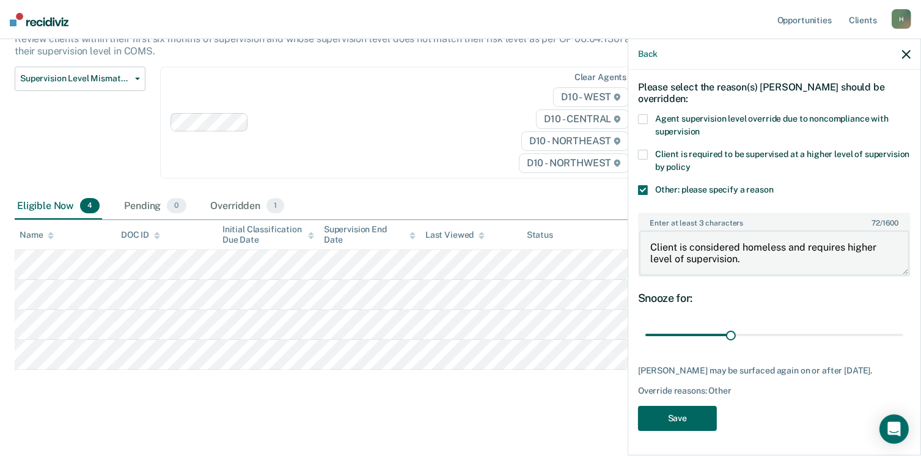
type textarea "Client is considered homeless and requires higher level of supervision."
click at [703, 417] on button "Save" at bounding box center [677, 418] width 79 height 25
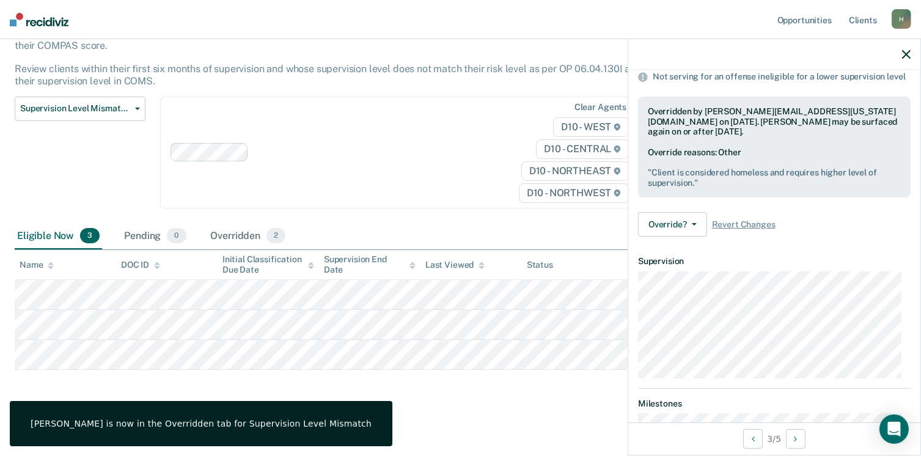
scroll to position [293, 0]
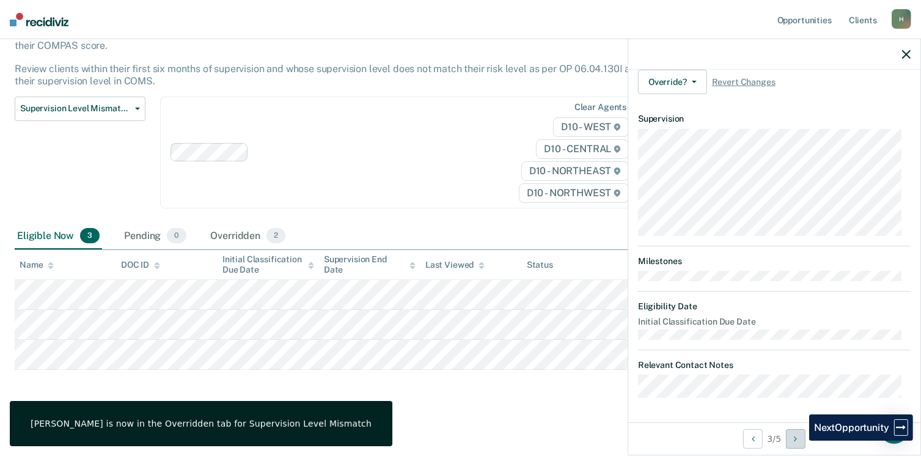
click at [800, 441] on button "Next Opportunity" at bounding box center [796, 439] width 20 height 20
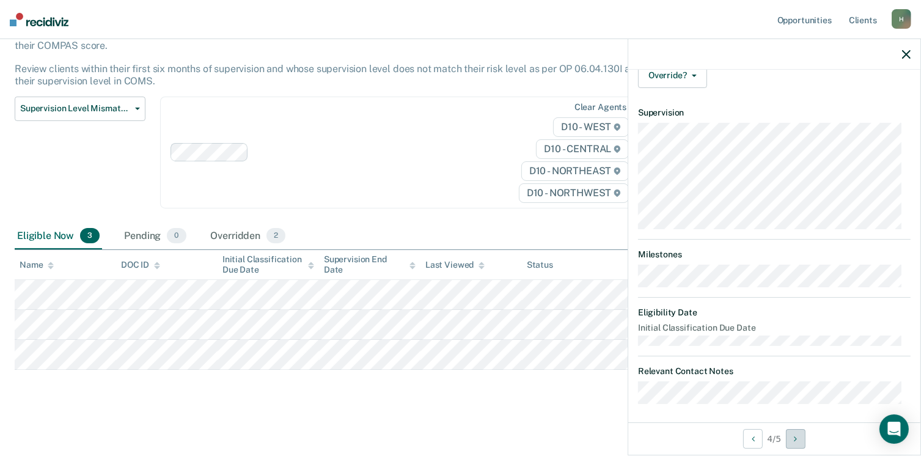
scroll to position [0, 0]
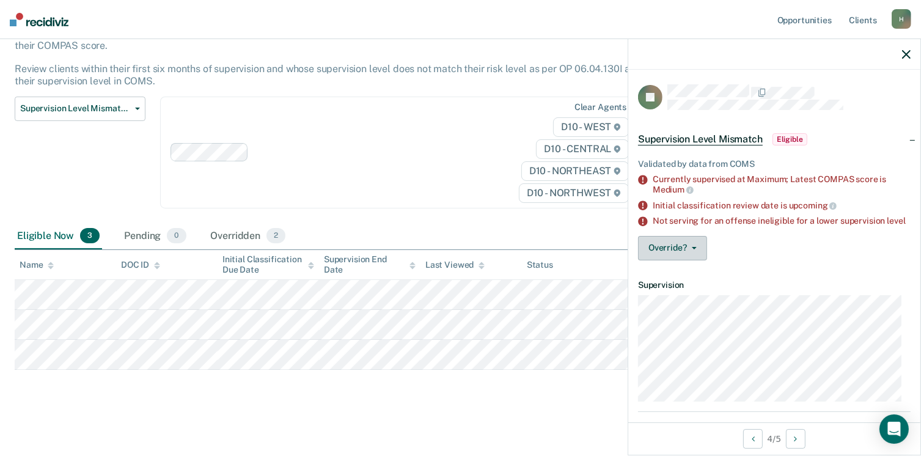
click at [677, 254] on button "Override?" at bounding box center [672, 248] width 69 height 24
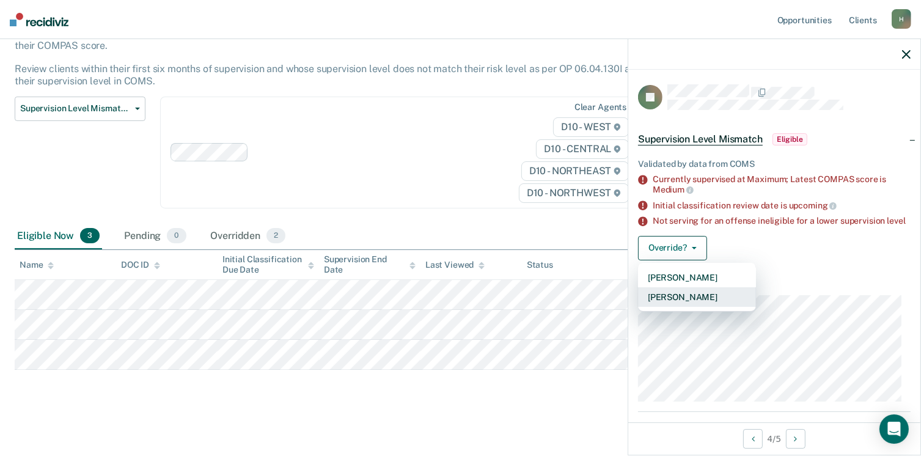
click at [702, 306] on button "Mark Overridden" at bounding box center [697, 297] width 118 height 20
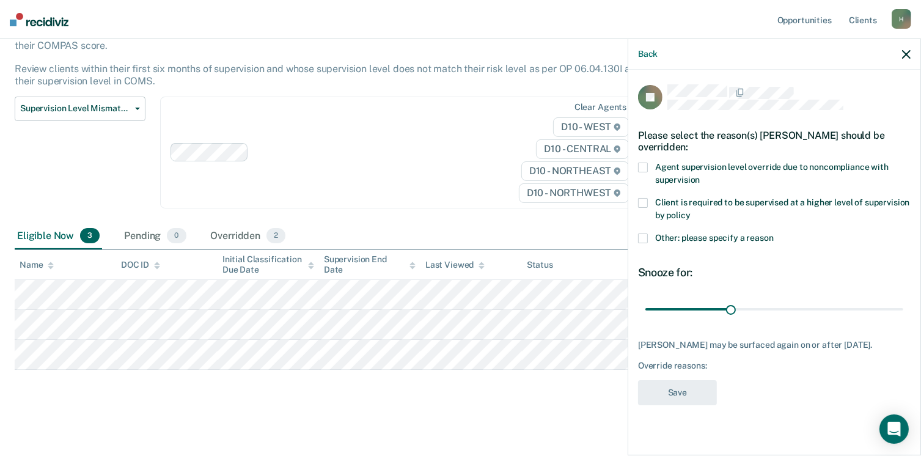
click at [643, 164] on span at bounding box center [643, 168] width 10 height 10
click at [693, 389] on button "Save" at bounding box center [677, 392] width 79 height 25
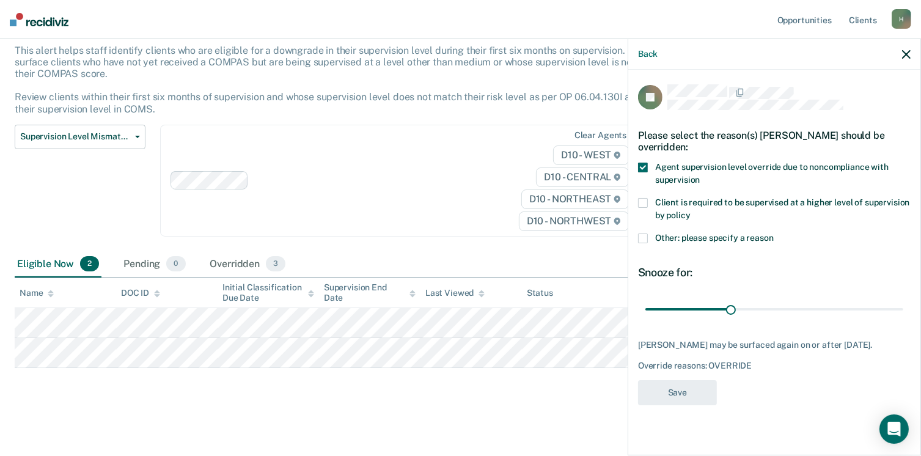
scroll to position [73, 0]
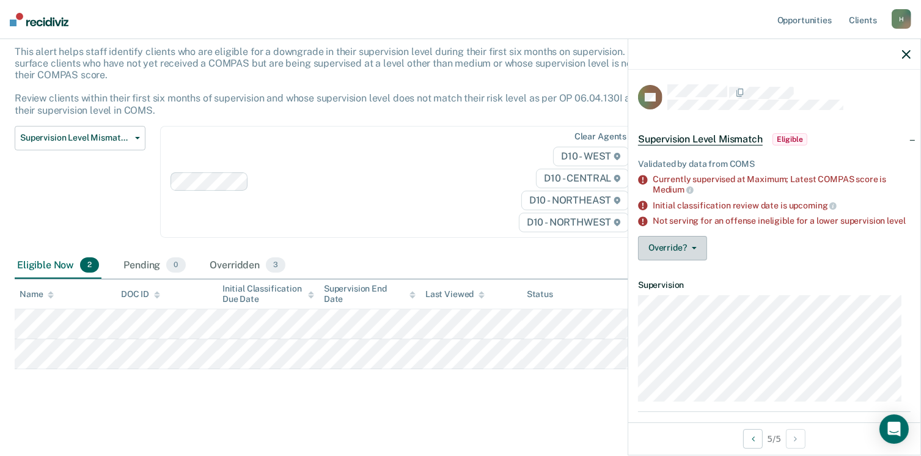
click at [666, 249] on button "Override?" at bounding box center [672, 248] width 69 height 24
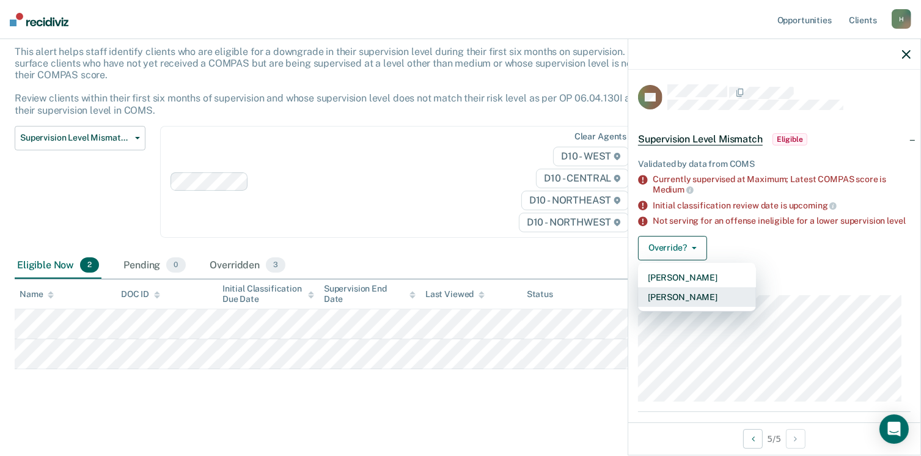
click at [702, 304] on button "Mark Overridden" at bounding box center [697, 297] width 118 height 20
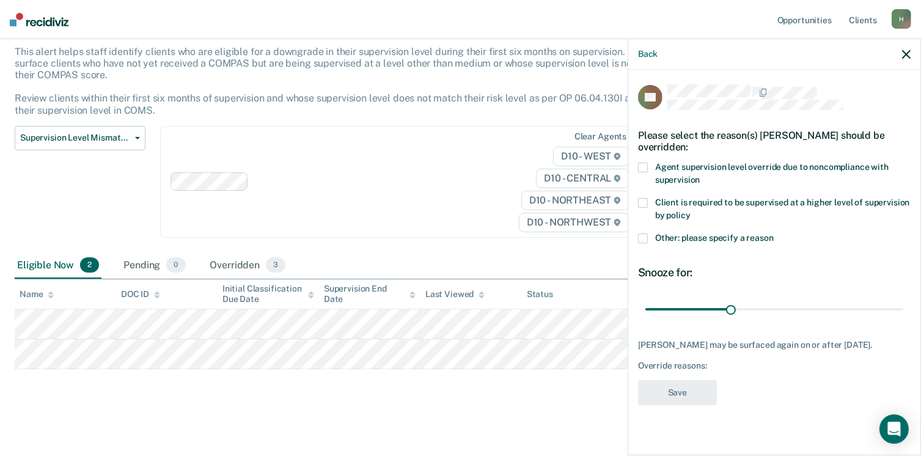
click at [642, 163] on span at bounding box center [643, 168] width 10 height 10
click at [694, 384] on button "Save" at bounding box center [677, 392] width 79 height 25
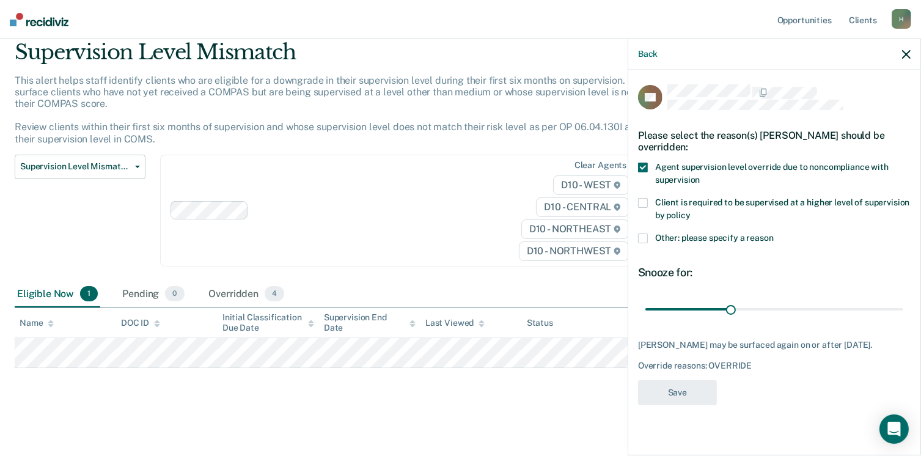
scroll to position [43, 0]
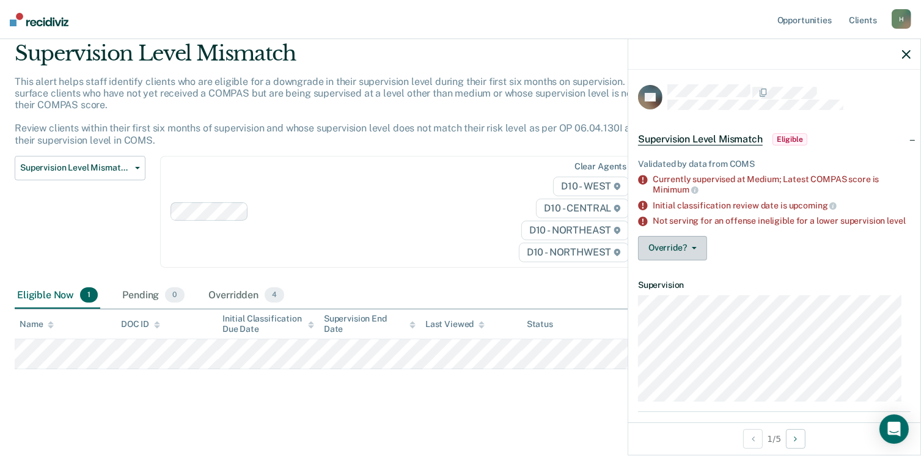
click at [680, 252] on button "Override?" at bounding box center [672, 248] width 69 height 24
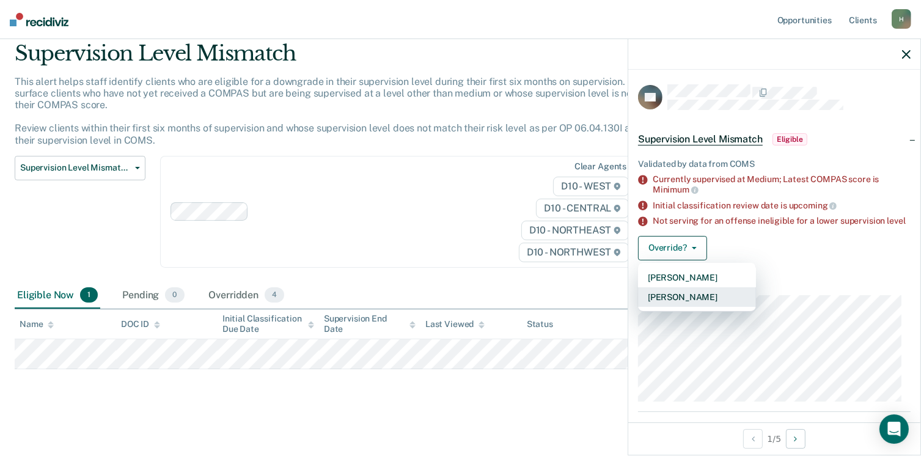
click at [692, 307] on button "Mark Overridden" at bounding box center [697, 297] width 118 height 20
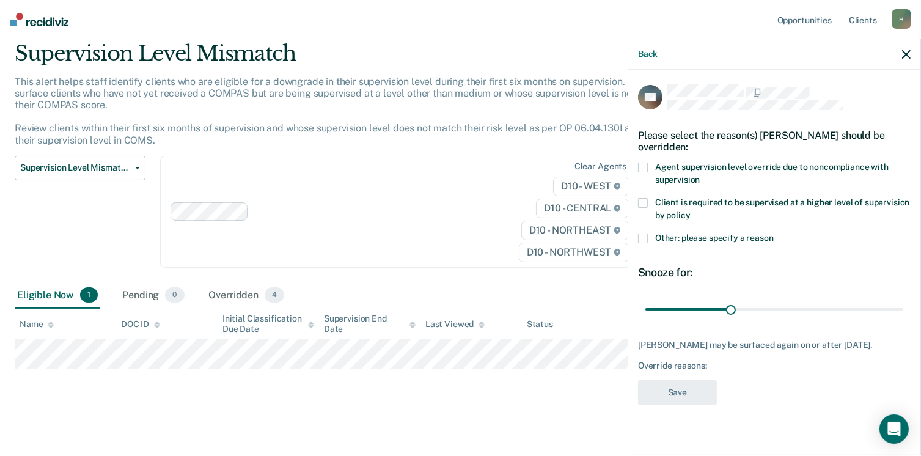
click at [645, 236] on span at bounding box center [643, 238] width 10 height 10
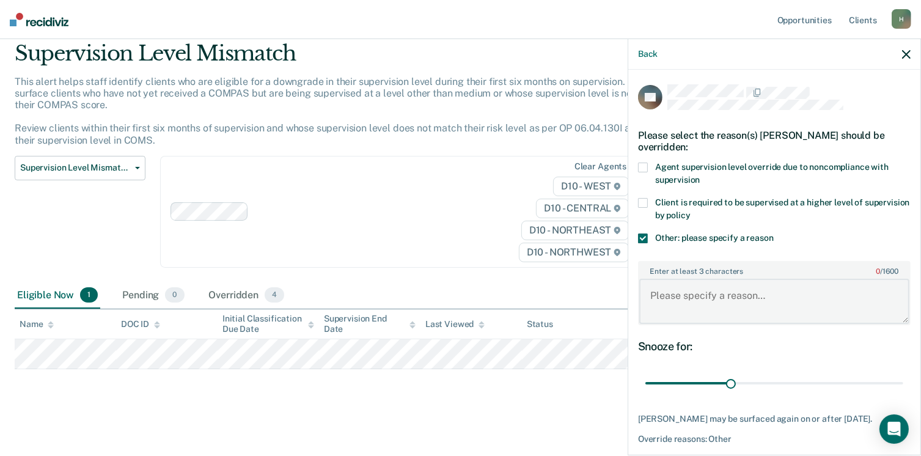
click at [677, 301] on textarea "Enter at least 3 characters 0 / 1600" at bounding box center [774, 301] width 270 height 45
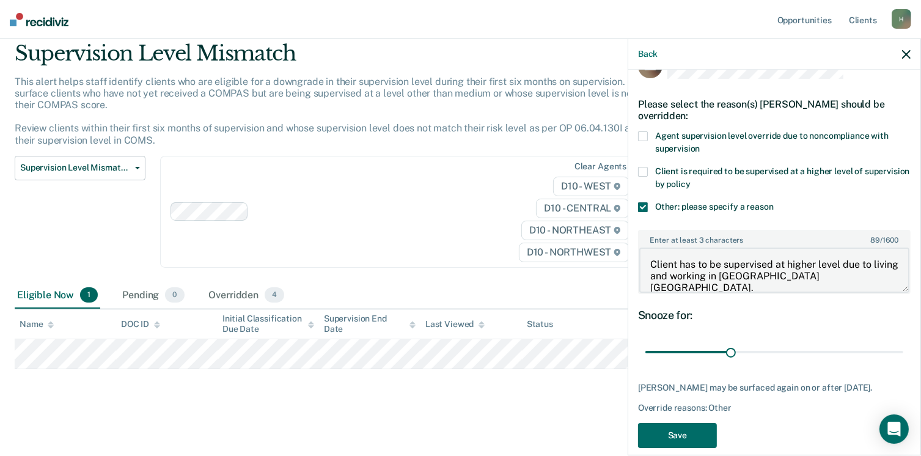
scroll to position [45, 0]
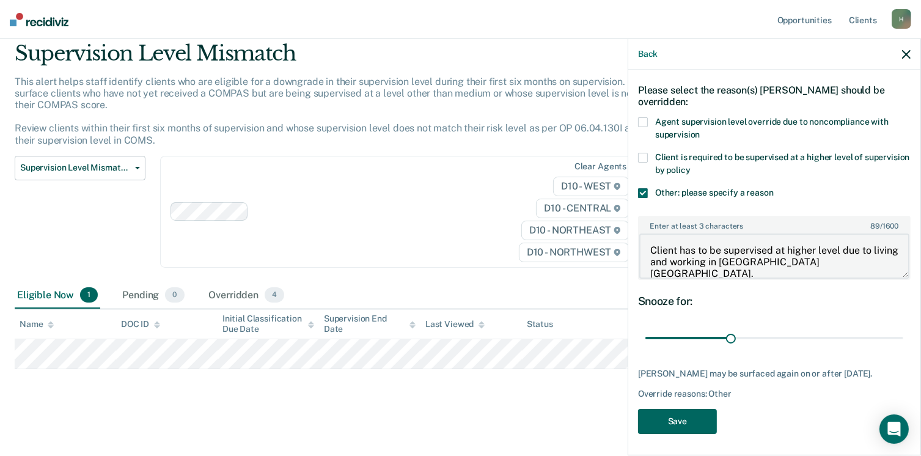
type textarea "Client has to be supervised at higher level due to living and working in Ontari…"
drag, startPoint x: 690, startPoint y: 419, endPoint x: 692, endPoint y: 406, distance: 12.4
click at [690, 418] on button "Save" at bounding box center [677, 421] width 79 height 25
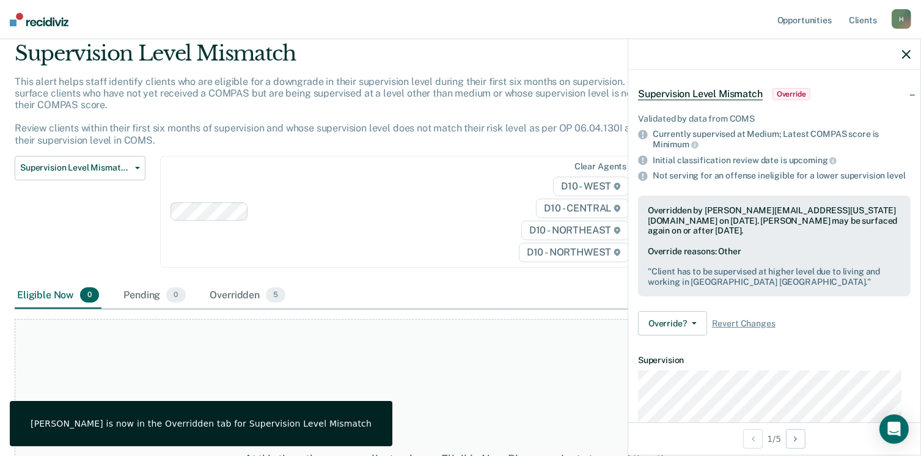
click at [451, 233] on div "Clear agents D10 - WEST D10 - CENTRAL D10 - NORTHEAST D10 - NORTHWEST" at bounding box center [401, 212] width 482 height 112
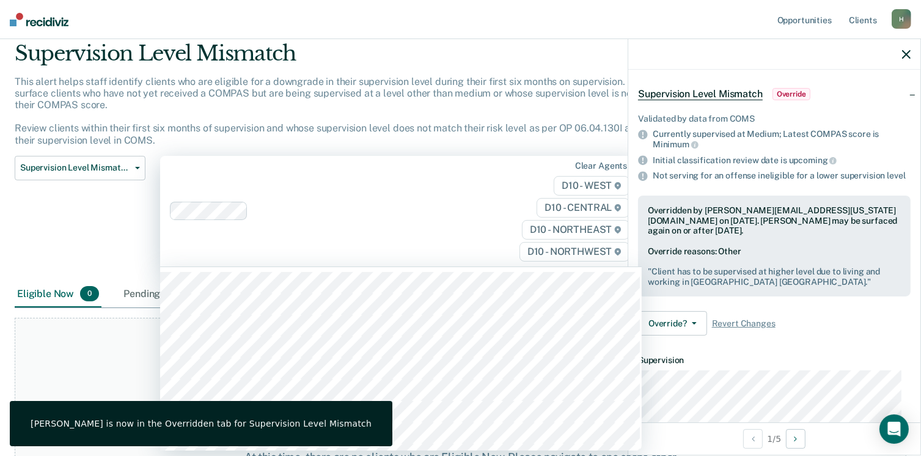
click at [706, 57] on div at bounding box center [774, 54] width 292 height 31
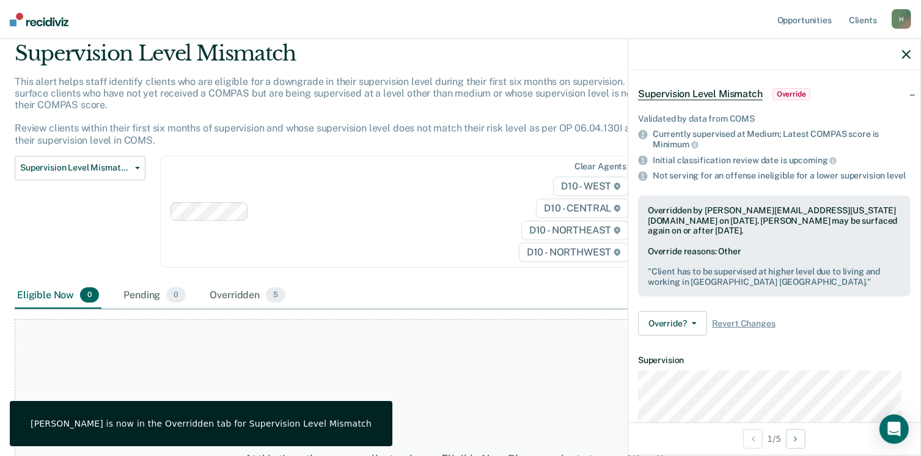
click at [907, 54] on icon "button" at bounding box center [906, 54] width 9 height 9
